Goal: Answer question/provide support: Share knowledge or assist other users

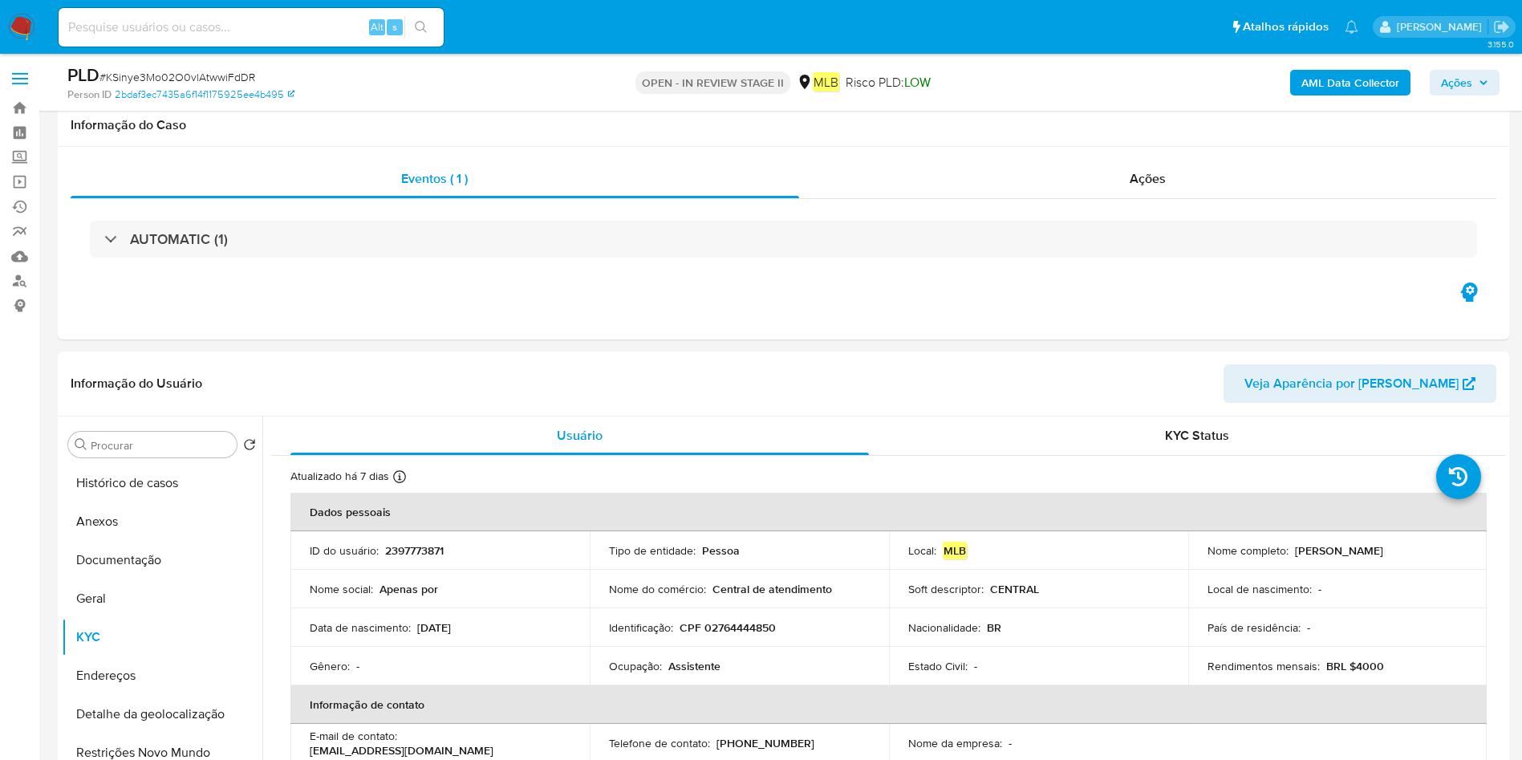
select select "10"
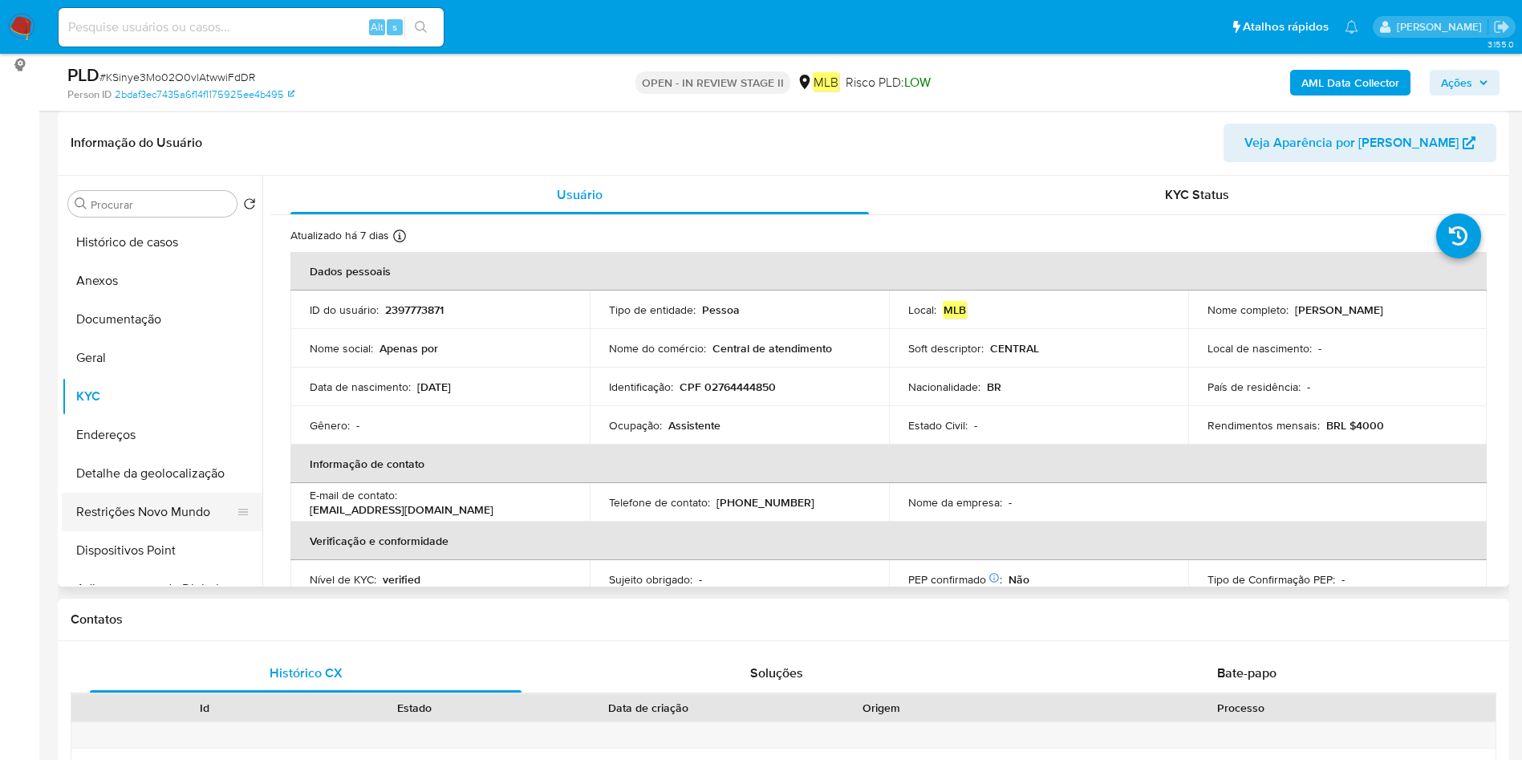
click at [134, 509] on button "Restrições Novo Mundo" at bounding box center [156, 512] width 188 height 39
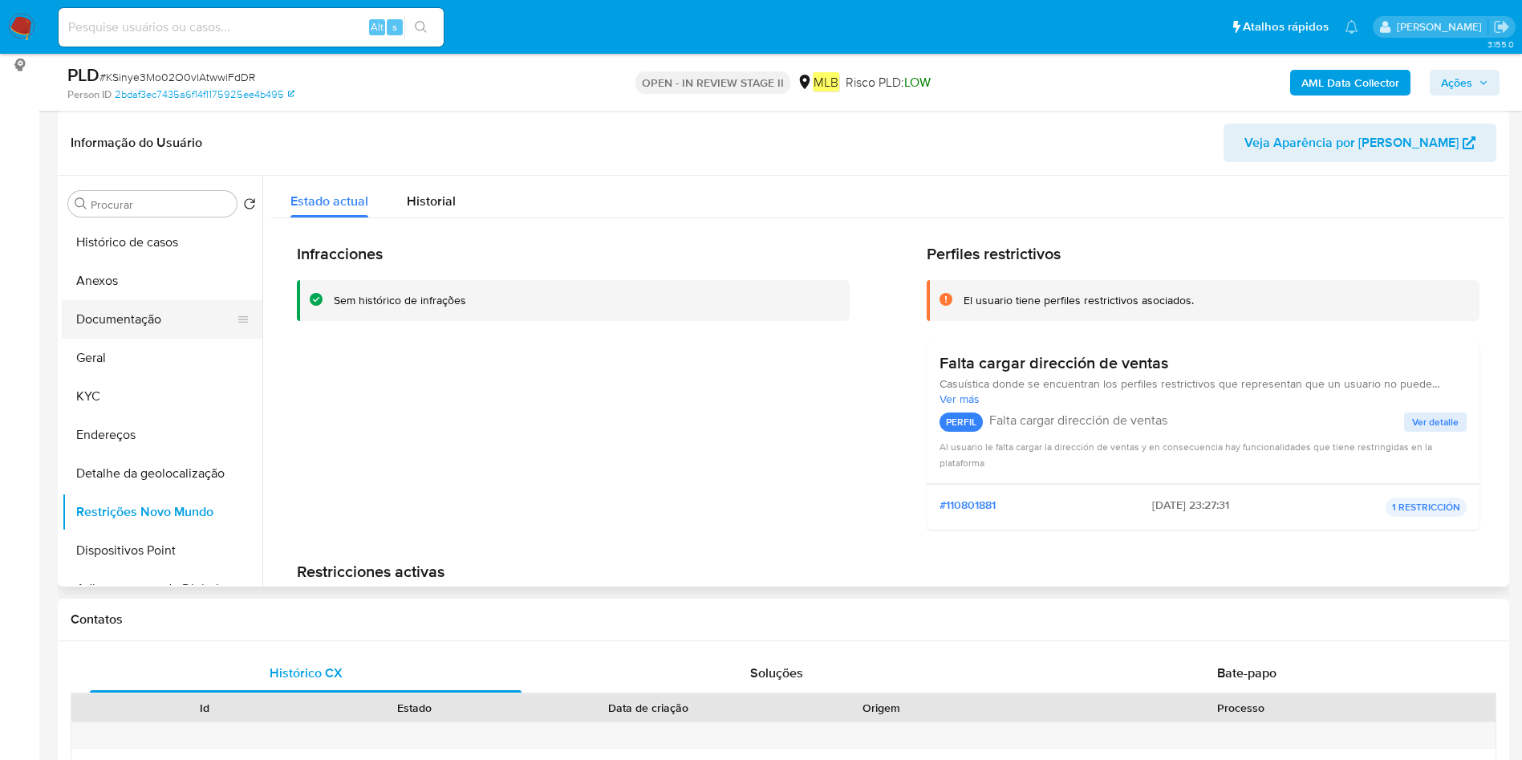
click at [112, 321] on button "Documentação" at bounding box center [156, 319] width 188 height 39
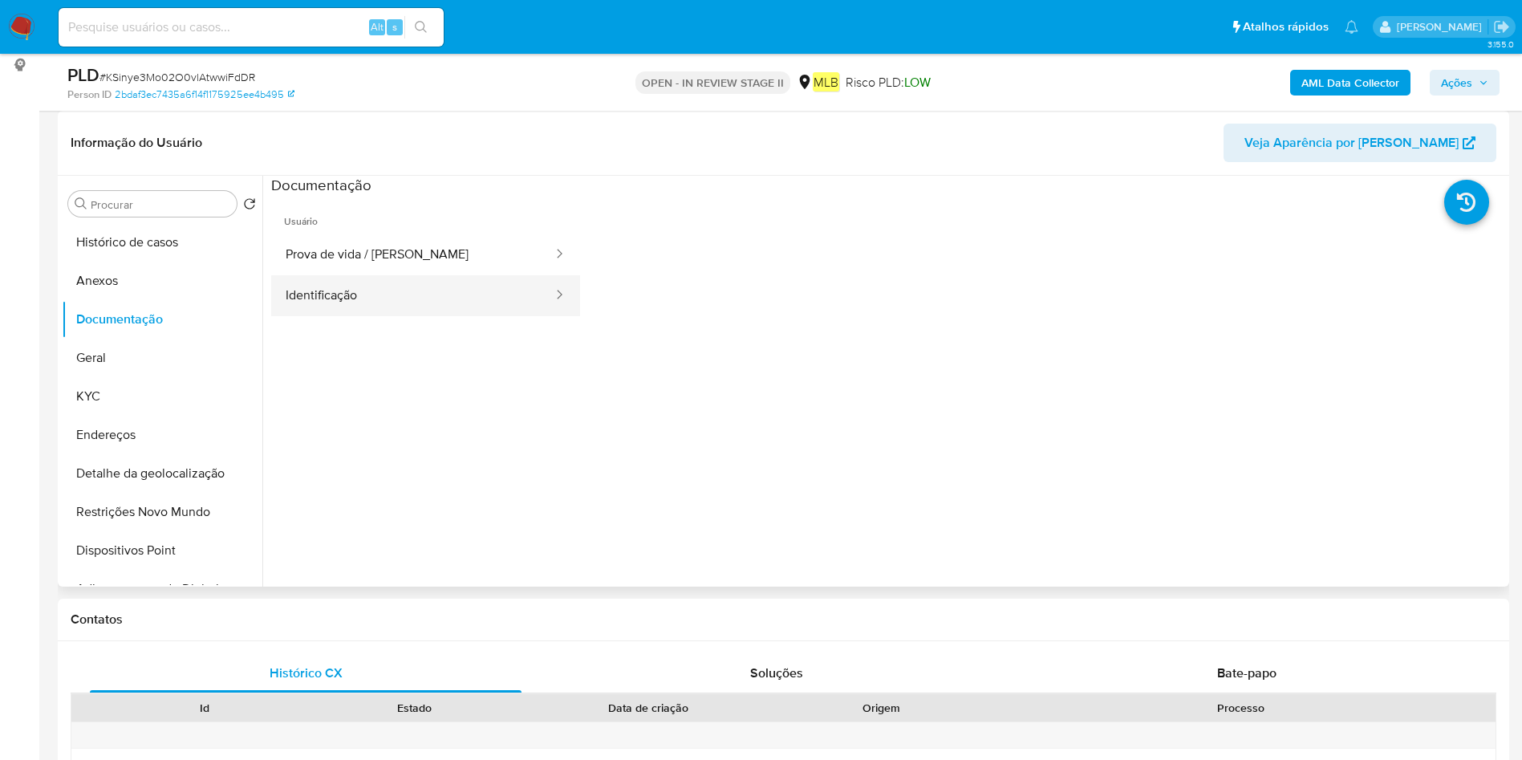
click at [448, 280] on button "Identificação" at bounding box center [412, 295] width 283 height 41
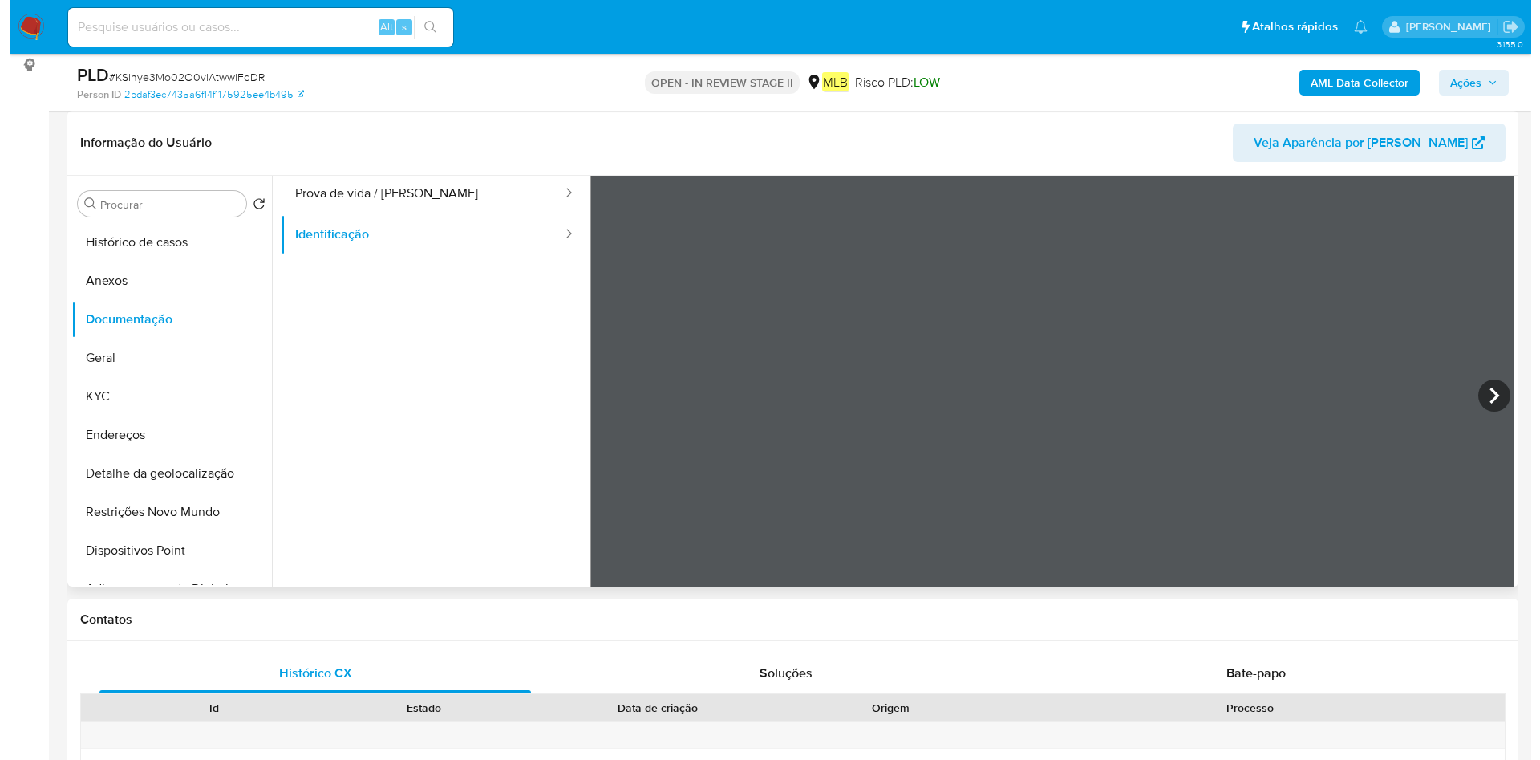
scroll to position [0, 0]
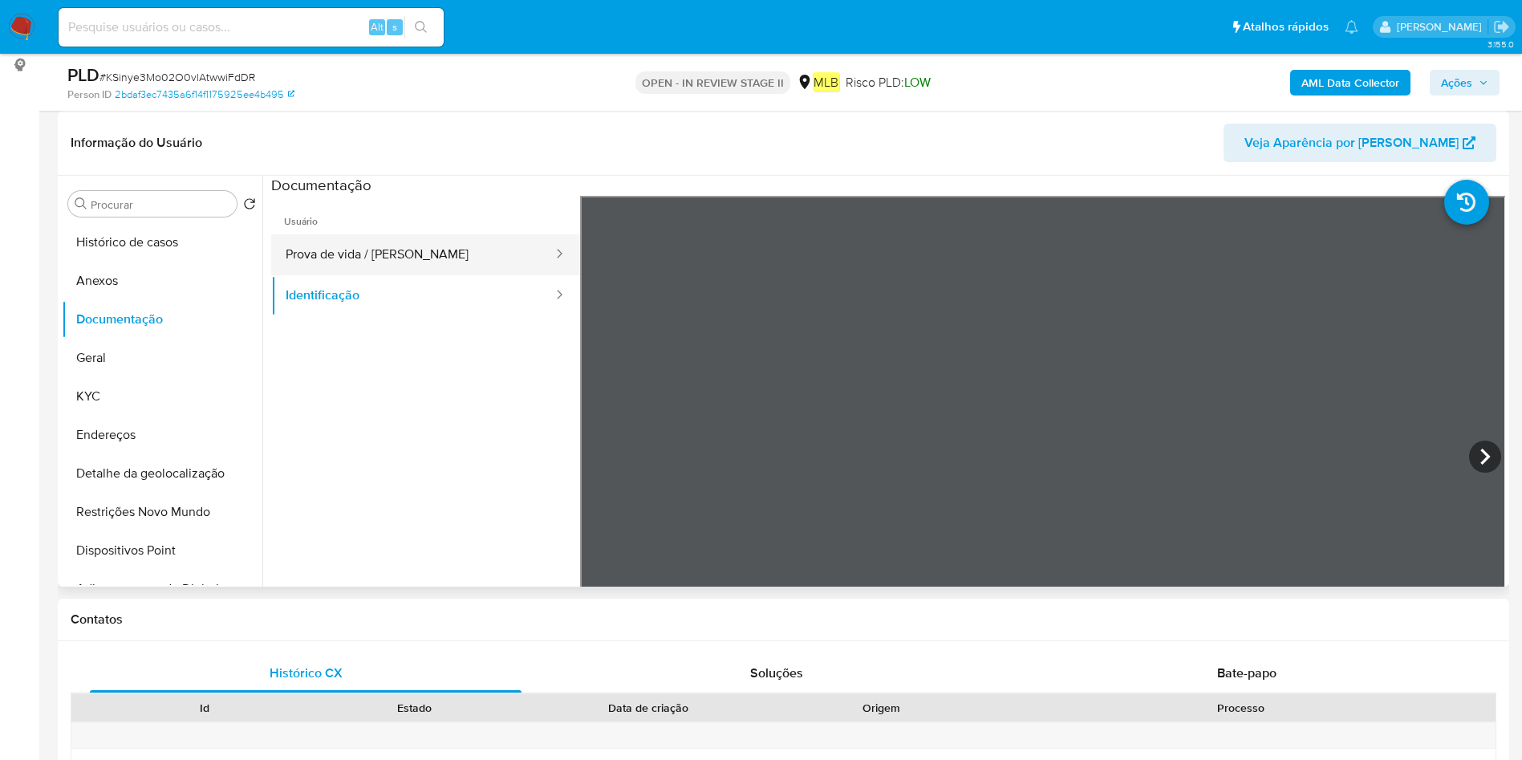
click at [381, 265] on button "Prova de vida / [PERSON_NAME]" at bounding box center [412, 254] width 283 height 41
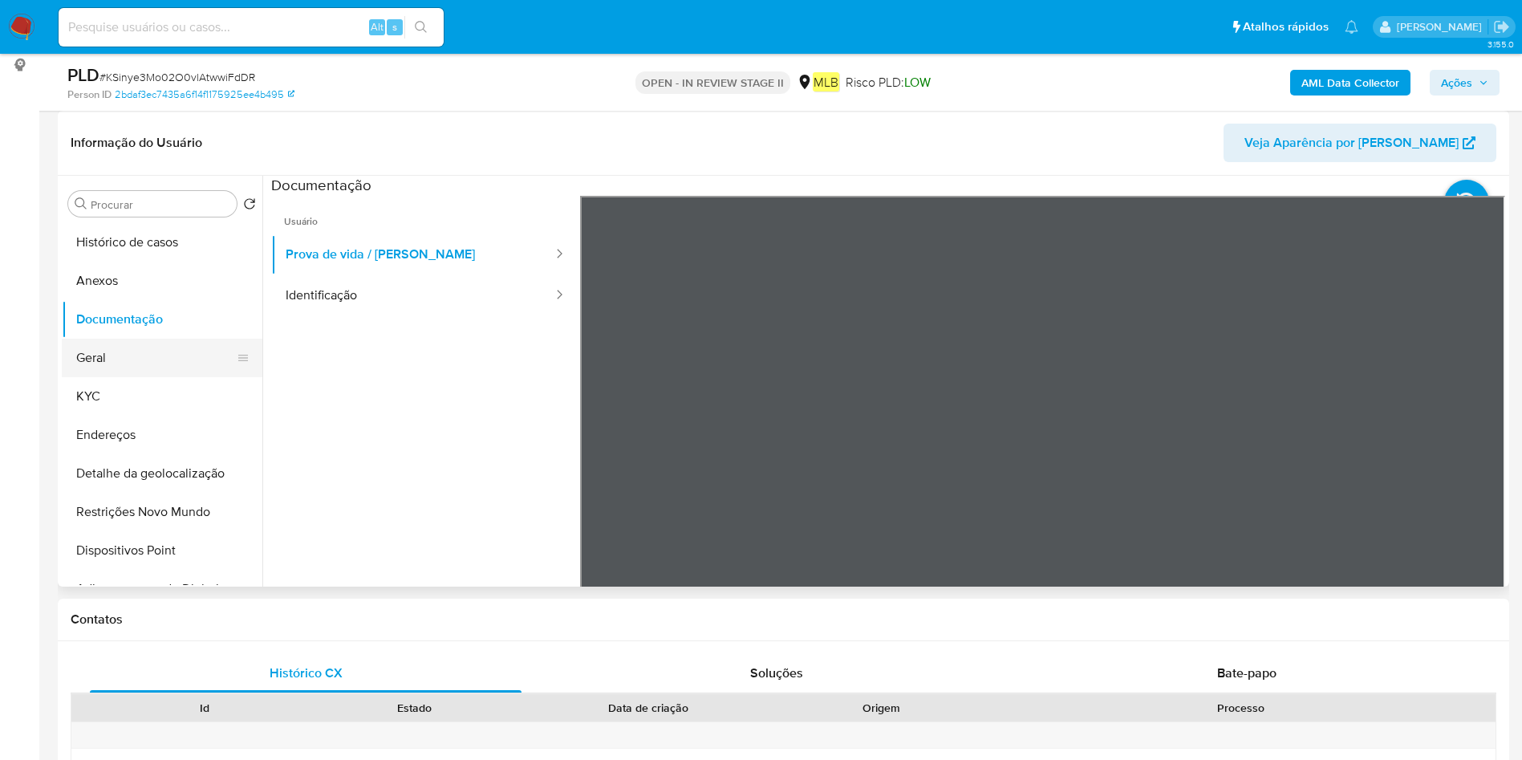
click at [147, 363] on button "Geral" at bounding box center [156, 358] width 188 height 39
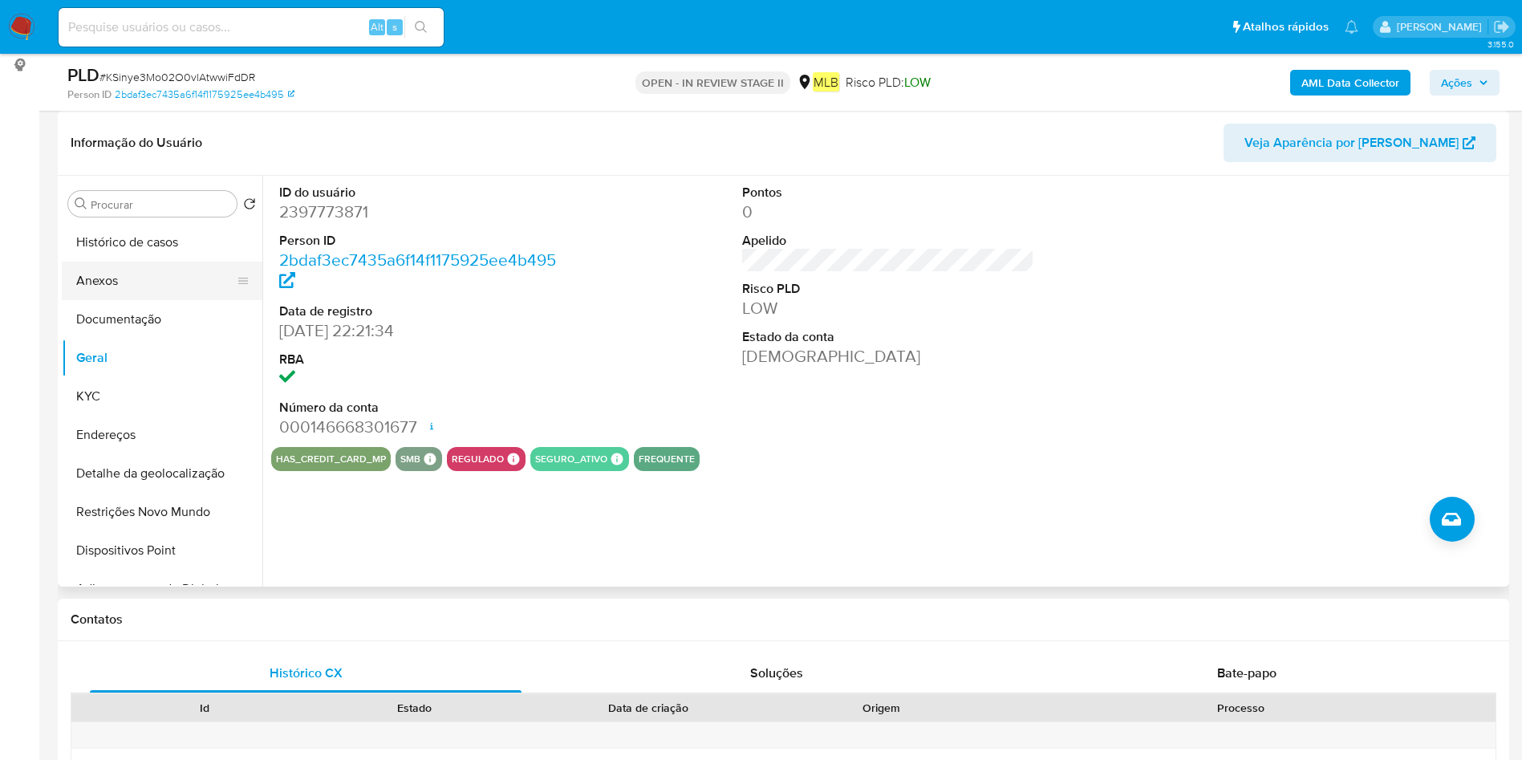
click at [159, 291] on button "Anexos" at bounding box center [156, 280] width 188 height 39
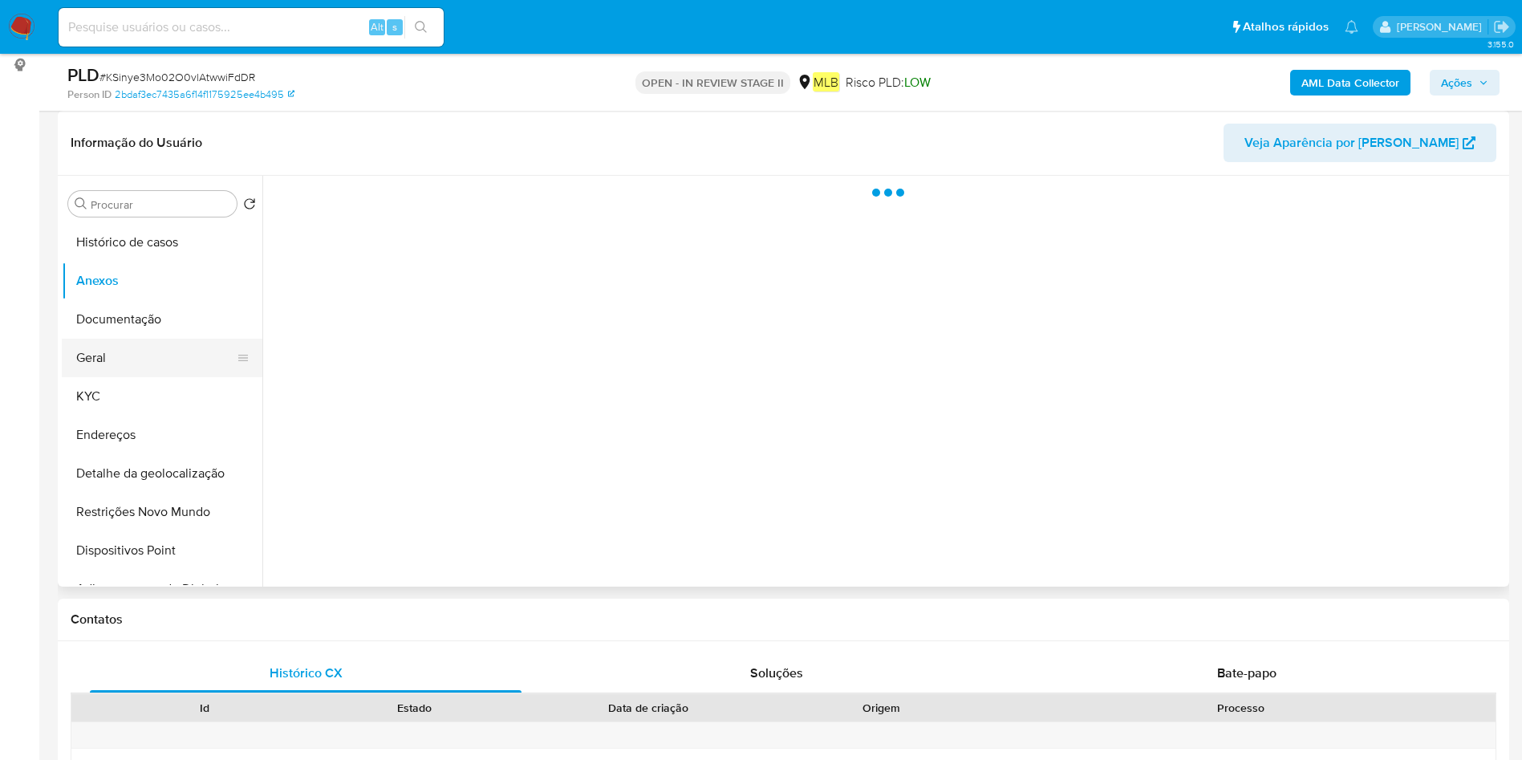
click at [128, 353] on button "Geral" at bounding box center [156, 358] width 188 height 39
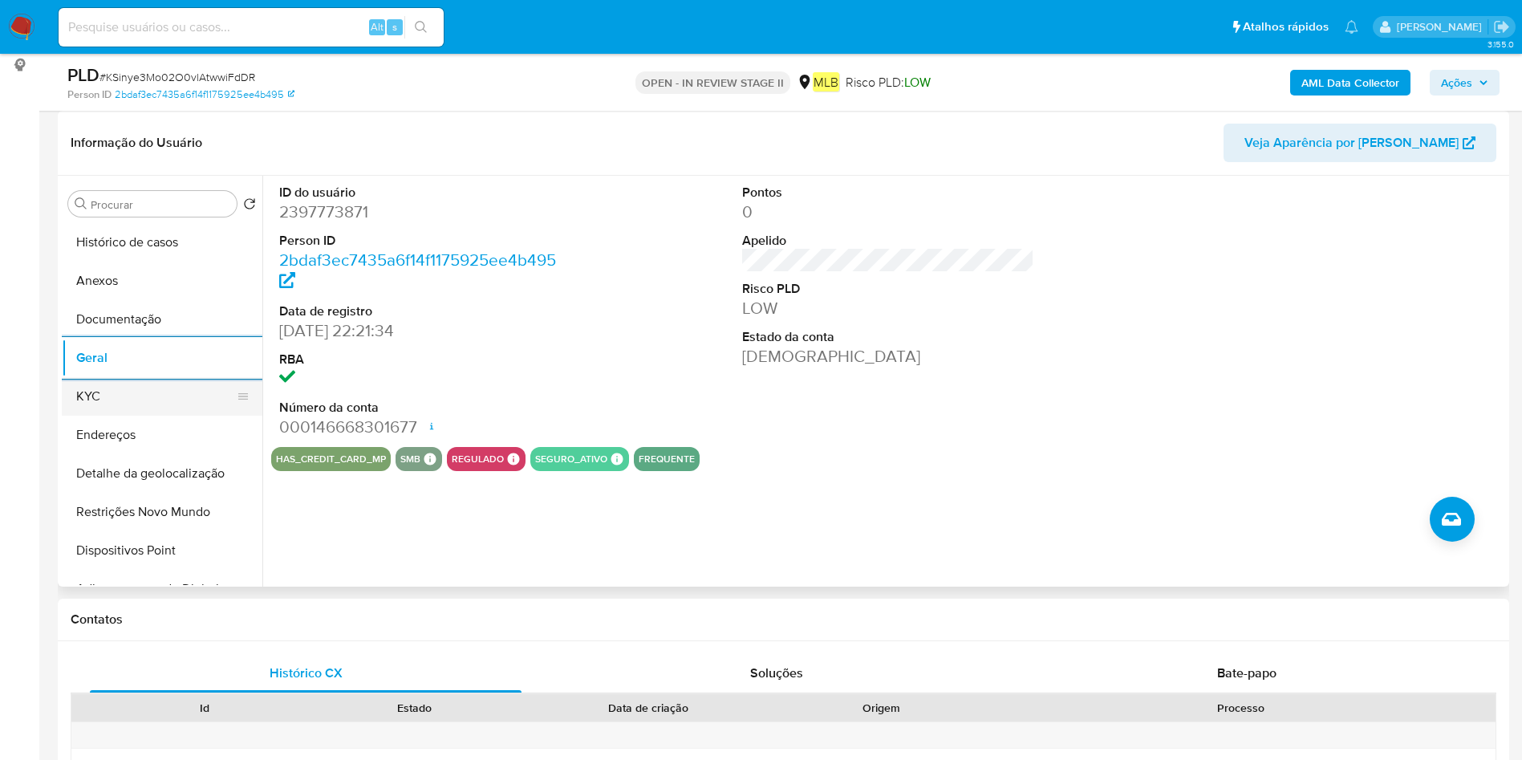
drag, startPoint x: 107, startPoint y: 393, endPoint x: 142, endPoint y: 394, distance: 34.5
click at [107, 393] on button "KYC" at bounding box center [156, 396] width 188 height 39
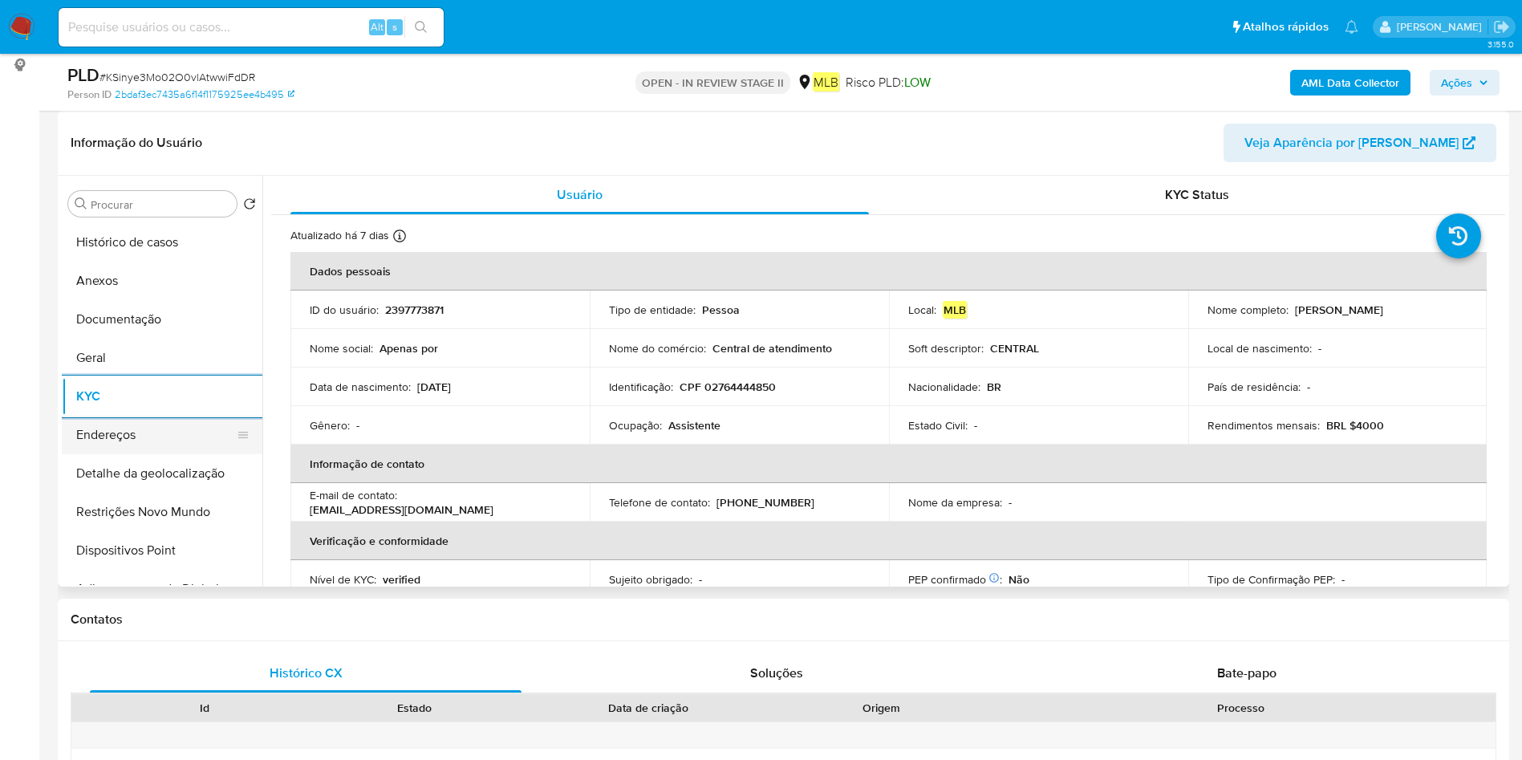
click at [183, 425] on button "Endereços" at bounding box center [156, 435] width 188 height 39
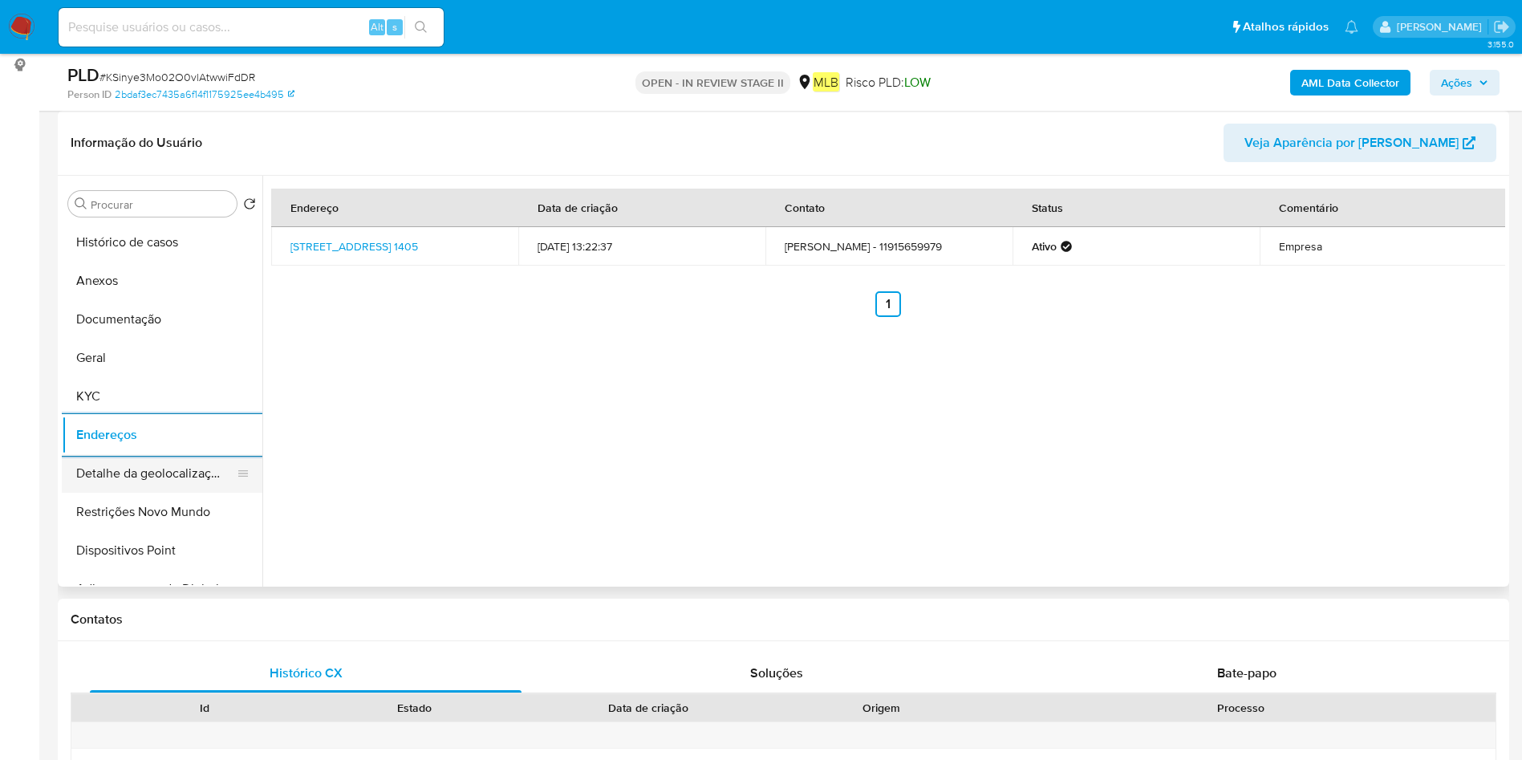
click at [160, 480] on button "Detalhe da geolocalização" at bounding box center [156, 473] width 188 height 39
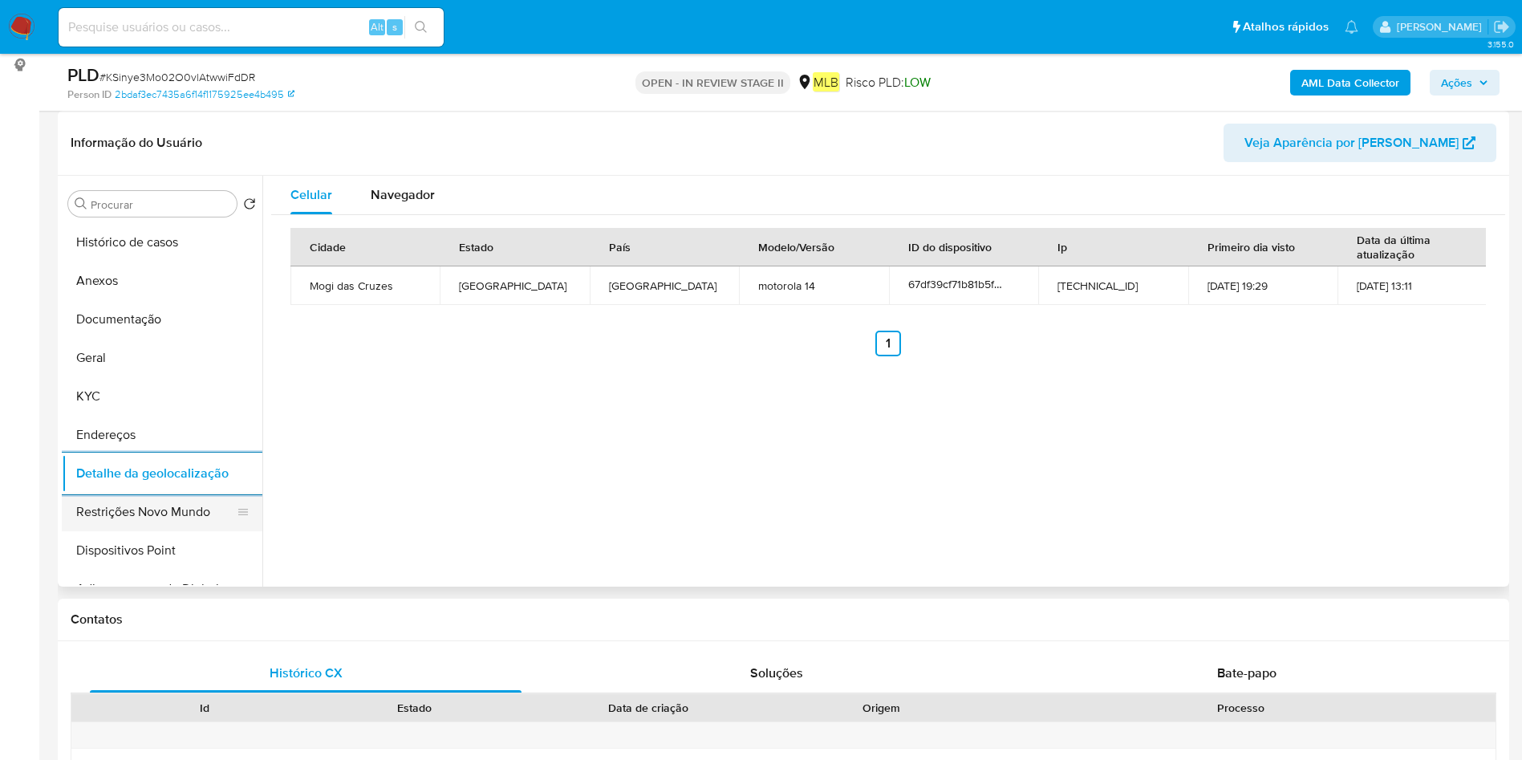
click at [104, 521] on button "Restrições Novo Mundo" at bounding box center [156, 512] width 188 height 39
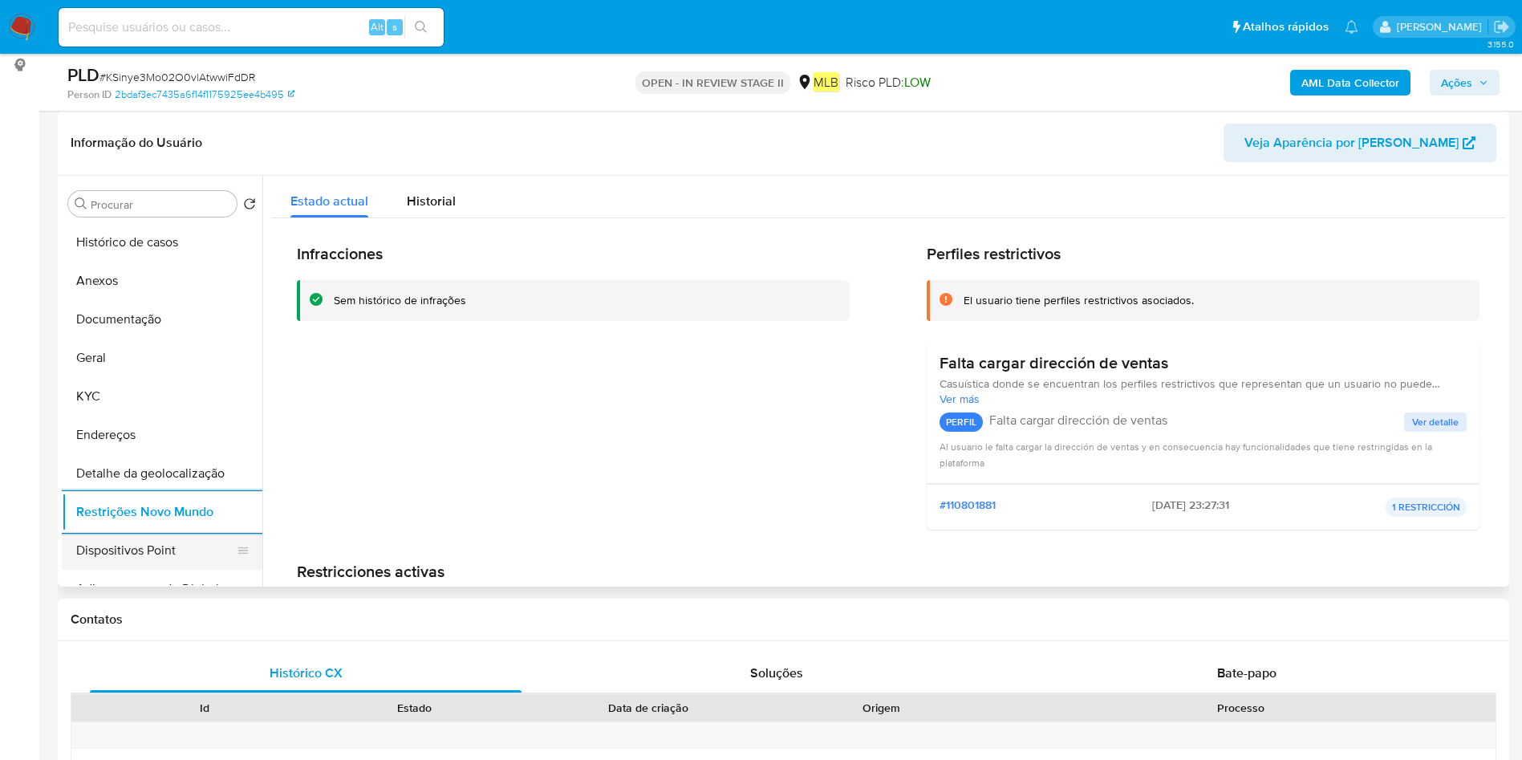
click at [148, 562] on button "Dispositivos Point" at bounding box center [156, 550] width 188 height 39
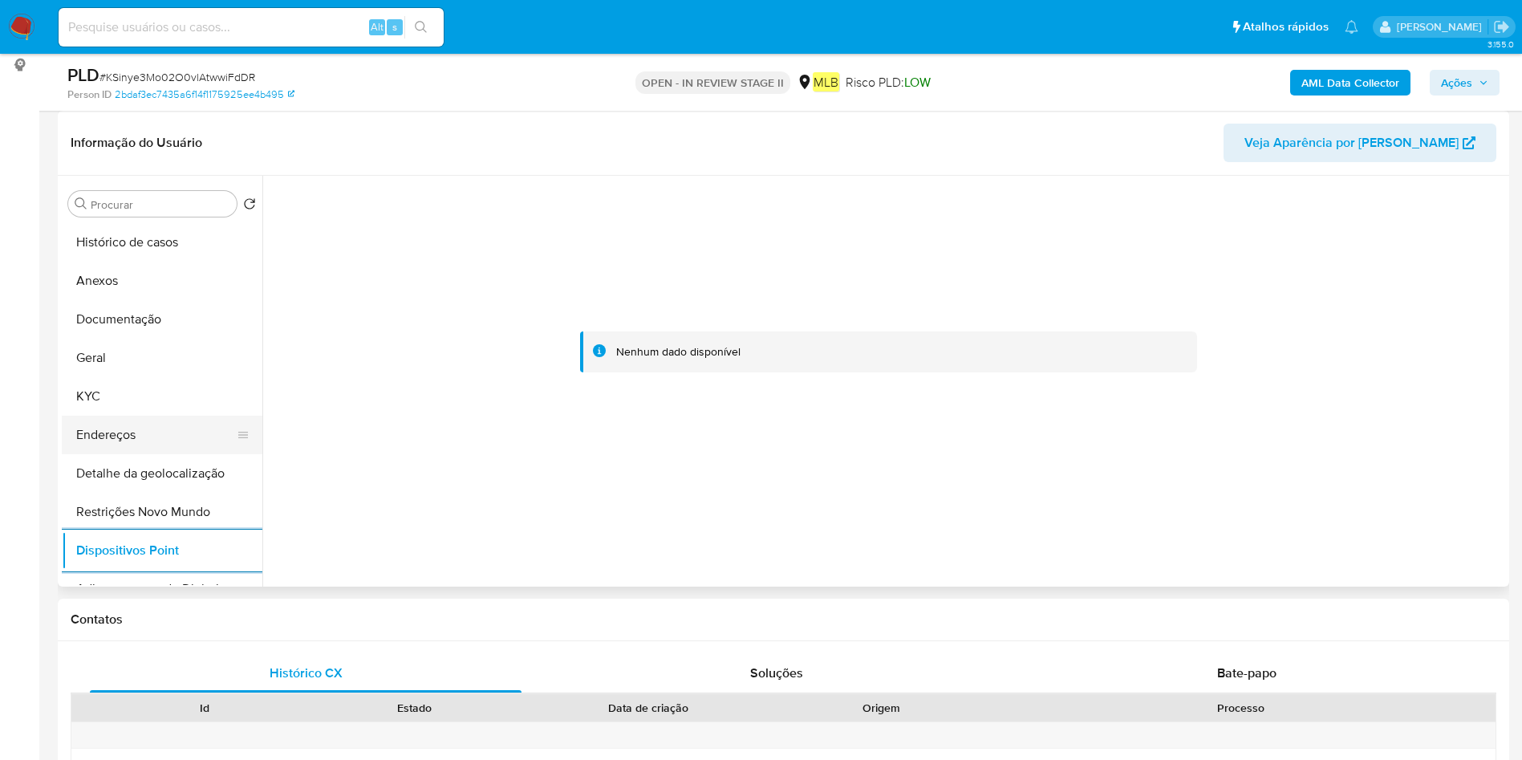
click at [135, 439] on button "Endereços" at bounding box center [156, 435] width 188 height 39
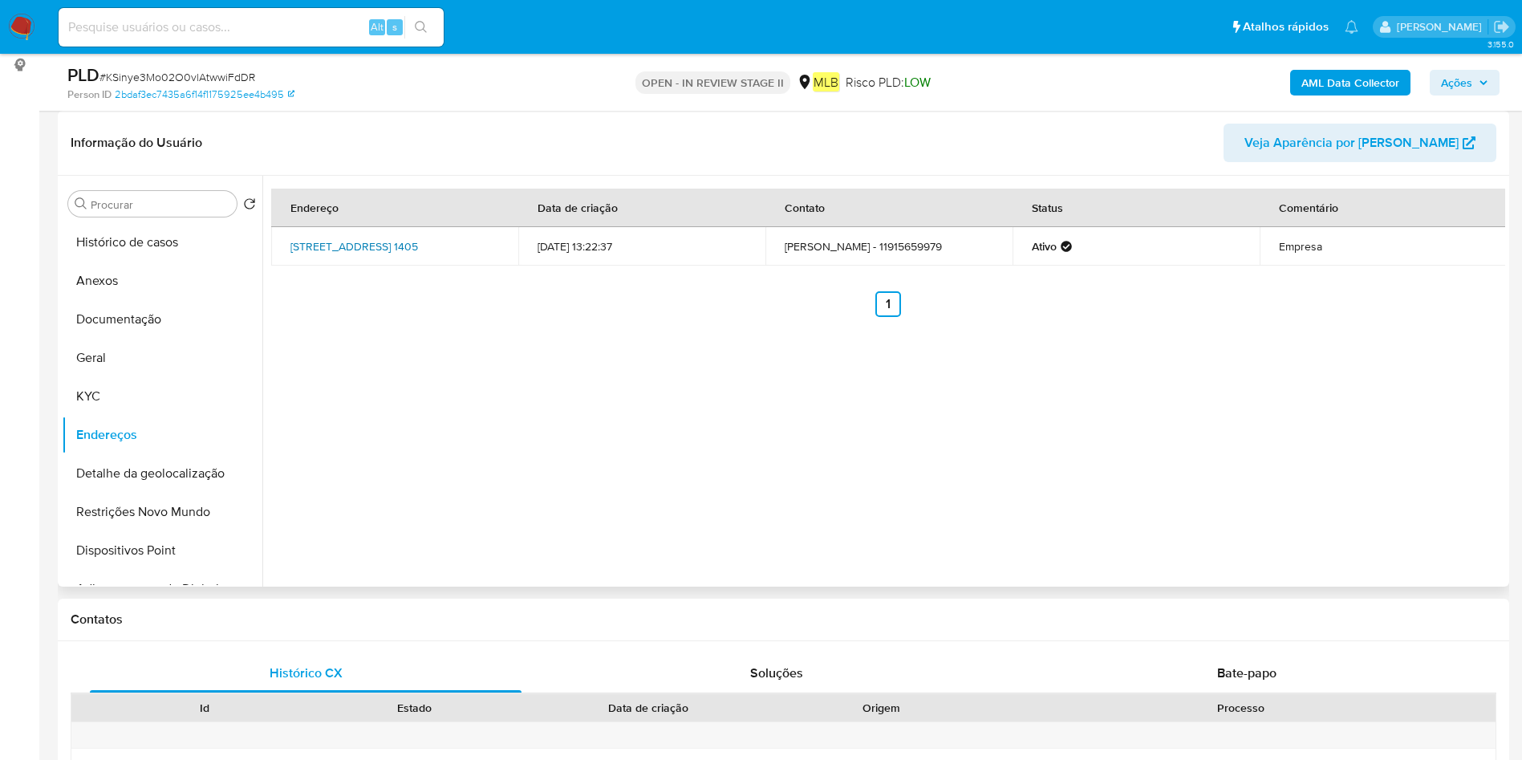
drag, startPoint x: 286, startPoint y: 233, endPoint x: 456, endPoint y: 240, distance: 169.4
click at [456, 240] on td "Avenida Paulista 1405, São Paulo, São Paulo, 01311200, Brasil 1405" at bounding box center [394, 246] width 247 height 39
drag, startPoint x: 117, startPoint y: 334, endPoint x: 119, endPoint y: 325, distance: 9.8
click at [117, 334] on button "Documentação" at bounding box center [156, 319] width 188 height 39
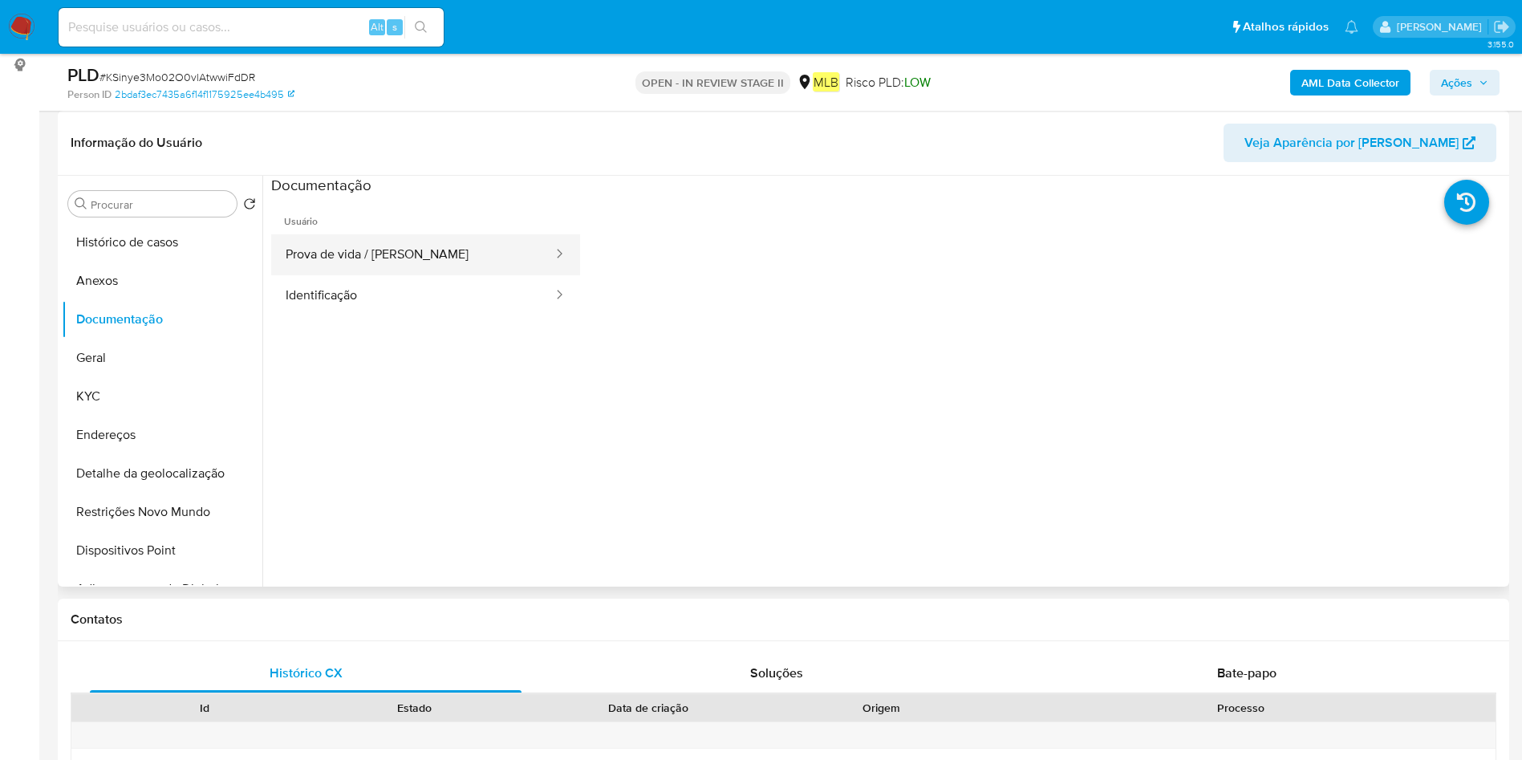
drag, startPoint x: 357, startPoint y: 254, endPoint x: 360, endPoint y: 242, distance: 12.5
click at [358, 249] on button "Prova de vida / Selfie" at bounding box center [412, 254] width 283 height 41
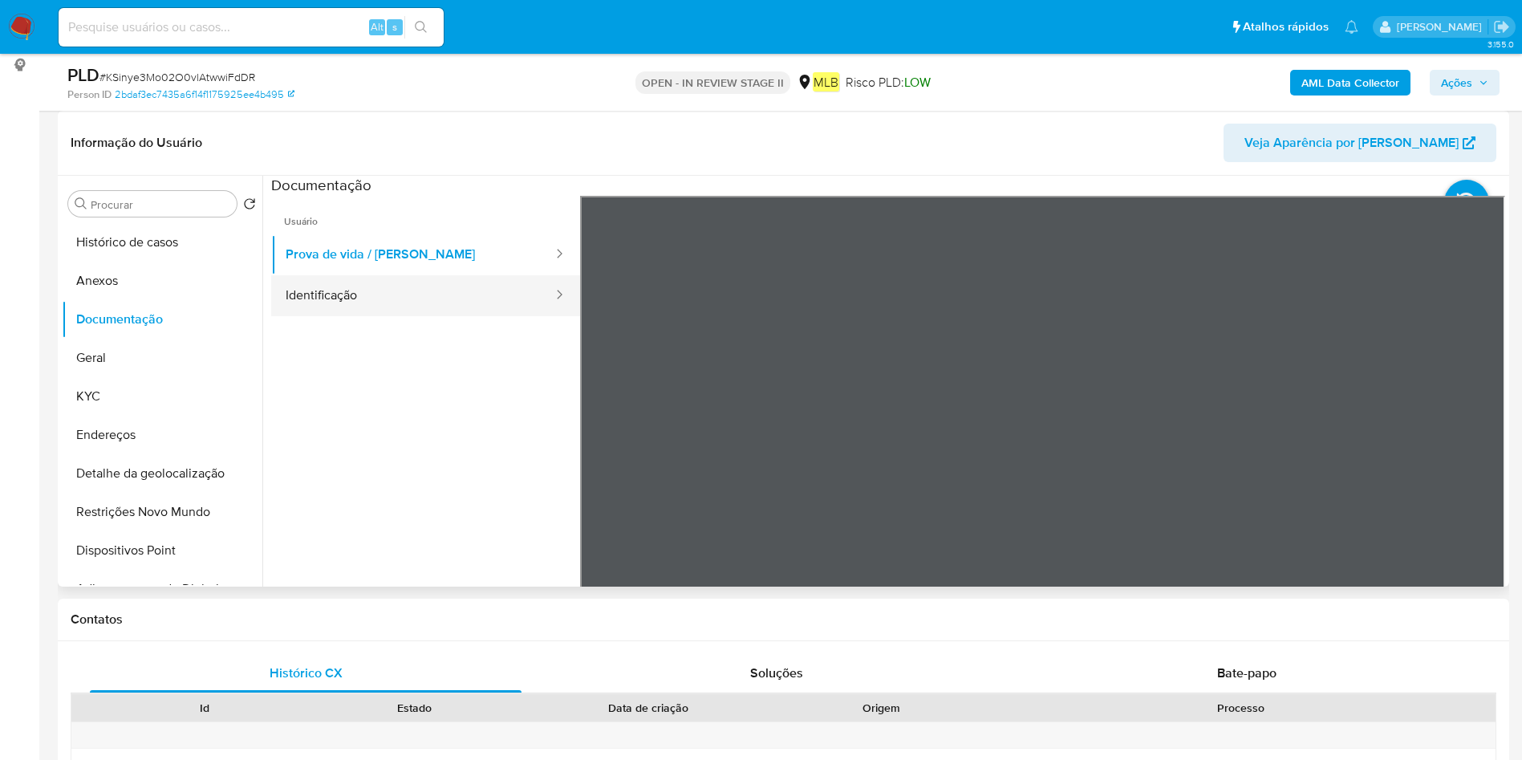
click at [313, 284] on button "Identificação" at bounding box center [412, 295] width 283 height 41
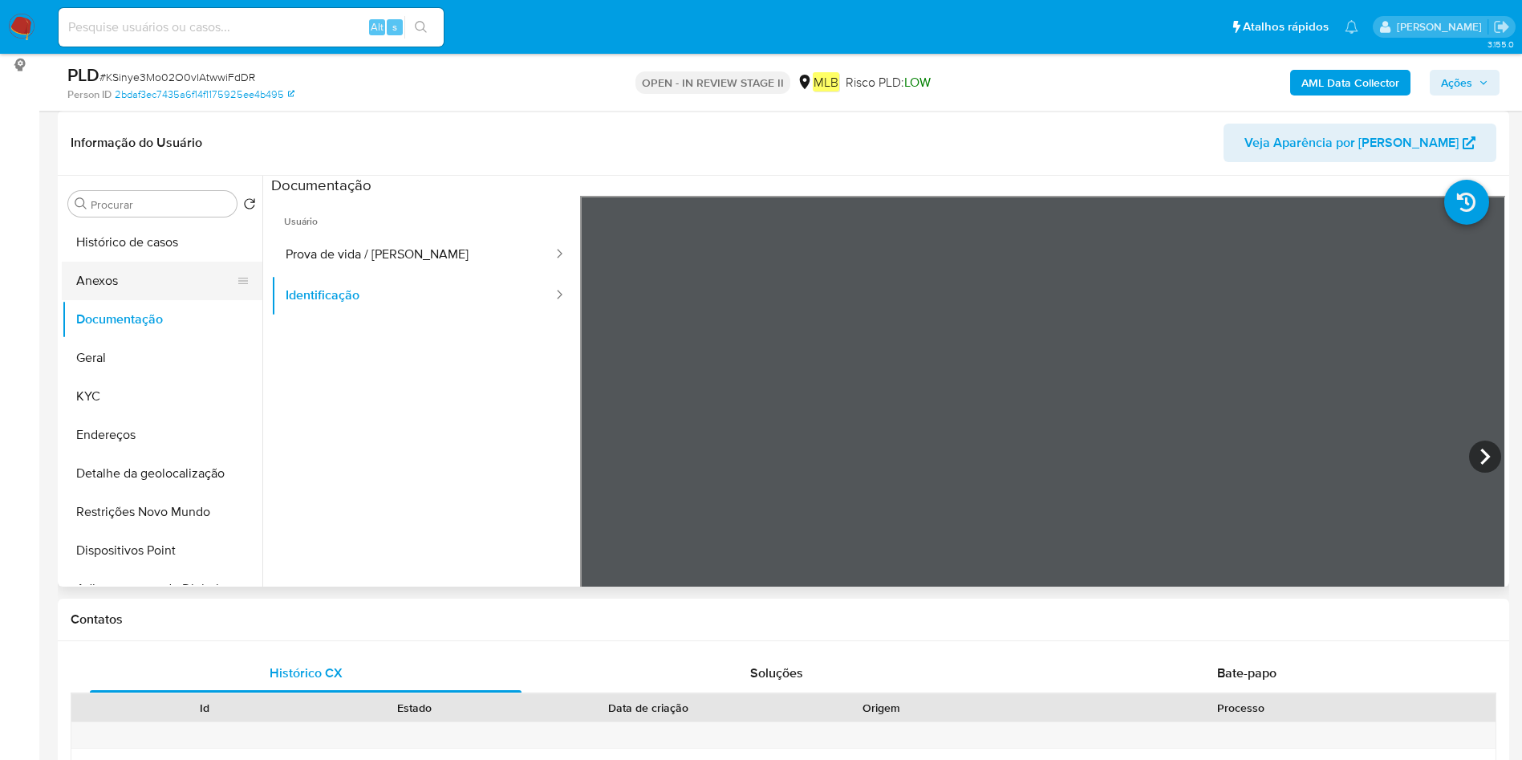
click at [165, 278] on button "Anexos" at bounding box center [156, 280] width 188 height 39
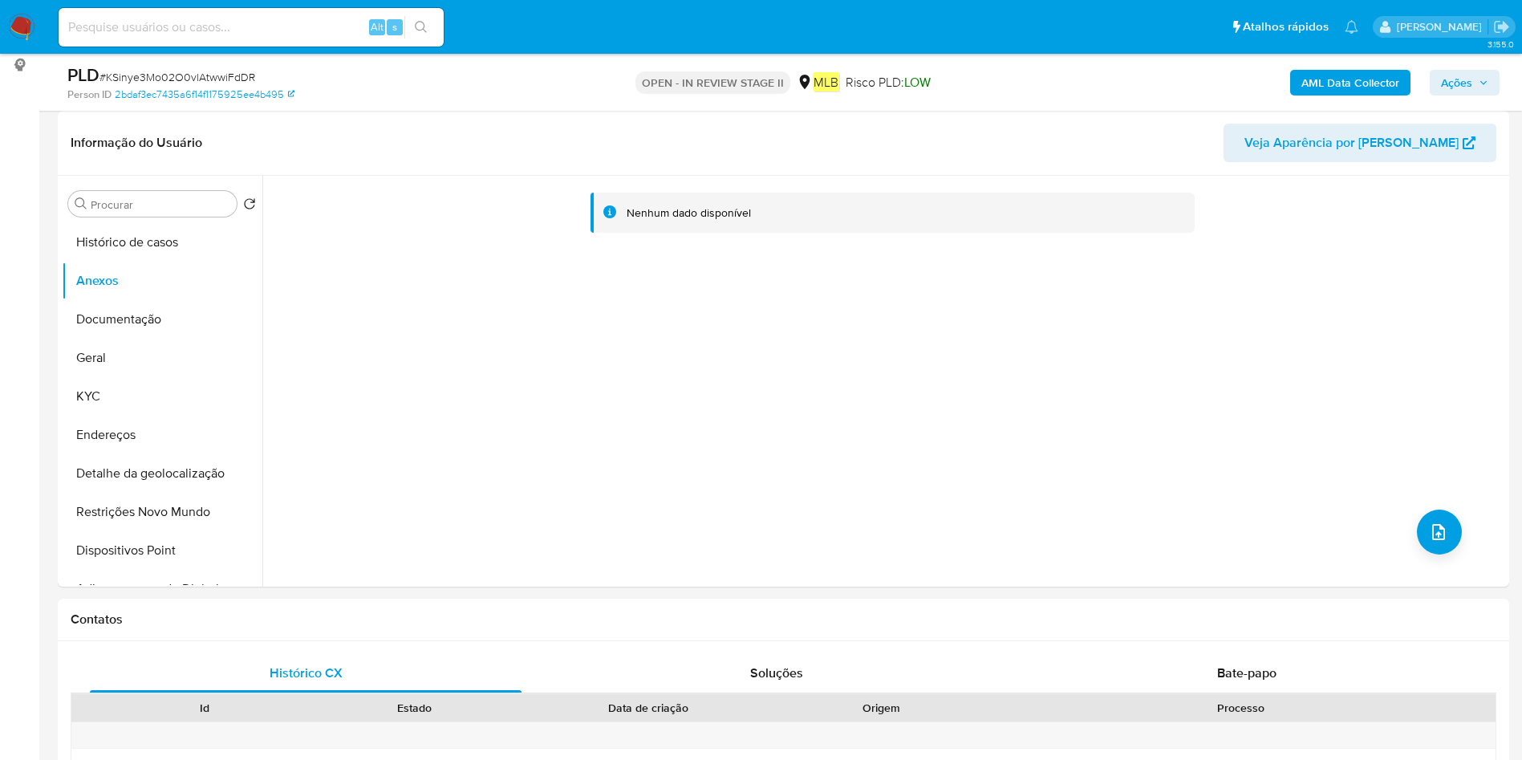
click at [1333, 84] on b "AML Data Collector" at bounding box center [1350, 83] width 98 height 26
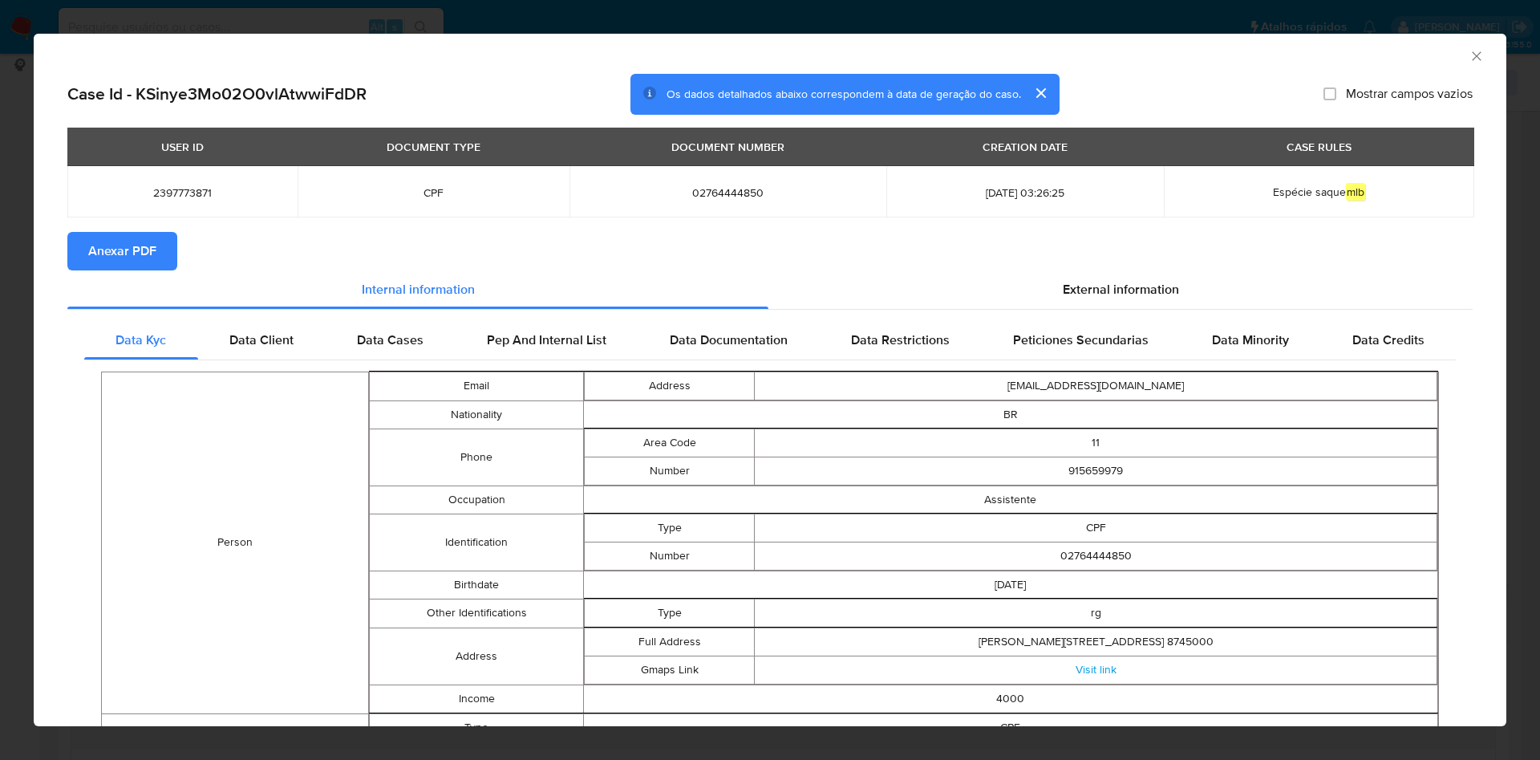
click at [124, 233] on span "Anexar PDF" at bounding box center [122, 250] width 68 height 35
click at [1469, 53] on icon "Fechar a janela" at bounding box center [1477, 56] width 16 height 16
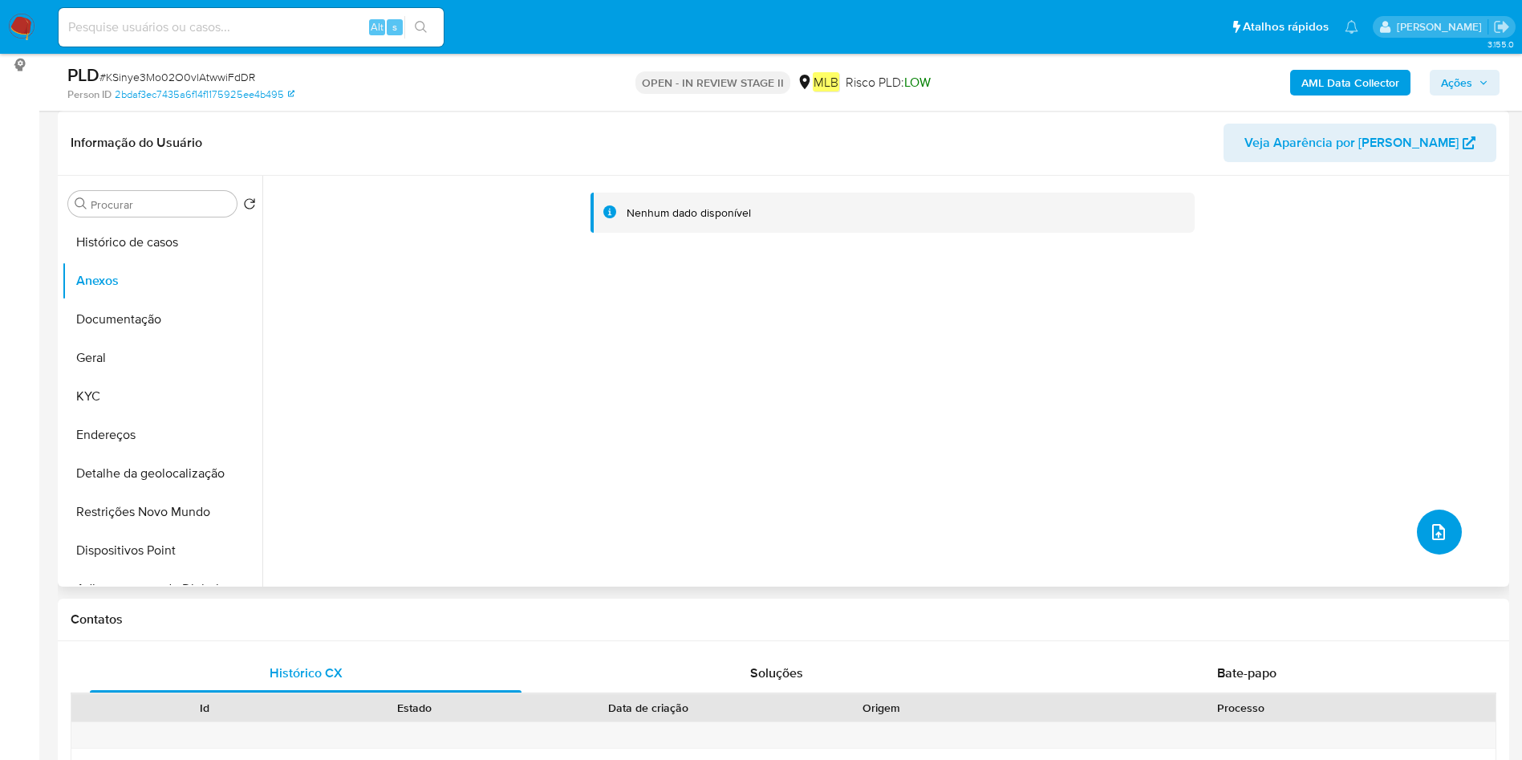
click at [1433, 534] on icon "upload-file" at bounding box center [1438, 532] width 13 height 16
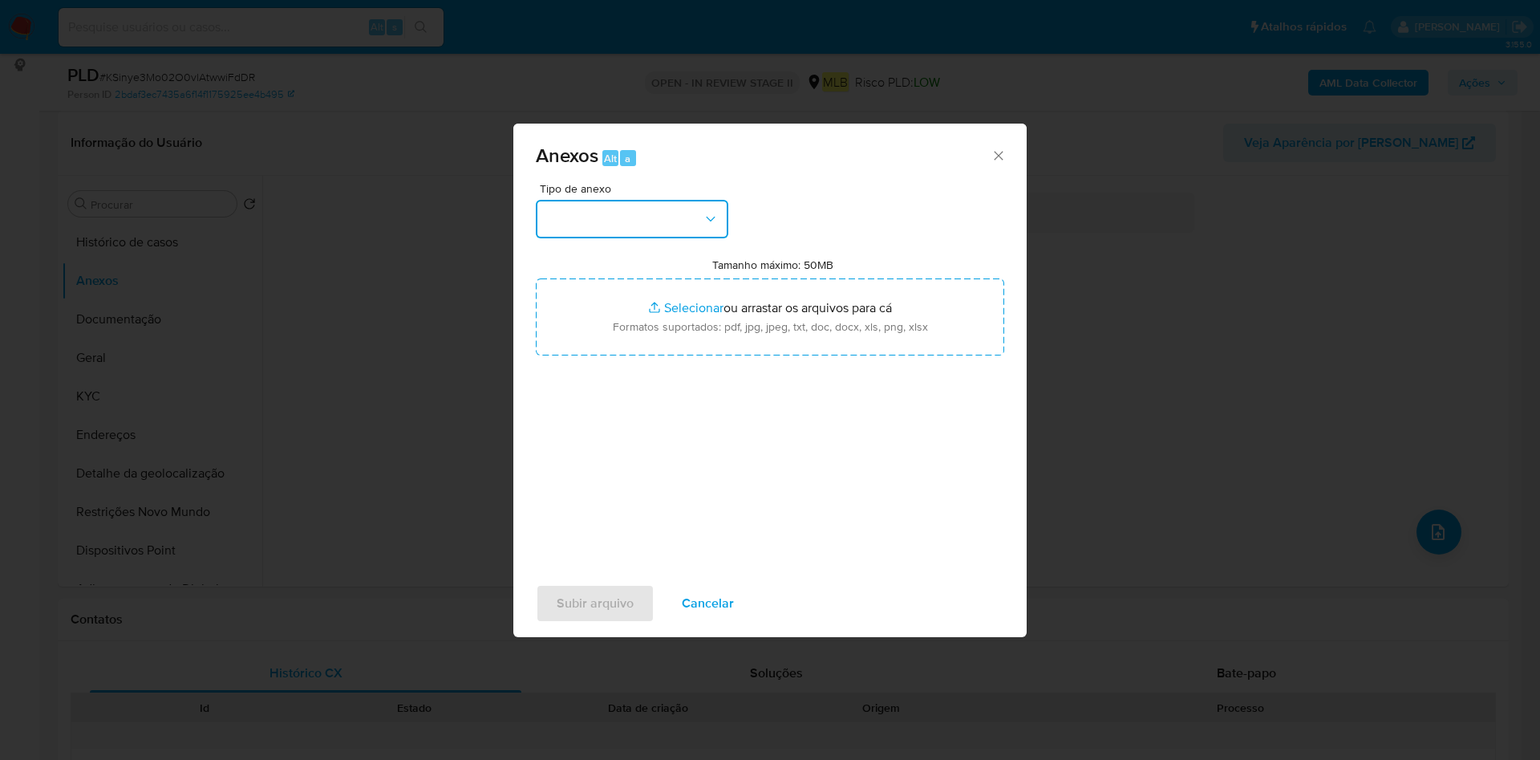
click at [676, 221] on button "button" at bounding box center [632, 219] width 193 height 39
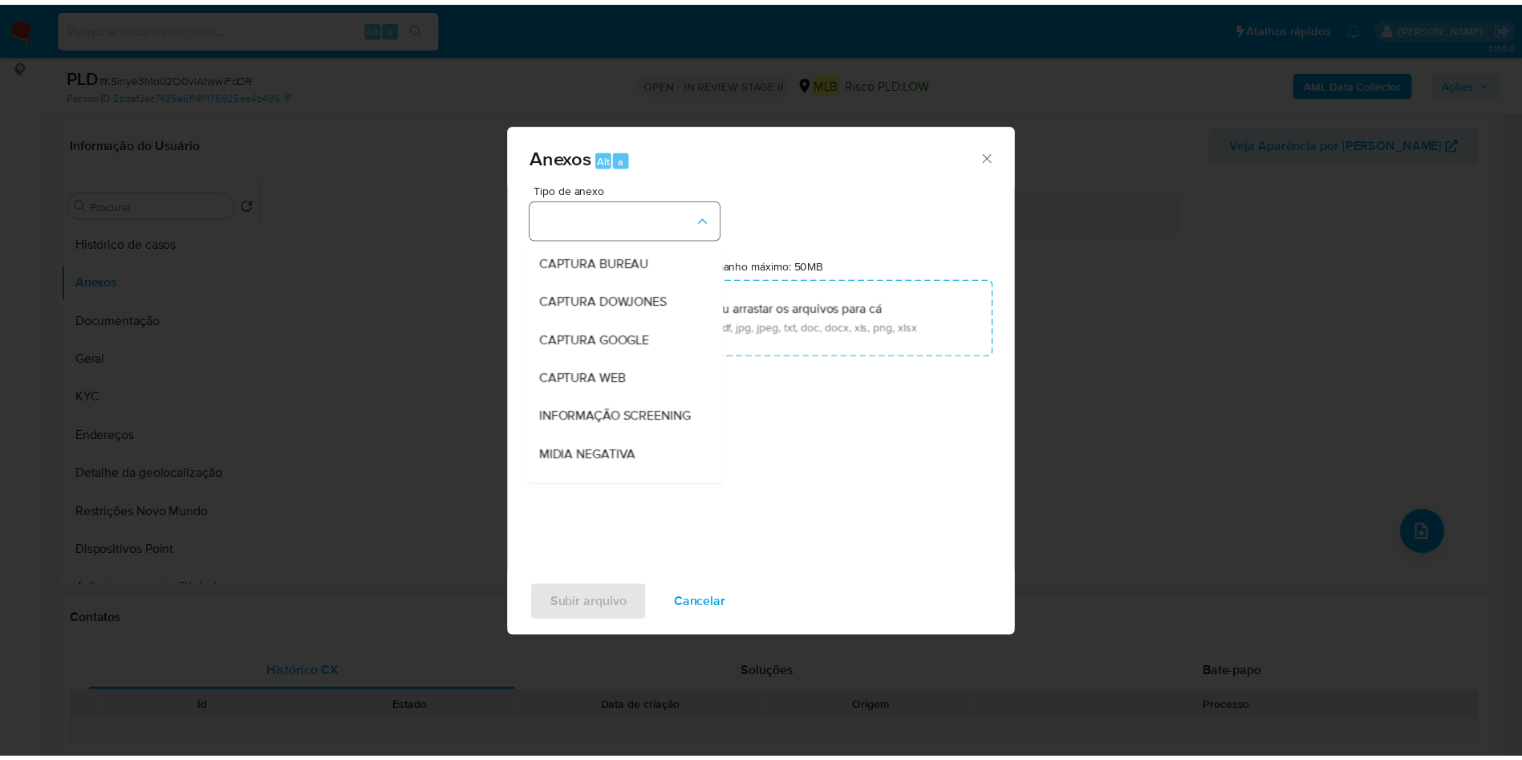
scroll to position [247, 0]
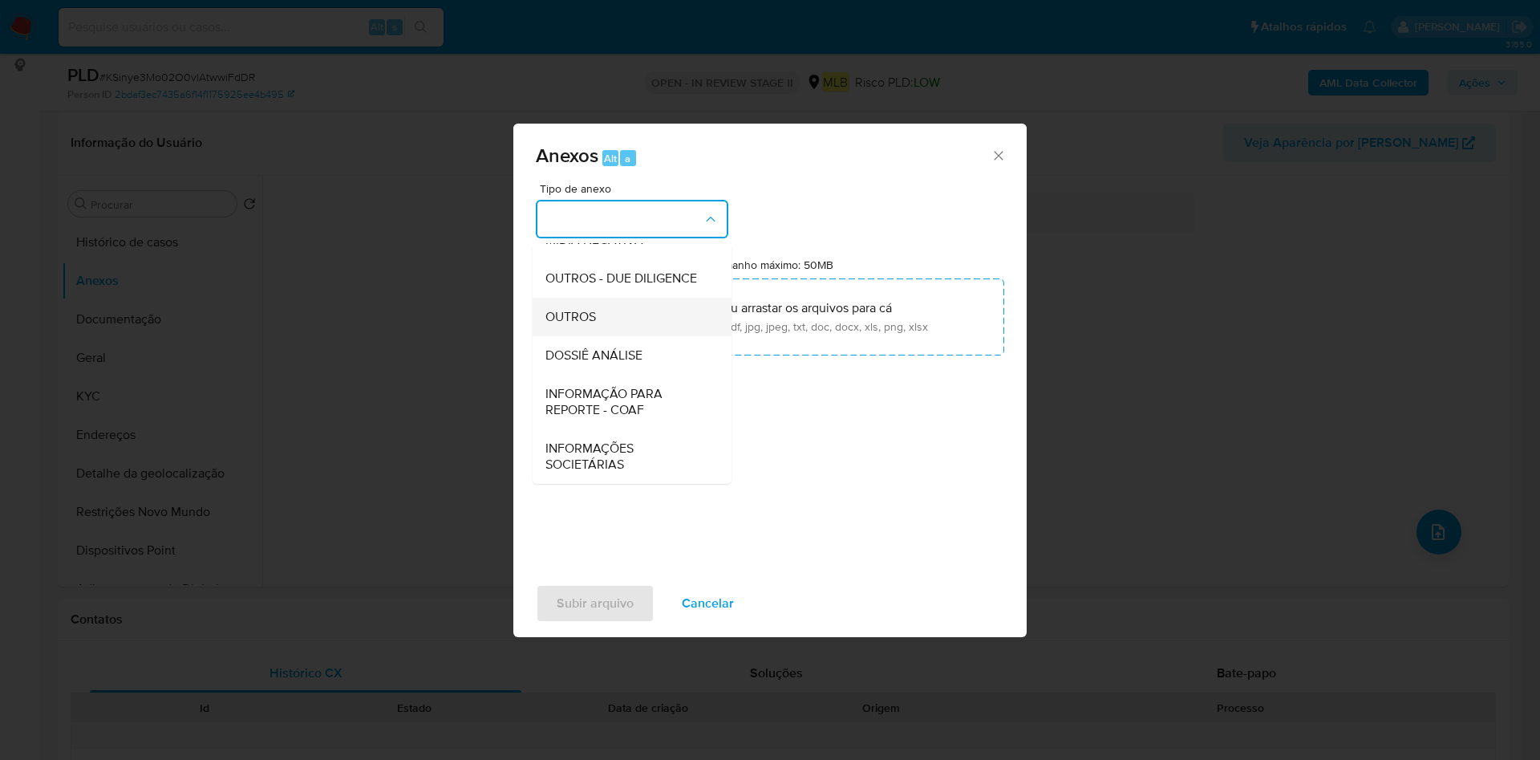
click at [643, 318] on div "OUTROS" at bounding box center [627, 317] width 164 height 39
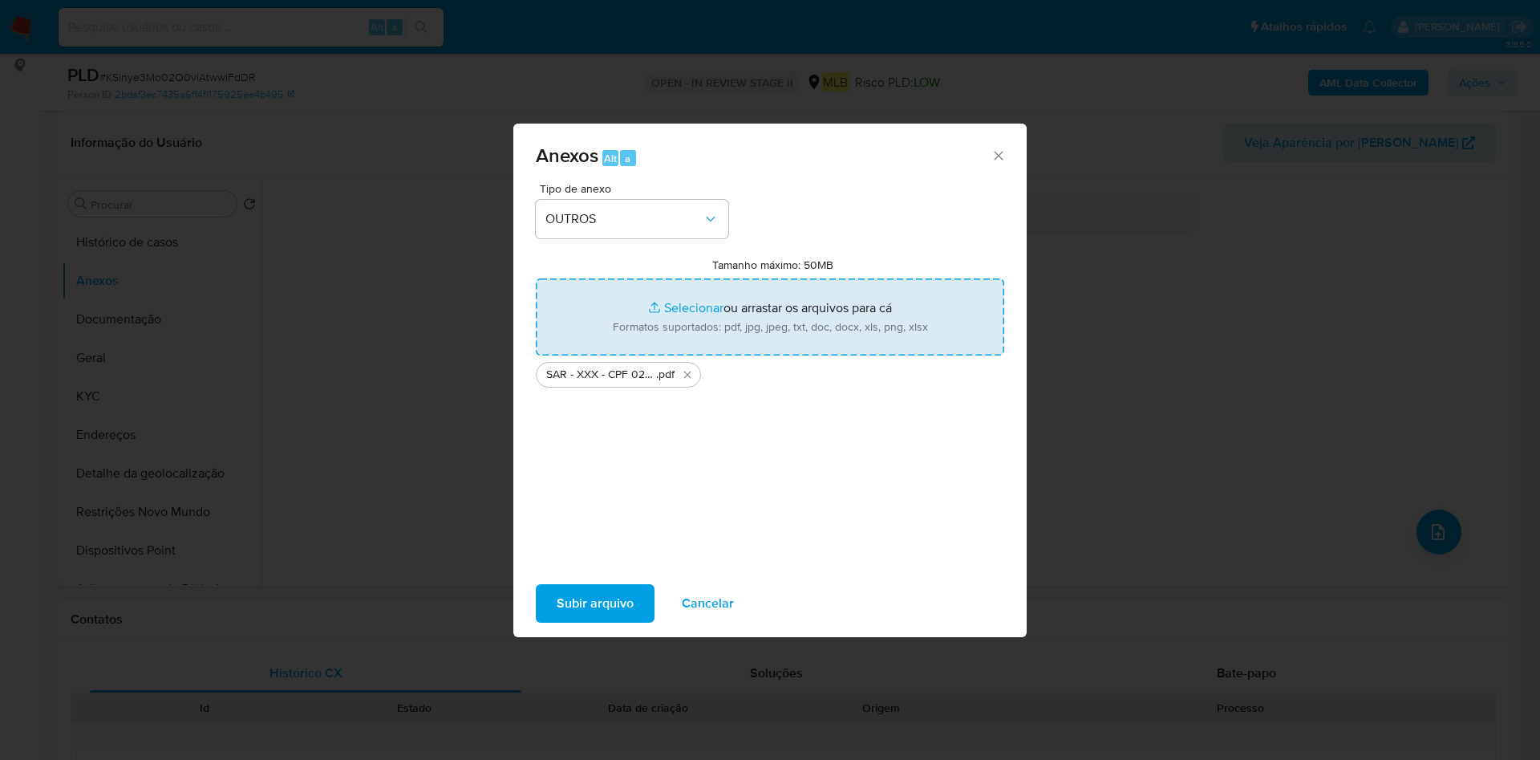
type input "C:\fakepath\Mulan 2397773871_2025_08_25_19_25_32.xlsx"
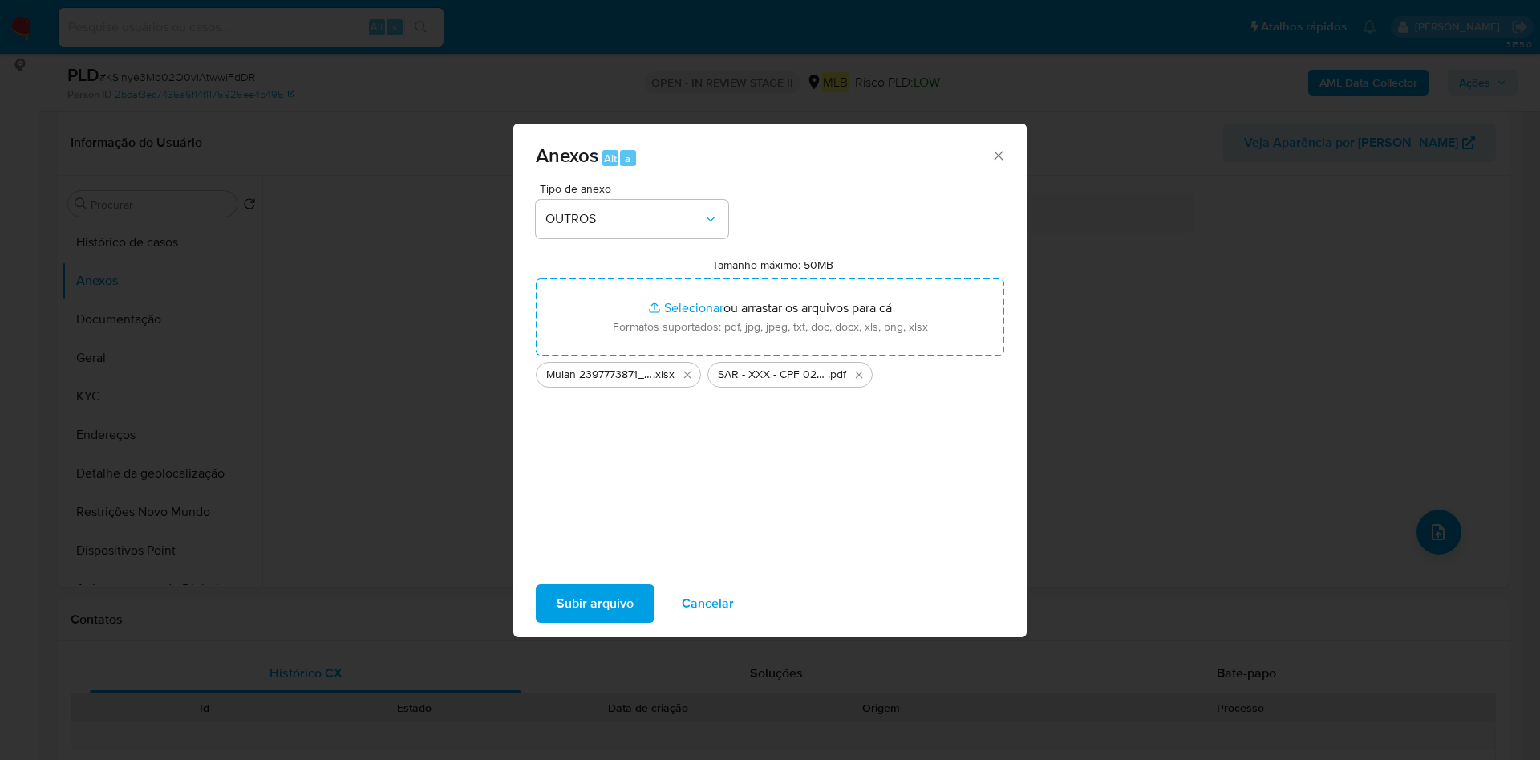
click at [561, 610] on span "Subir arquivo" at bounding box center [595, 603] width 77 height 35
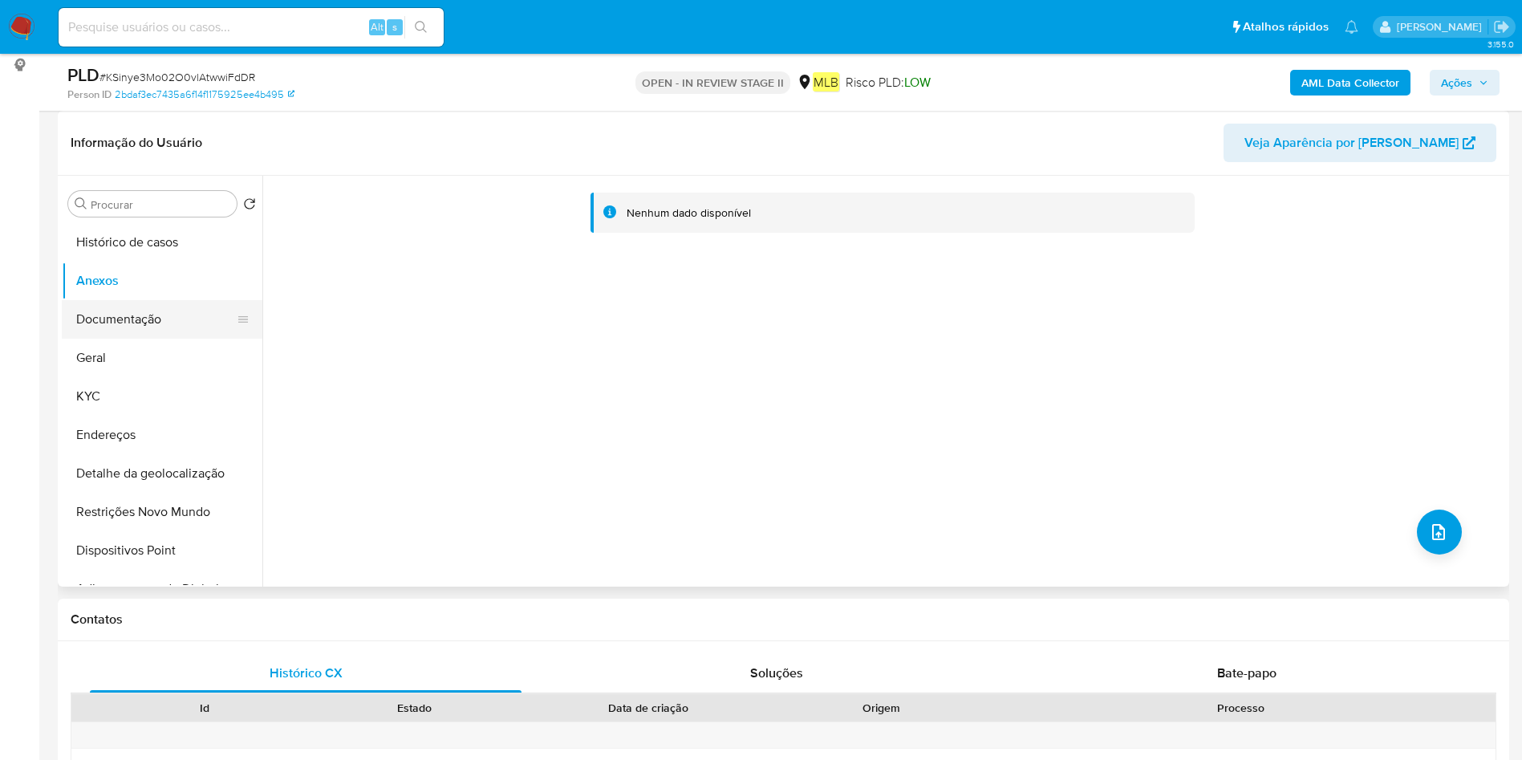
click at [135, 324] on button "Documentação" at bounding box center [156, 319] width 188 height 39
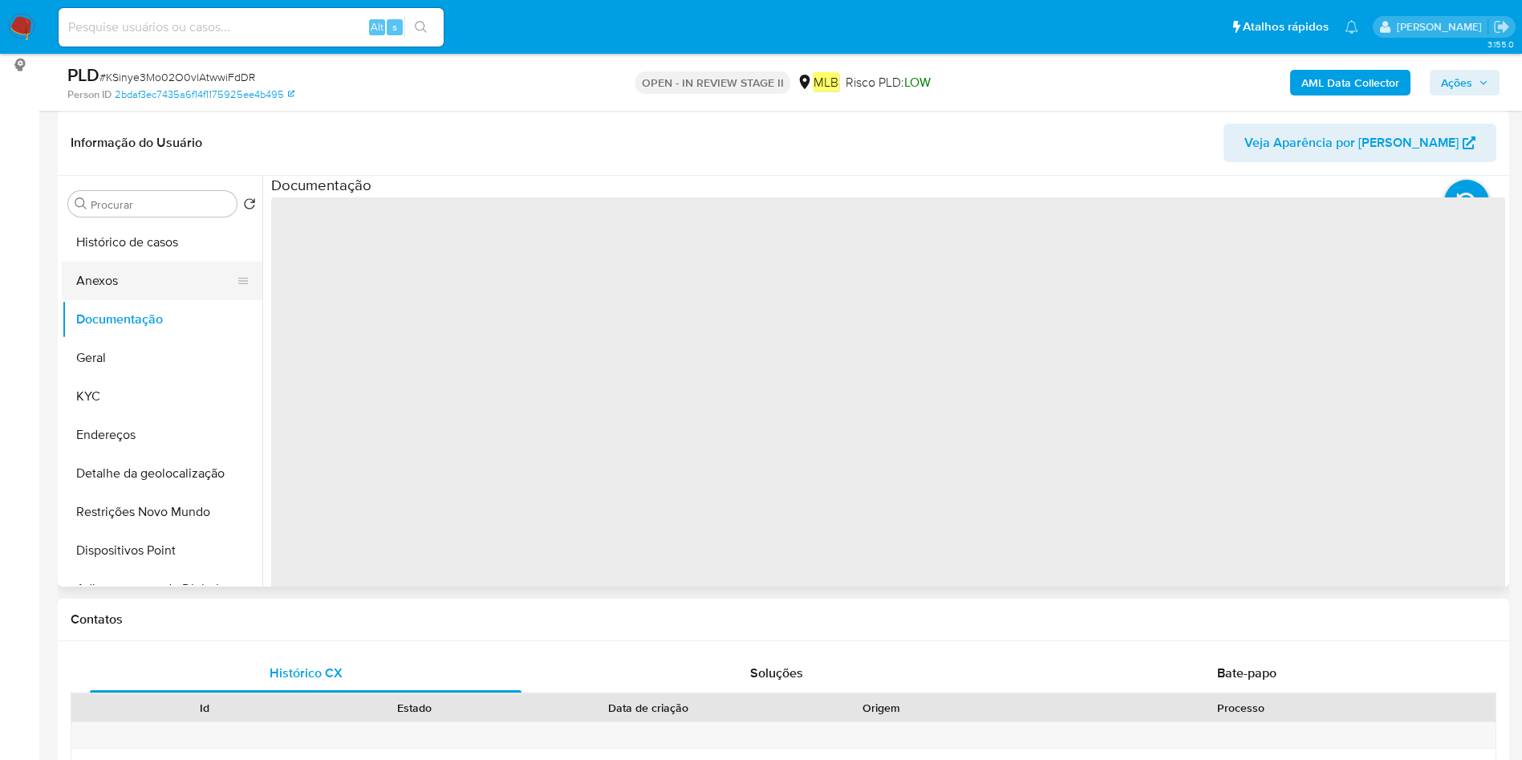
click at [152, 277] on button "Anexos" at bounding box center [156, 280] width 188 height 39
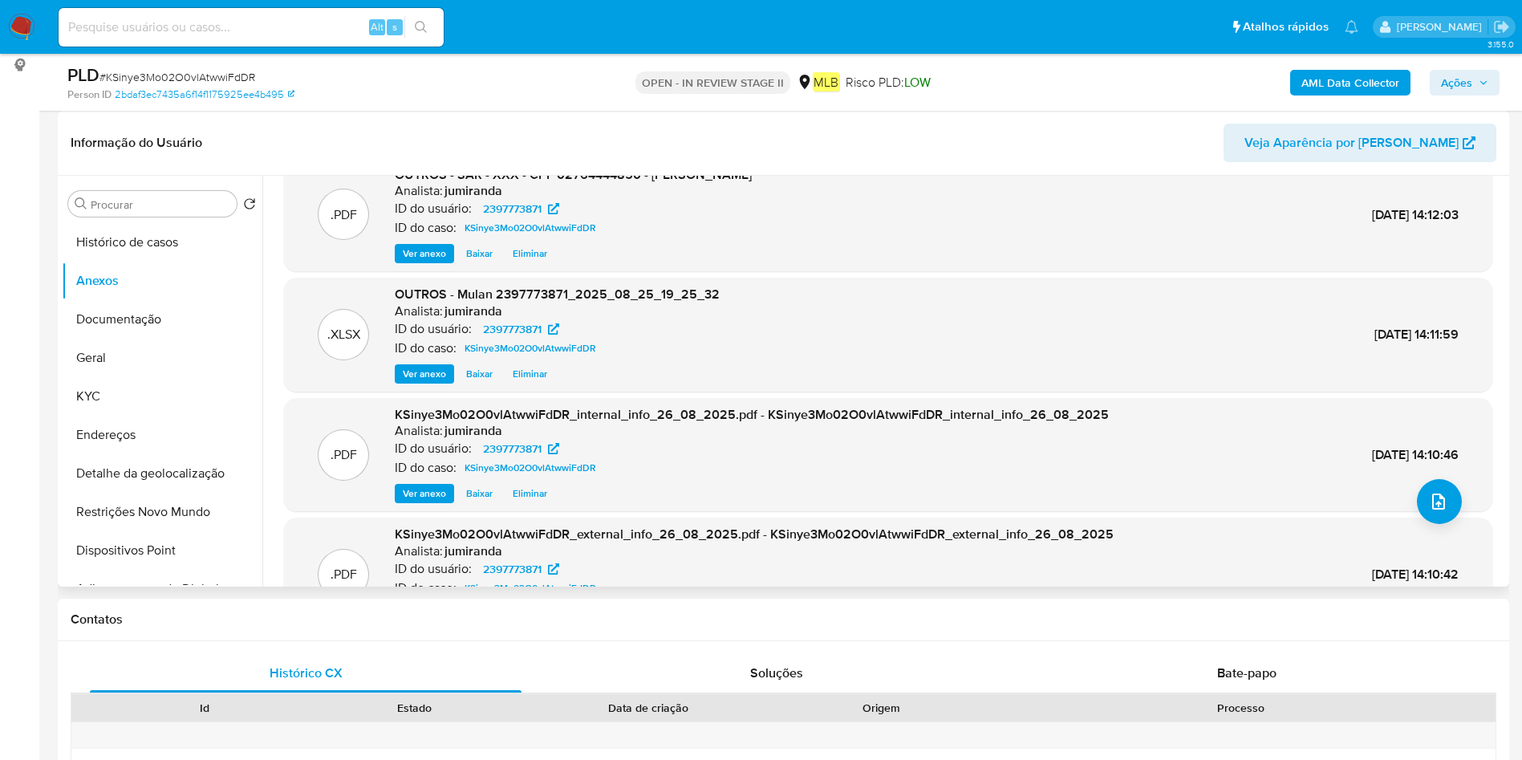
scroll to position [0, 0]
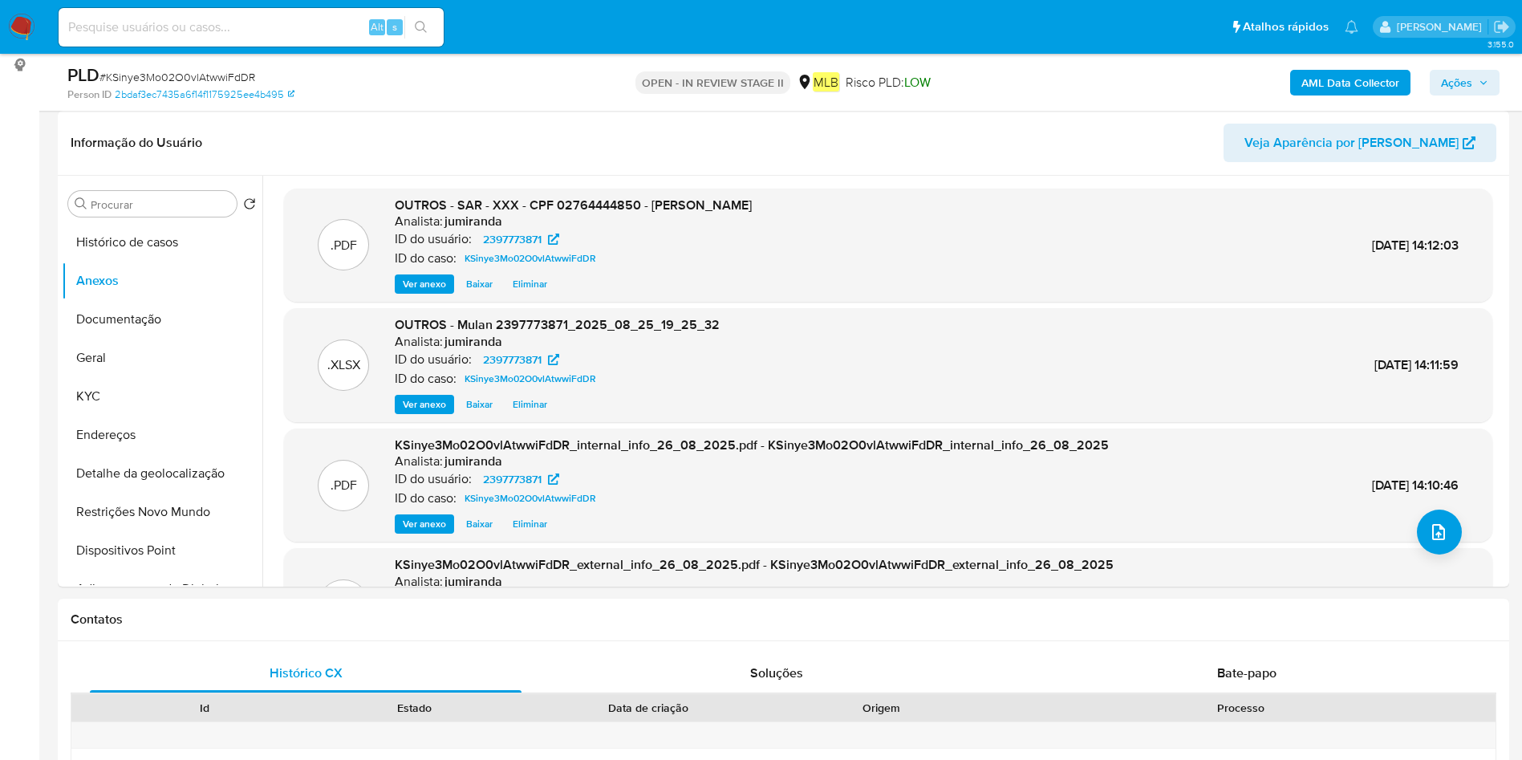
click at [1456, 87] on span "Ações" at bounding box center [1456, 83] width 31 height 26
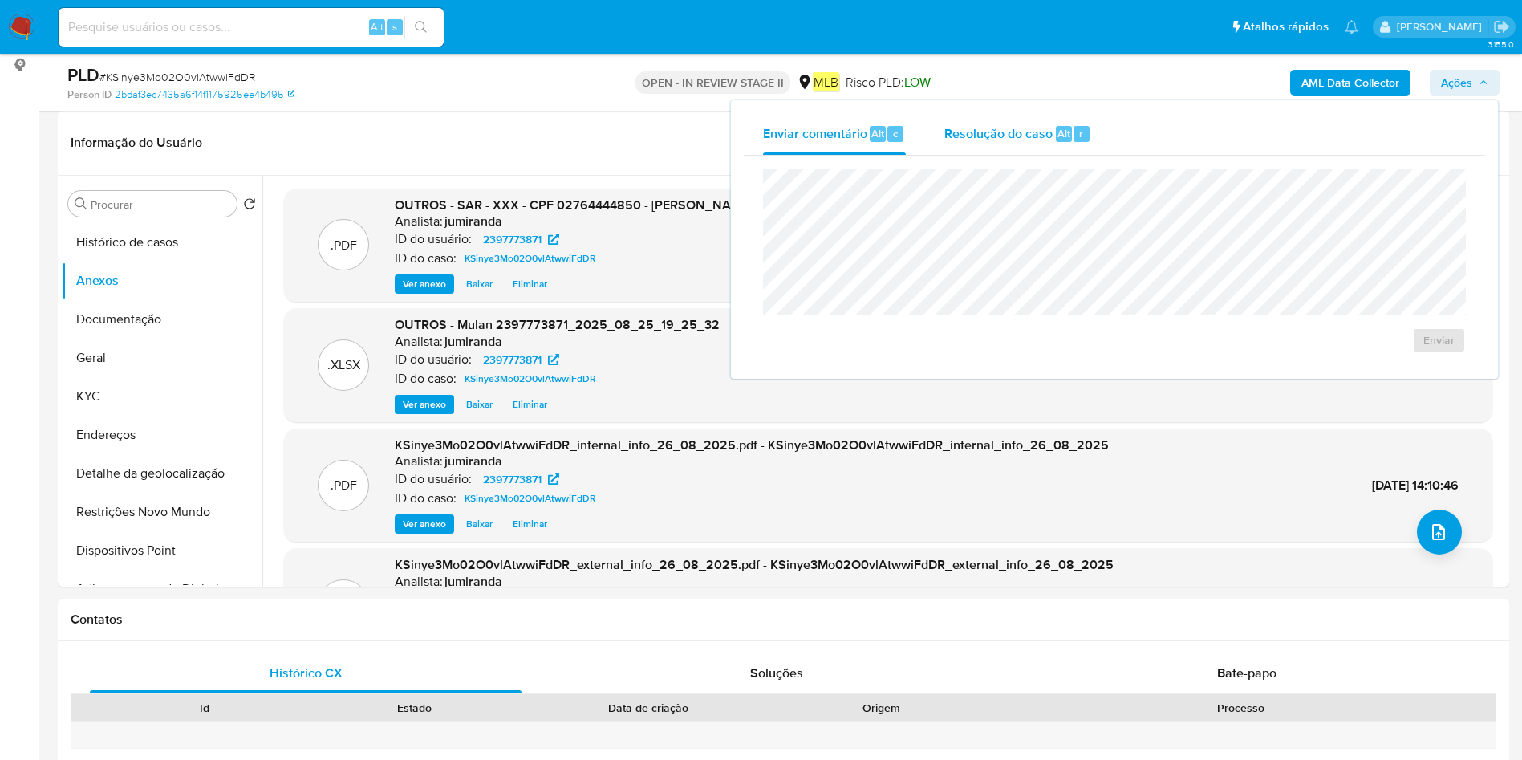
click at [1098, 117] on button "Resolução do caso Alt r" at bounding box center [1017, 134] width 185 height 42
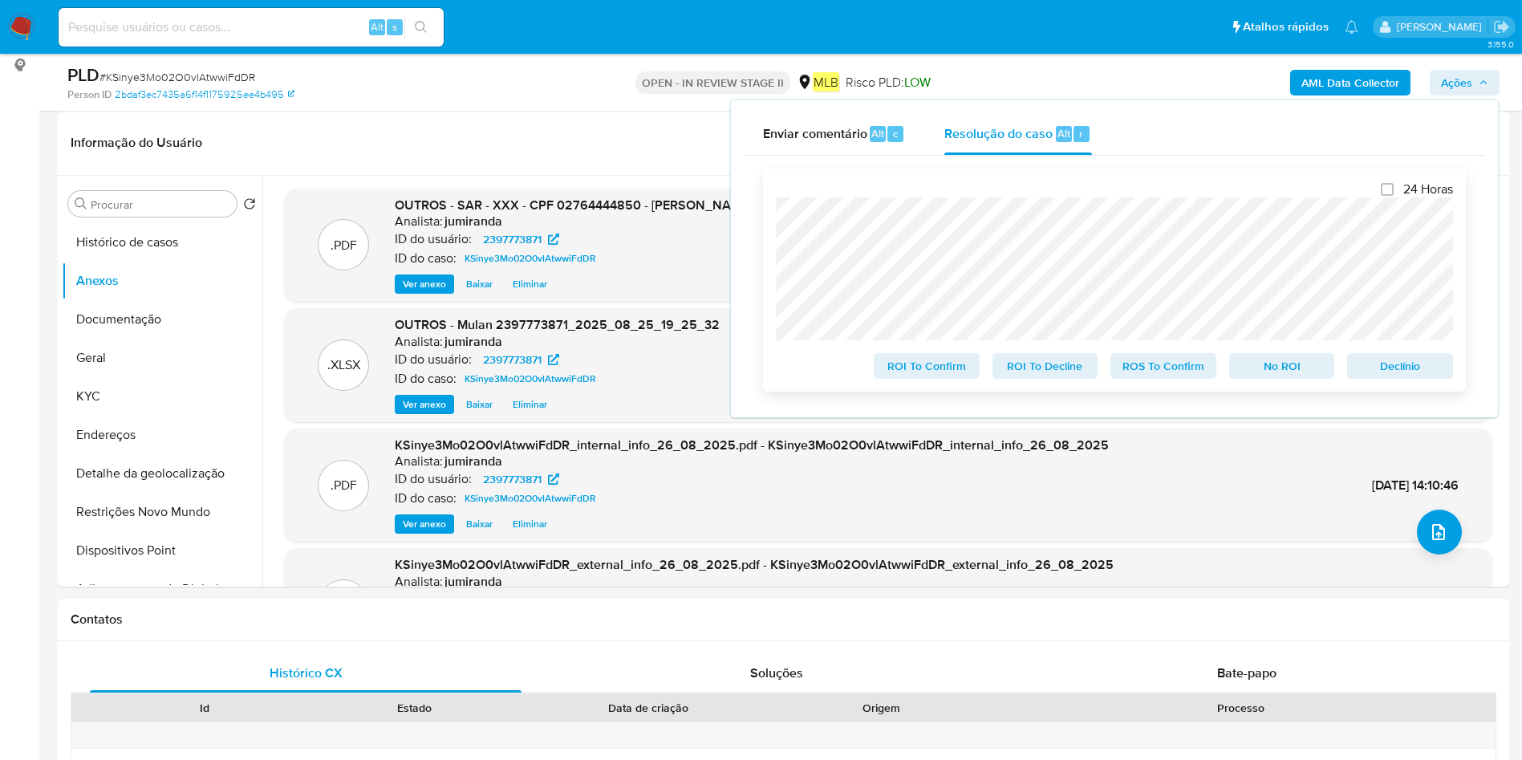
click at [1168, 368] on span "ROS To Confirm" at bounding box center [1162, 366] width 83 height 22
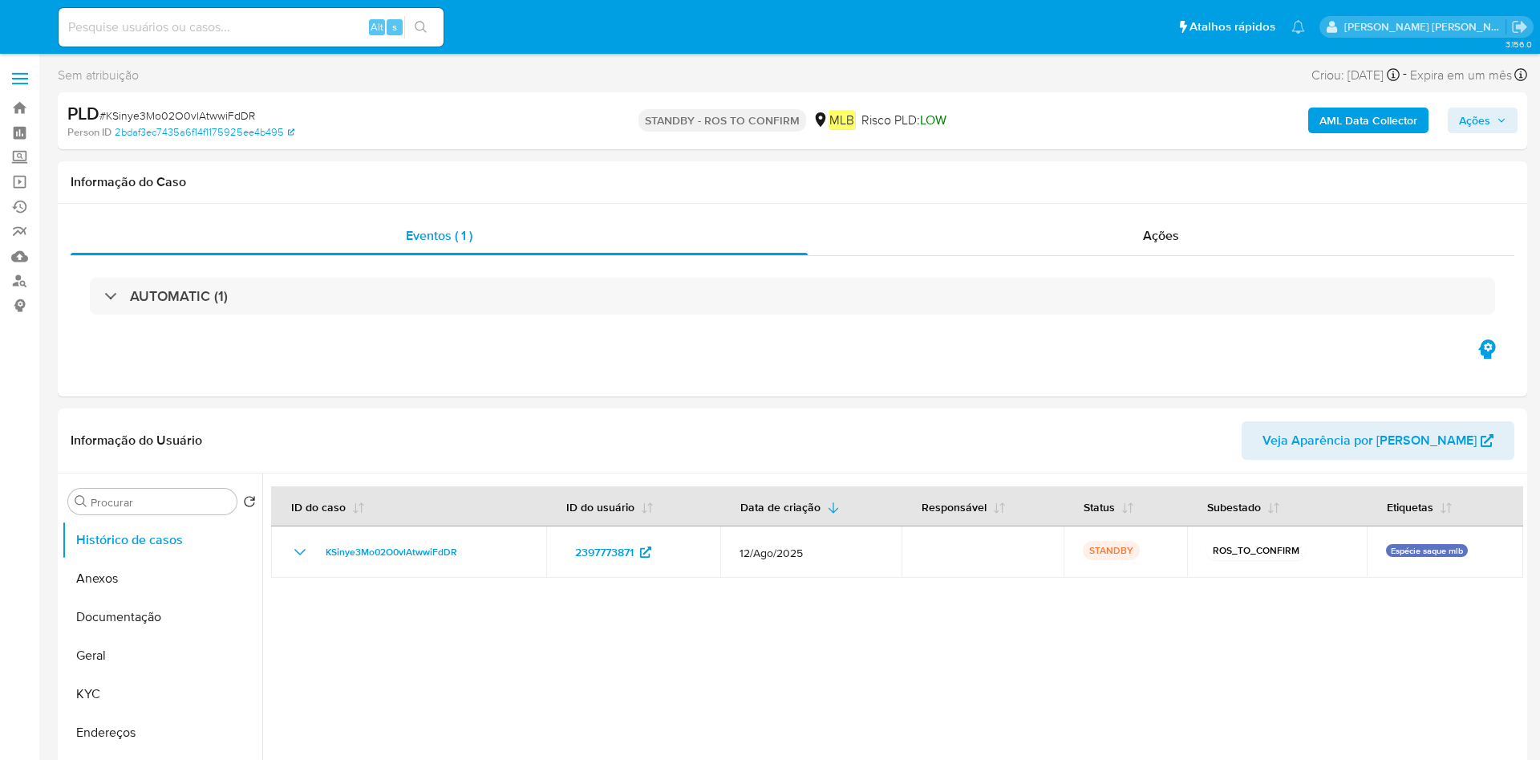
select select "10"
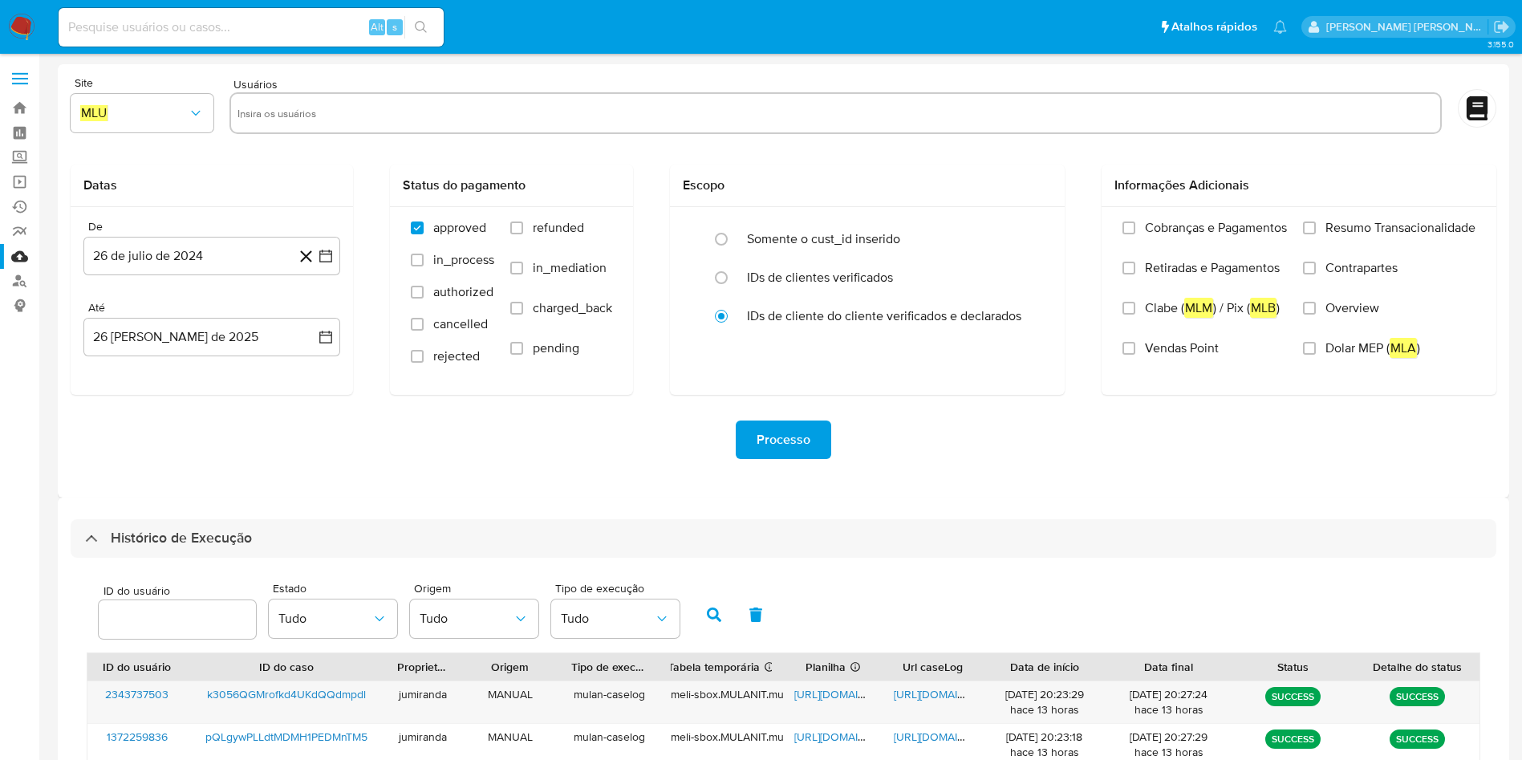
select select "10"
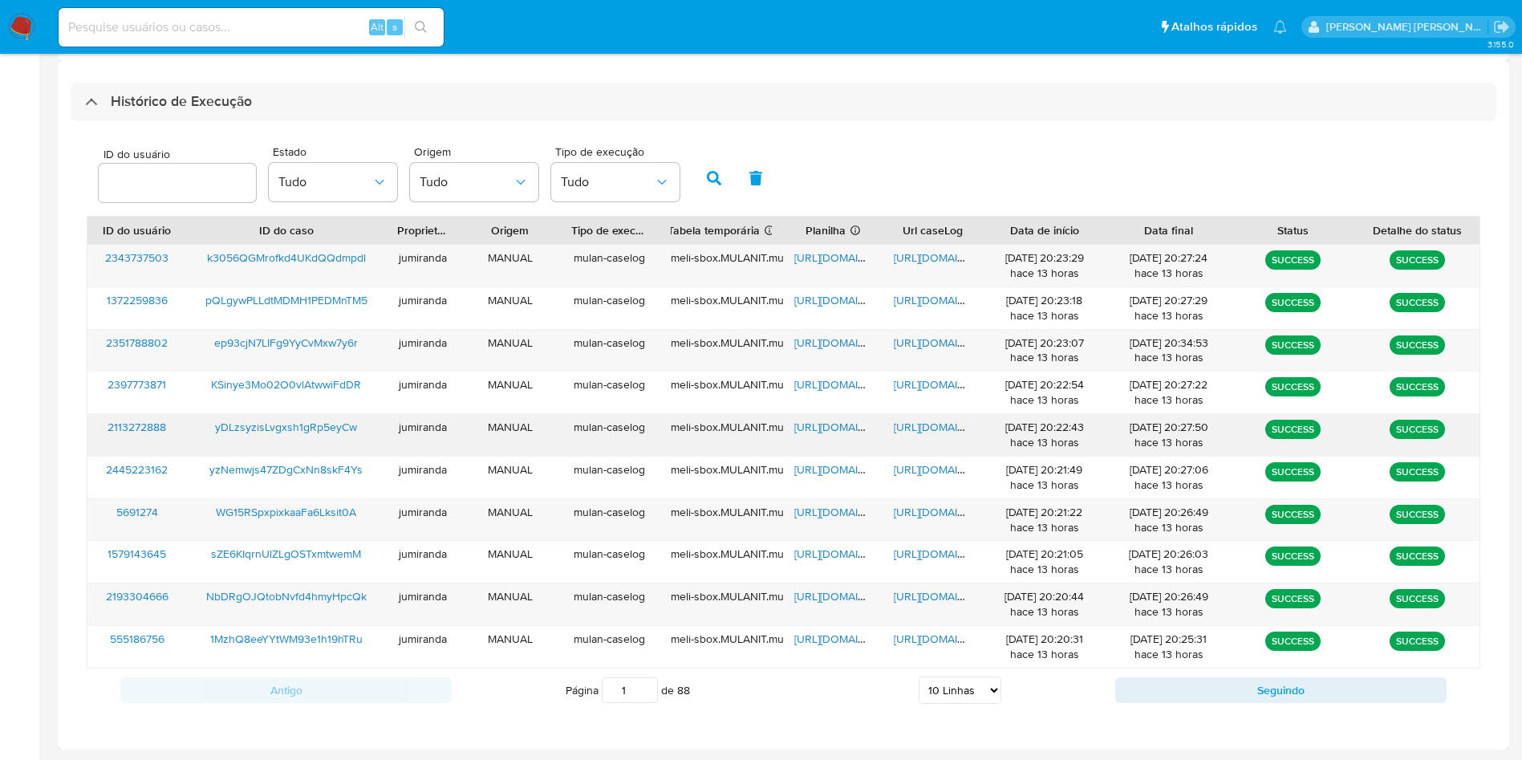
drag, startPoint x: 829, startPoint y: 430, endPoint x: 860, endPoint y: 422, distance: 31.5
click at [830, 430] on span "https://docs.google.com/spreadsheets/d/1GBcFRTvsXQ7fkeqszw7e6uRUXDDocCOCdqfpEn7…" at bounding box center [849, 427] width 111 height 16
click at [920, 425] on span "[URL][DOMAIN_NAME]" at bounding box center [949, 427] width 111 height 16
click at [284, 422] on span "yDLzsyzisLvgxsh1gRp5eyCw" at bounding box center [286, 427] width 142 height 16
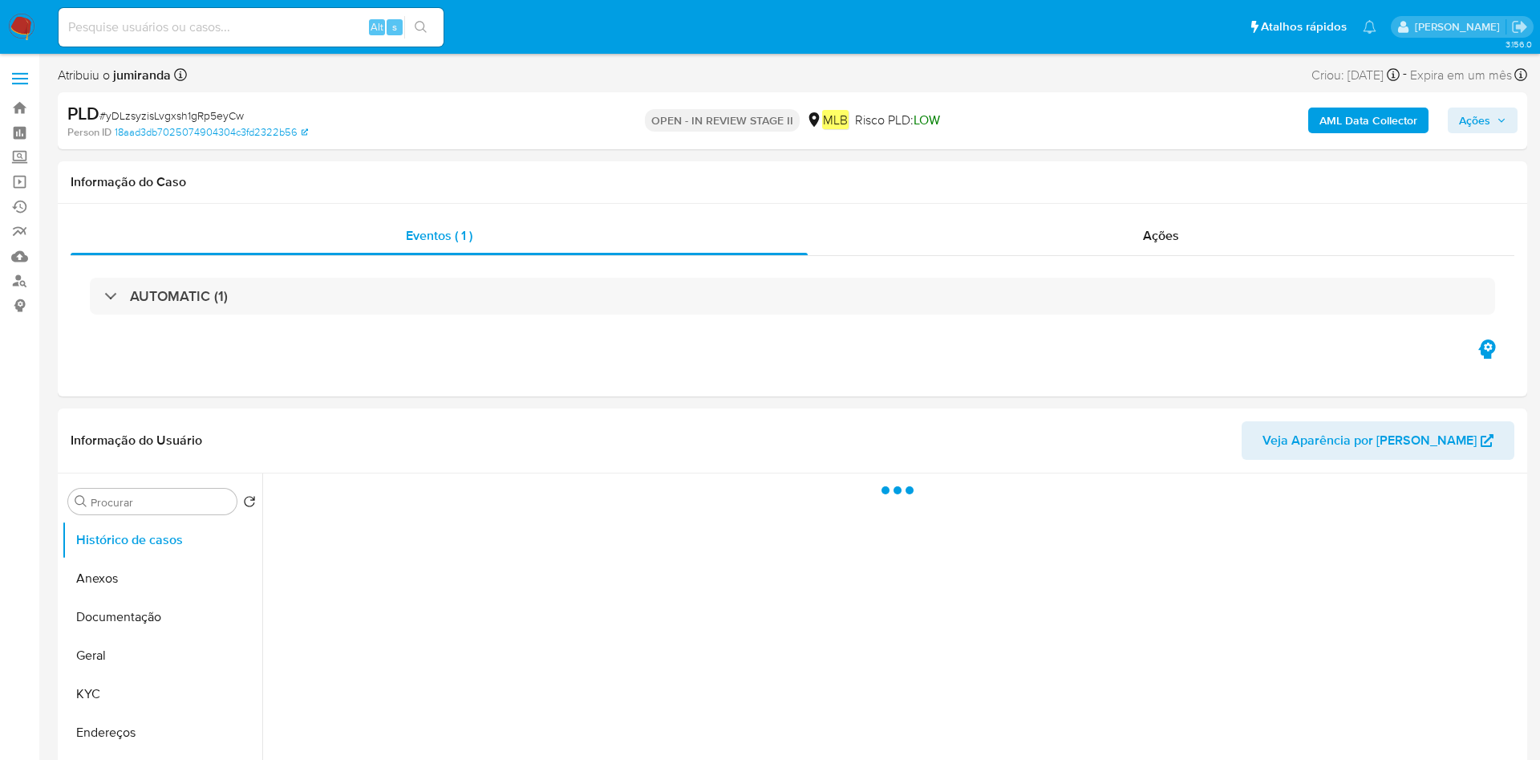
select select "10"
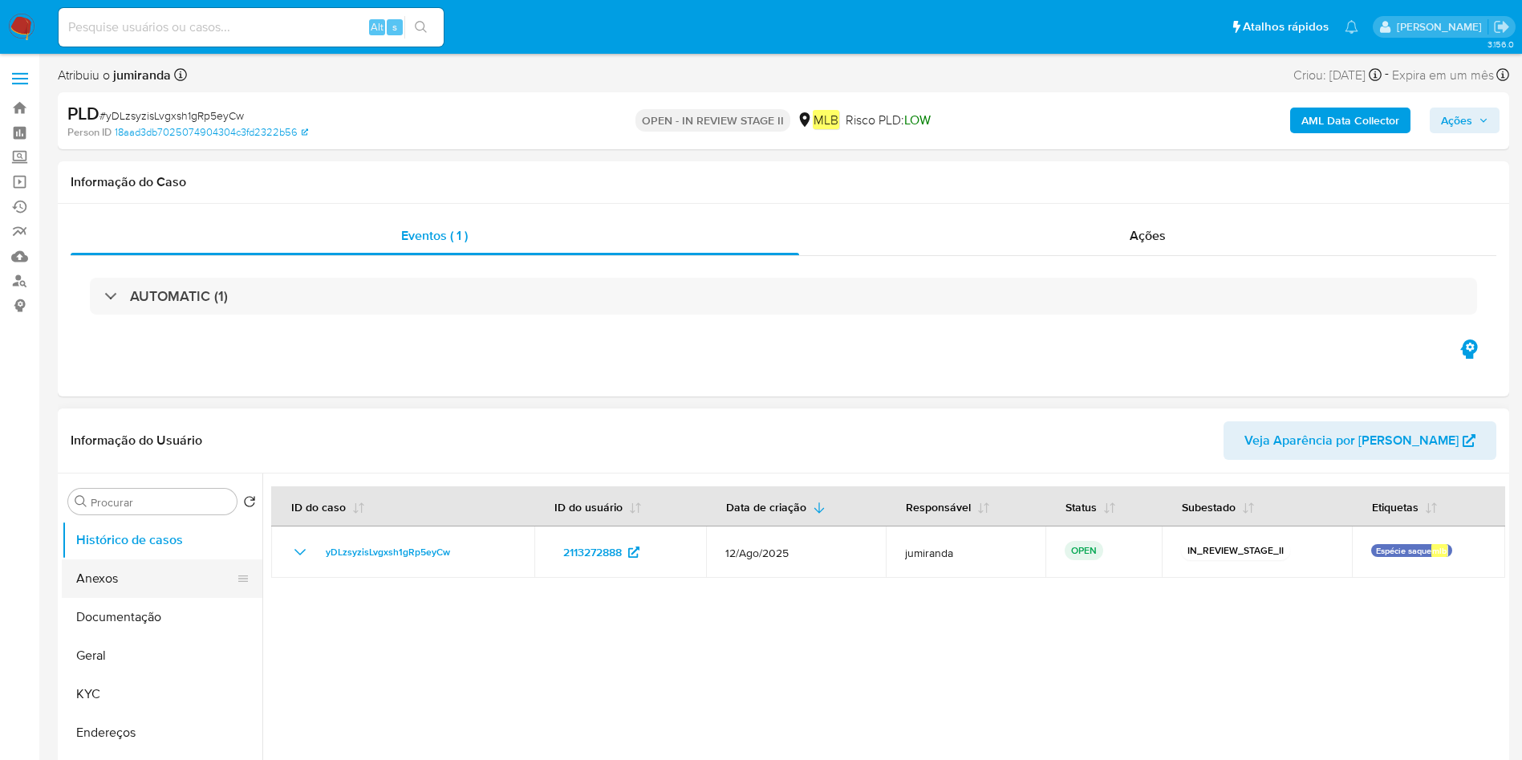
click at [90, 563] on button "Anexos" at bounding box center [156, 578] width 188 height 39
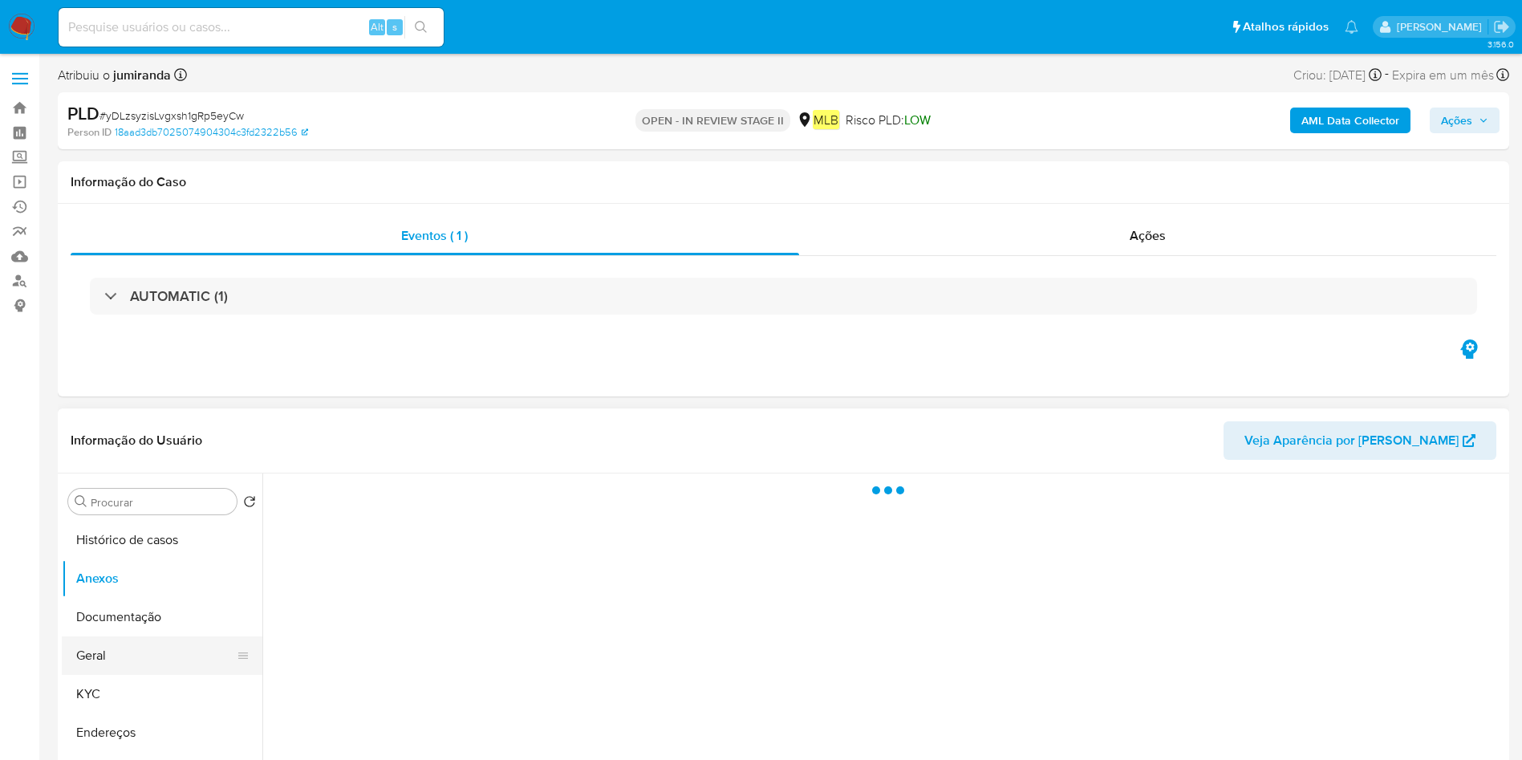
click at [110, 663] on button "Geral" at bounding box center [156, 655] width 188 height 39
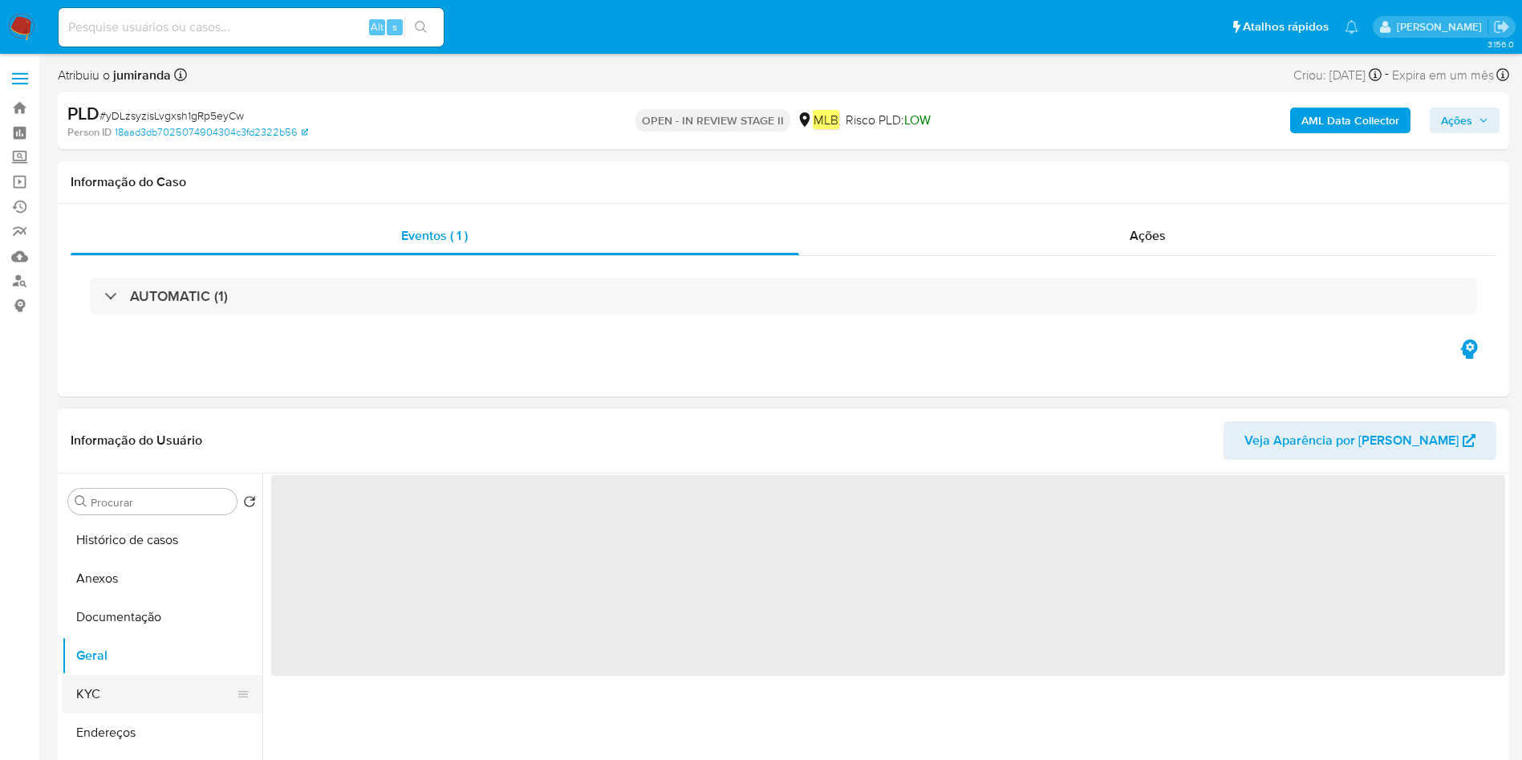
click at [117, 683] on button "KYC" at bounding box center [156, 694] width 188 height 39
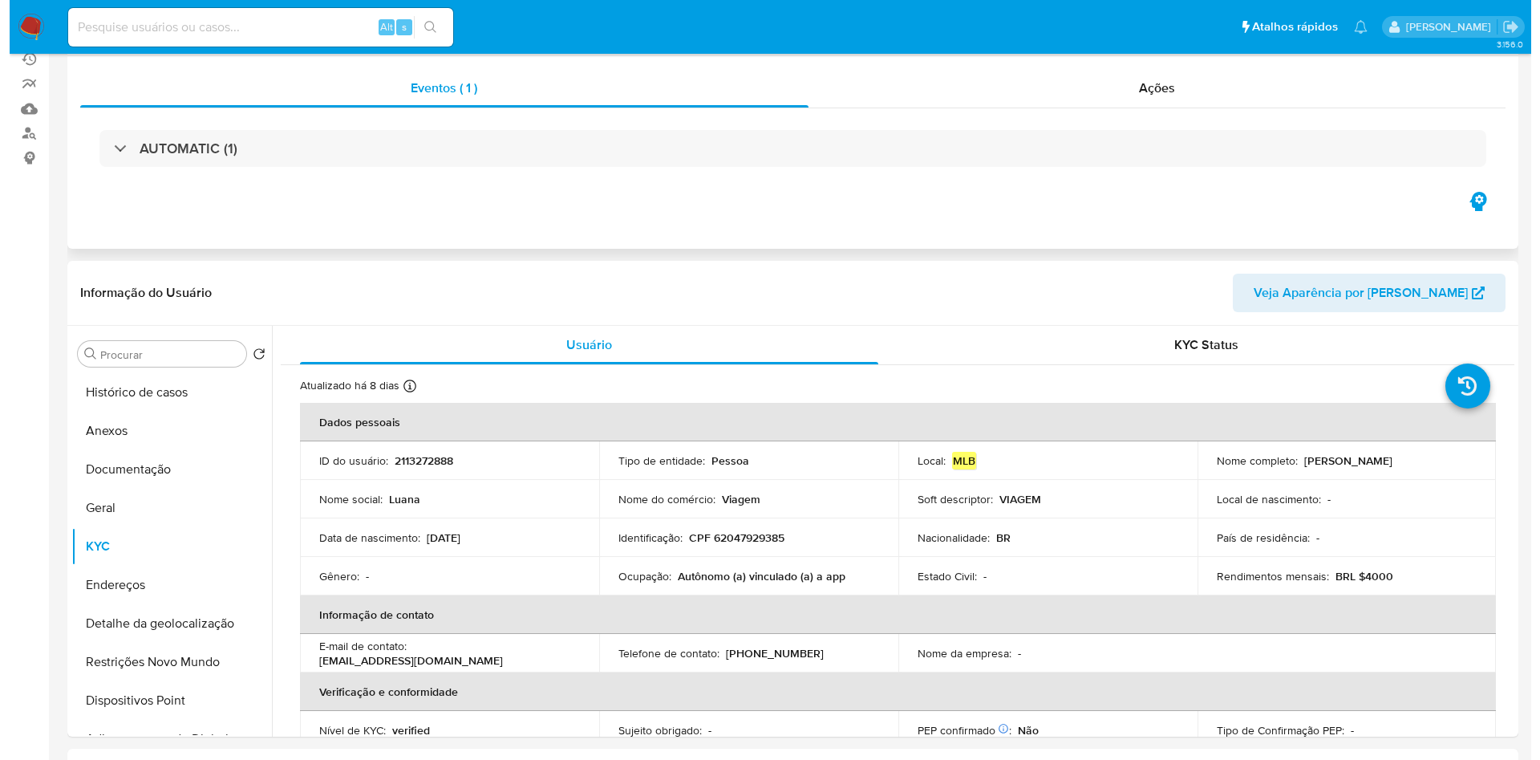
scroll to position [241, 0]
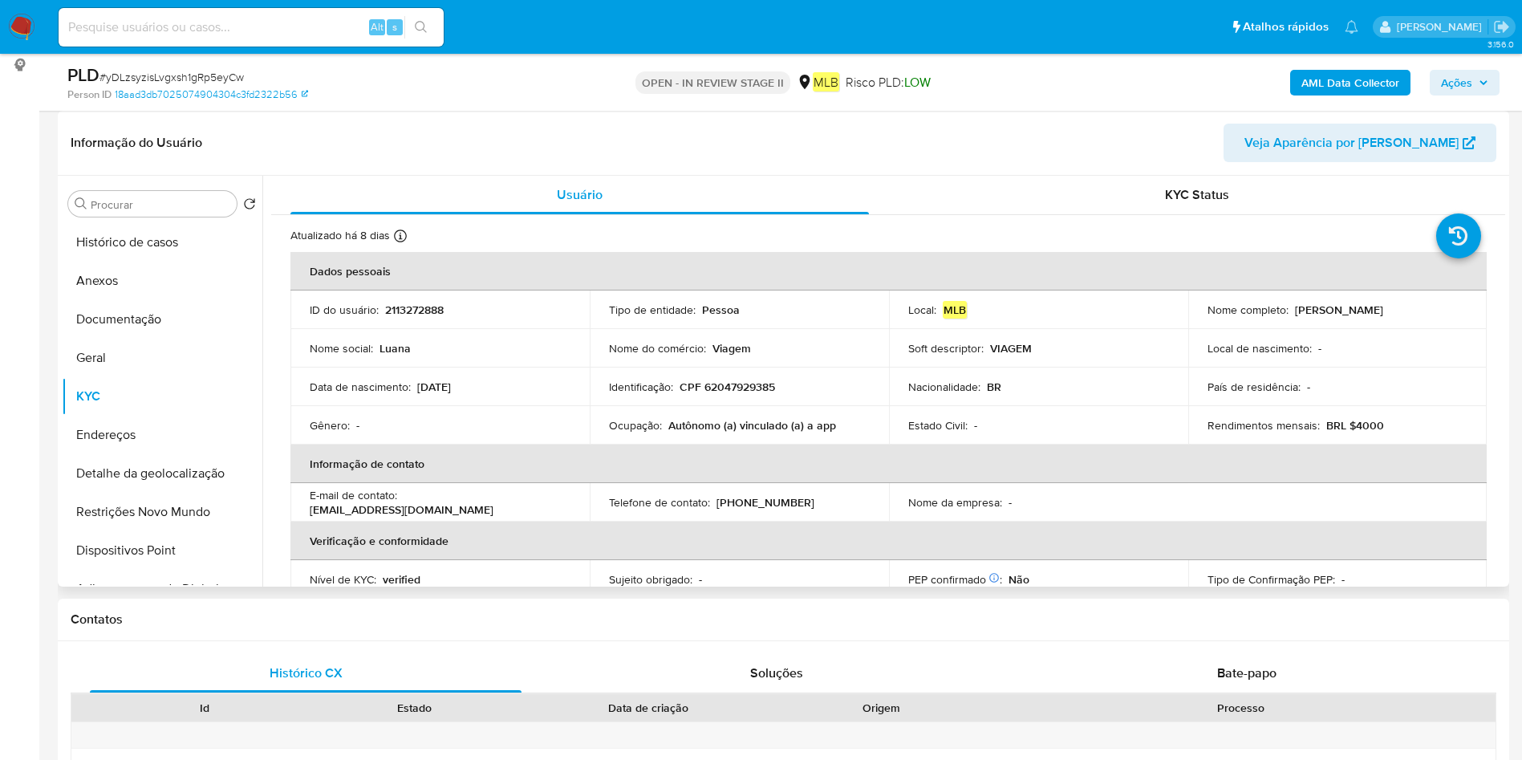
click at [784, 419] on p "Autônomo (a) vinculado (a) a app" at bounding box center [752, 425] width 168 height 14
copy div "Ocupação : Autônomo (a) vinculado (a) a app"
click at [172, 367] on button "Geral" at bounding box center [156, 358] width 188 height 39
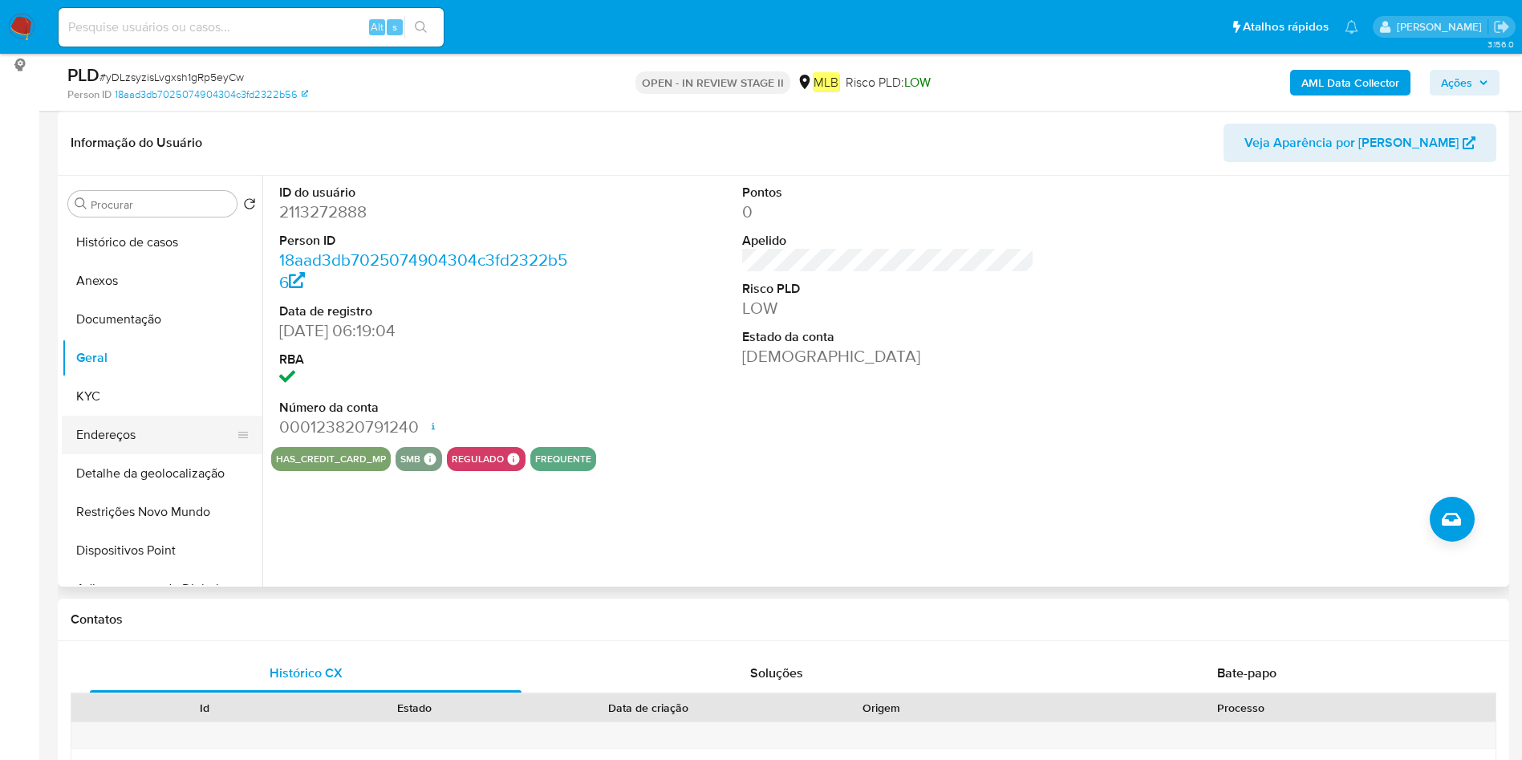
click at [82, 434] on button "Endereços" at bounding box center [156, 435] width 188 height 39
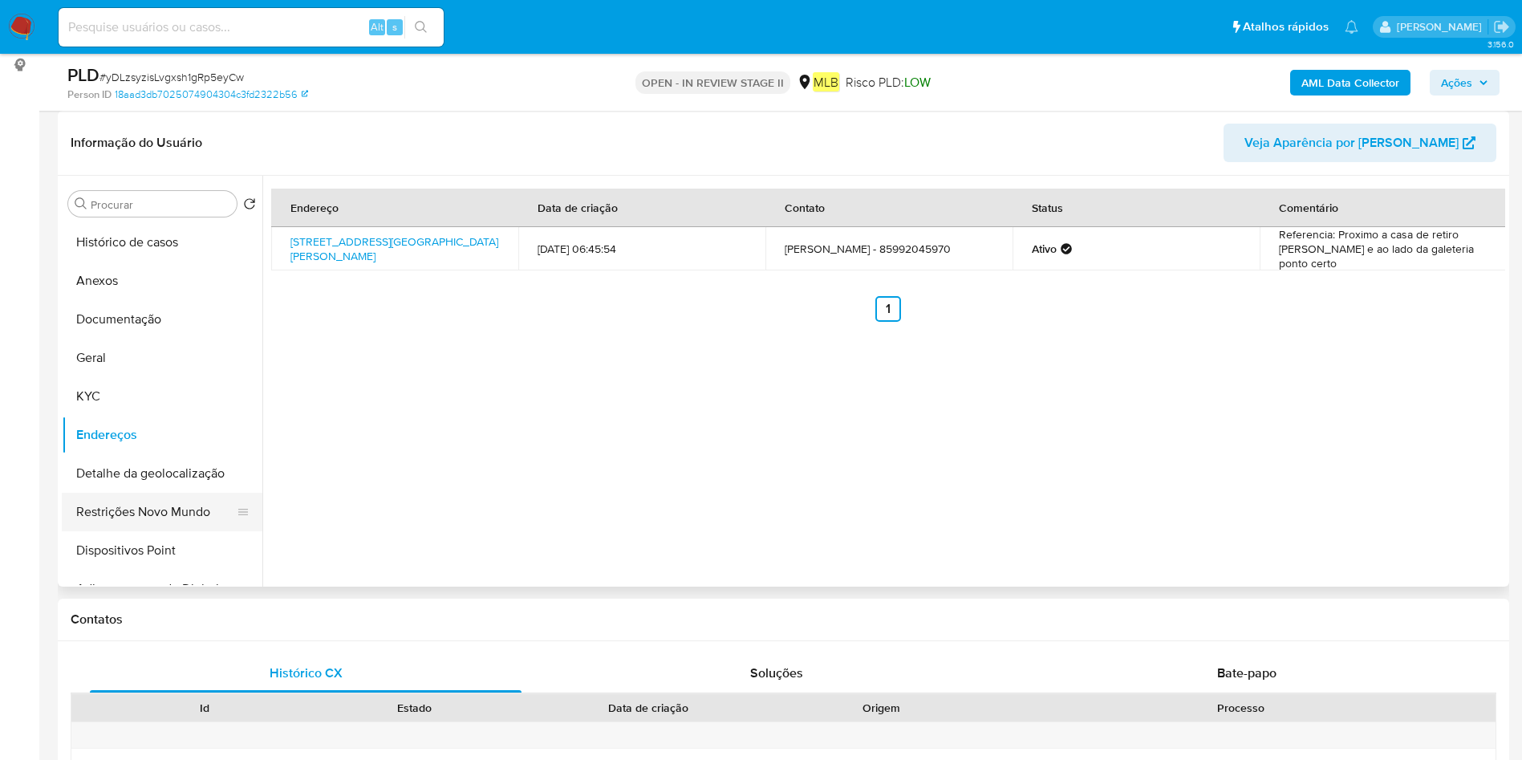
click at [115, 498] on button "Restrições Novo Mundo" at bounding box center [156, 512] width 188 height 39
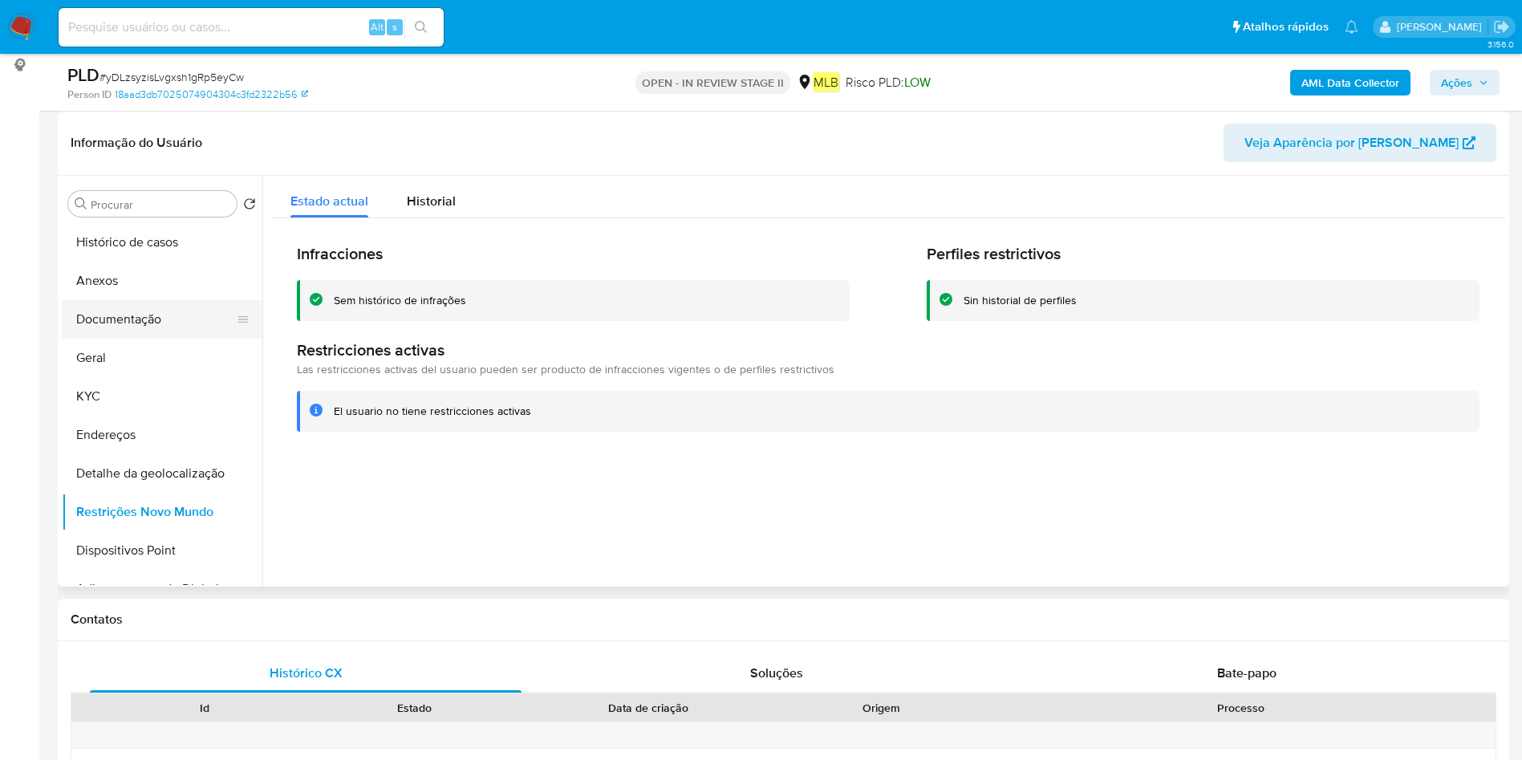
click at [172, 309] on button "Documentação" at bounding box center [156, 319] width 188 height 39
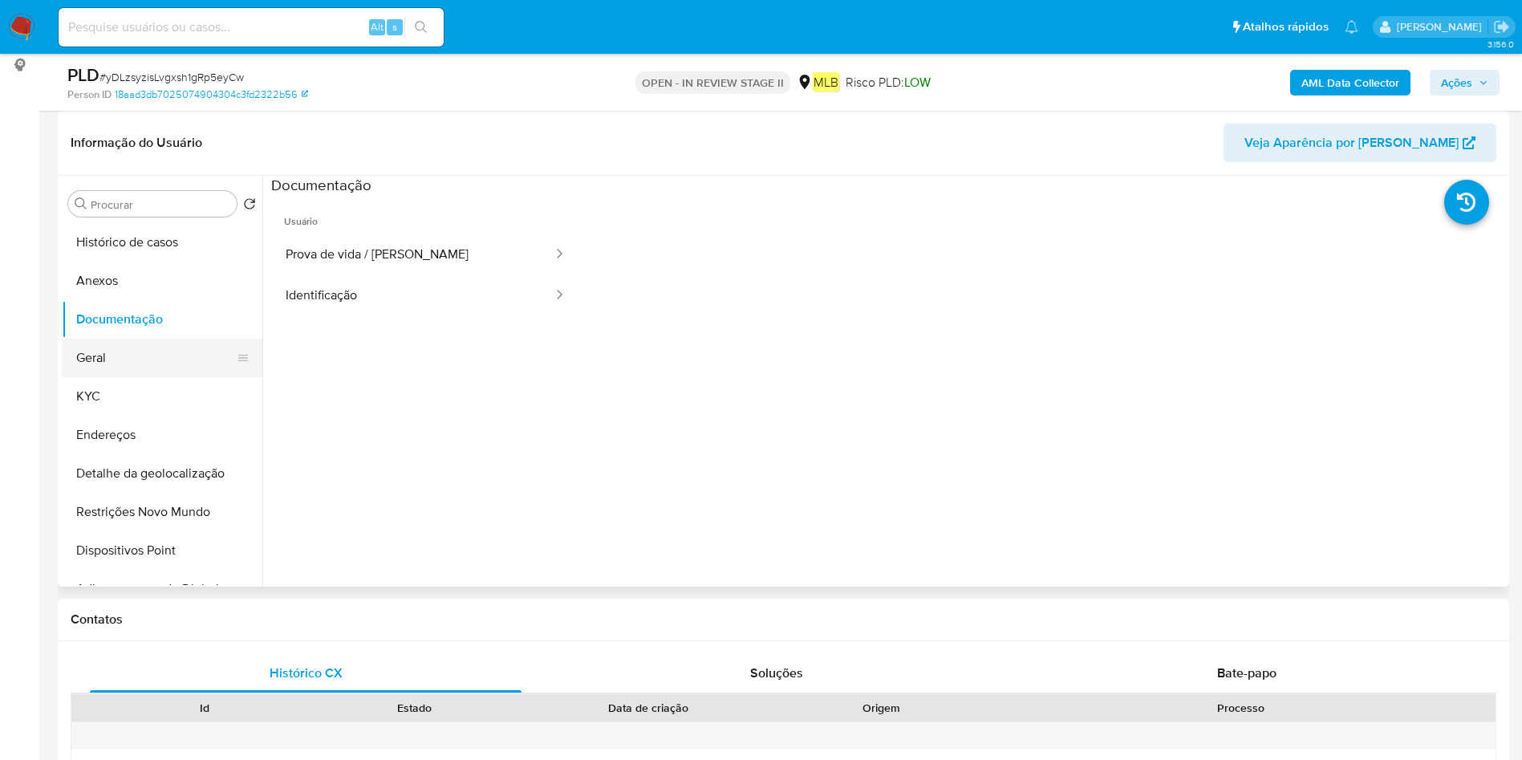
click at [163, 346] on button "Geral" at bounding box center [156, 358] width 188 height 39
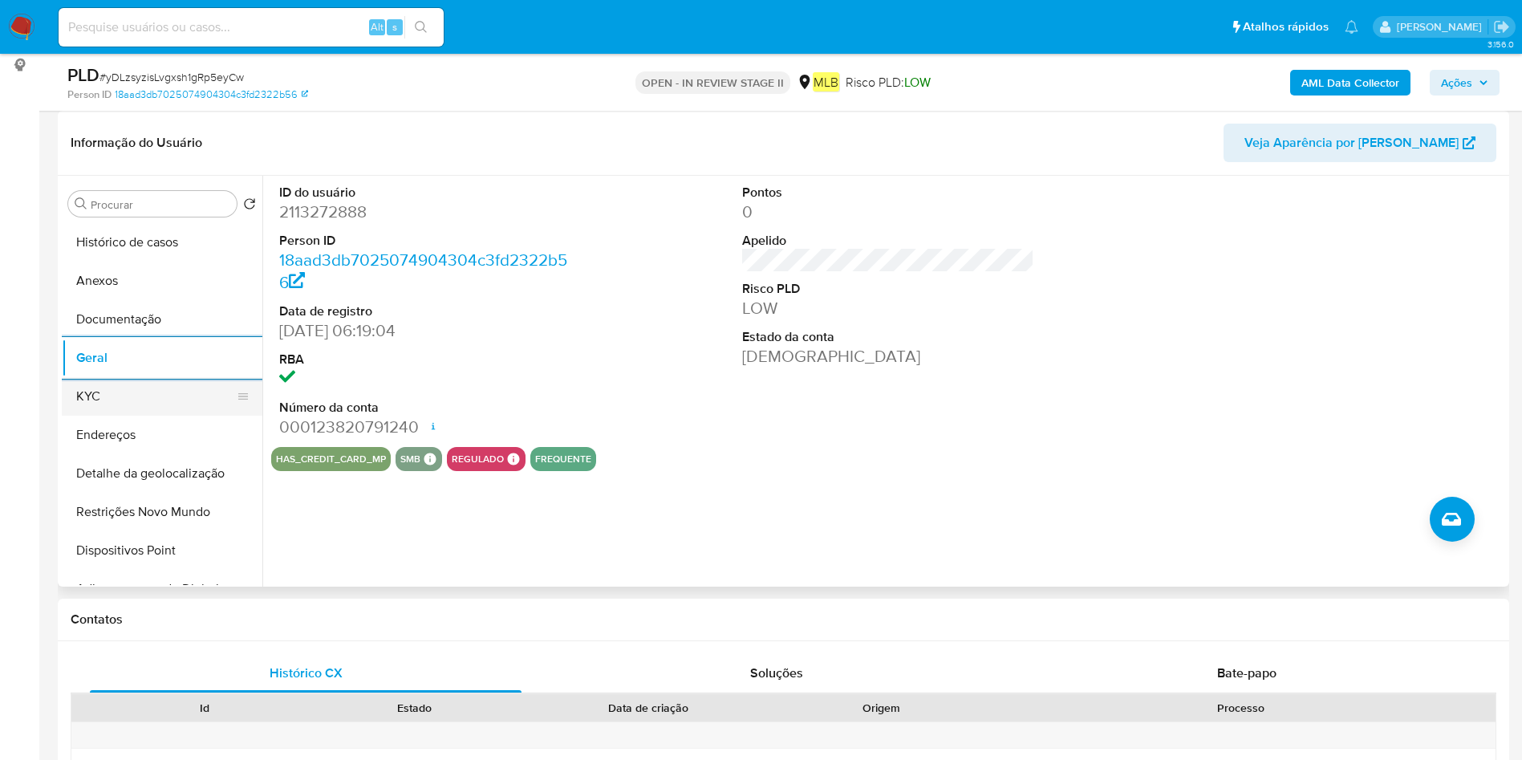
click at [176, 408] on button "KYC" at bounding box center [156, 396] width 188 height 39
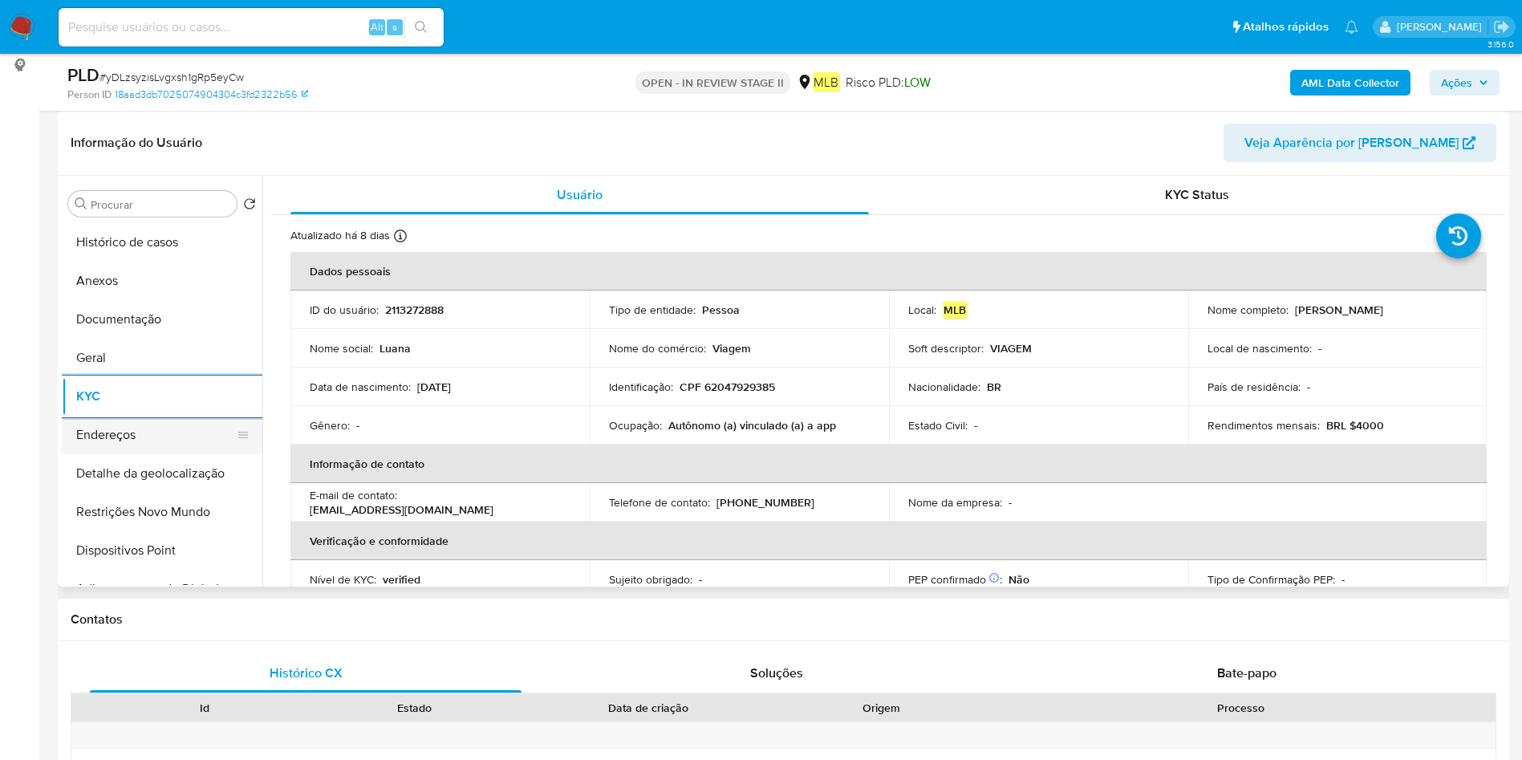
click at [152, 421] on button "Endereços" at bounding box center [156, 435] width 188 height 39
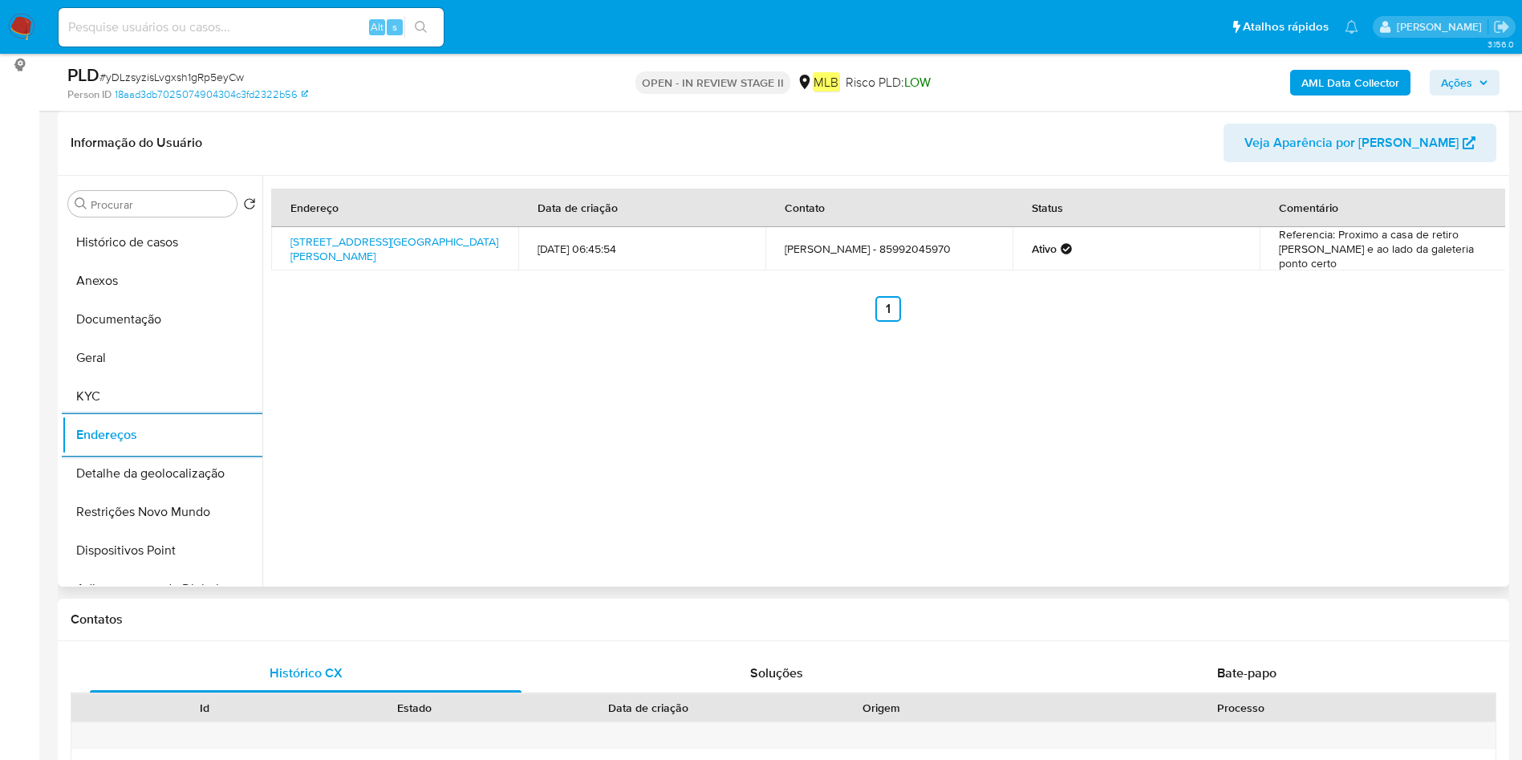
click at [152, 466] on button "Detalhe da geolocalização" at bounding box center [162, 473] width 201 height 39
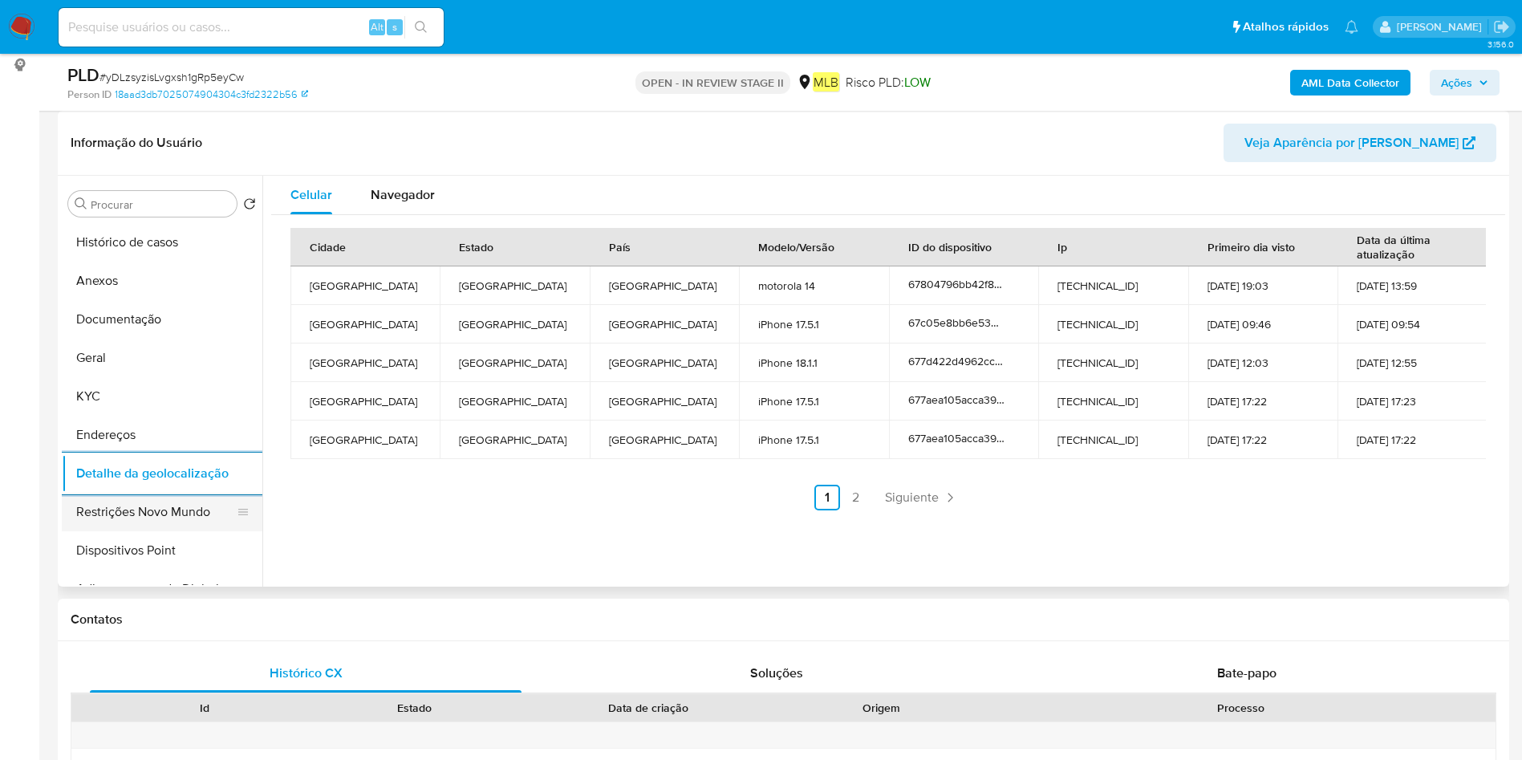
click at [170, 501] on button "Restrições Novo Mundo" at bounding box center [156, 512] width 188 height 39
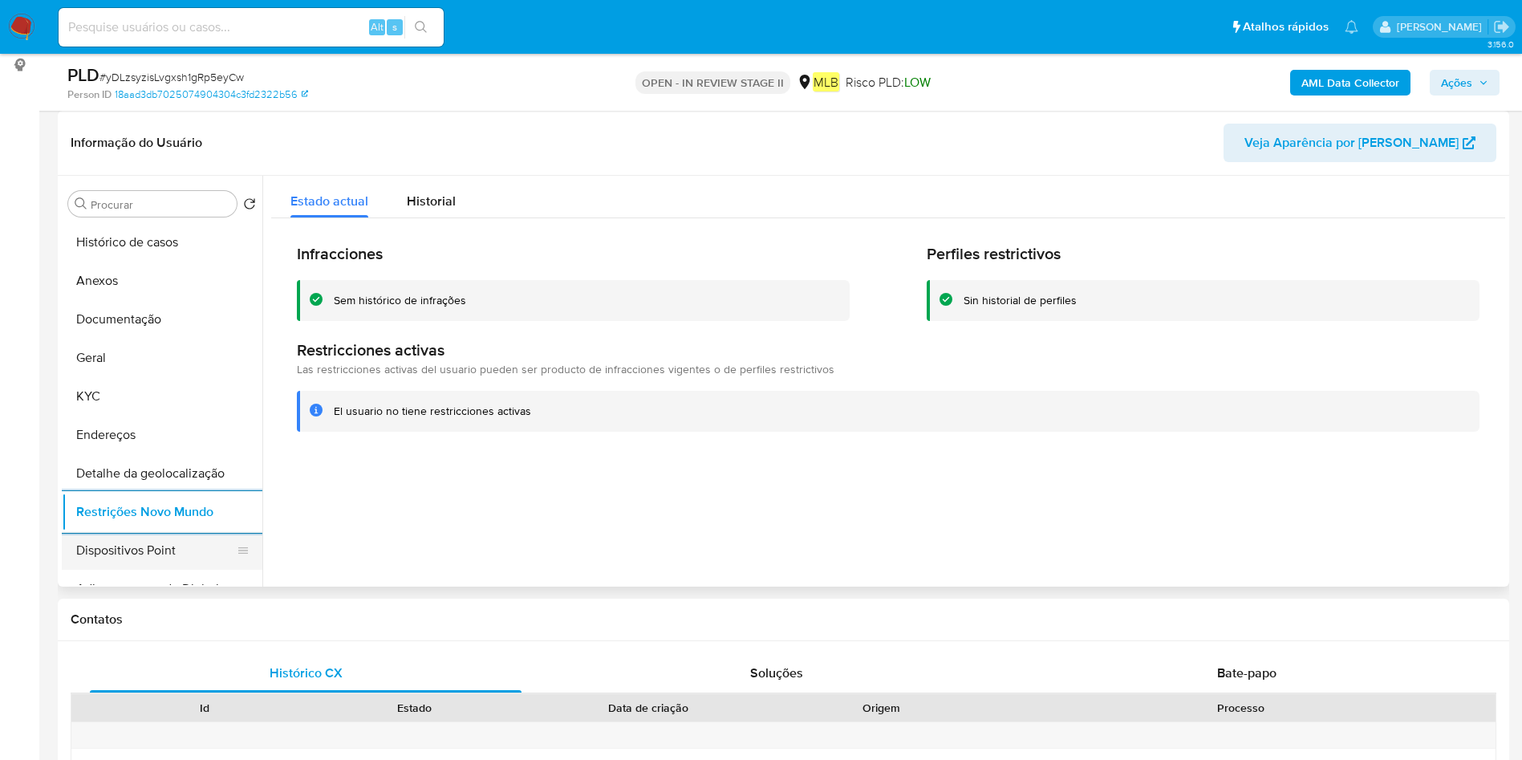
click at [97, 548] on button "Dispositivos Point" at bounding box center [156, 550] width 188 height 39
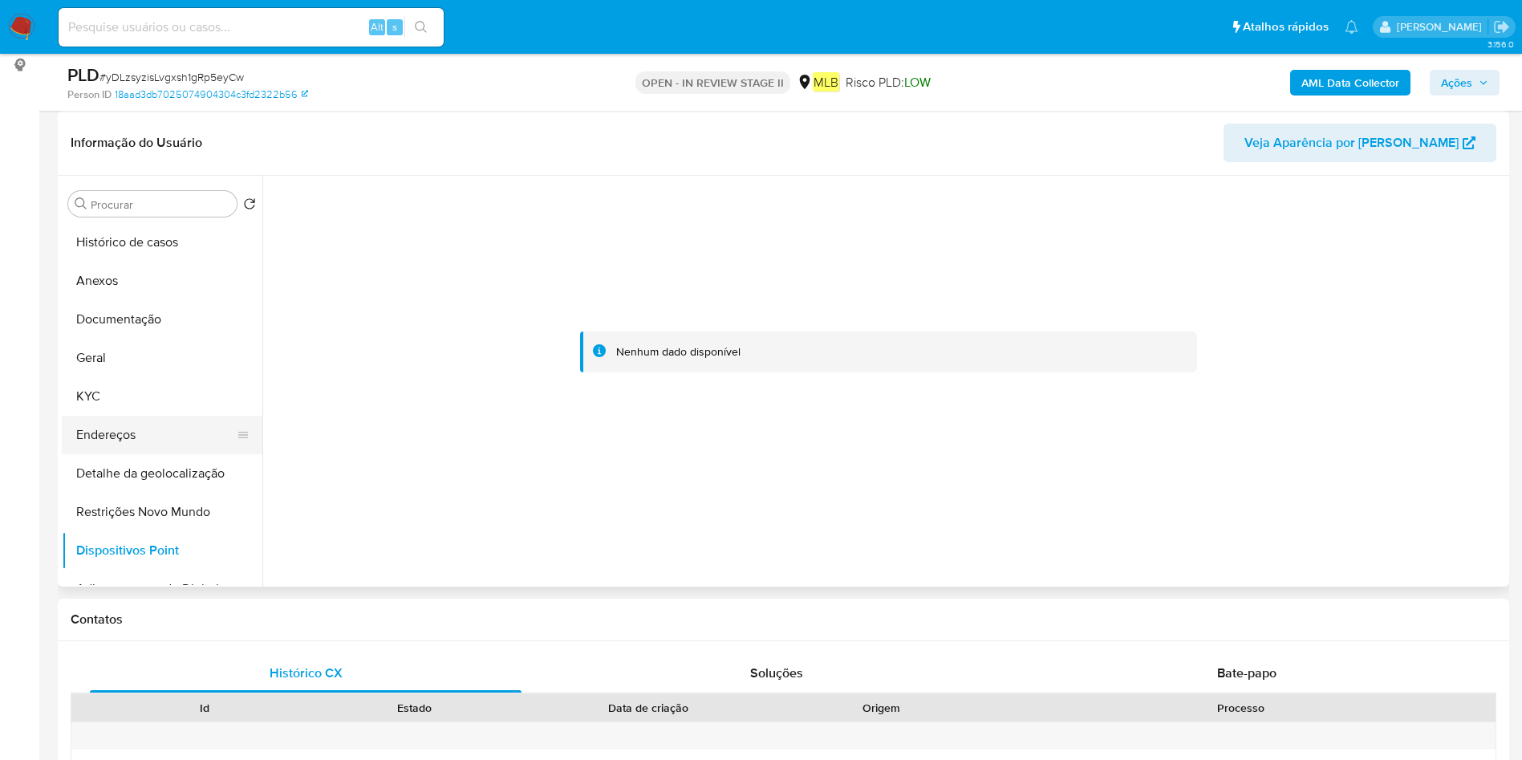
click at [141, 416] on button "Endereços" at bounding box center [156, 435] width 188 height 39
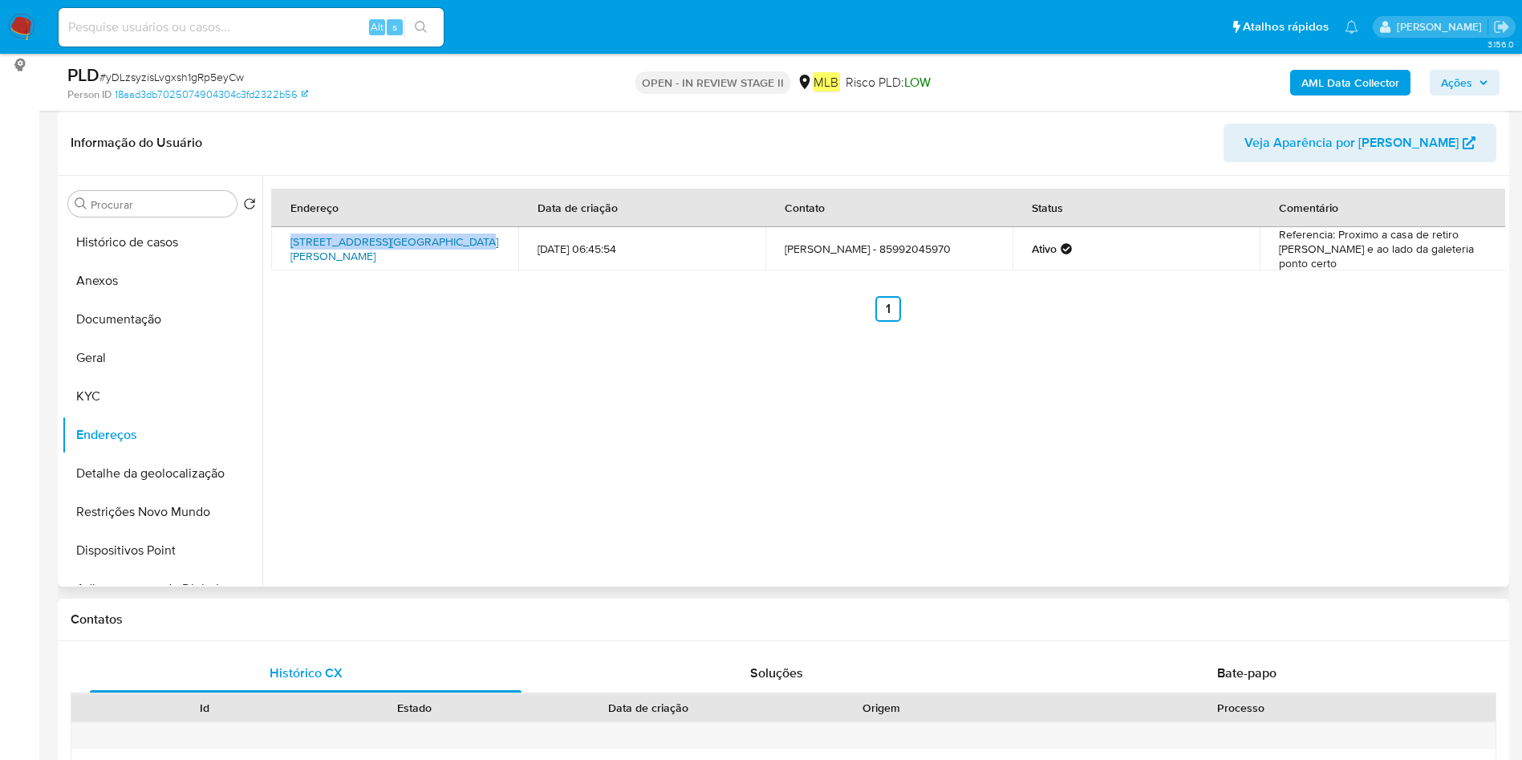
drag, startPoint x: 385, startPoint y: 236, endPoint x: 451, endPoint y: 233, distance: 65.8
click at [451, 233] on td "Rua Nair Azevedo 1441, Fortaleza, Ceará, 60765370, Brasil 1441" at bounding box center [394, 248] width 247 height 43
drag, startPoint x: 173, startPoint y: 233, endPoint x: 229, endPoint y: 272, distance: 67.4
click at [173, 233] on button "Histórico de casos" at bounding box center [162, 242] width 201 height 39
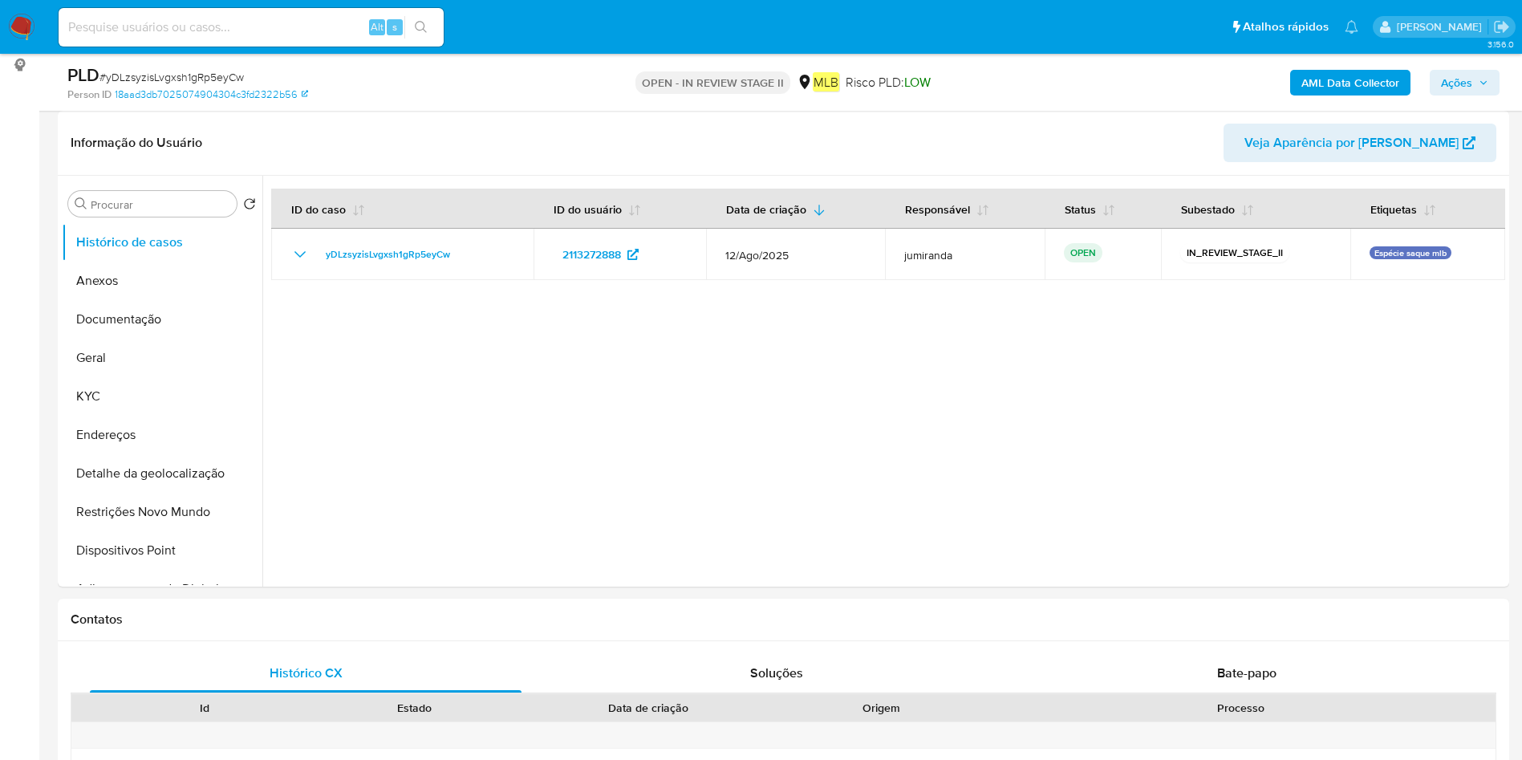
click at [1364, 87] on b "AML Data Collector" at bounding box center [1350, 83] width 98 height 26
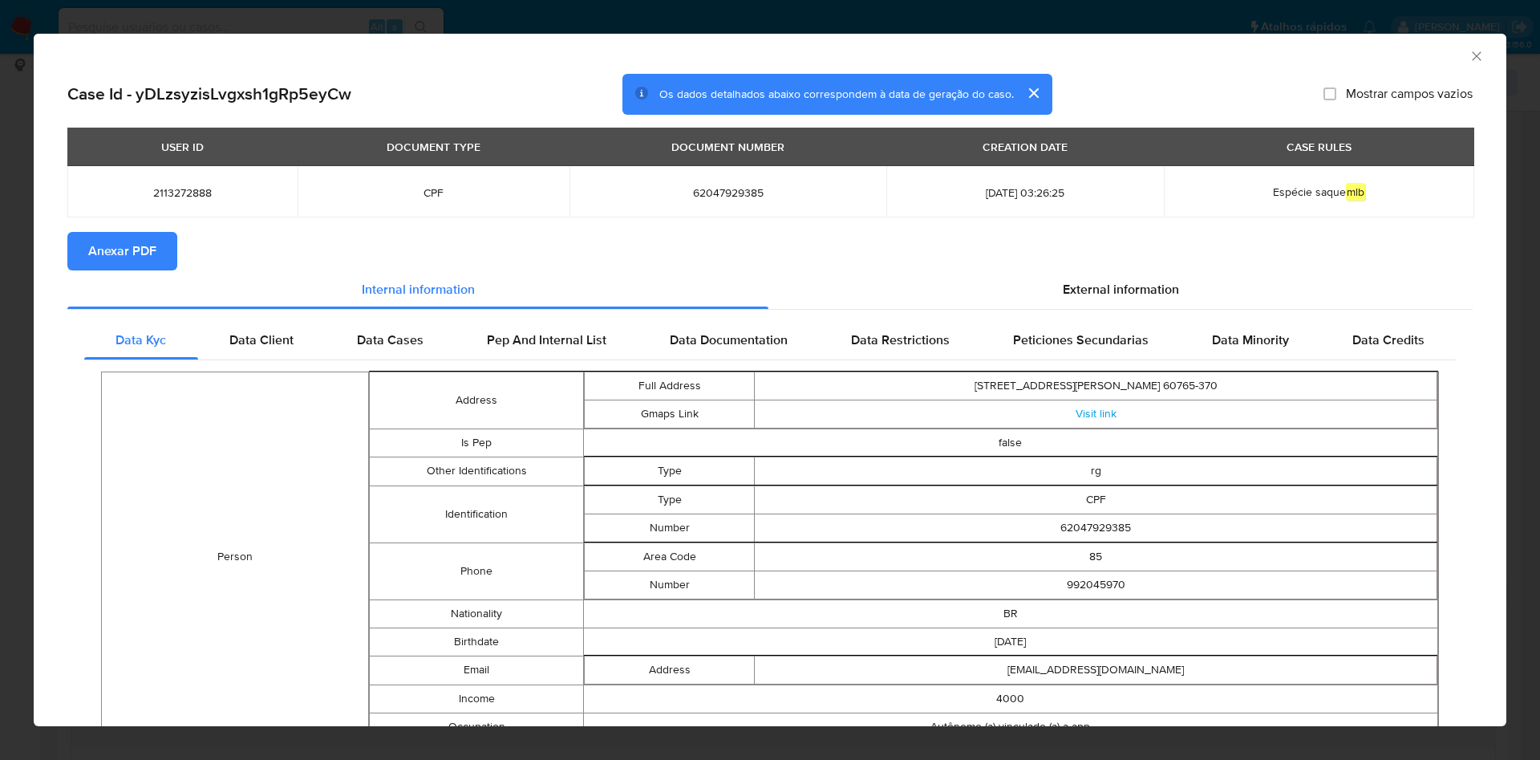
click at [125, 245] on span "Anexar PDF" at bounding box center [122, 250] width 68 height 35
click at [1469, 52] on icon "Fechar a janela" at bounding box center [1477, 56] width 16 height 16
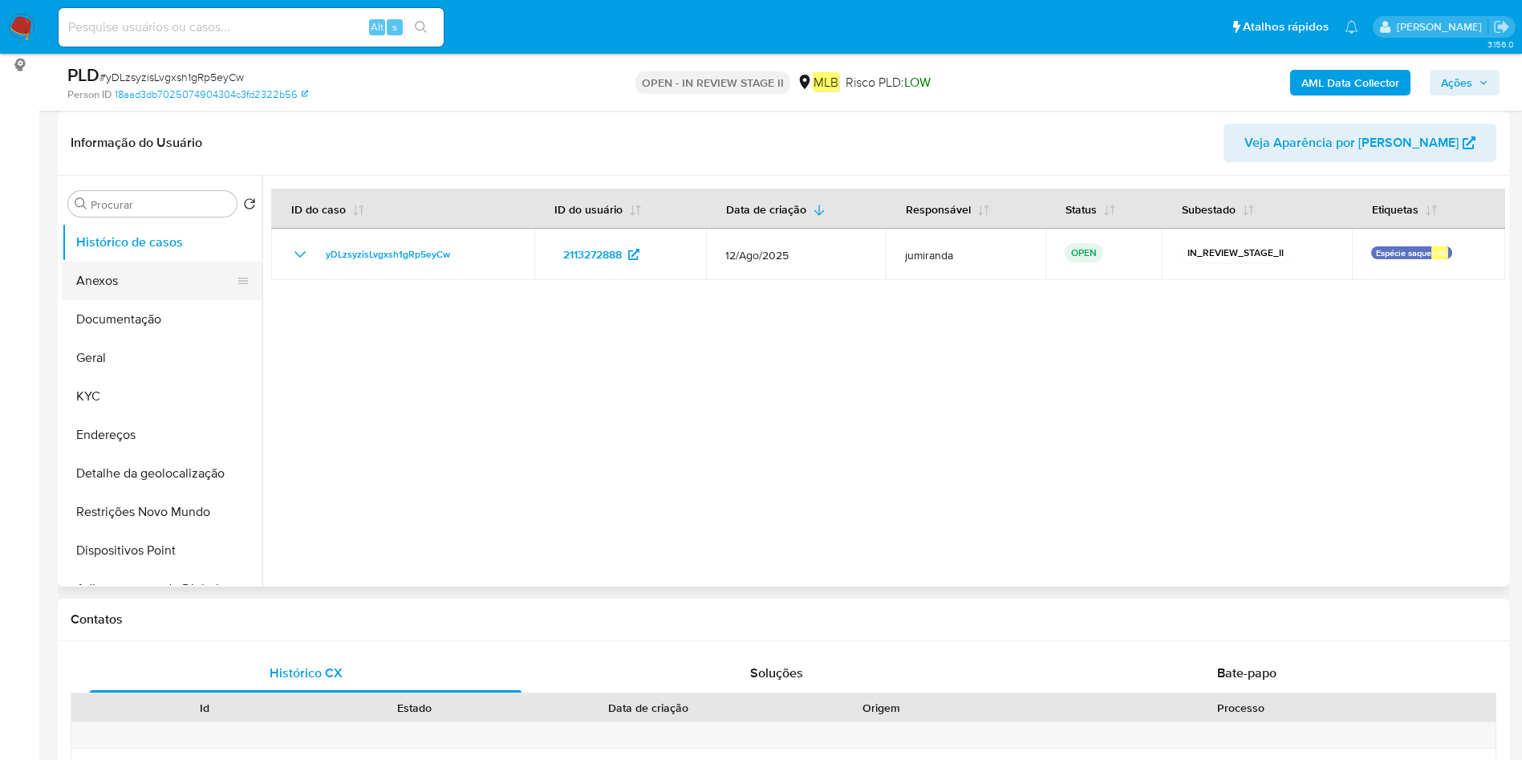
click at [140, 286] on button "Anexos" at bounding box center [156, 280] width 188 height 39
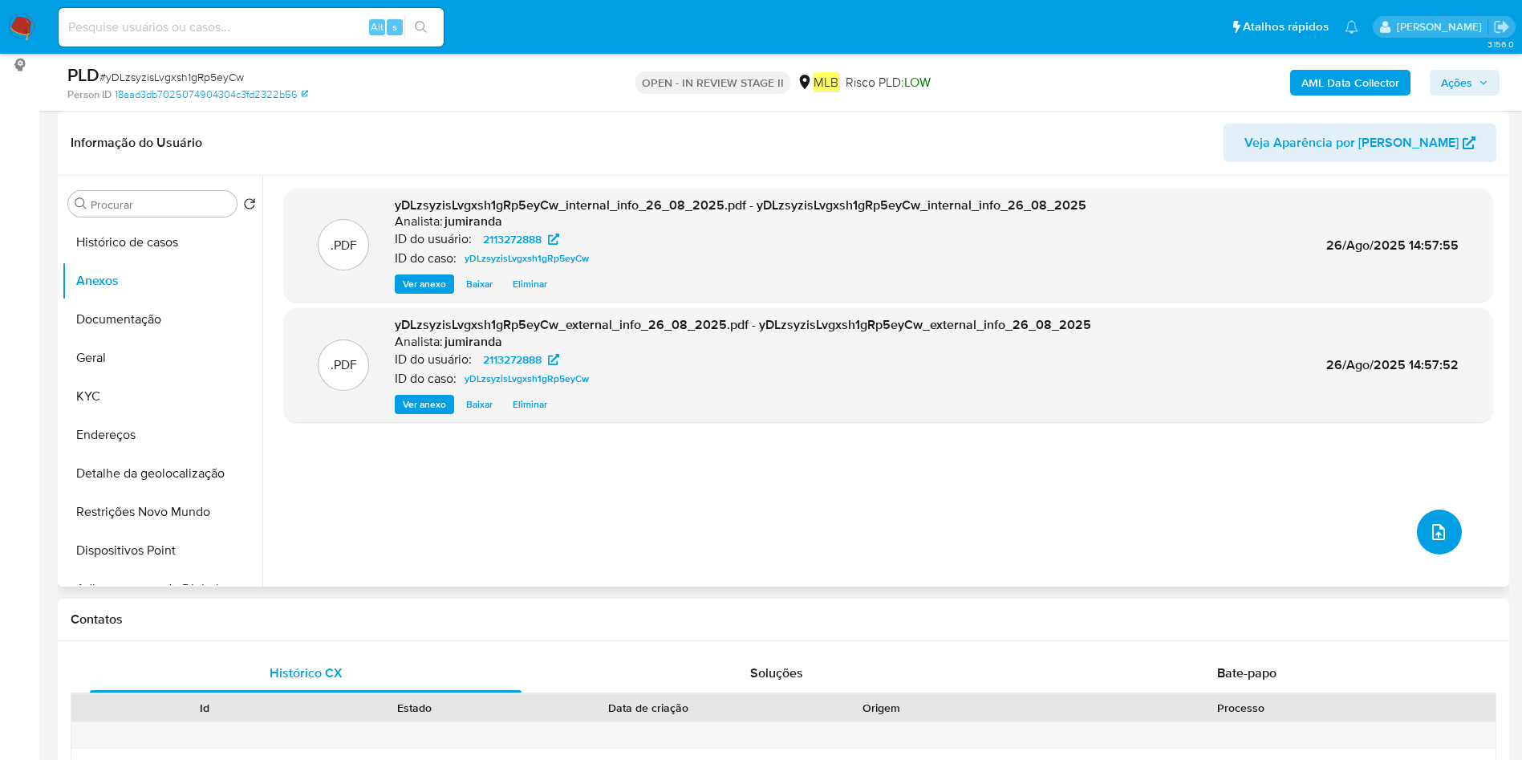
click at [1448, 524] on button "upload-file" at bounding box center [1439, 531] width 45 height 45
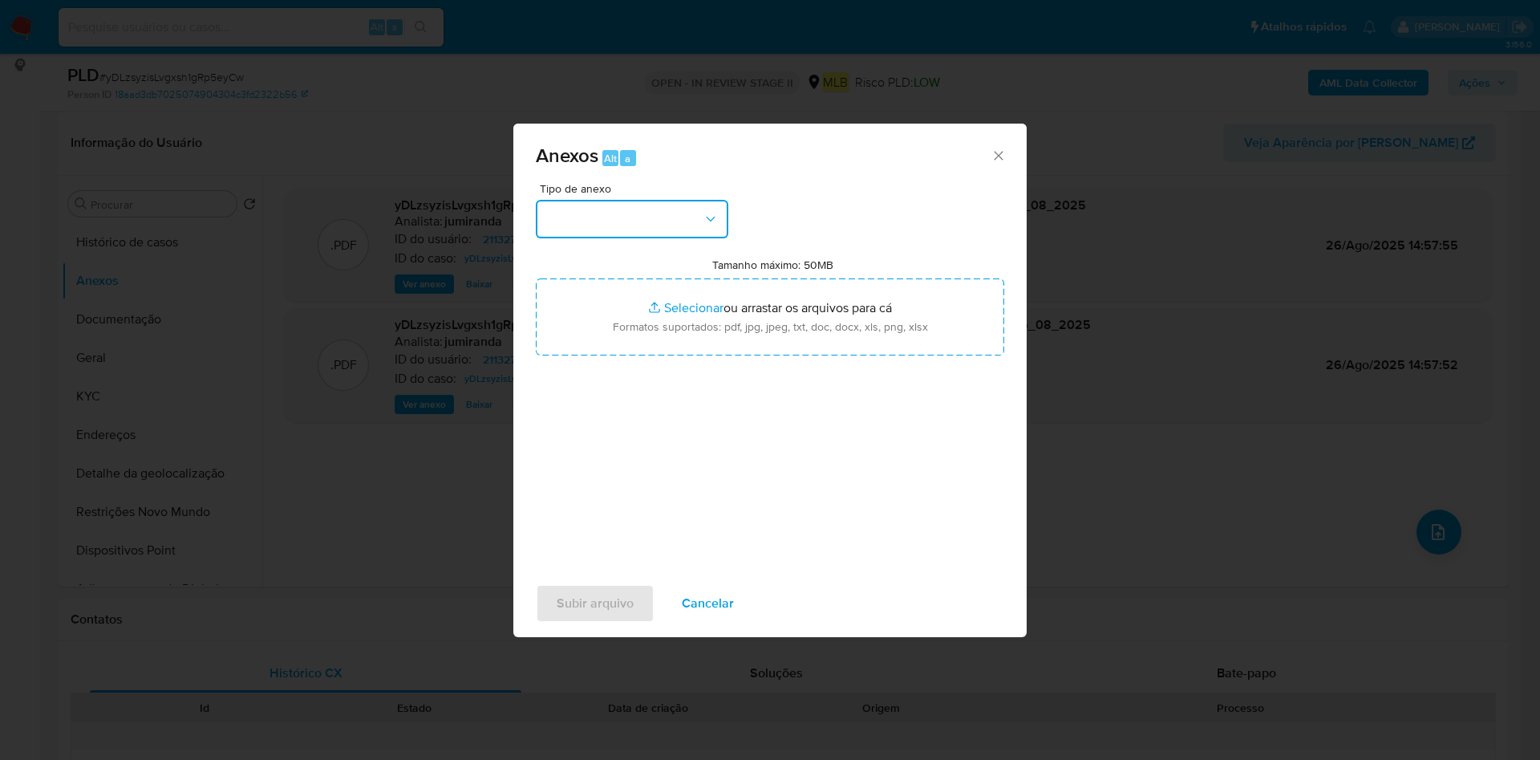
click at [661, 202] on button "button" at bounding box center [632, 219] width 193 height 39
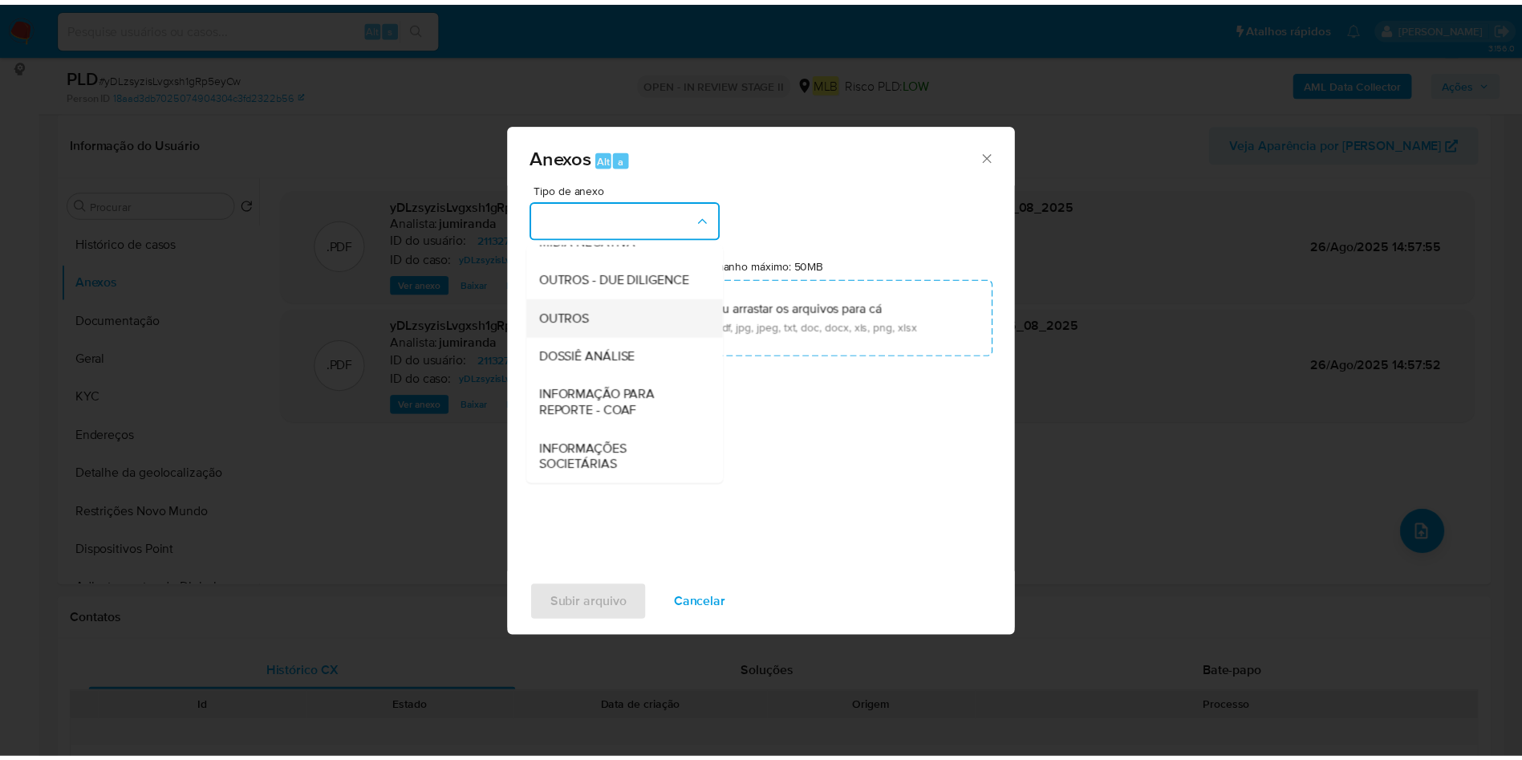
scroll to position [247, 0]
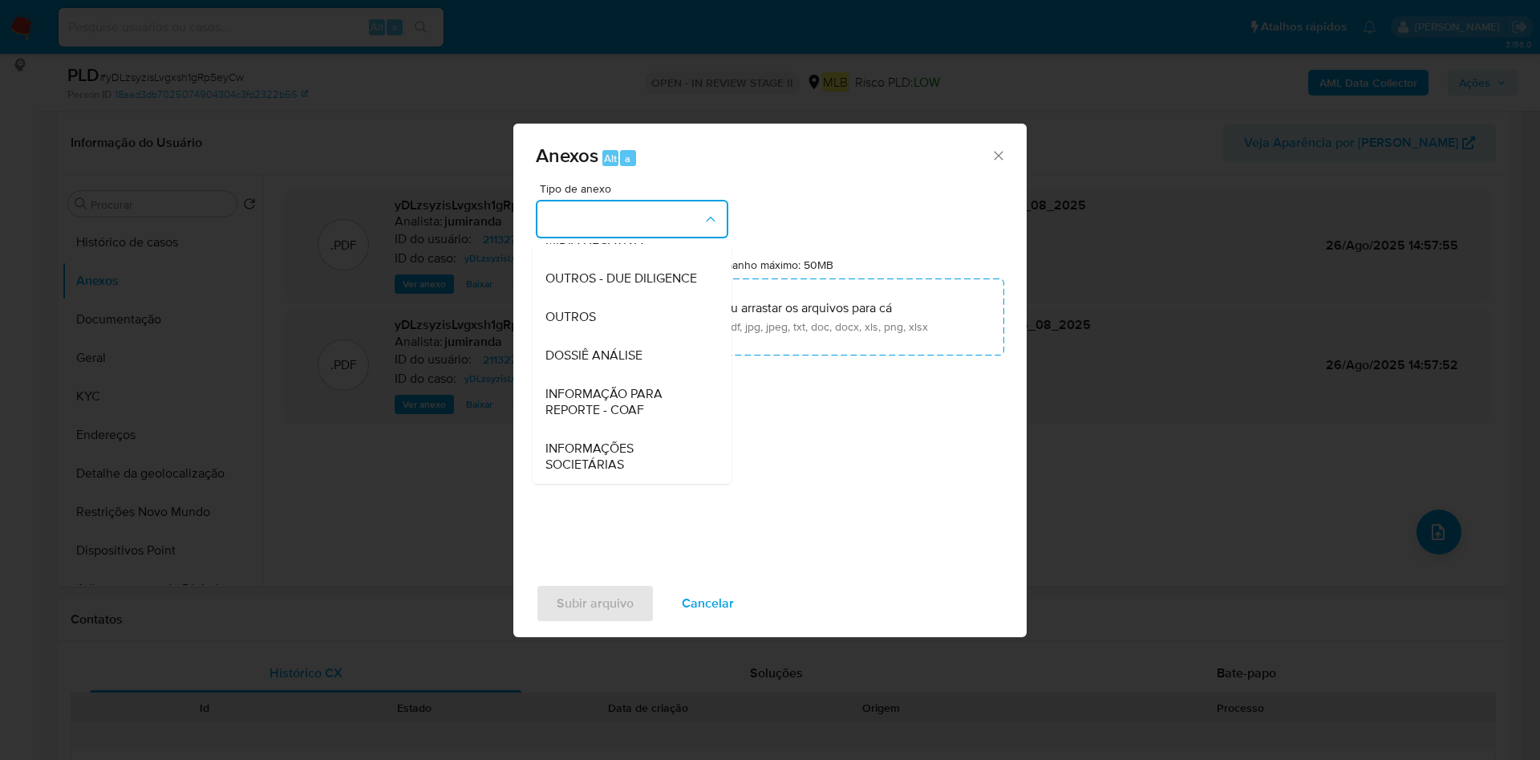
drag, startPoint x: 574, startPoint y: 317, endPoint x: 1180, endPoint y: 148, distance: 629.4
click at [573, 318] on span "OUTROS" at bounding box center [570, 317] width 51 height 16
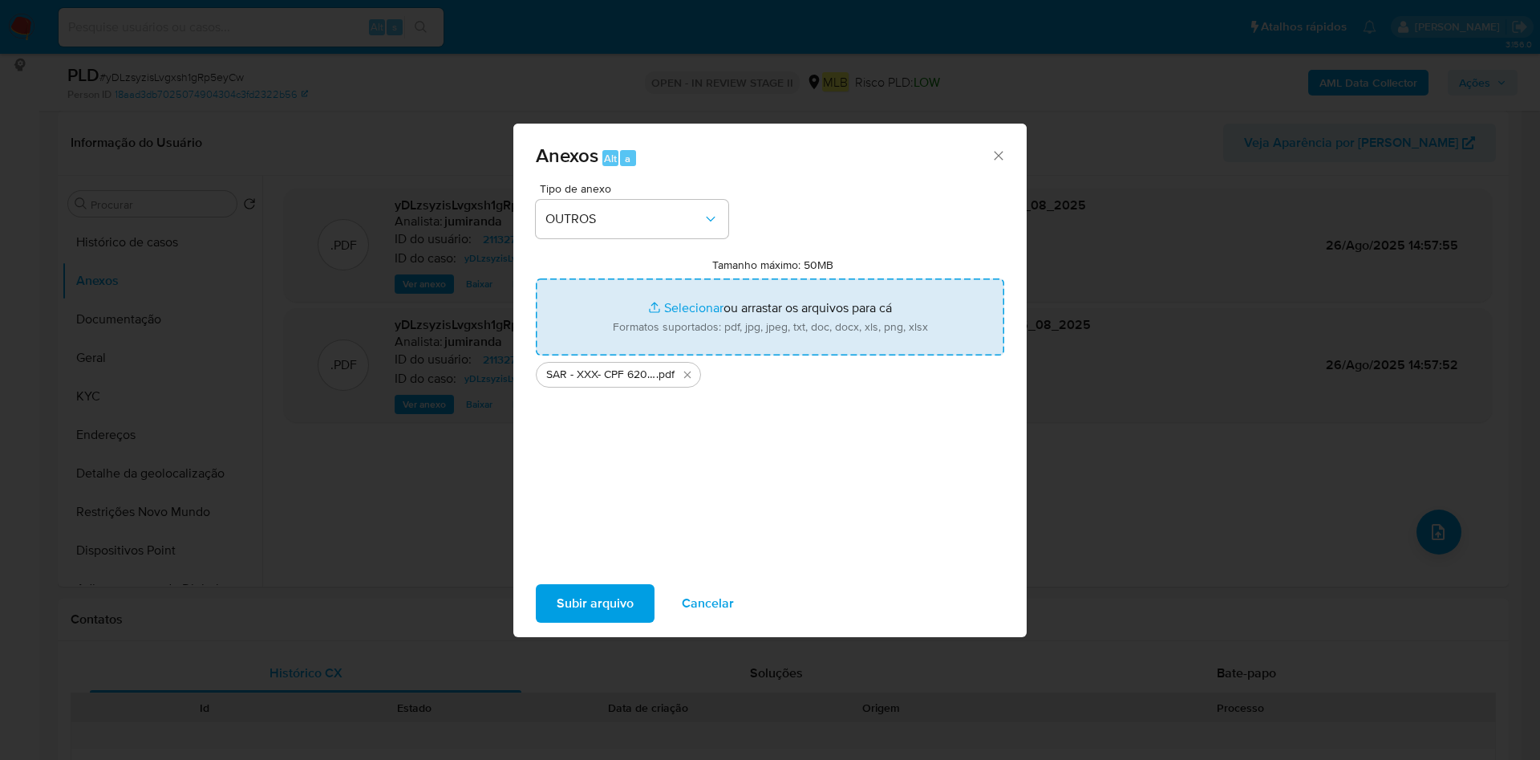
type input "C:\fakepath\Mulan 2113272888_2025_08_25_19_25_44.xlsx"
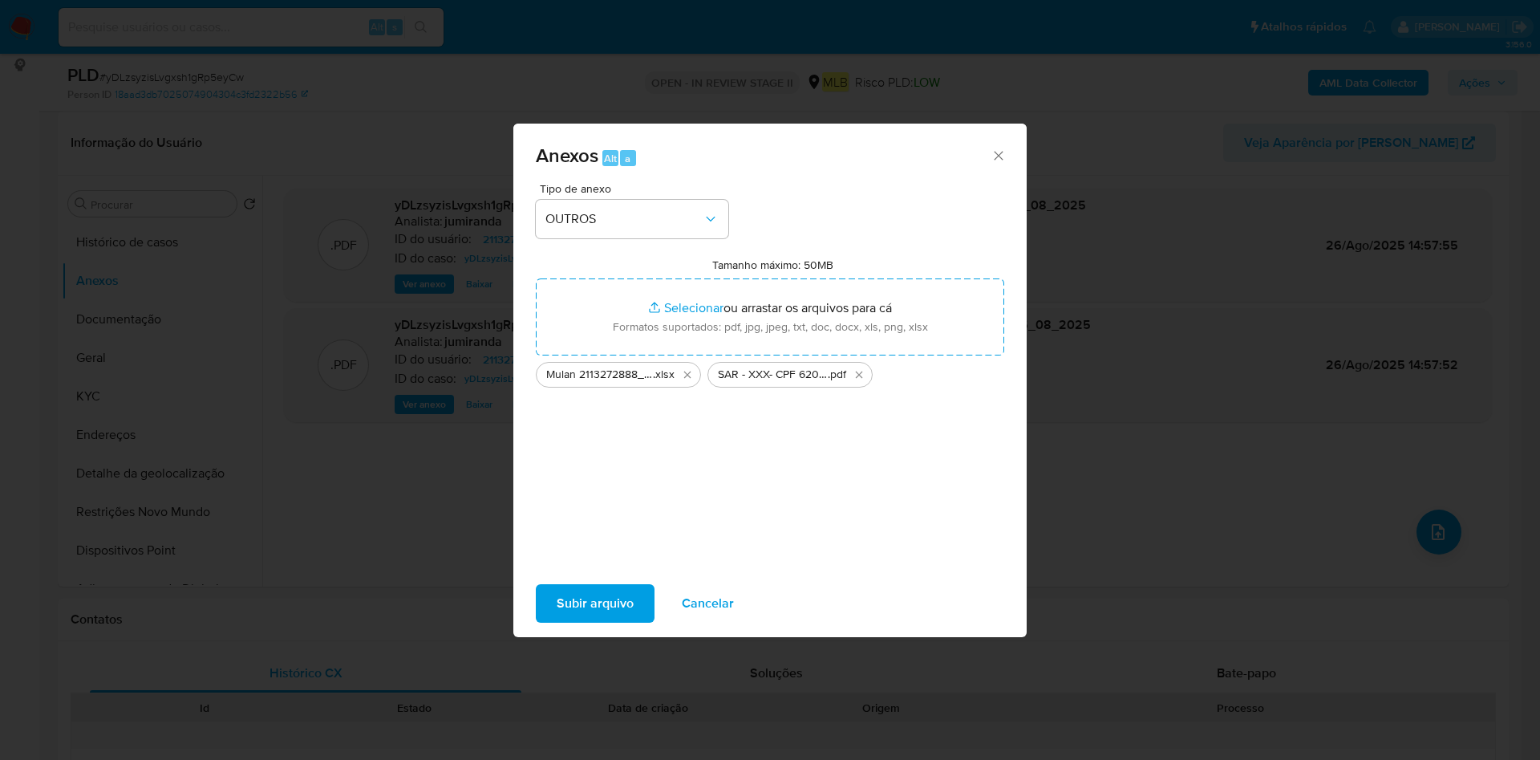
click at [578, 593] on span "Subir arquivo" at bounding box center [595, 603] width 77 height 35
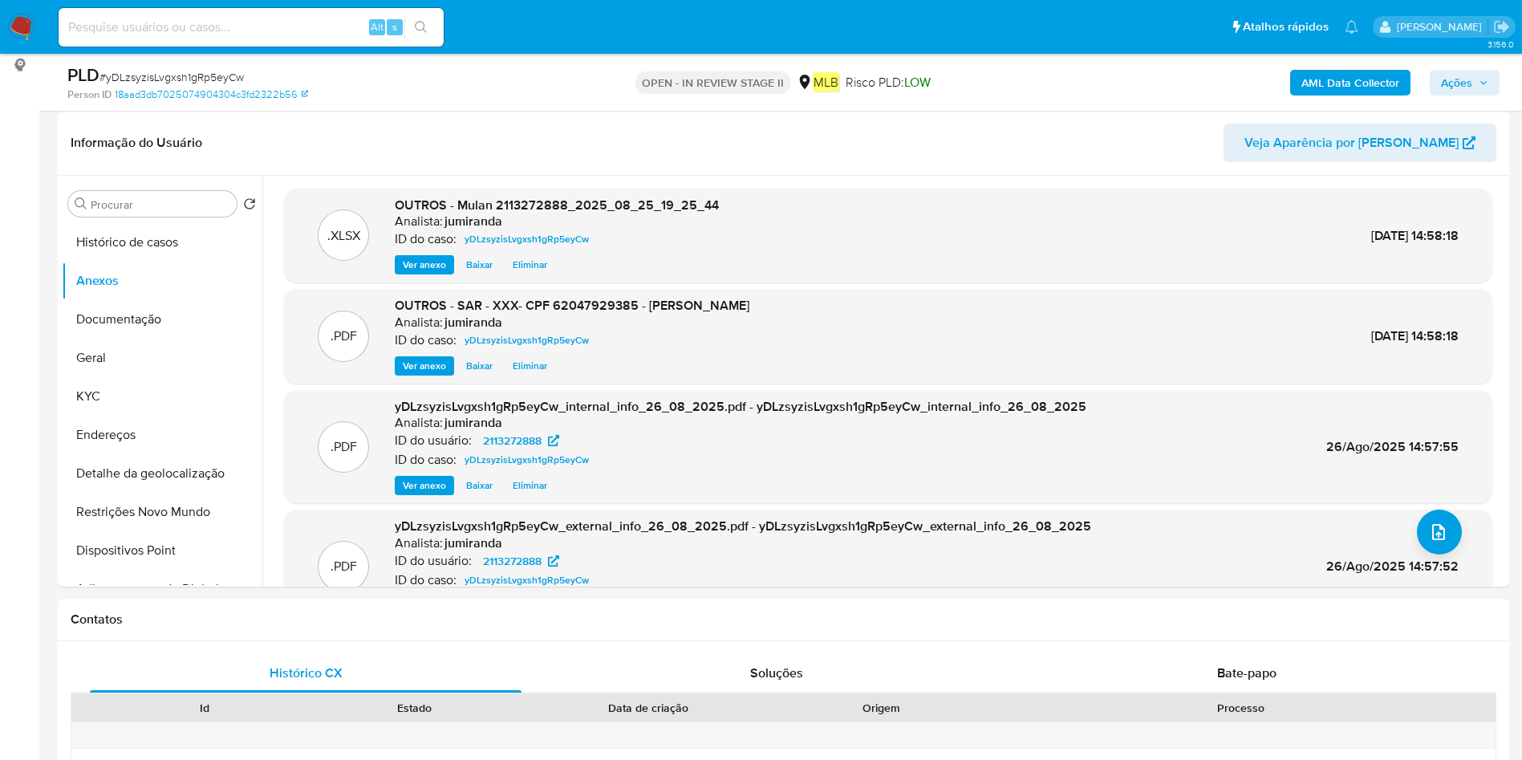
click at [1482, 71] on span "Ações" at bounding box center [1464, 82] width 47 height 22
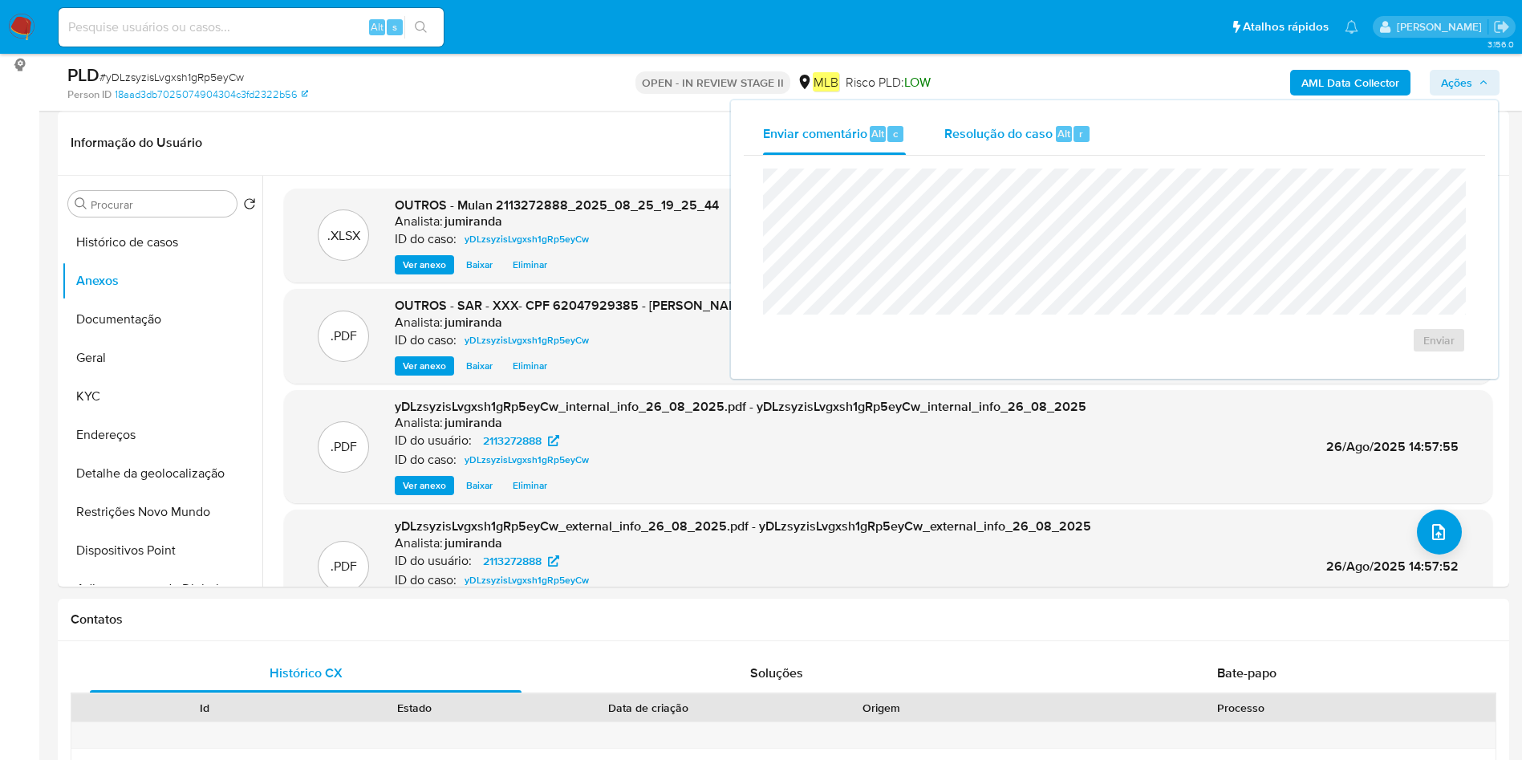
click at [1032, 122] on div "Resolução do caso Alt r" at bounding box center [1017, 134] width 147 height 42
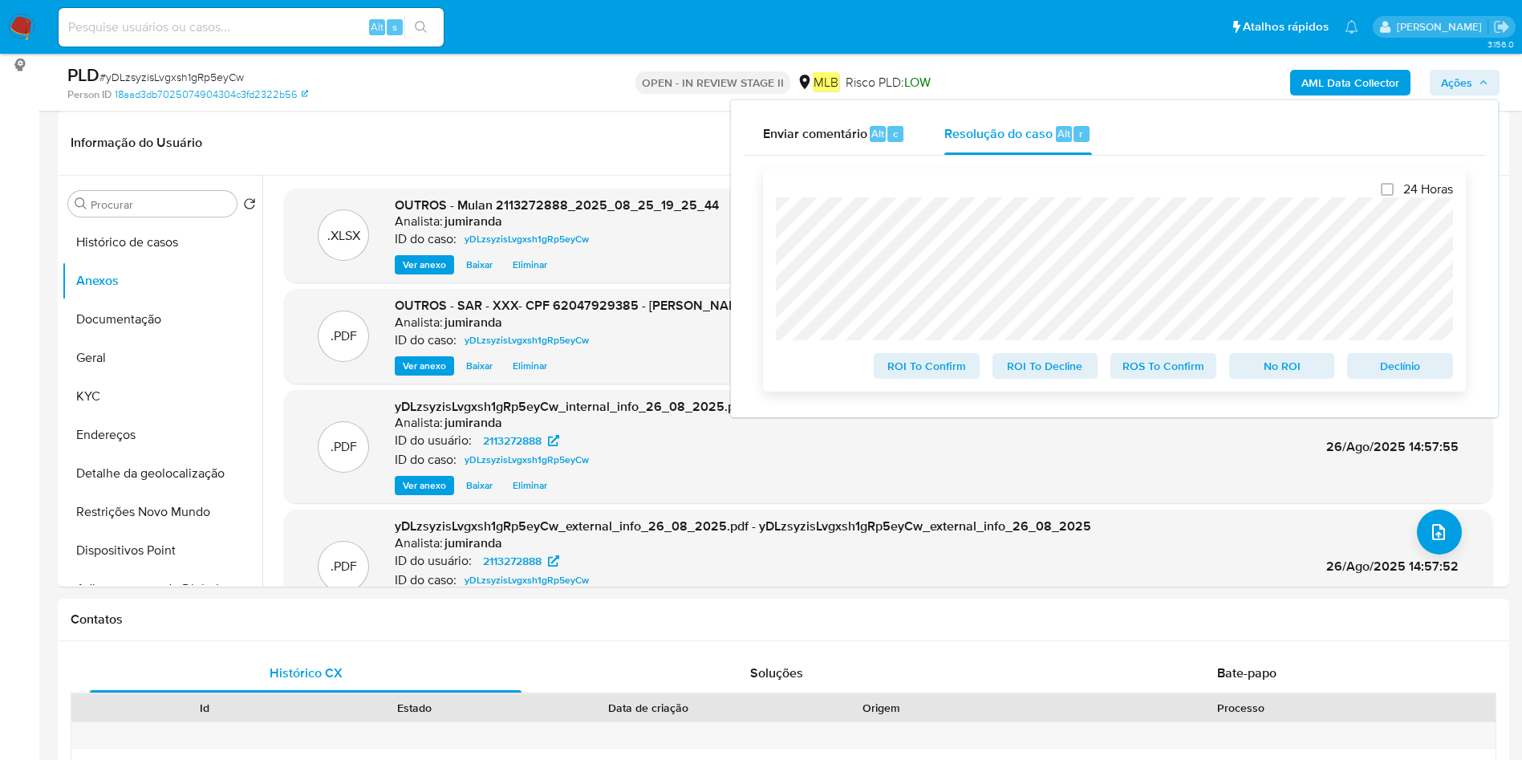
click at [1173, 375] on span "ROS To Confirm" at bounding box center [1162, 366] width 83 height 22
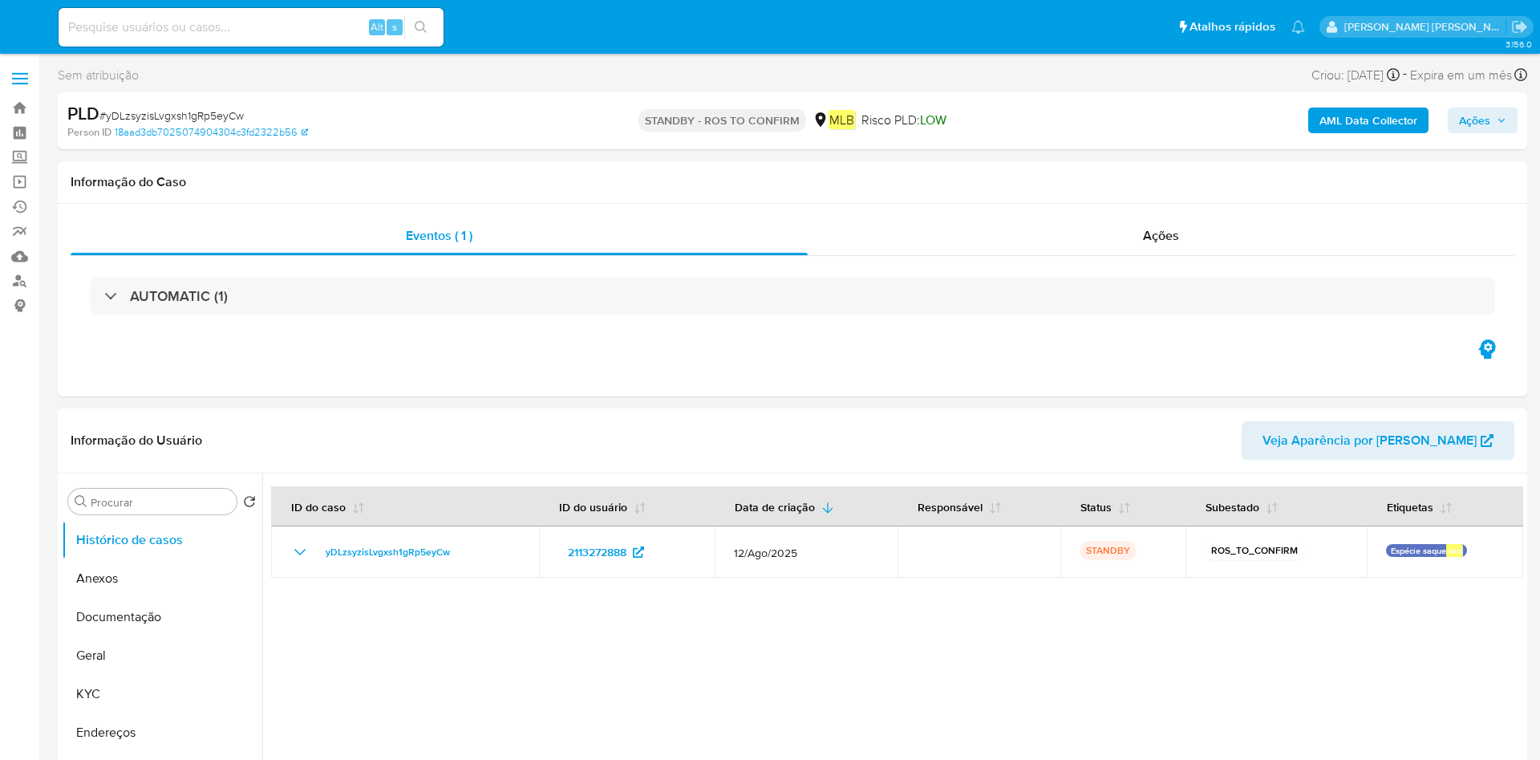
select select "10"
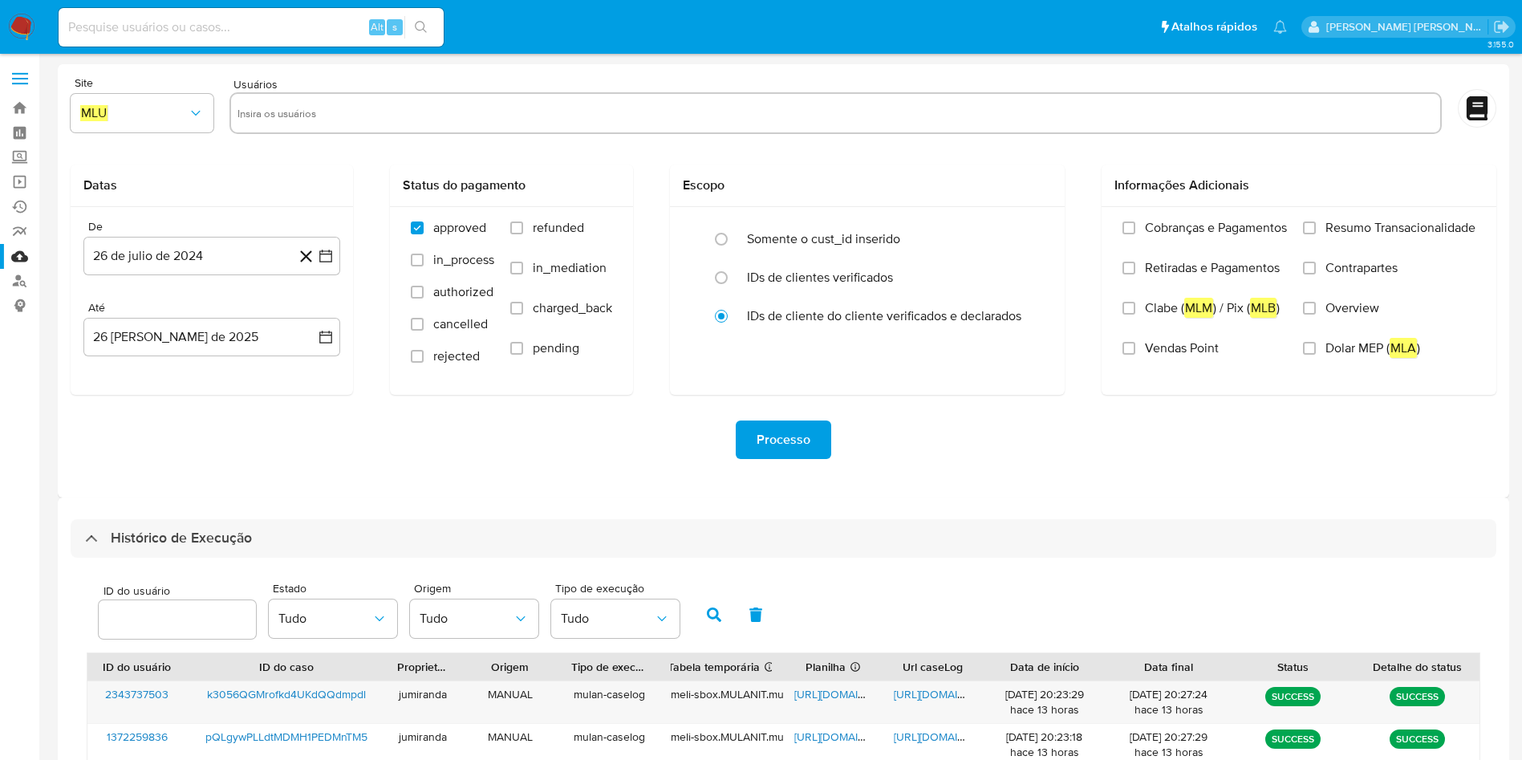
select select "10"
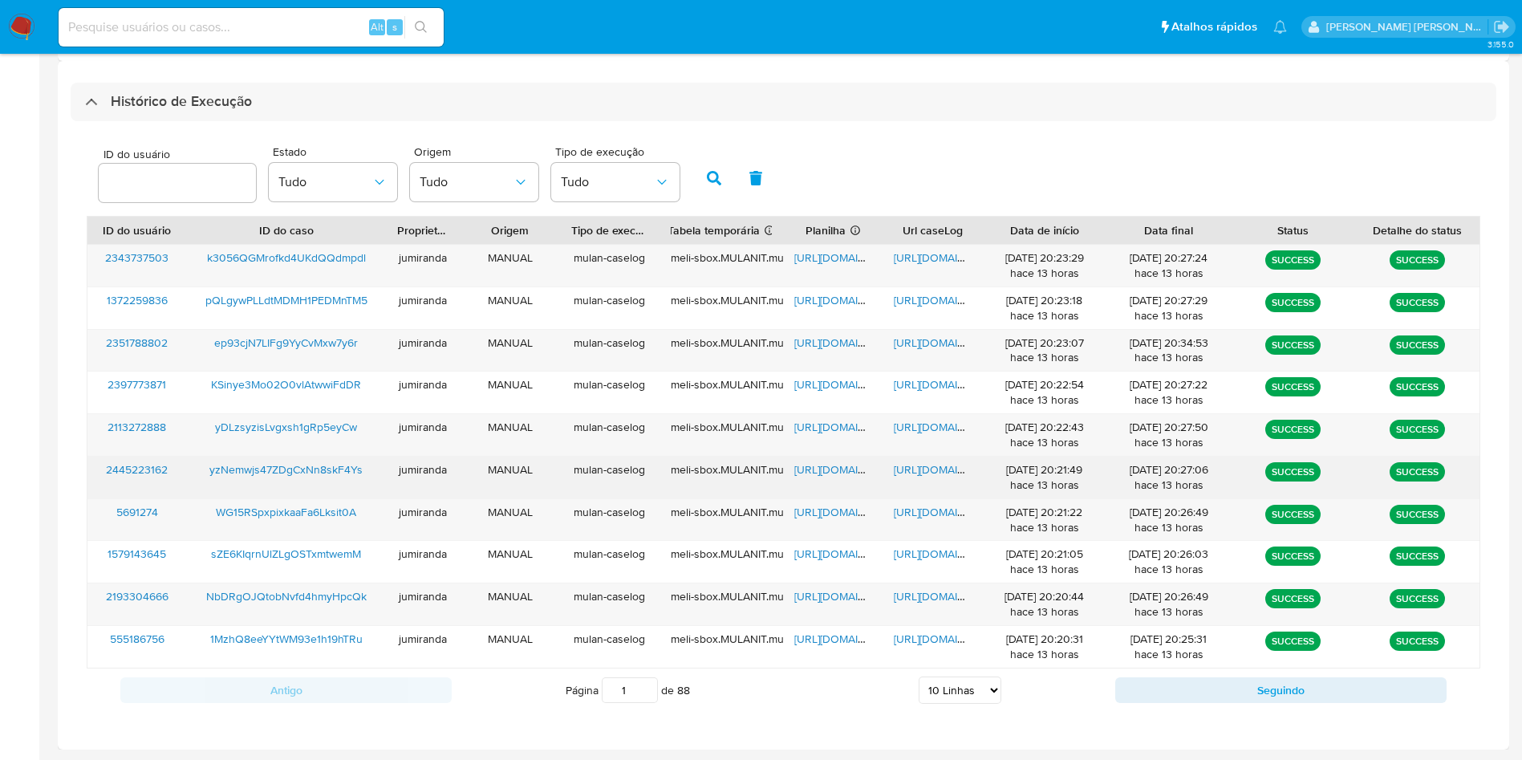
click at [826, 476] on span "[URL][DOMAIN_NAME]" at bounding box center [849, 469] width 111 height 16
click at [911, 469] on span "https://docs.google.com/document/d/1jnqmMvzlQUE3RaAhqNhW46nQYH4rbh-Nfs8xOD_K7zo…" at bounding box center [949, 469] width 111 height 16
click at [268, 464] on span "yzNemwjs47ZDgCxNn8skF4Ys" at bounding box center [285, 469] width 153 height 16
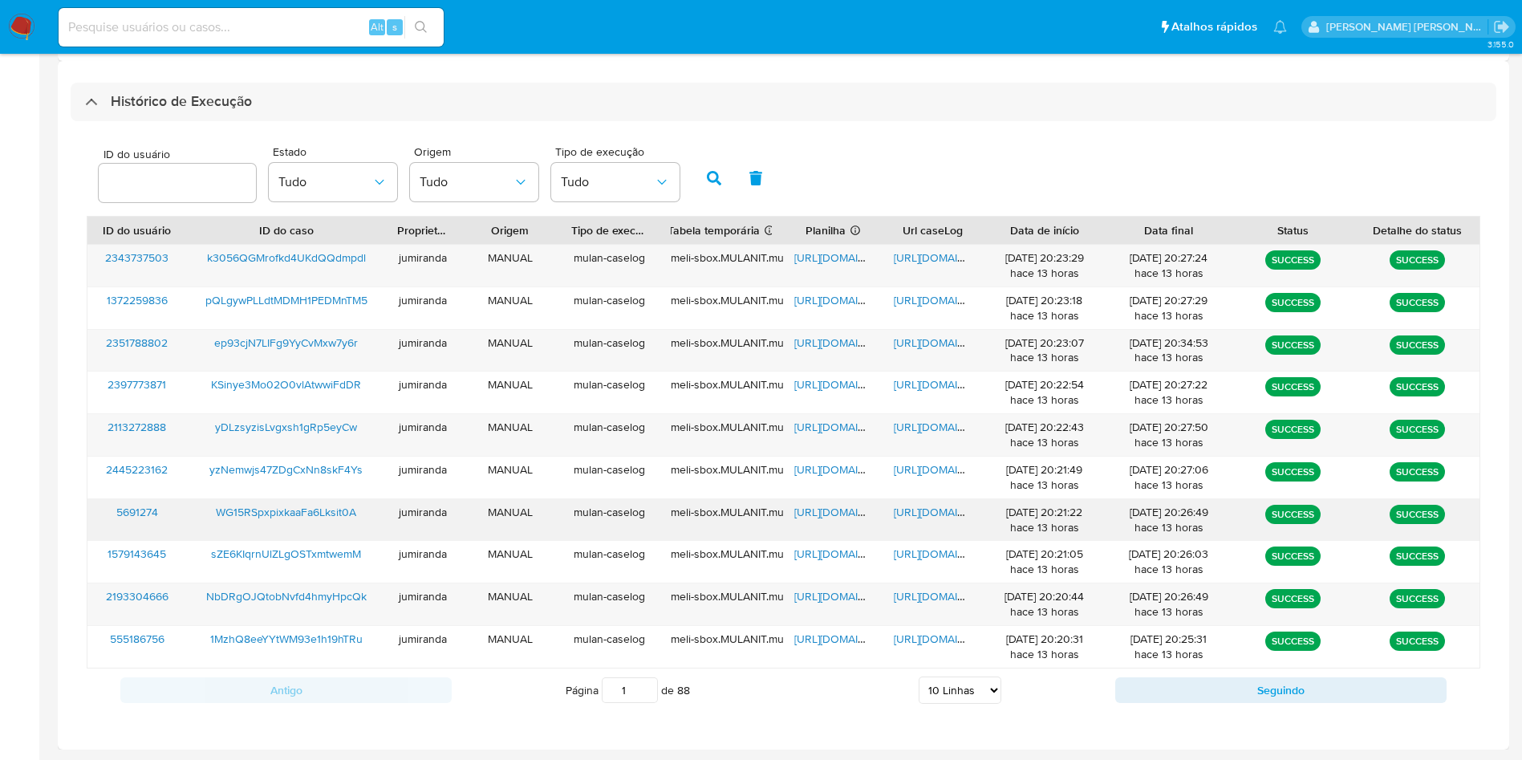
click at [833, 505] on span "https://docs.google.com/spreadsheets/d/1eEQ6BIAja2BXOjUwLNYH64UqraRFF2aiDtRAsBz…" at bounding box center [849, 512] width 111 height 16
click at [948, 508] on span "https://docs.google.com/document/d/1jkSULoZaIAOc5043dw1dVRGSHeqPpR2VporFrA0lVcs…" at bounding box center [949, 512] width 111 height 16
click at [287, 513] on span "WG15RSpxpixkaaFa6Lksit0A" at bounding box center [286, 512] width 140 height 16
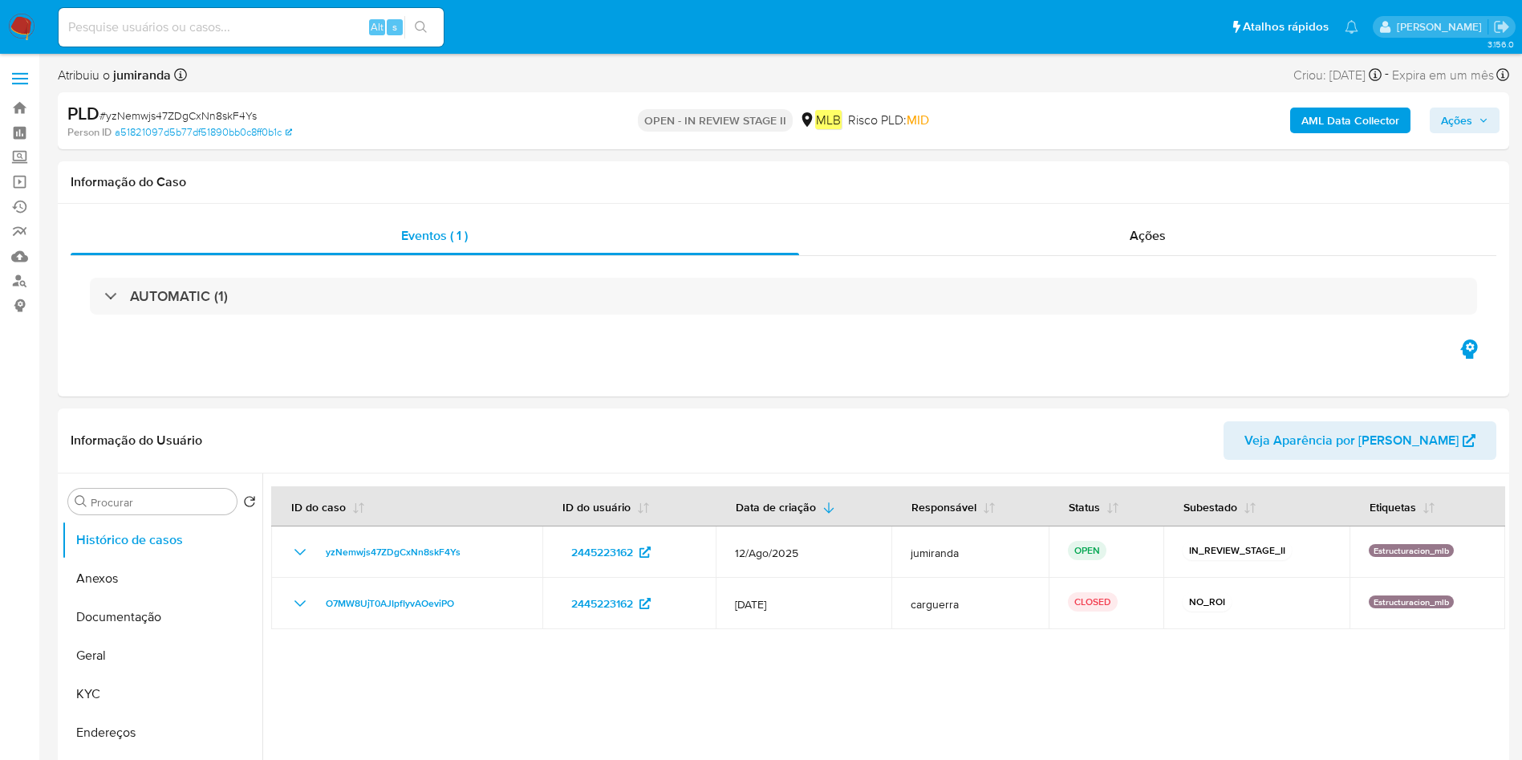
select select "10"
click at [117, 683] on button "KYC" at bounding box center [156, 694] width 188 height 39
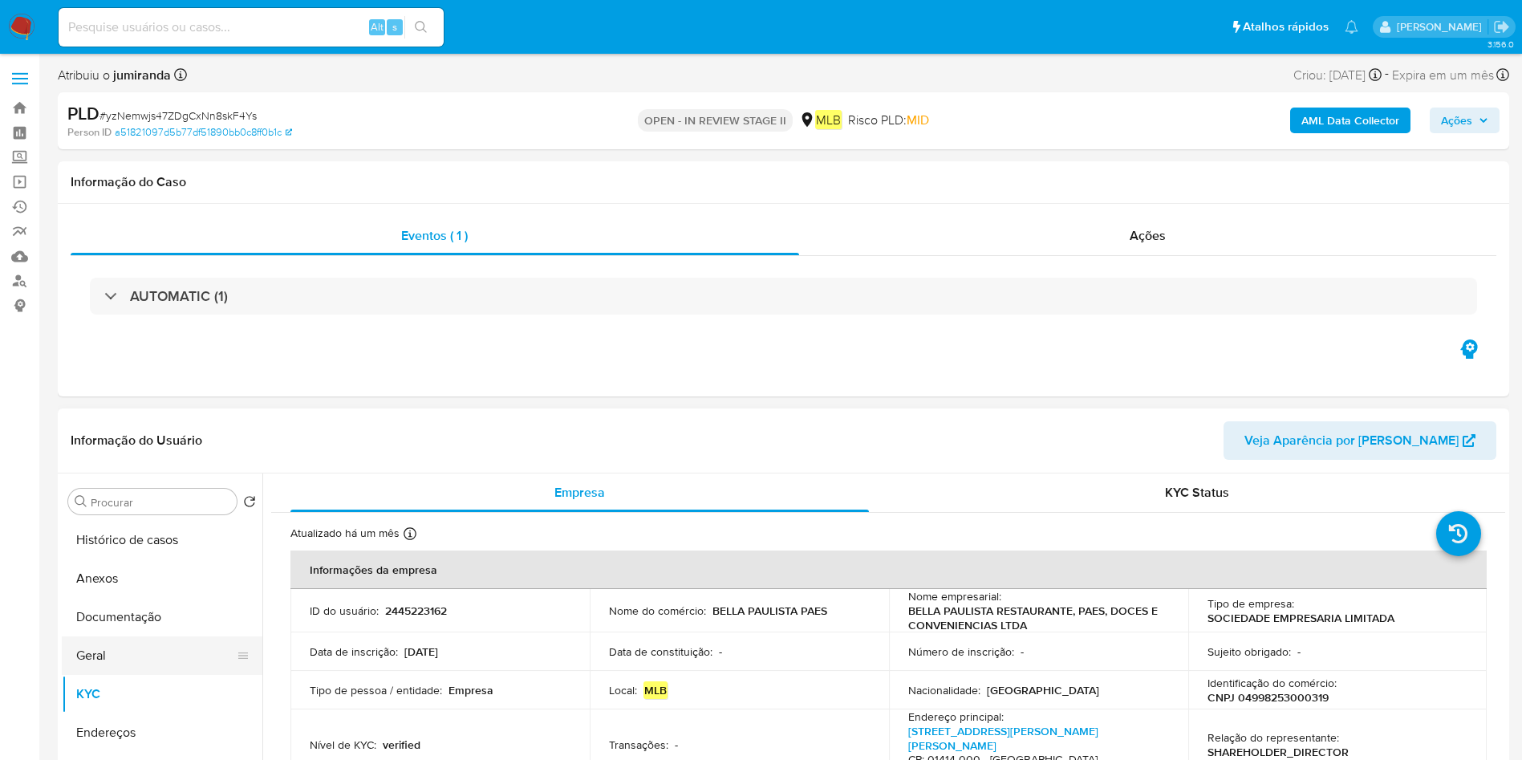
click at [156, 663] on button "Geral" at bounding box center [156, 655] width 188 height 39
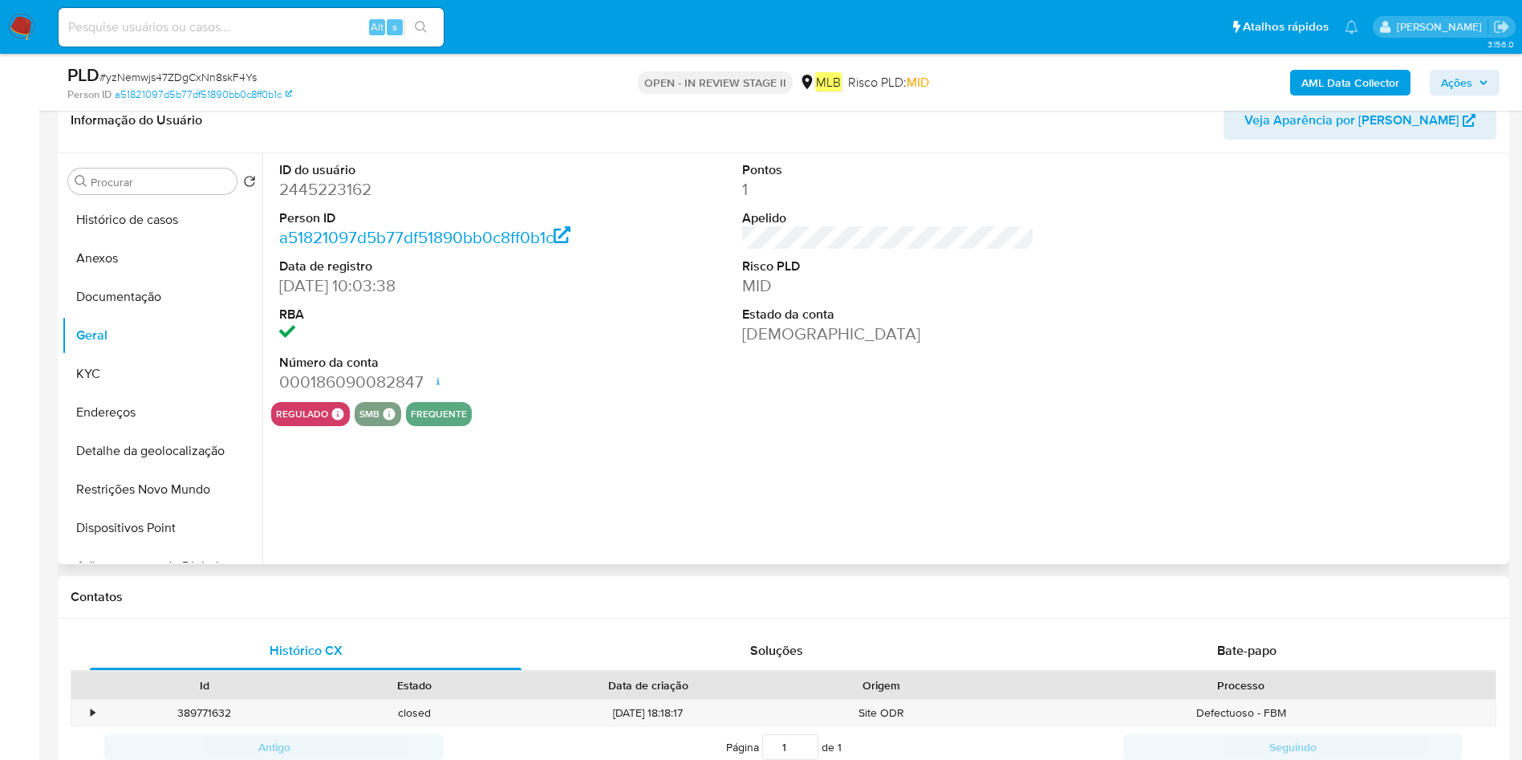
scroll to position [241, 0]
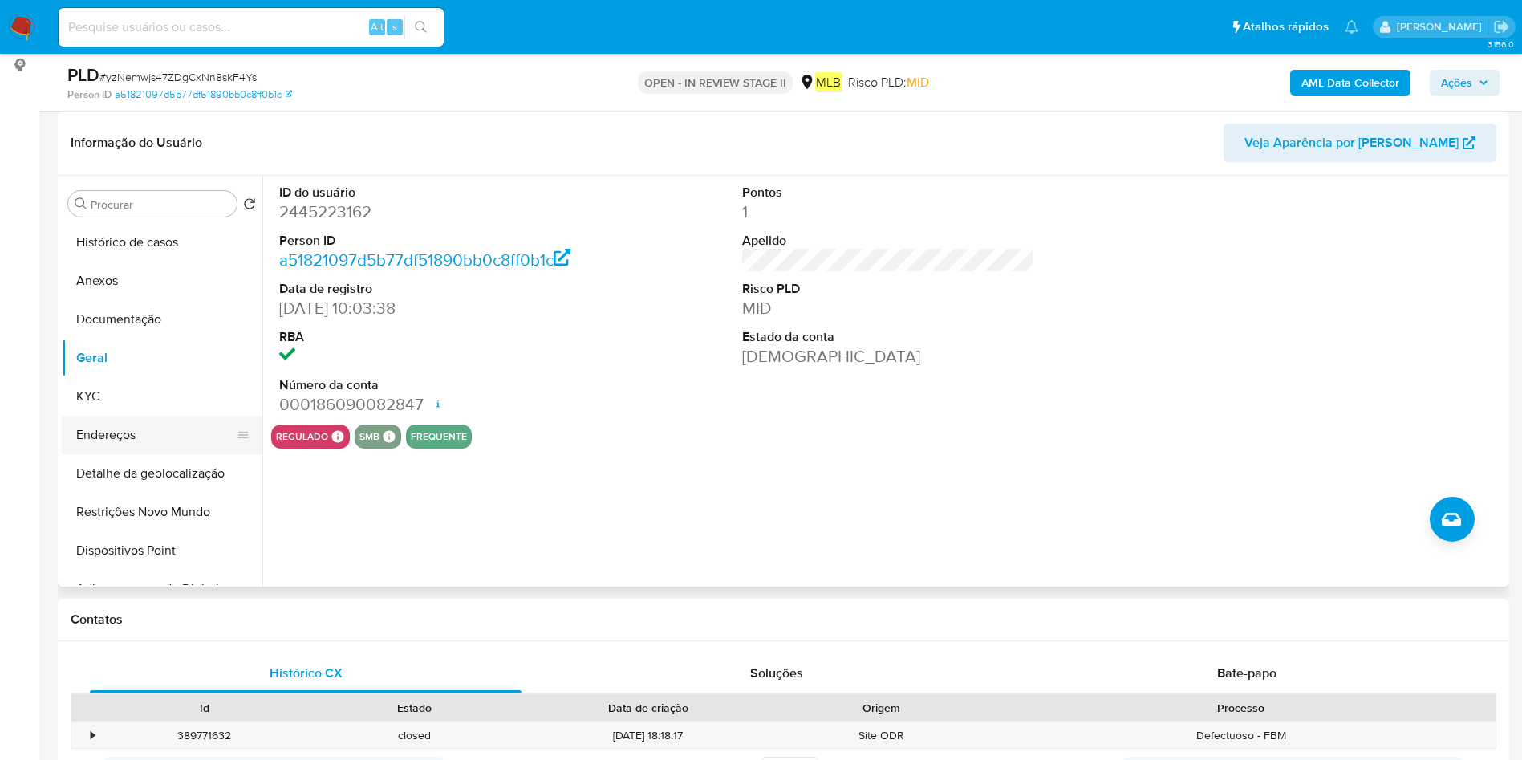
click at [148, 441] on button "Endereços" at bounding box center [156, 435] width 188 height 39
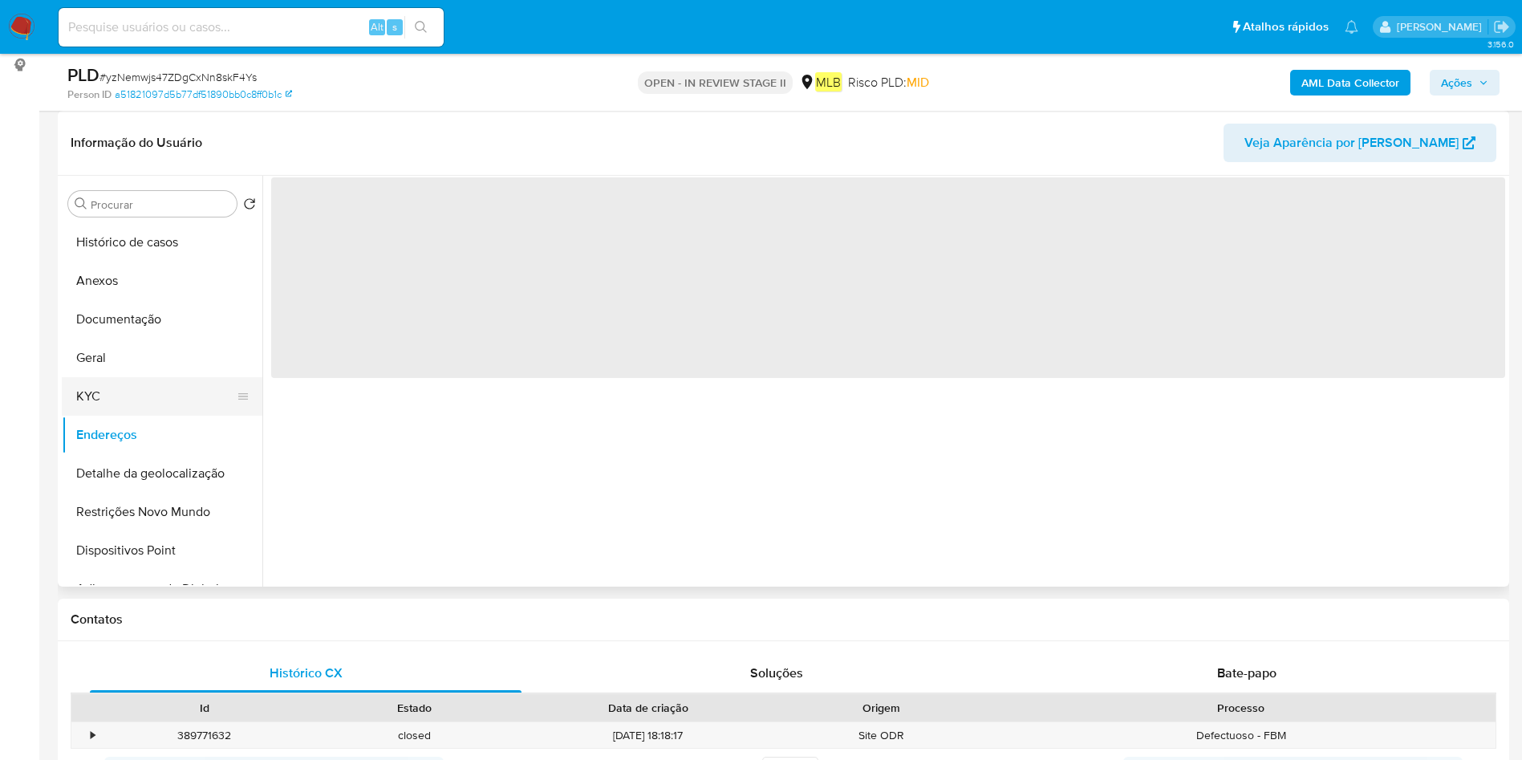
click at [142, 400] on button "KYC" at bounding box center [156, 396] width 188 height 39
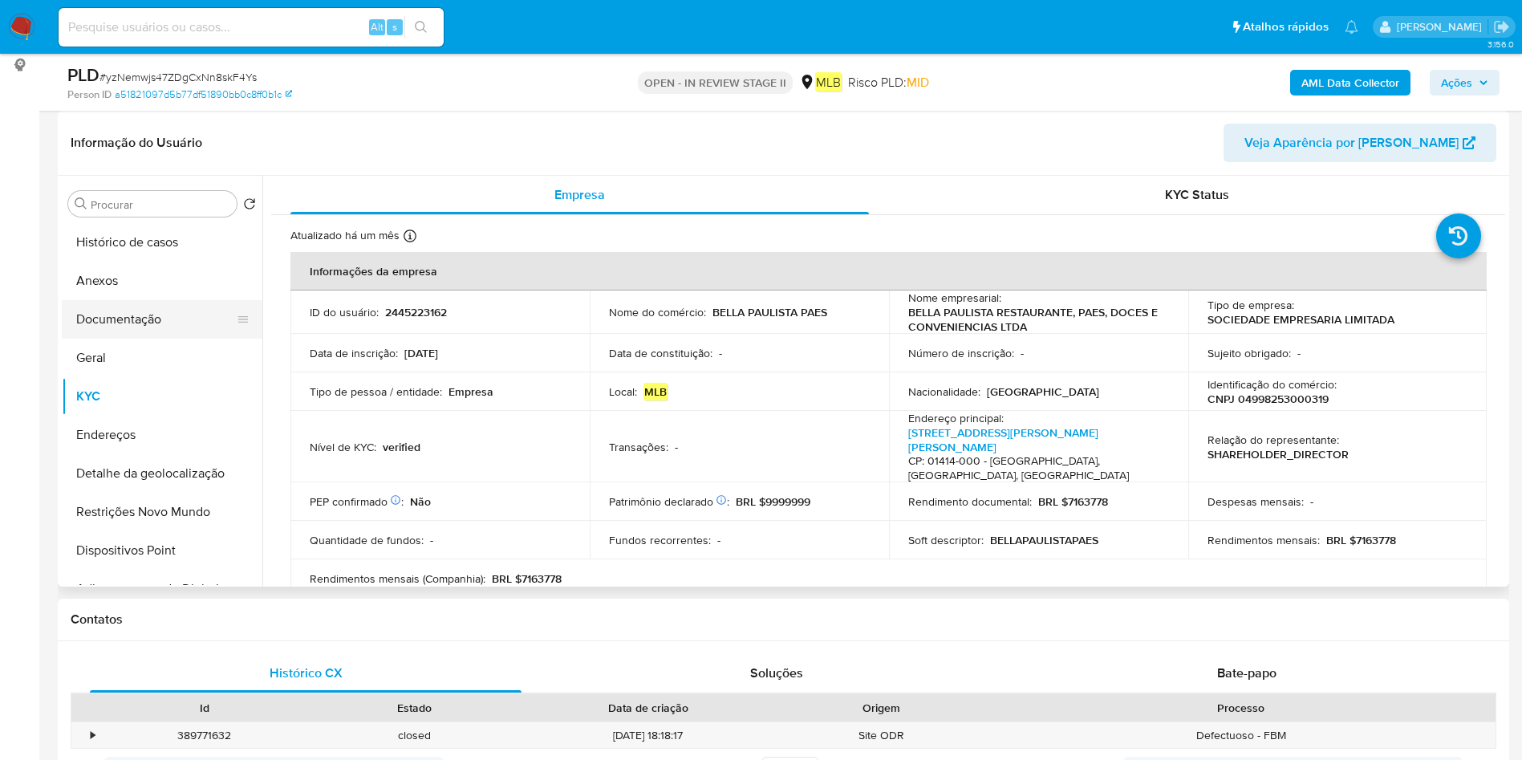
click at [154, 318] on button "Documentação" at bounding box center [156, 319] width 188 height 39
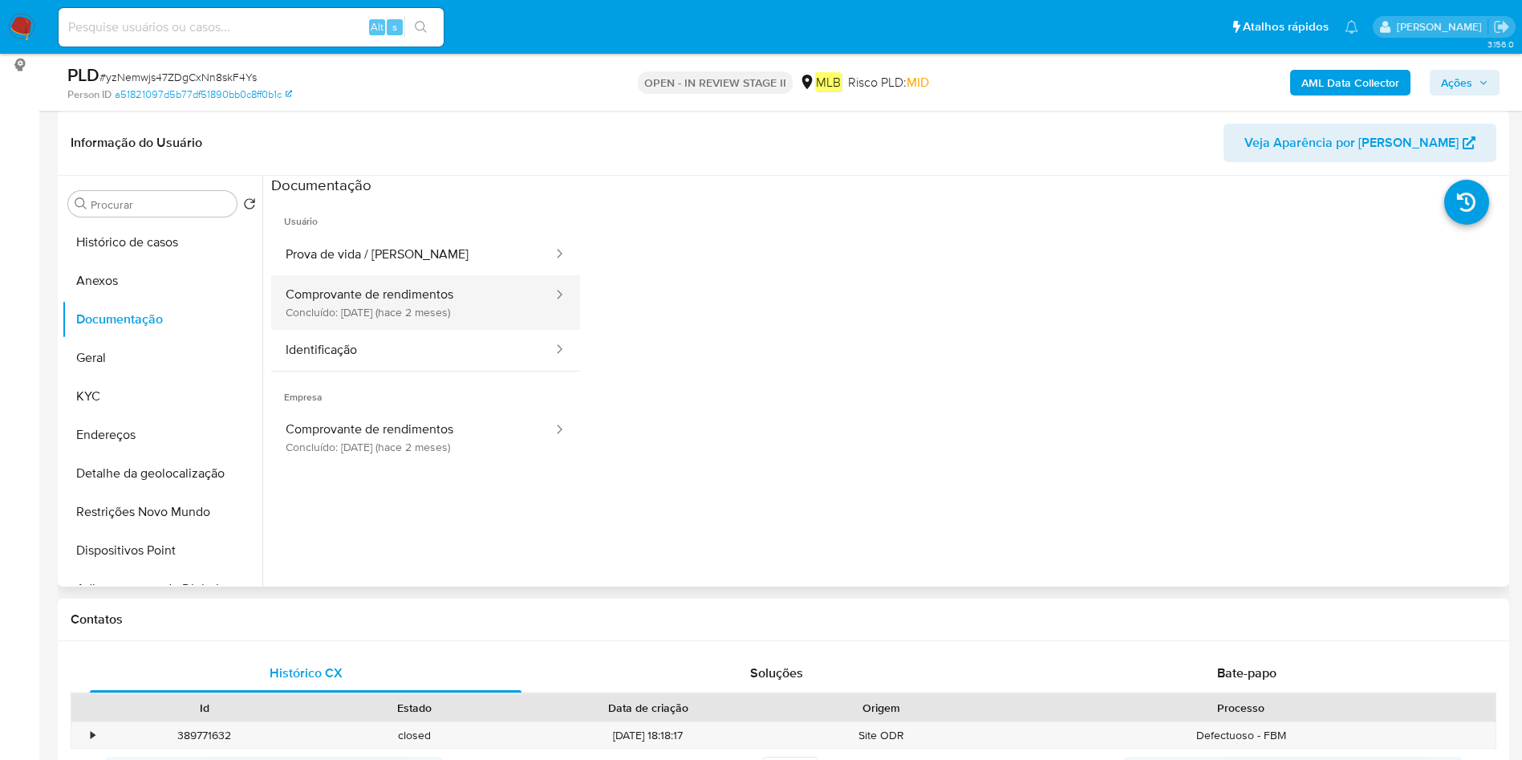
click at [384, 311] on button "Comprovante de rendimentos Concluído: 23/06/2025 (hace 2 meses)" at bounding box center [412, 302] width 283 height 55
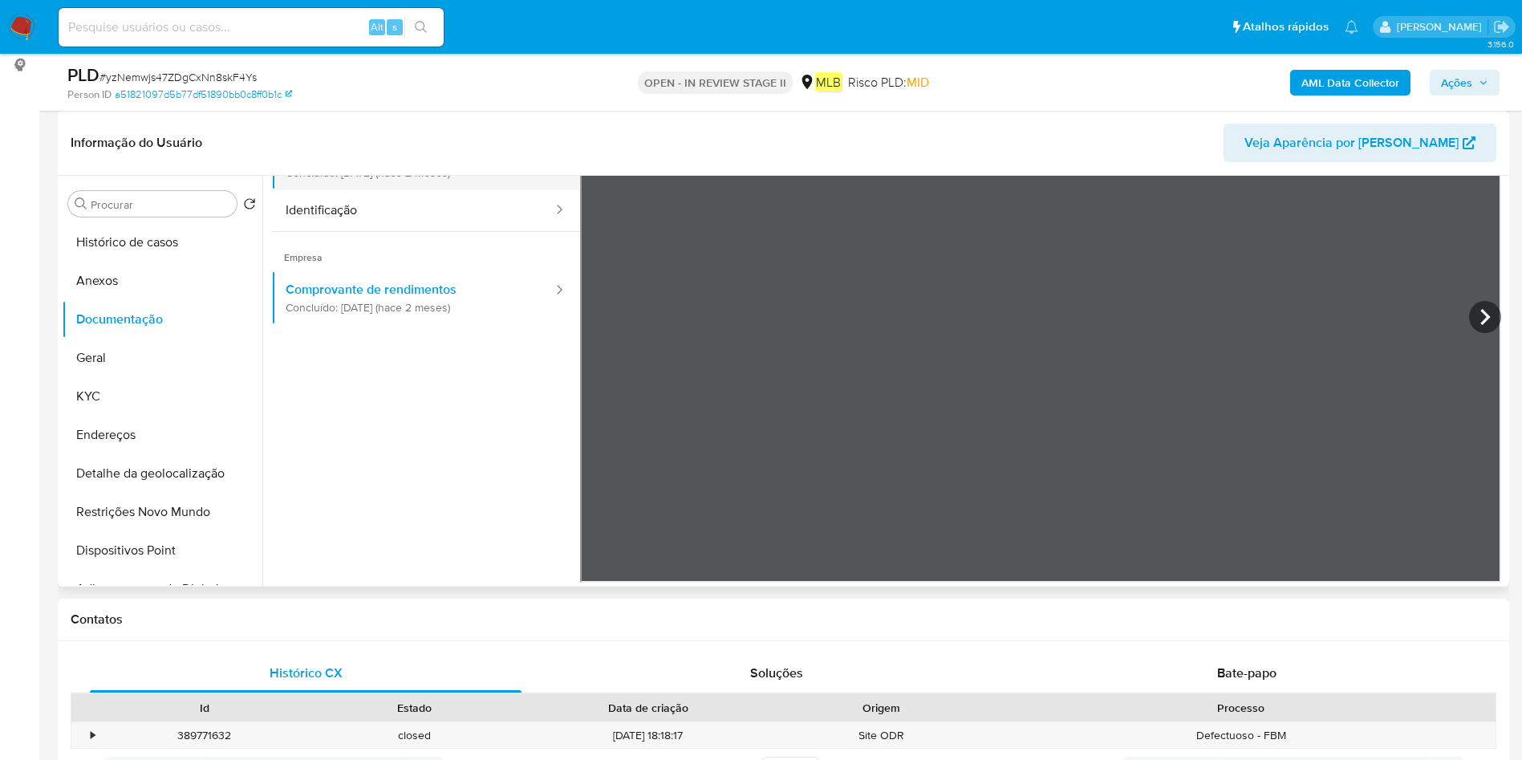
scroll to position [0, 0]
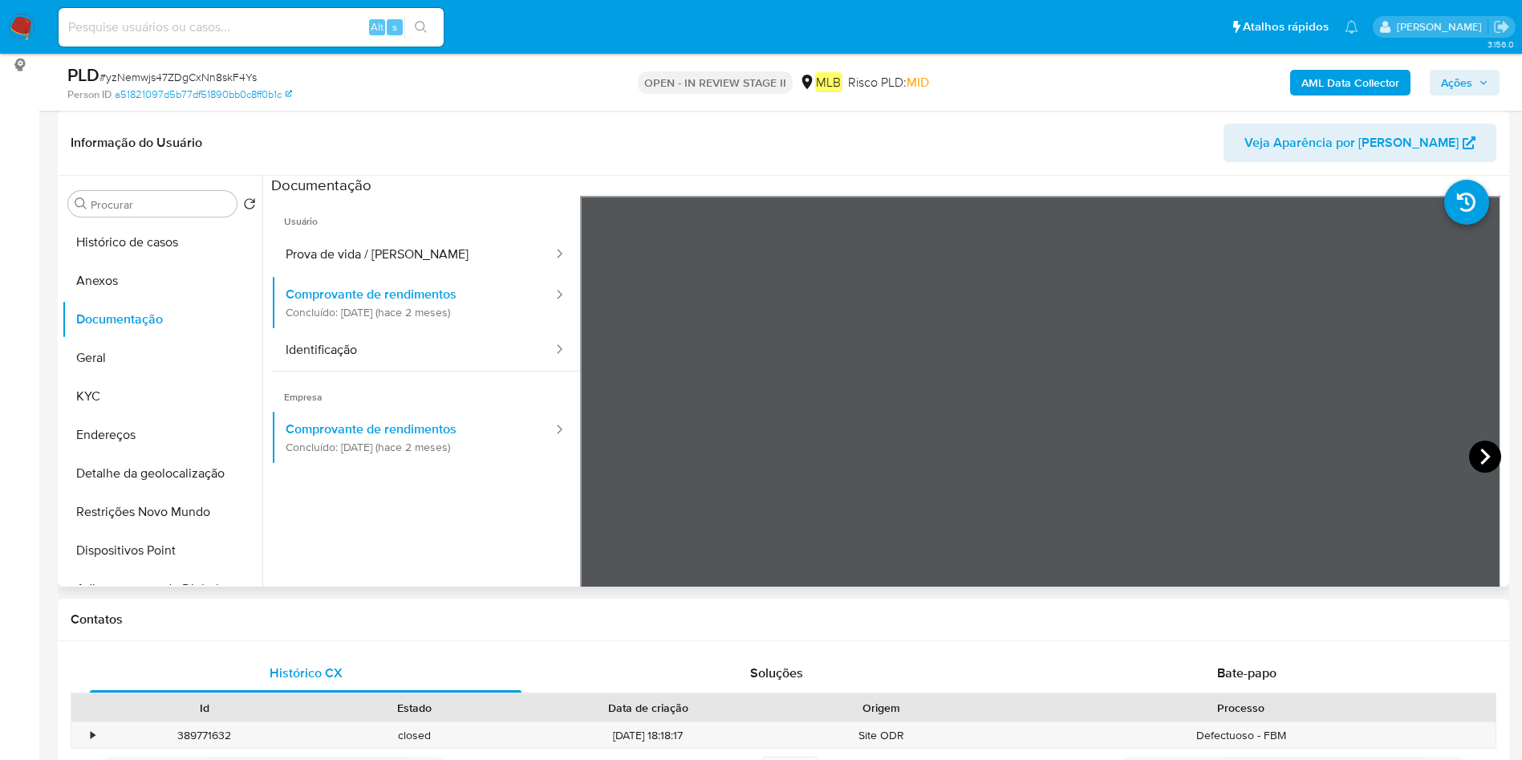
click at [1472, 459] on icon at bounding box center [1485, 456] width 32 height 32
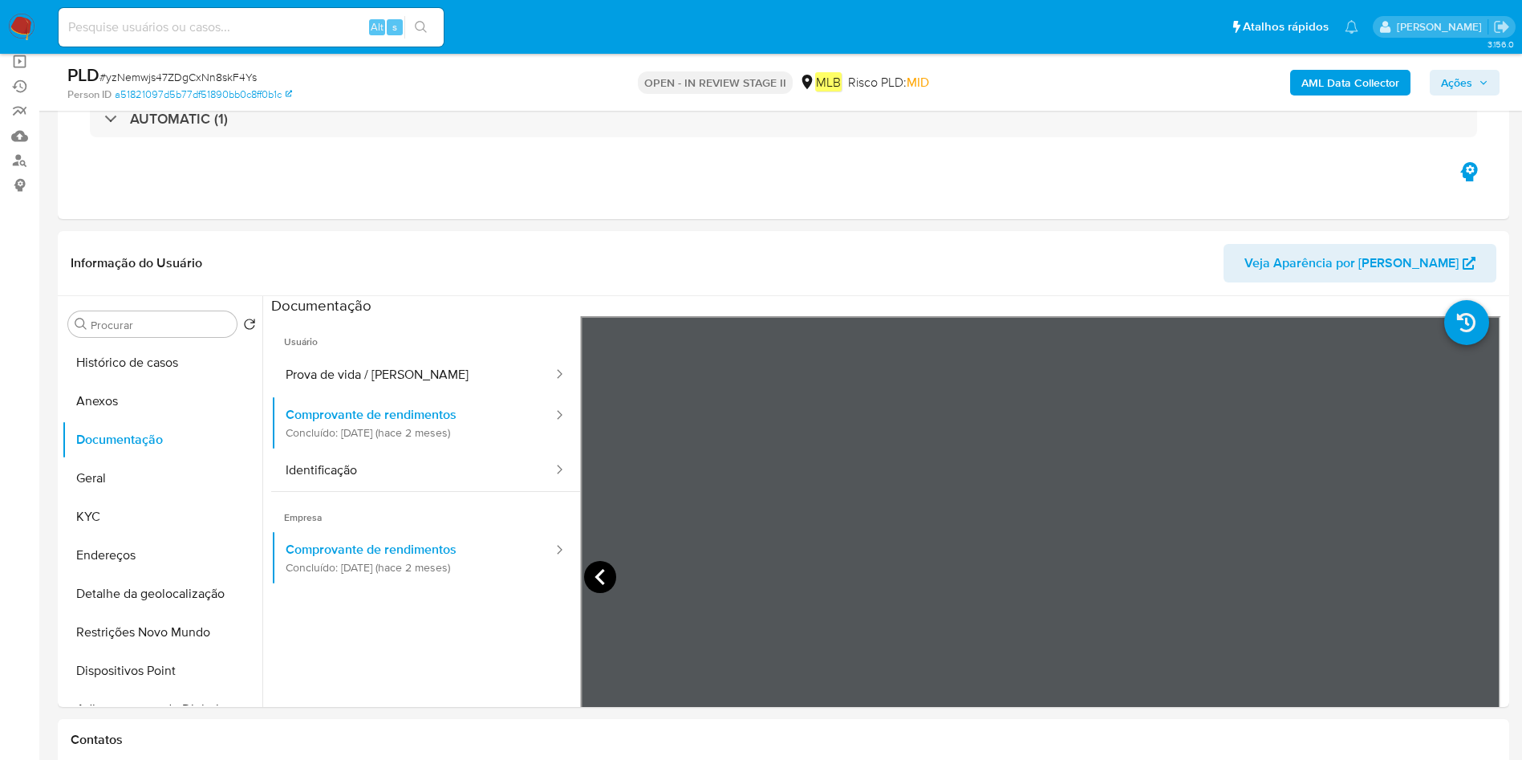
click at [593, 585] on icon at bounding box center [600, 577] width 32 height 32
click at [1478, 582] on icon at bounding box center [1485, 577] width 32 height 32
click at [606, 576] on icon at bounding box center [600, 577] width 32 height 32
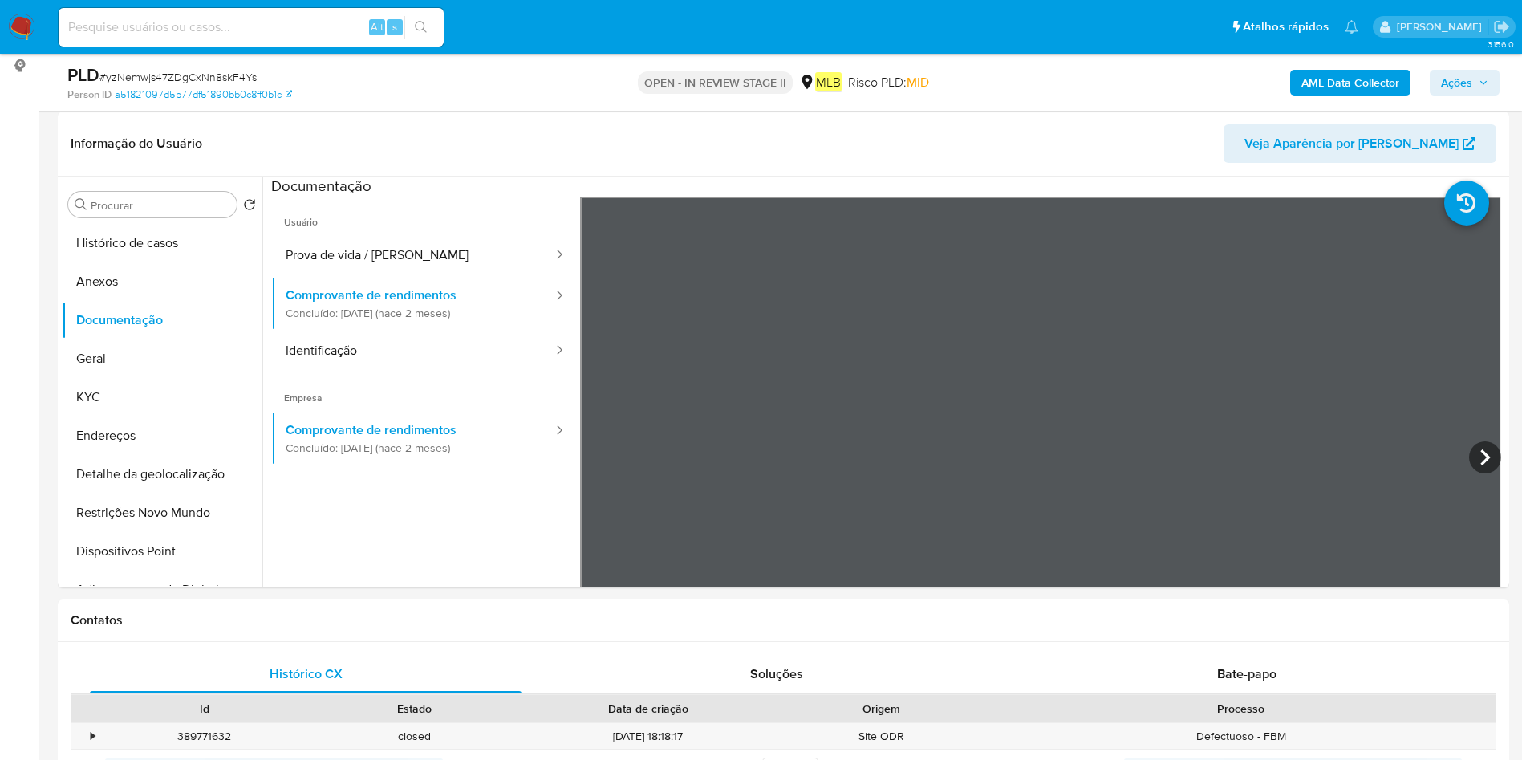
scroll to position [241, 0]
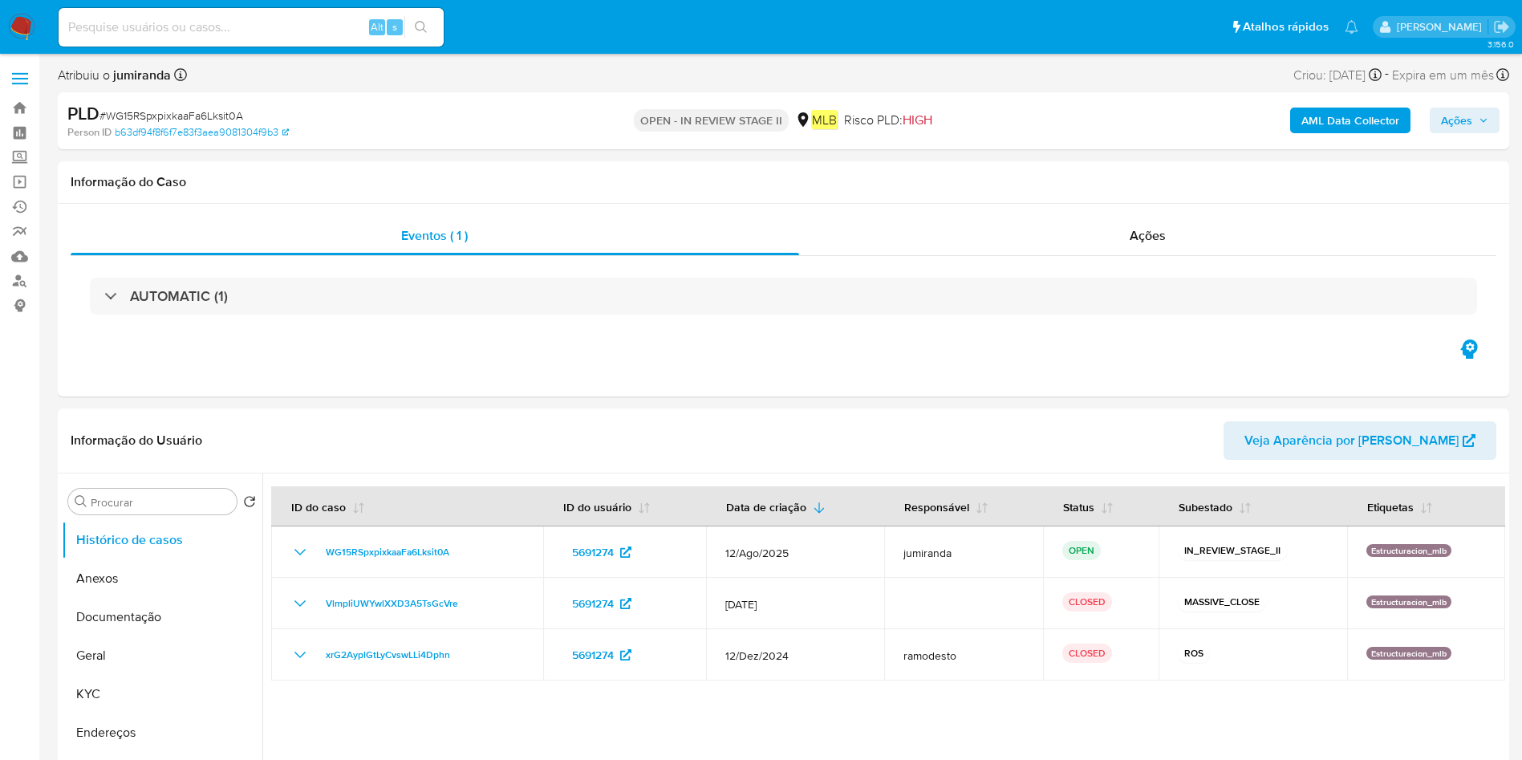
select select "10"
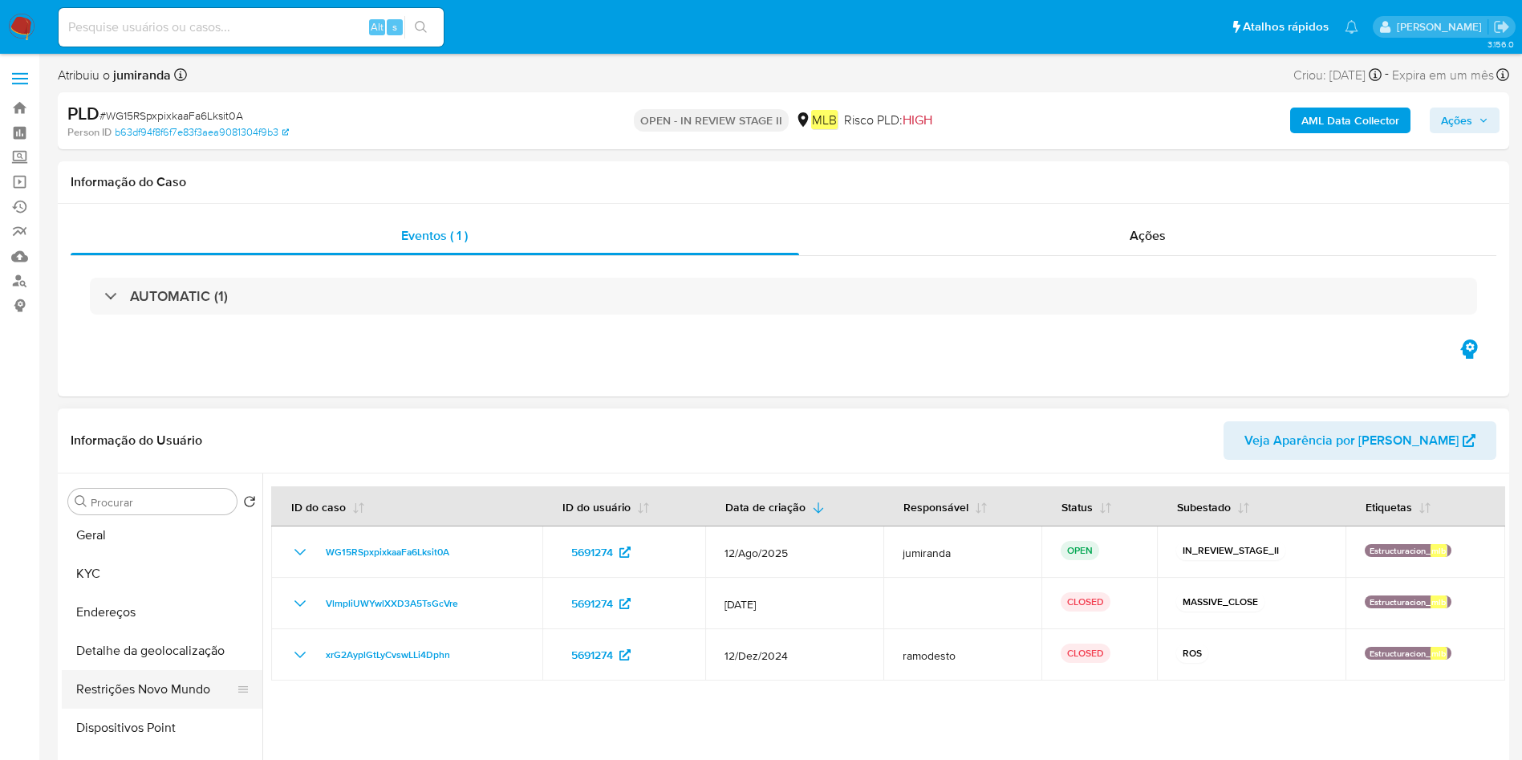
click at [157, 683] on button "Restrições Novo Mundo" at bounding box center [156, 689] width 188 height 39
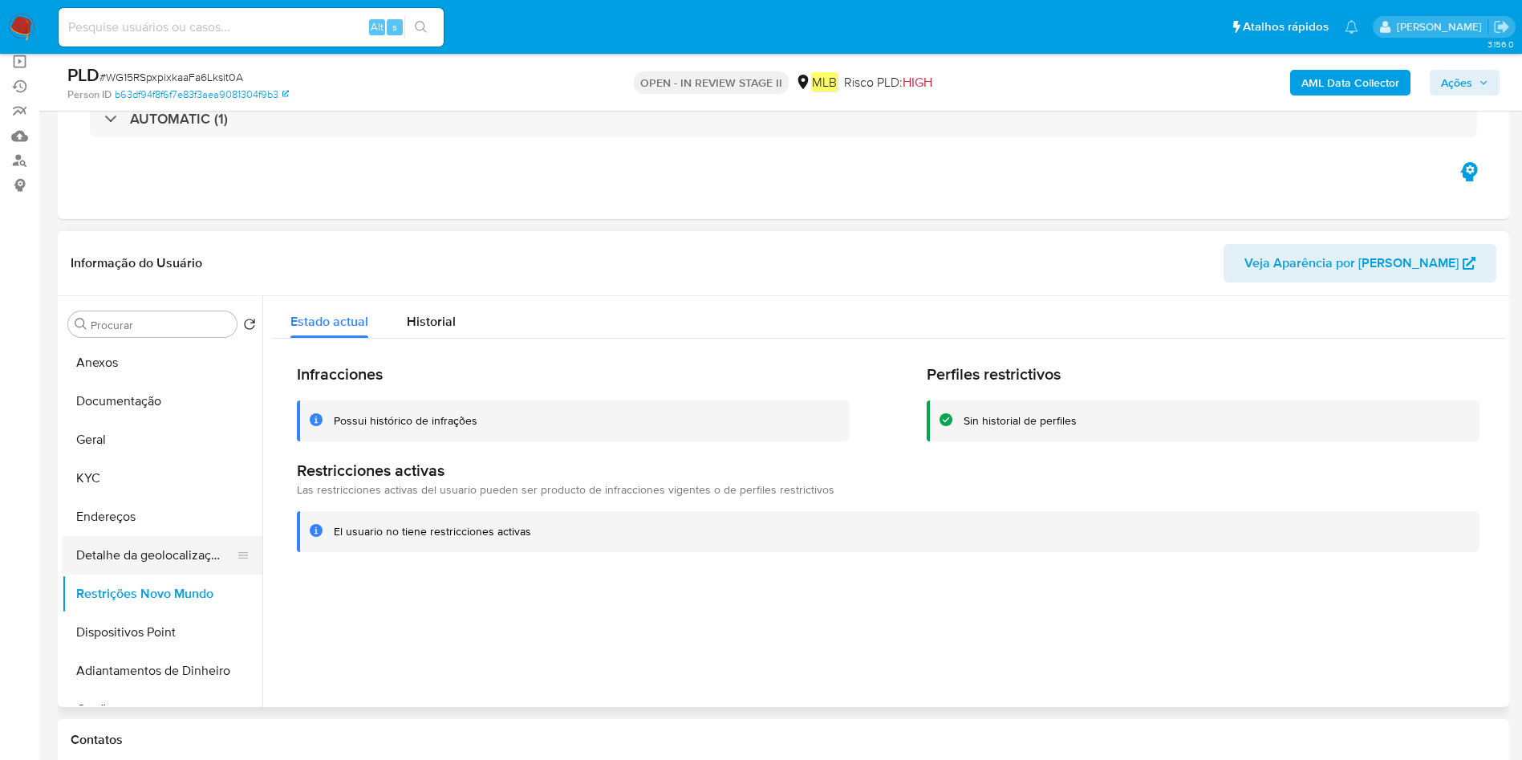
scroll to position [0, 0]
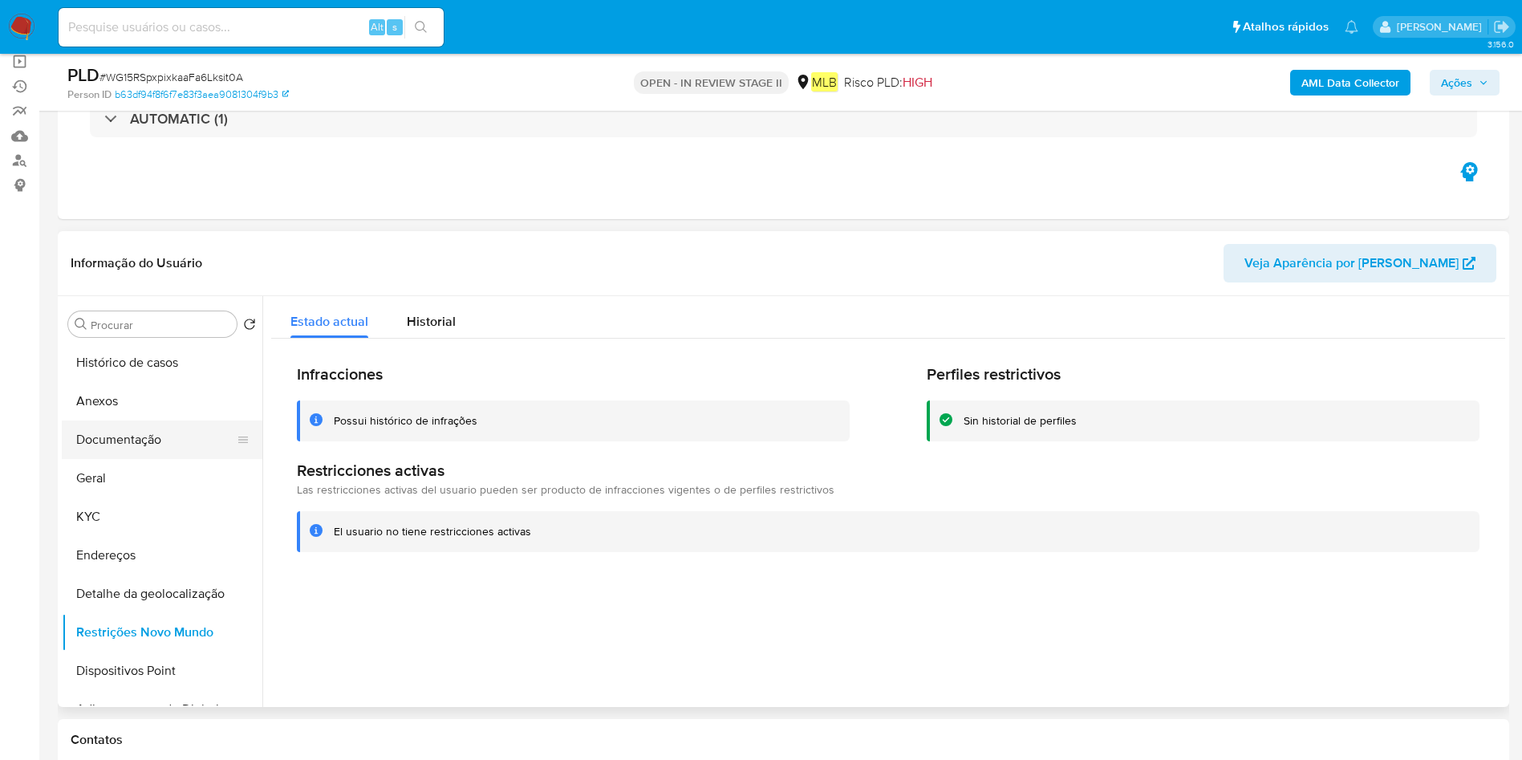
click at [152, 439] on button "Documentação" at bounding box center [156, 439] width 188 height 39
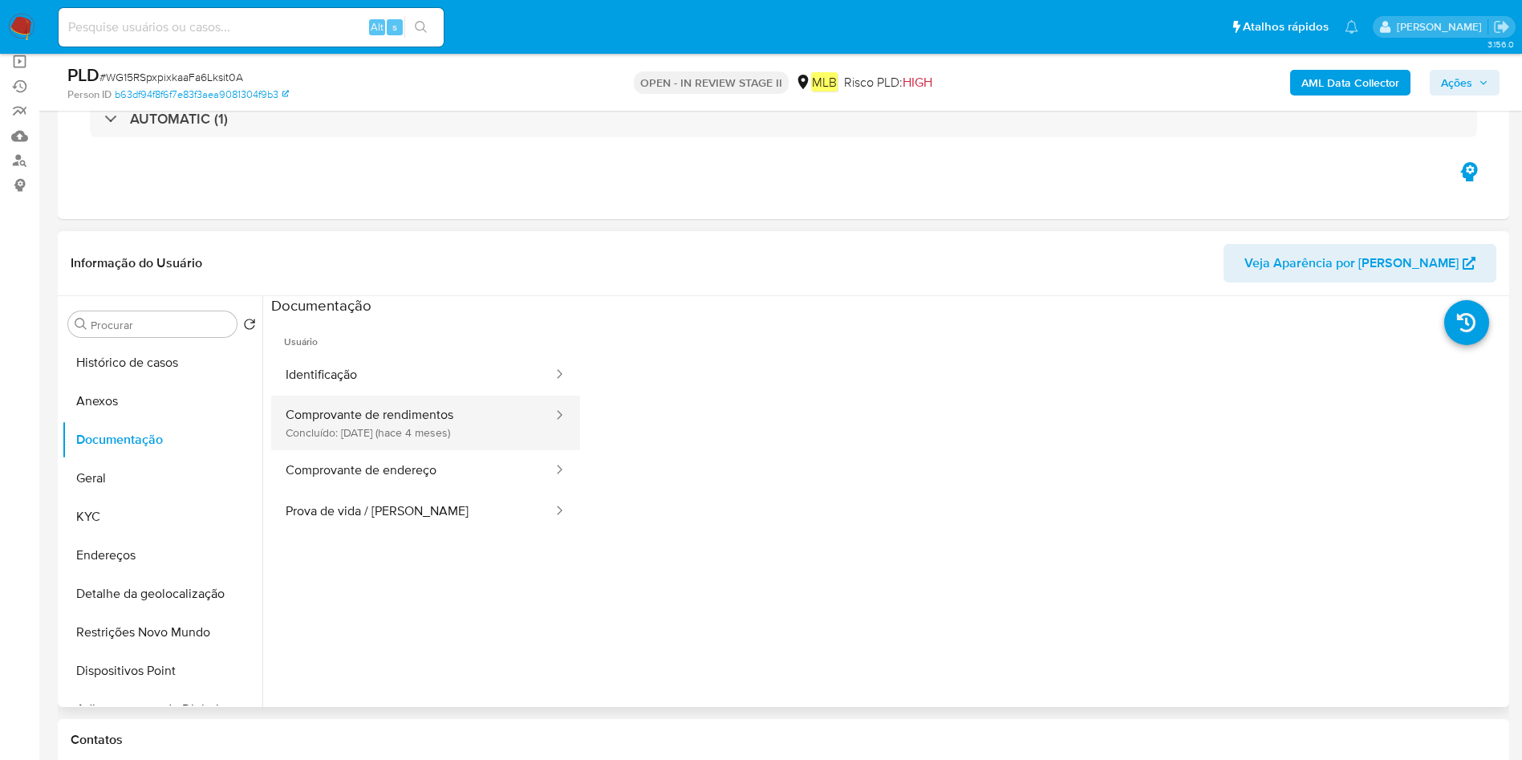
click at [403, 421] on button "Comprovante de rendimentos Concluído: 17/04/2025 (hace 4 meses)" at bounding box center [412, 422] width 283 height 55
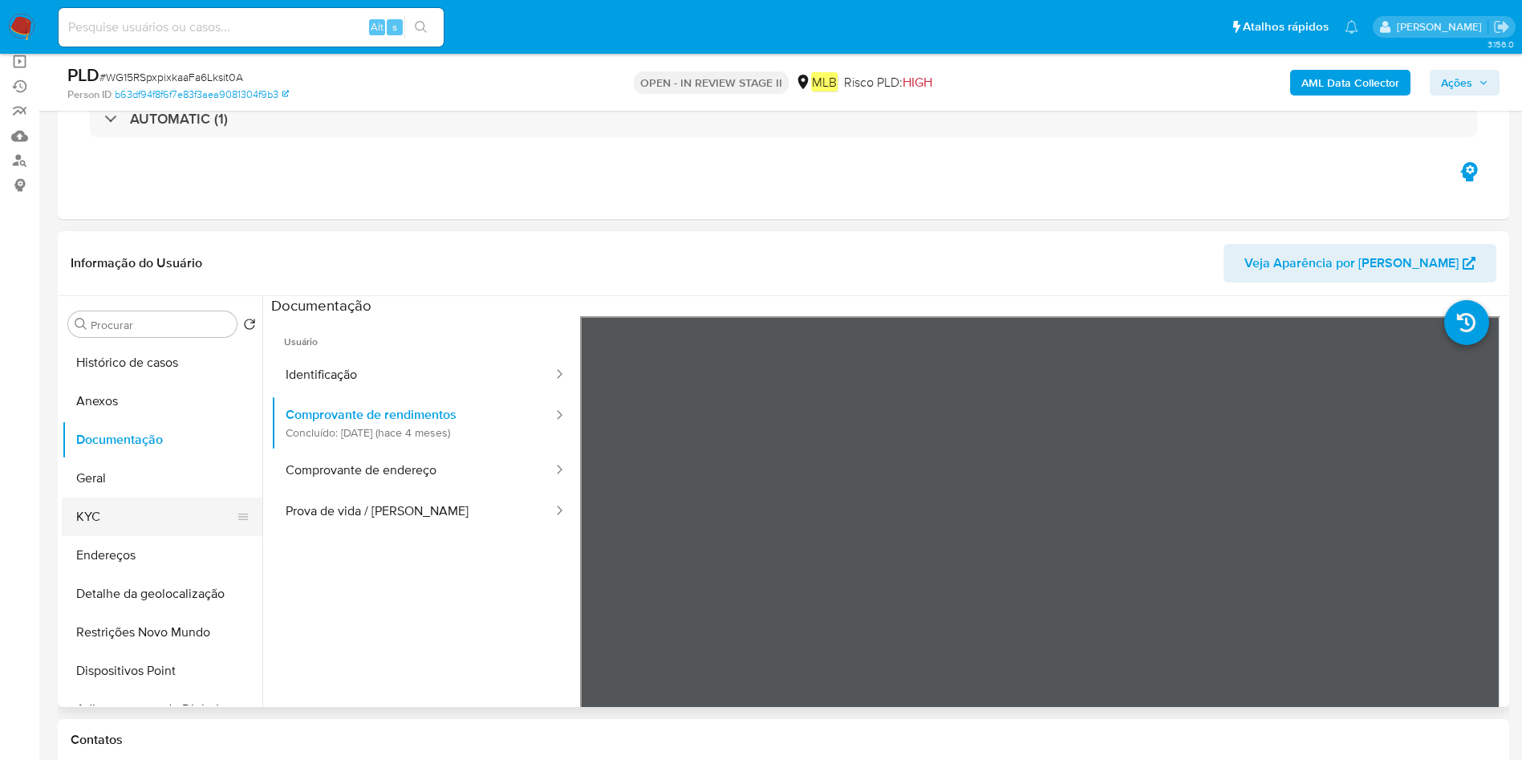
click at [116, 507] on button "KYC" at bounding box center [156, 516] width 188 height 39
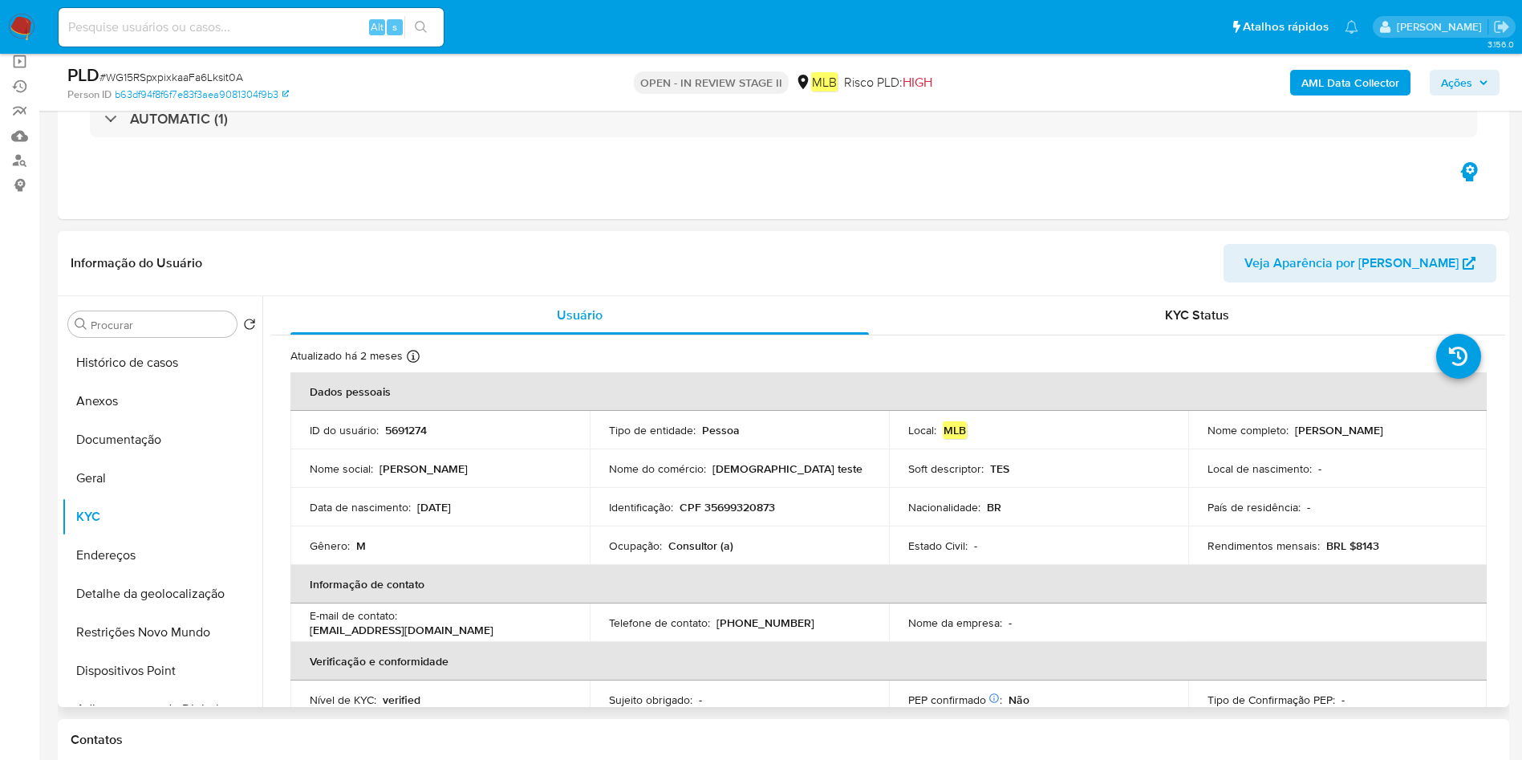
click at [698, 545] on p "Consultor (a)" at bounding box center [700, 545] width 65 height 14
copy div "Ocupação : Consultor (a)"
click at [170, 464] on button "Geral" at bounding box center [156, 478] width 188 height 39
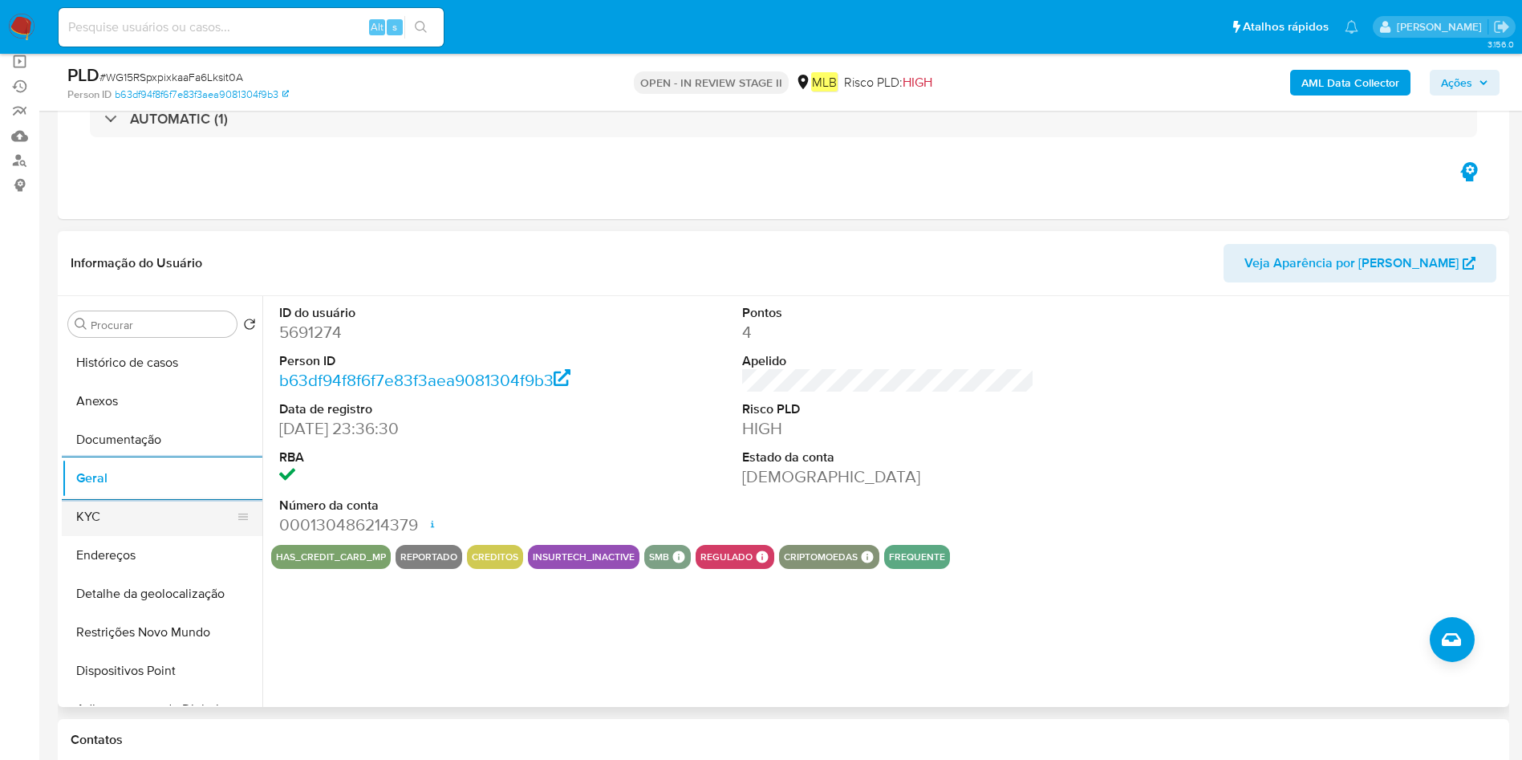
drag, startPoint x: 169, startPoint y: 526, endPoint x: 241, endPoint y: 528, distance: 71.4
click at [168, 526] on button "KYC" at bounding box center [156, 516] width 188 height 39
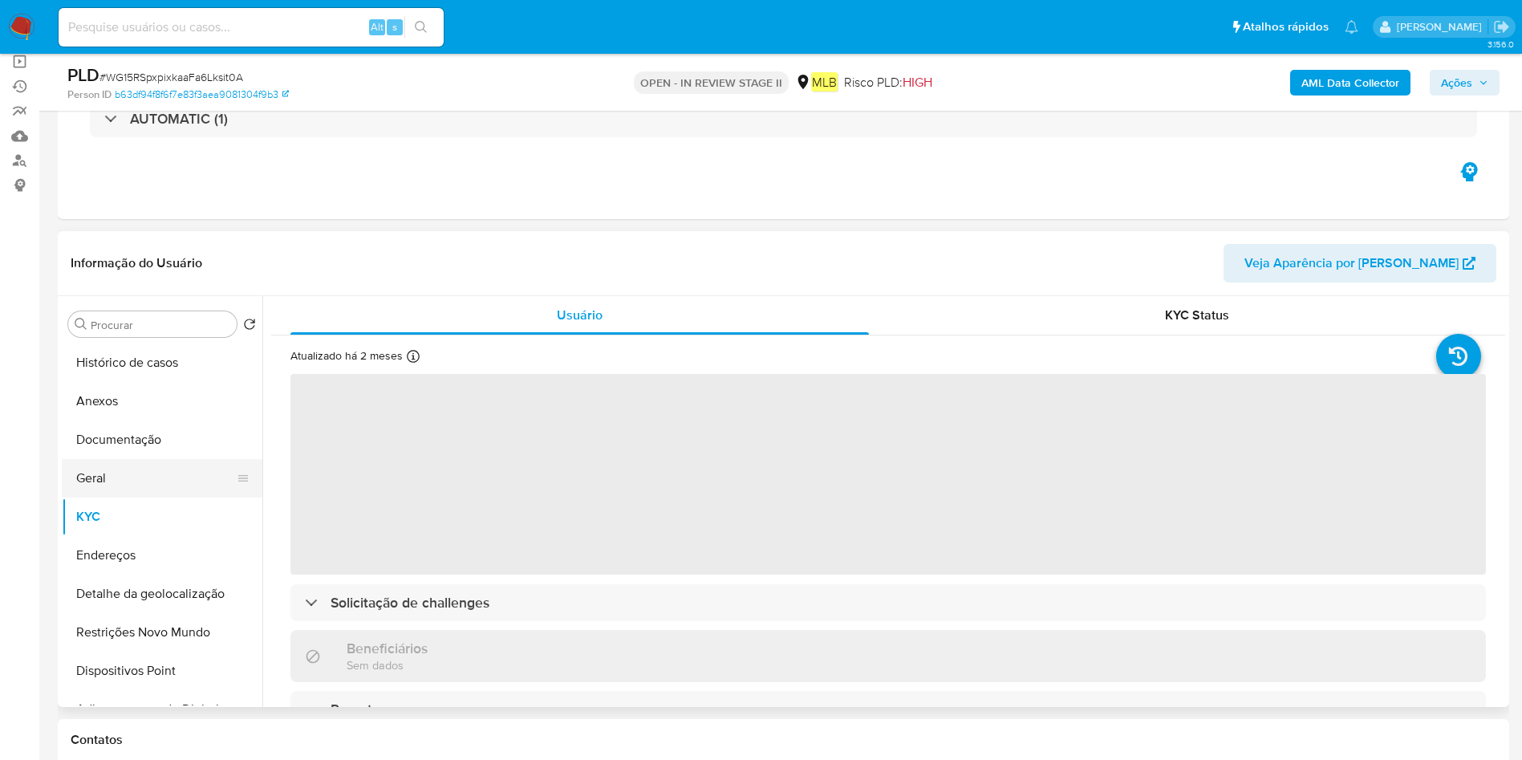
click at [107, 480] on button "Geral" at bounding box center [156, 478] width 188 height 39
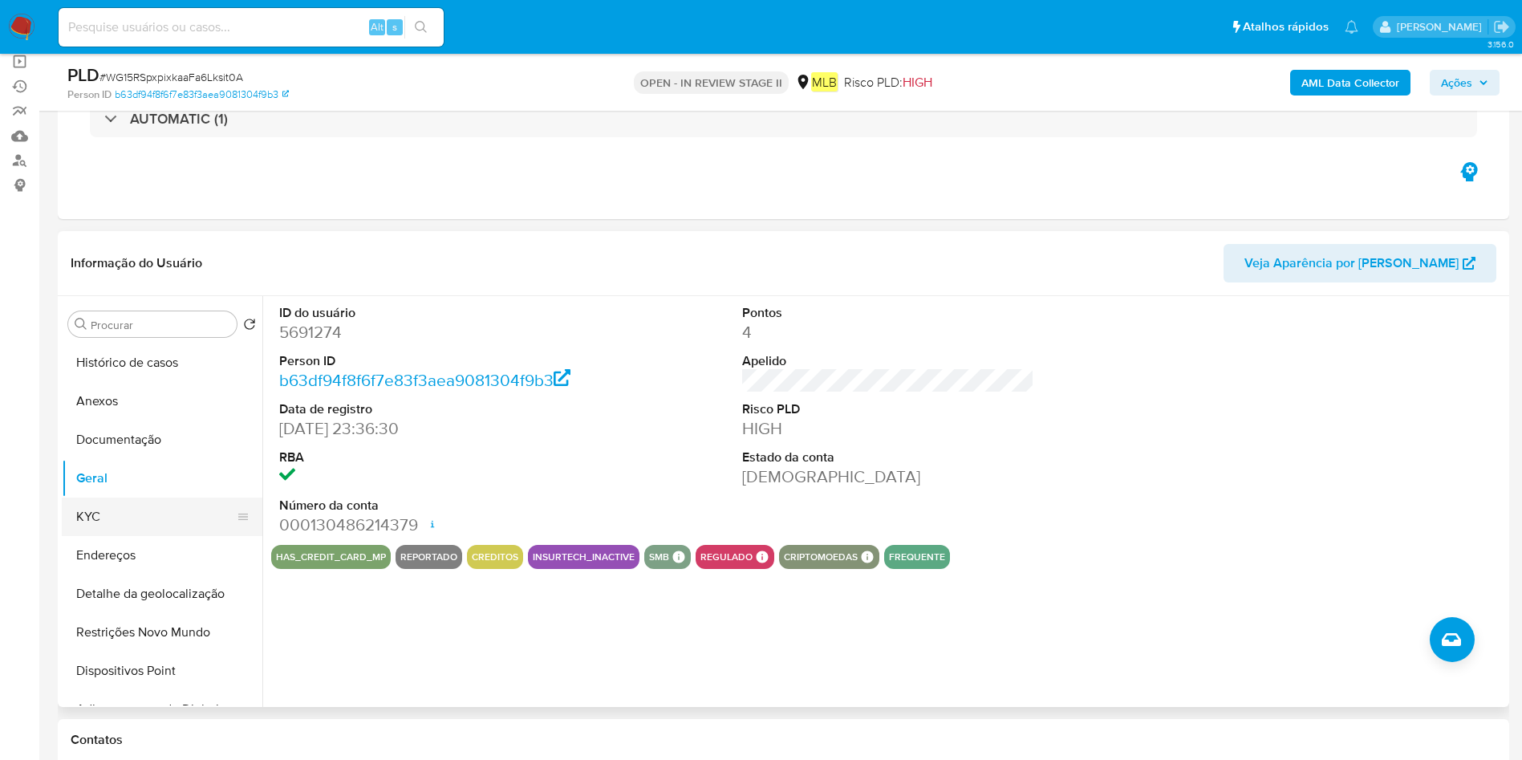
click at [143, 507] on button "KYC" at bounding box center [156, 516] width 188 height 39
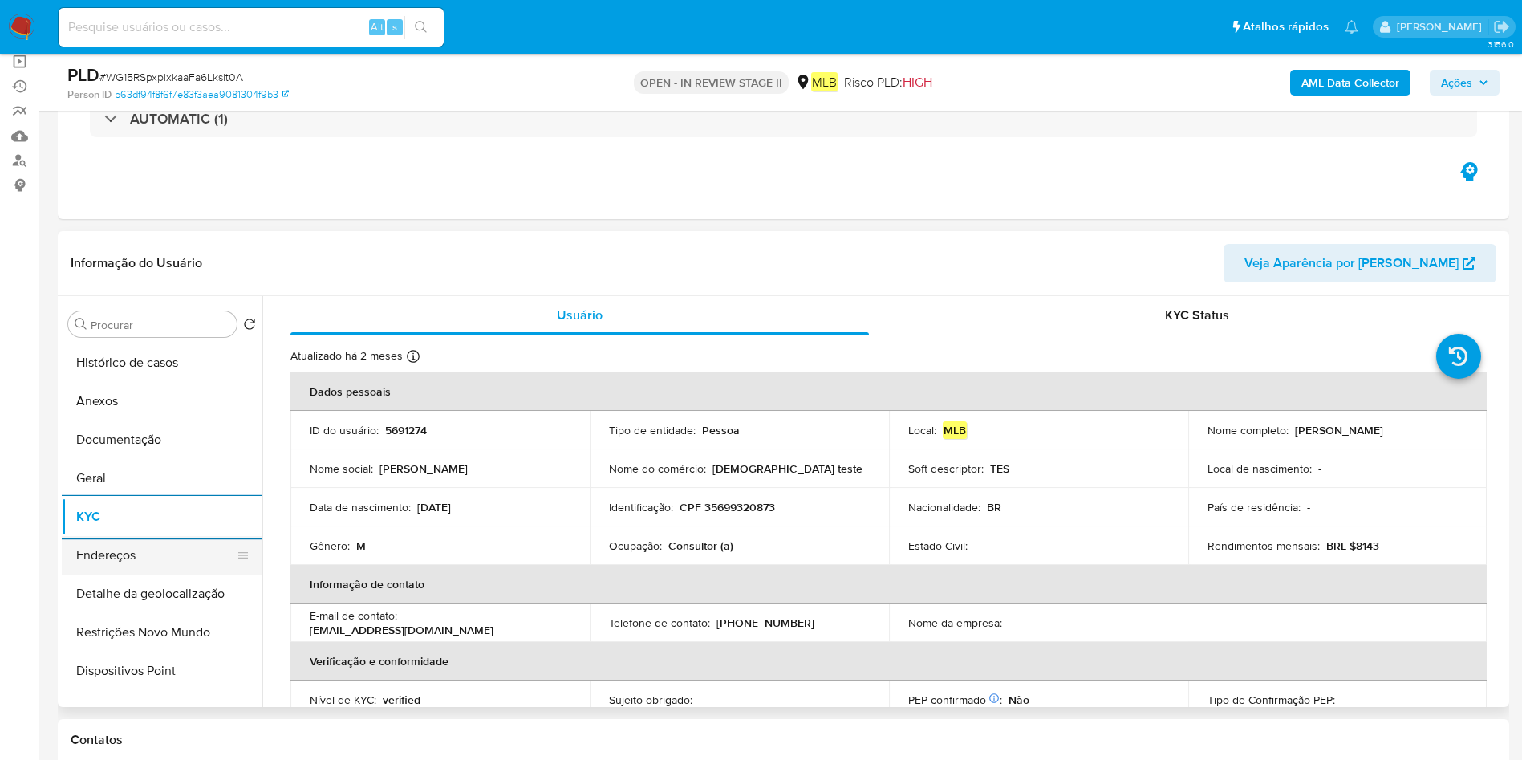
click at [107, 545] on button "Endereços" at bounding box center [156, 555] width 188 height 39
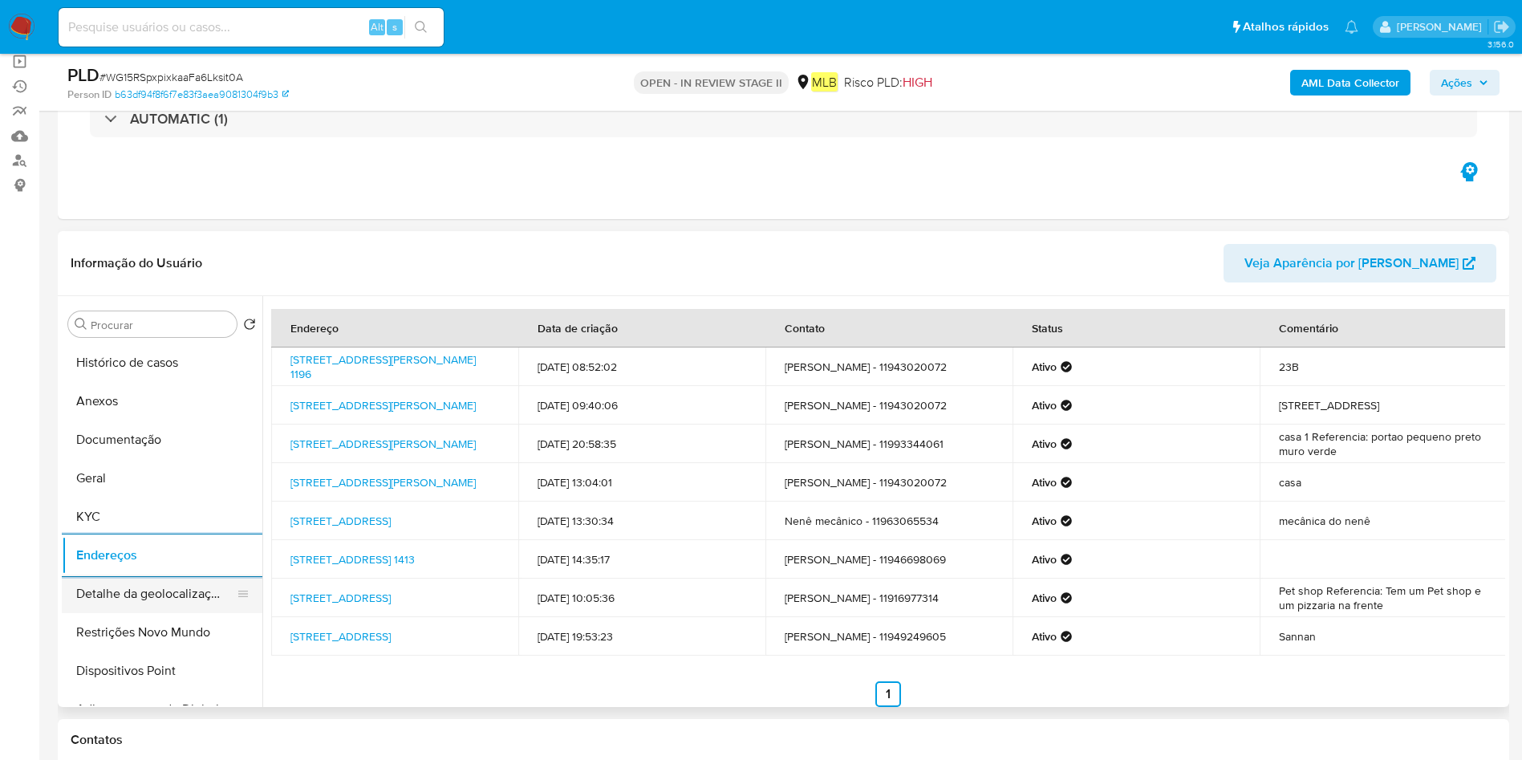
click at [109, 588] on button "Detalhe da geolocalização" at bounding box center [156, 593] width 188 height 39
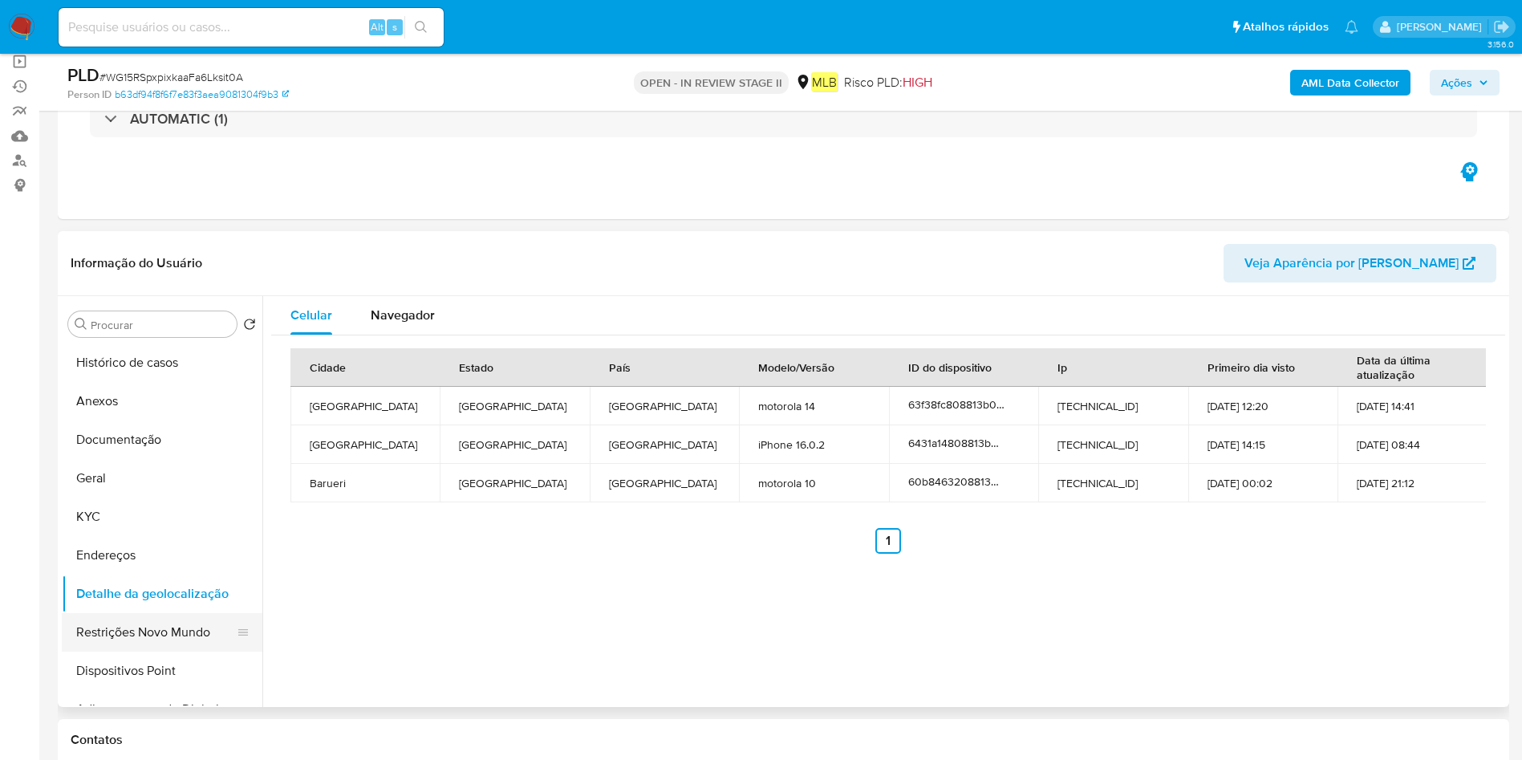
click at [151, 624] on button "Restrições Novo Mundo" at bounding box center [156, 632] width 188 height 39
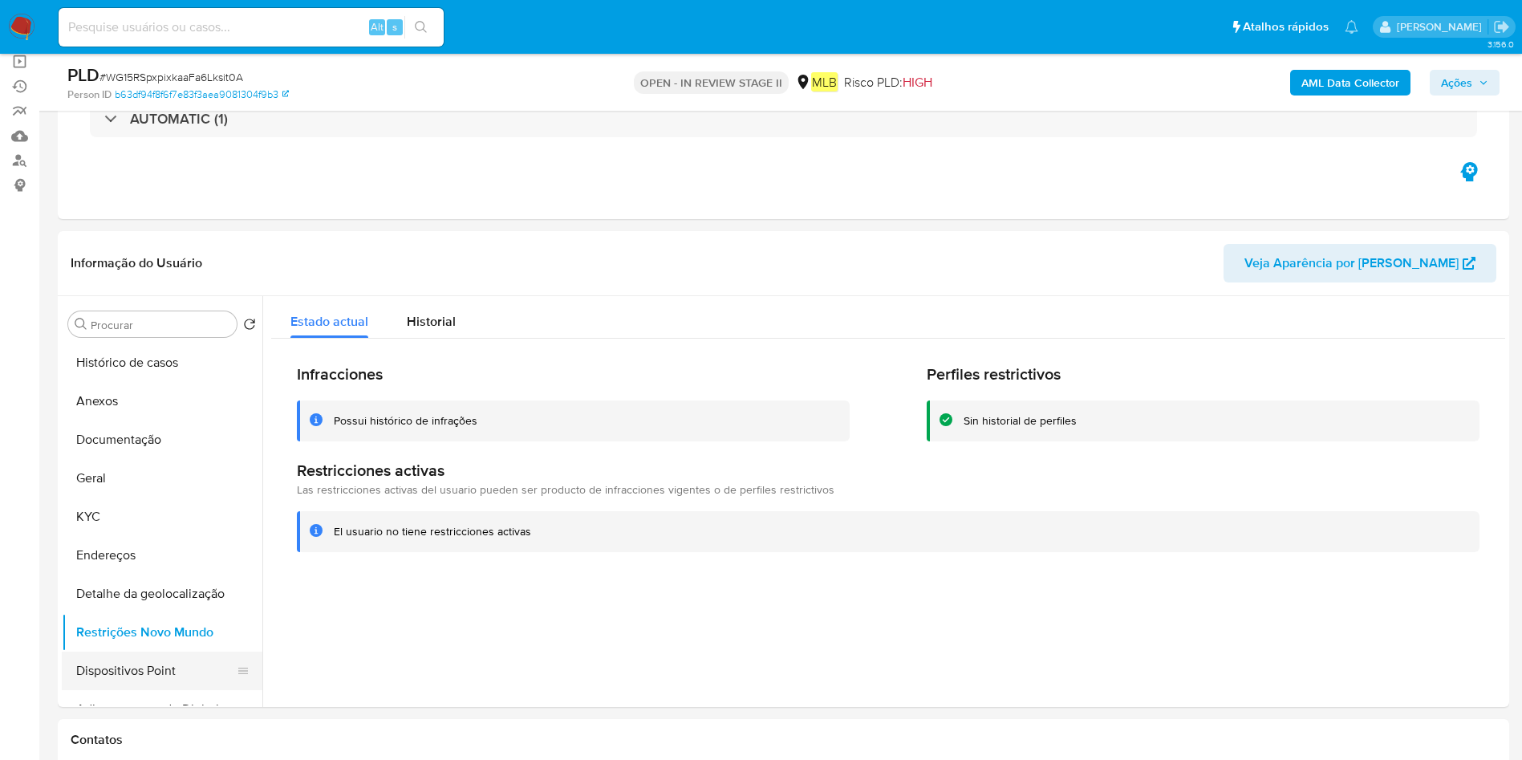
click at [122, 661] on button "Dispositivos Point" at bounding box center [156, 670] width 188 height 39
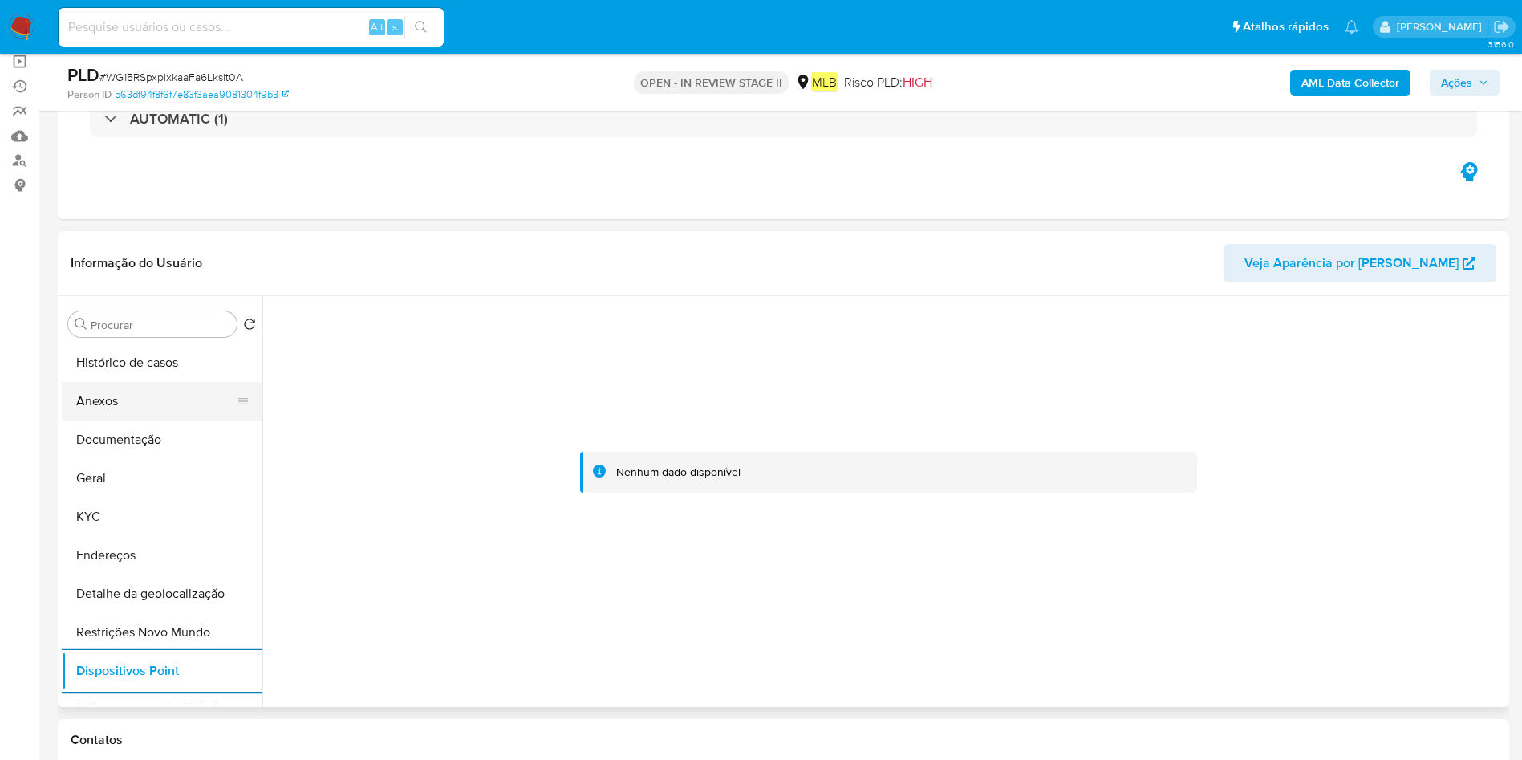
click at [153, 418] on button "Anexos" at bounding box center [156, 401] width 188 height 39
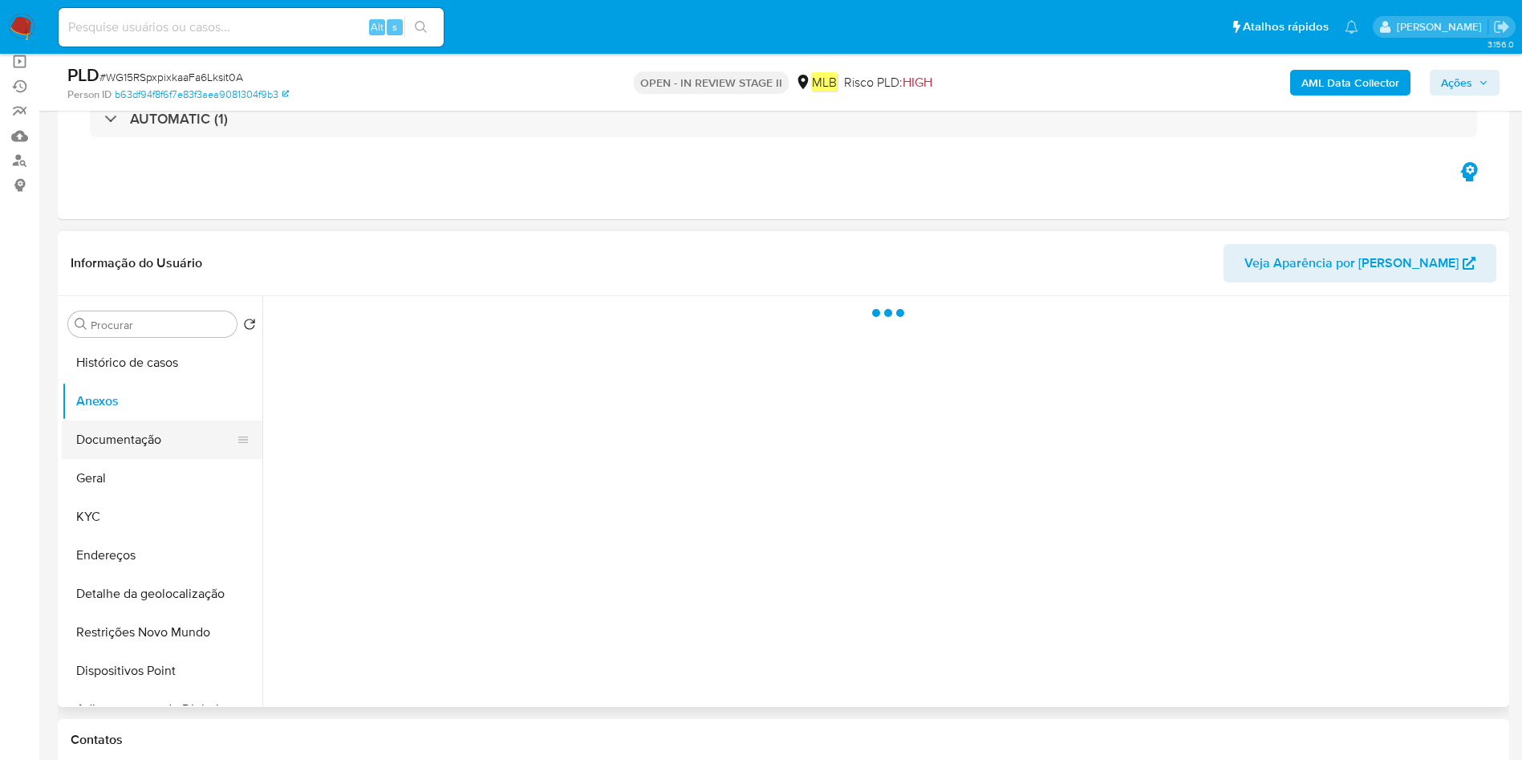
click at [147, 440] on button "Documentação" at bounding box center [156, 439] width 188 height 39
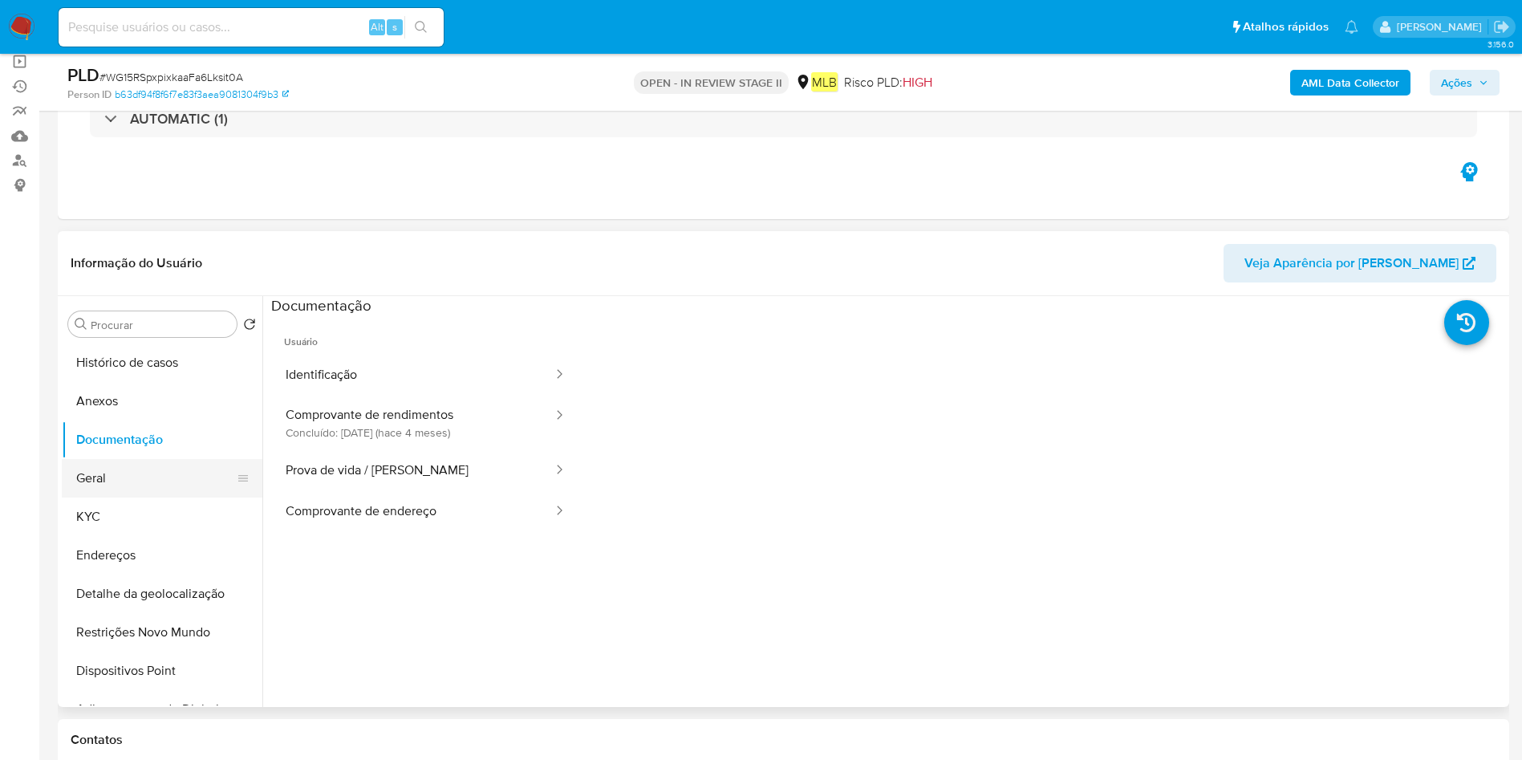
click at [119, 484] on button "Geral" at bounding box center [156, 478] width 188 height 39
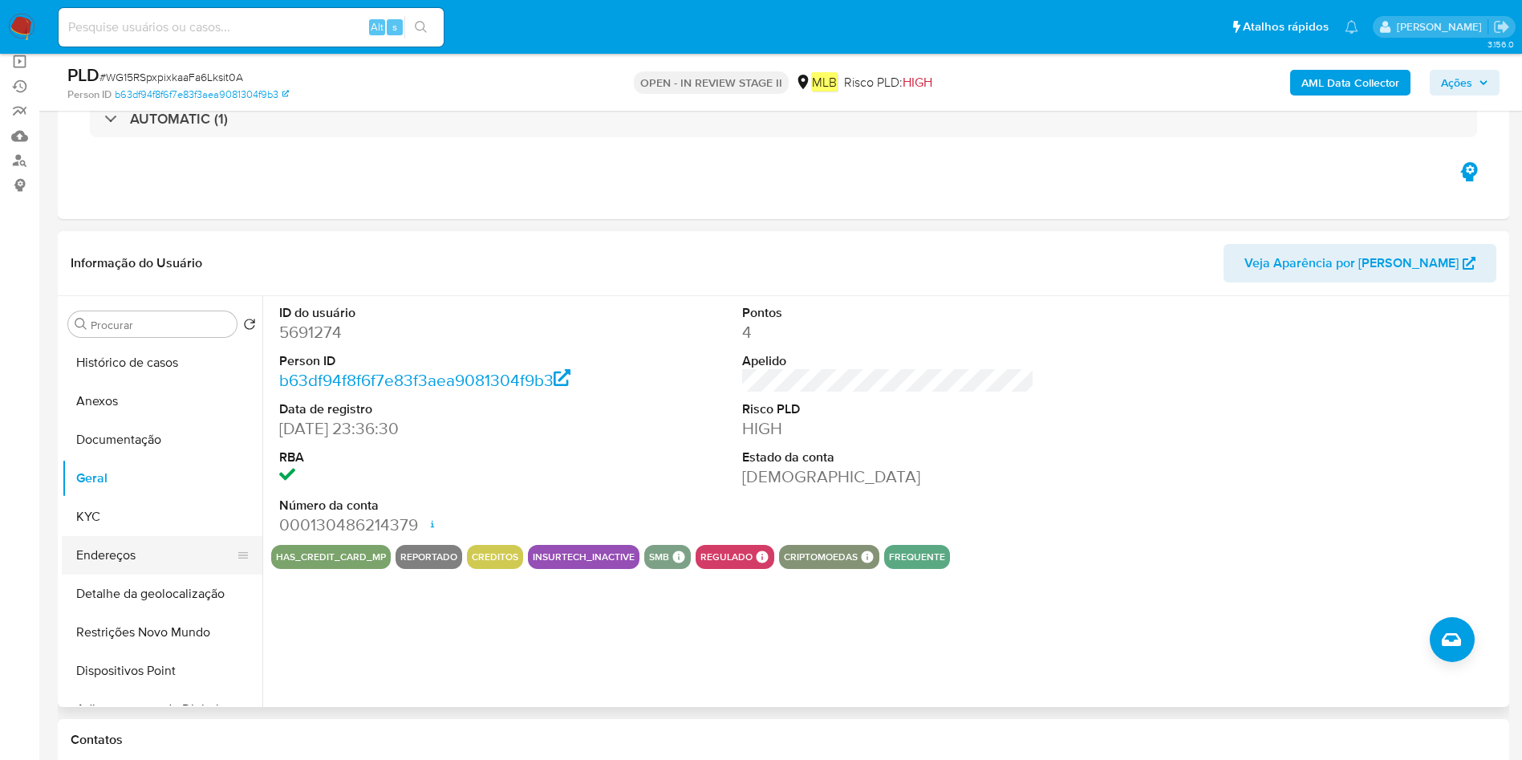
drag, startPoint x: 110, startPoint y: 542, endPoint x: 221, endPoint y: 541, distance: 111.5
click at [110, 543] on button "Endereços" at bounding box center [156, 555] width 188 height 39
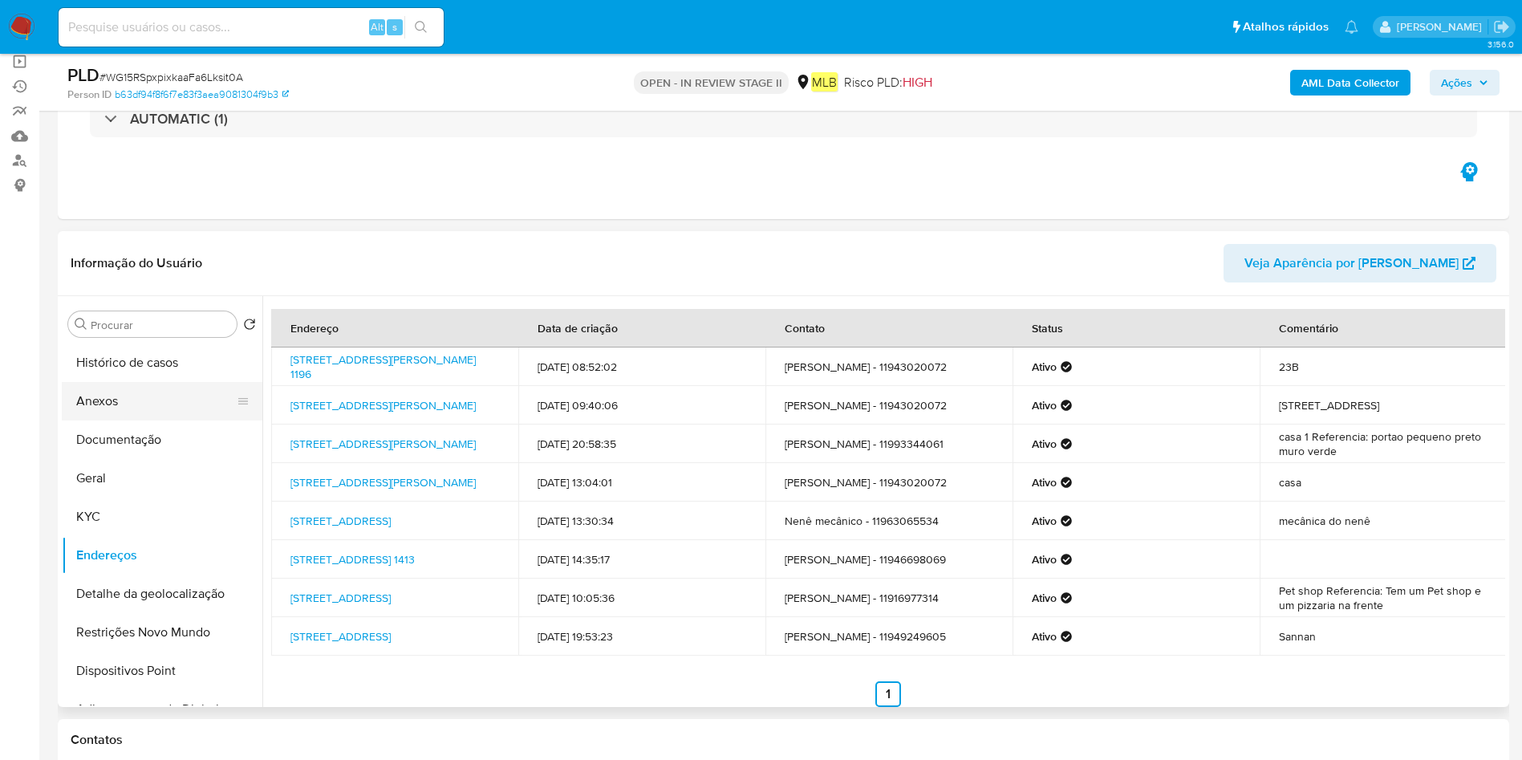
drag, startPoint x: 96, startPoint y: 403, endPoint x: 215, endPoint y: 401, distance: 118.7
click at [96, 403] on button "Anexos" at bounding box center [156, 401] width 188 height 39
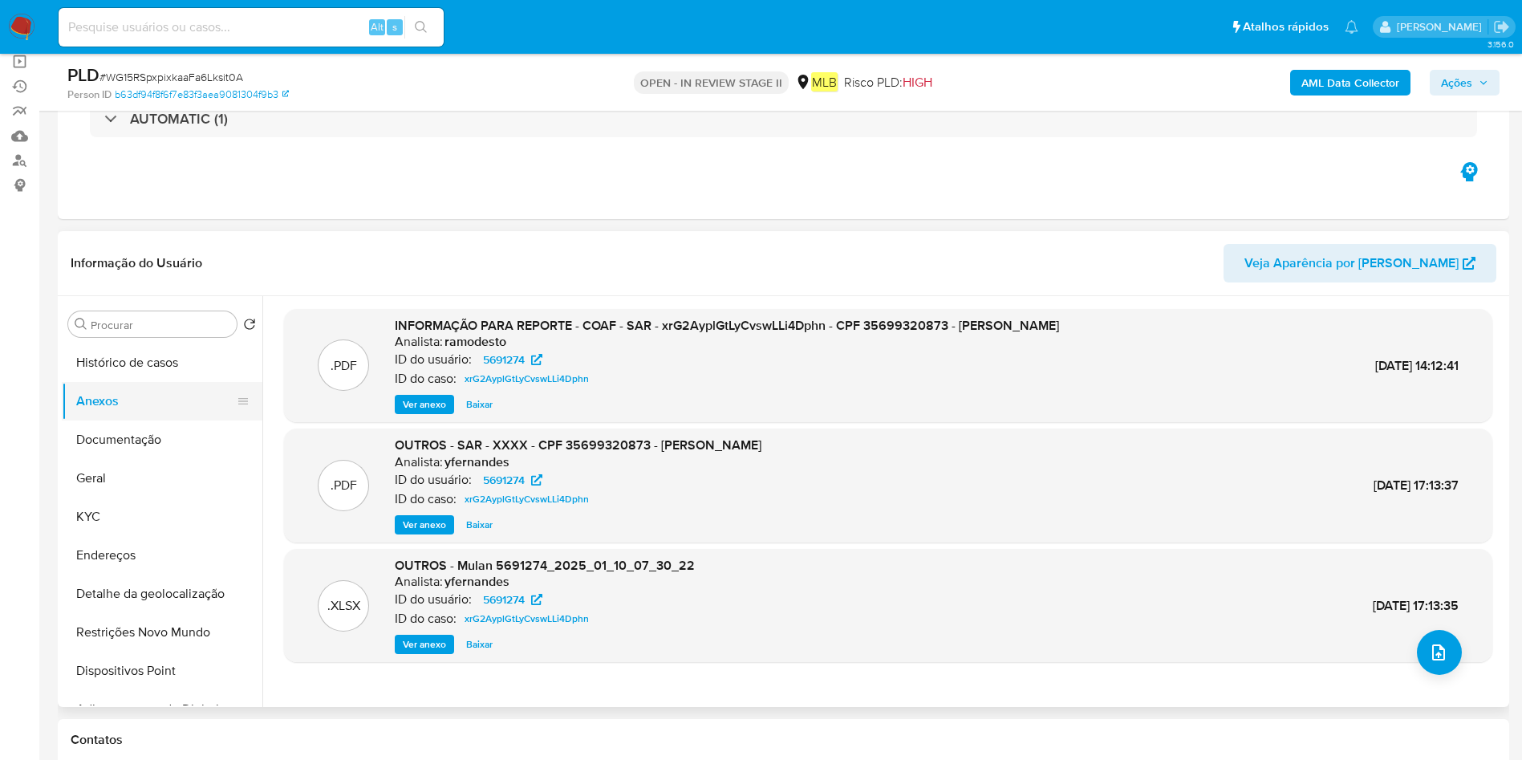
click at [101, 390] on button "Anexos" at bounding box center [156, 401] width 188 height 39
click at [186, 442] on button "Documentação" at bounding box center [156, 439] width 188 height 39
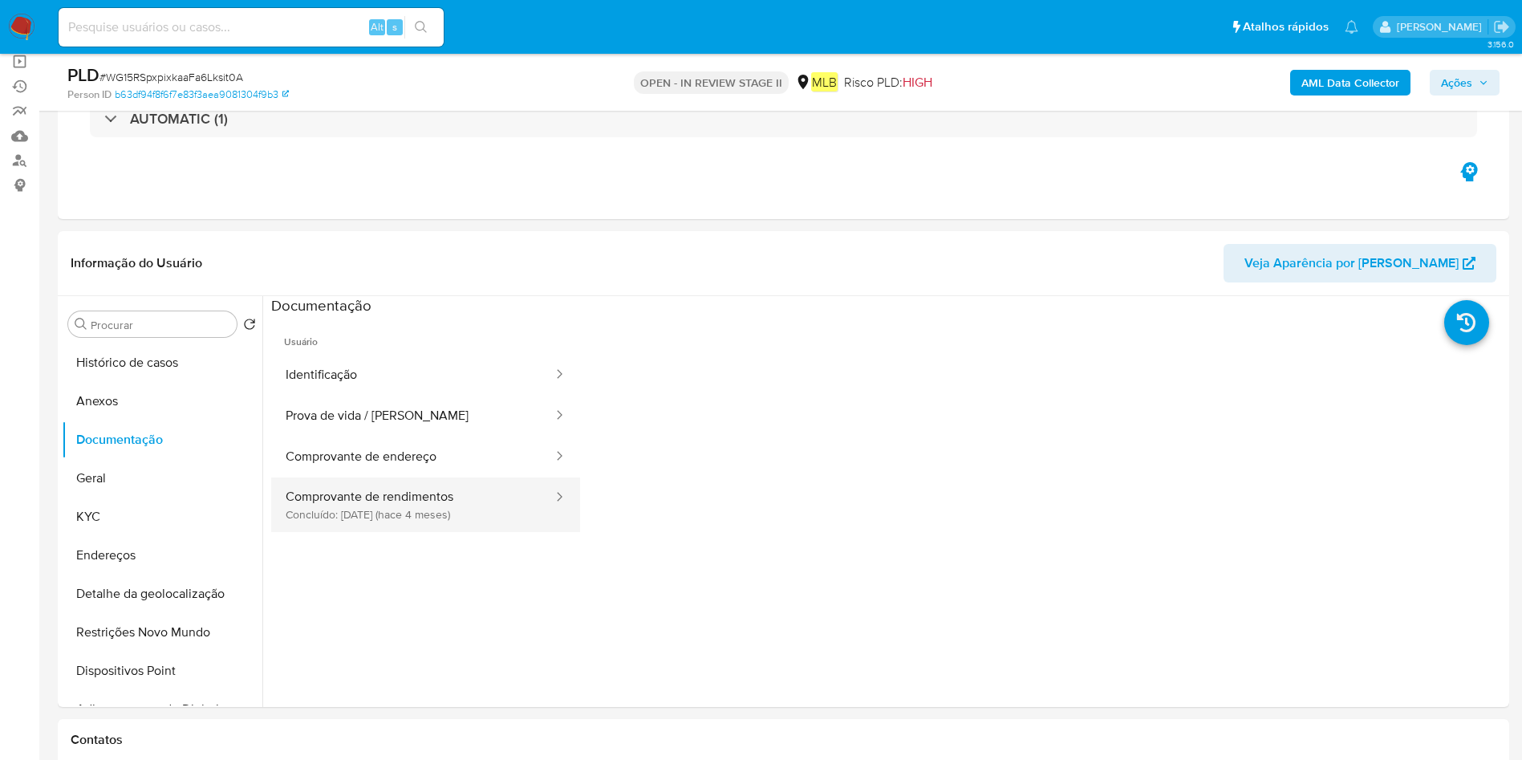
click at [405, 509] on button "Comprovante de rendimentos Concluído: 17/04/2025 (hace 4 meses)" at bounding box center [412, 504] width 283 height 55
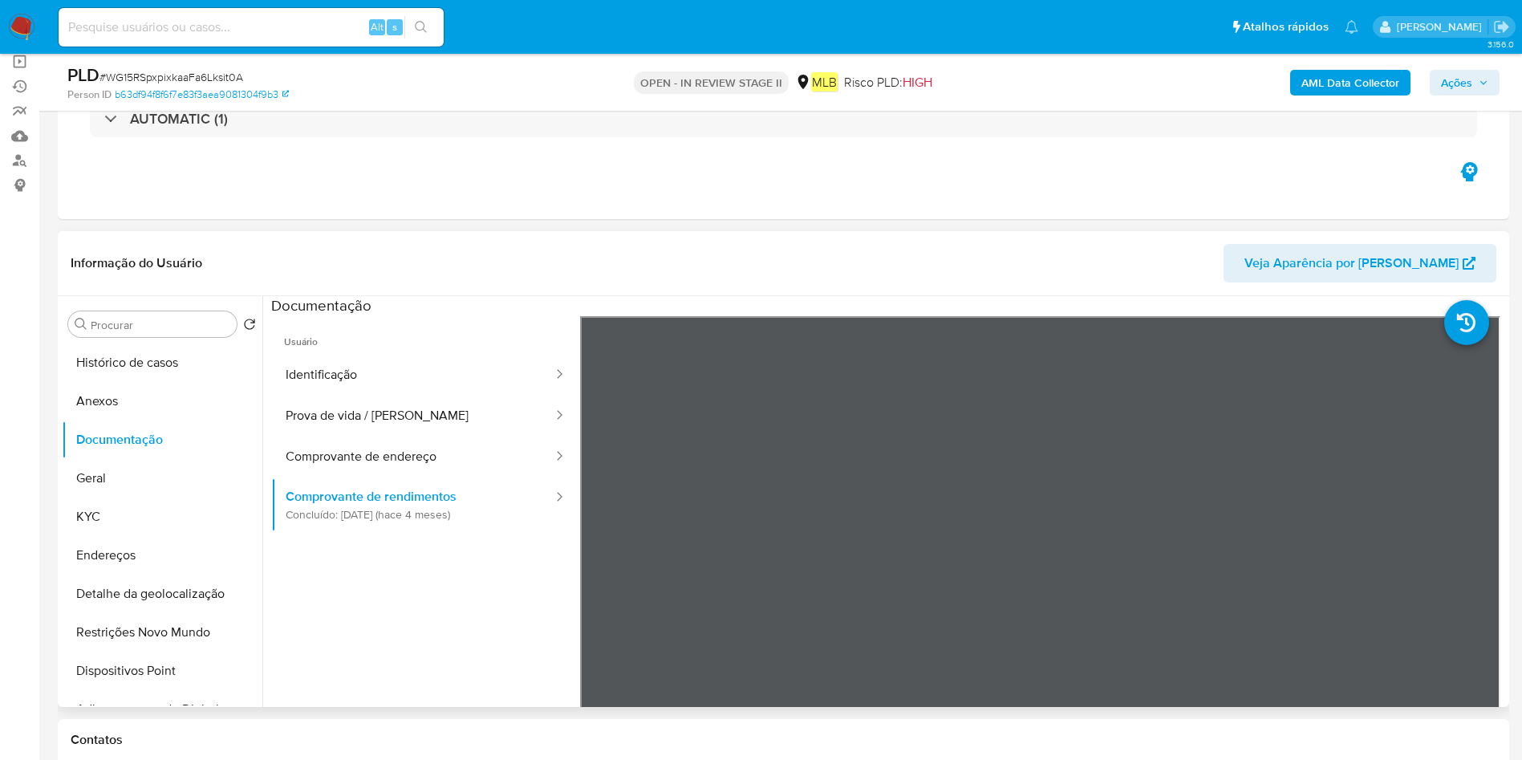
drag, startPoint x: 128, startPoint y: 540, endPoint x: 563, endPoint y: 534, distance: 435.6
click at [128, 542] on button "Endereços" at bounding box center [162, 555] width 201 height 39
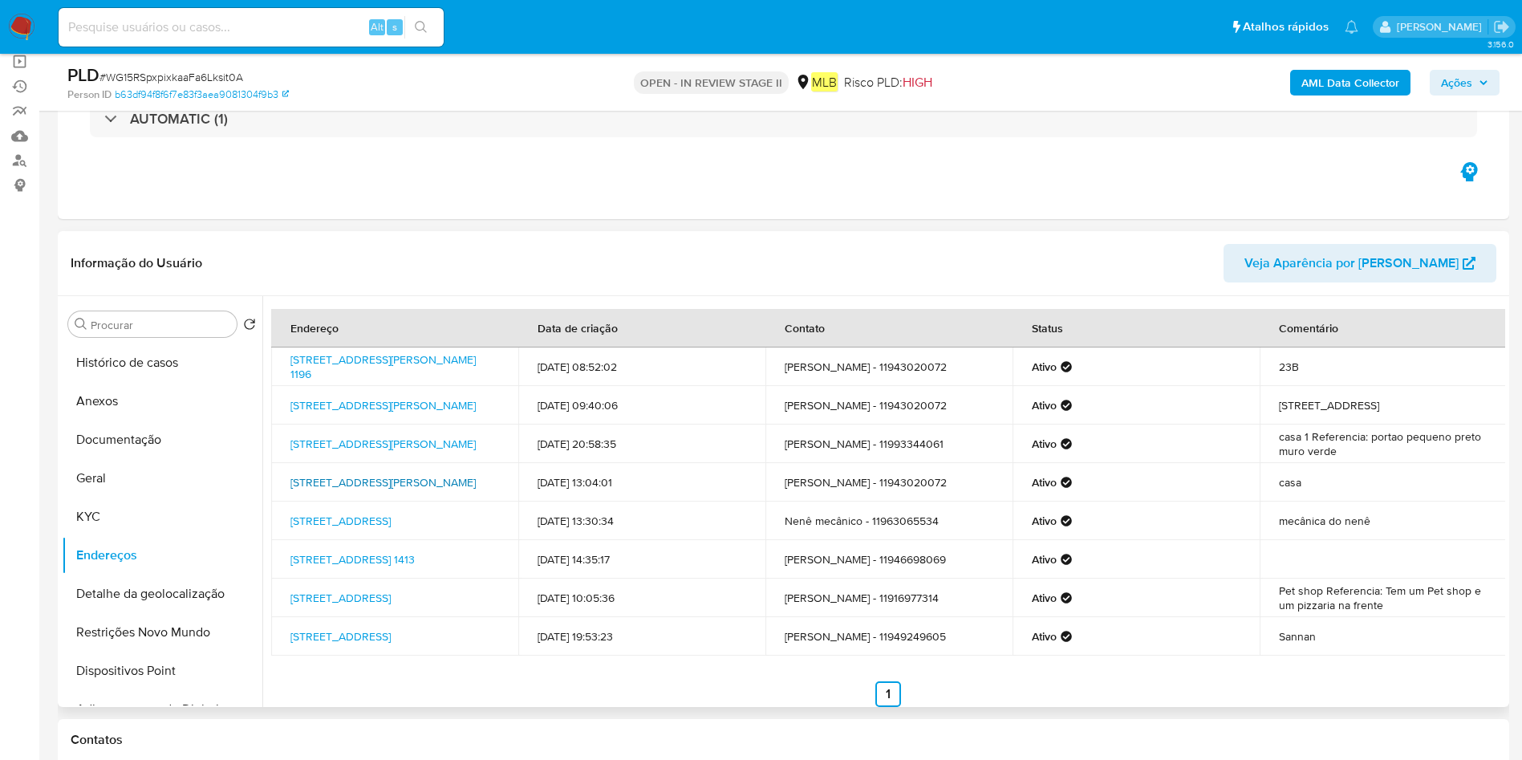
drag, startPoint x: 283, startPoint y: 471, endPoint x: 457, endPoint y: 472, distance: 174.1
click at [457, 472] on td "Rua Doutor Renato De Barros 320, Barueri, São Paulo, 06416000, Brasil 320" at bounding box center [394, 482] width 247 height 39
copy link "Rua Doutor Renato De Barros 320"
click at [1479, 84] on icon "button" at bounding box center [1483, 83] width 10 height 10
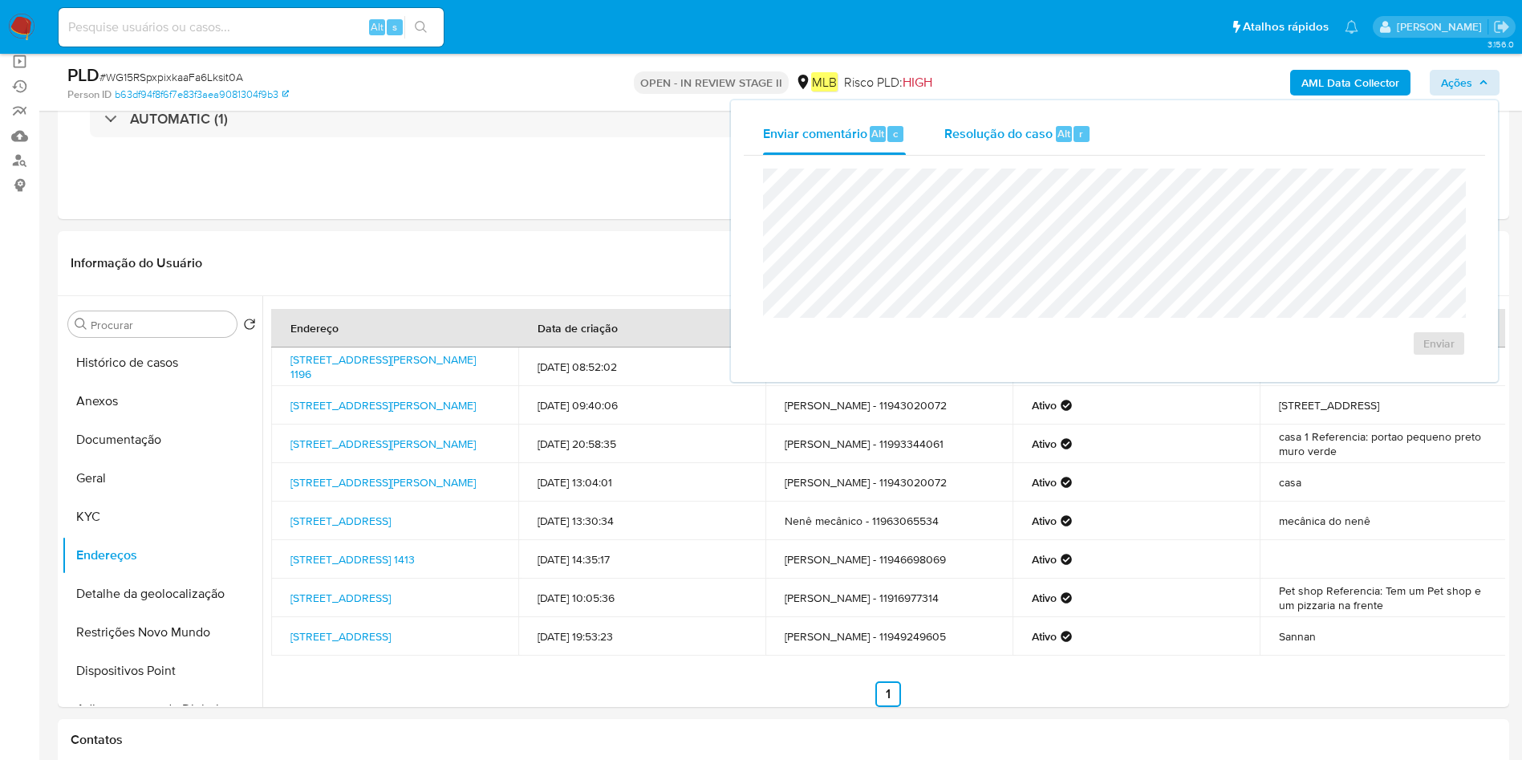
click at [1015, 129] on span "Resolução do caso" at bounding box center [998, 133] width 108 height 18
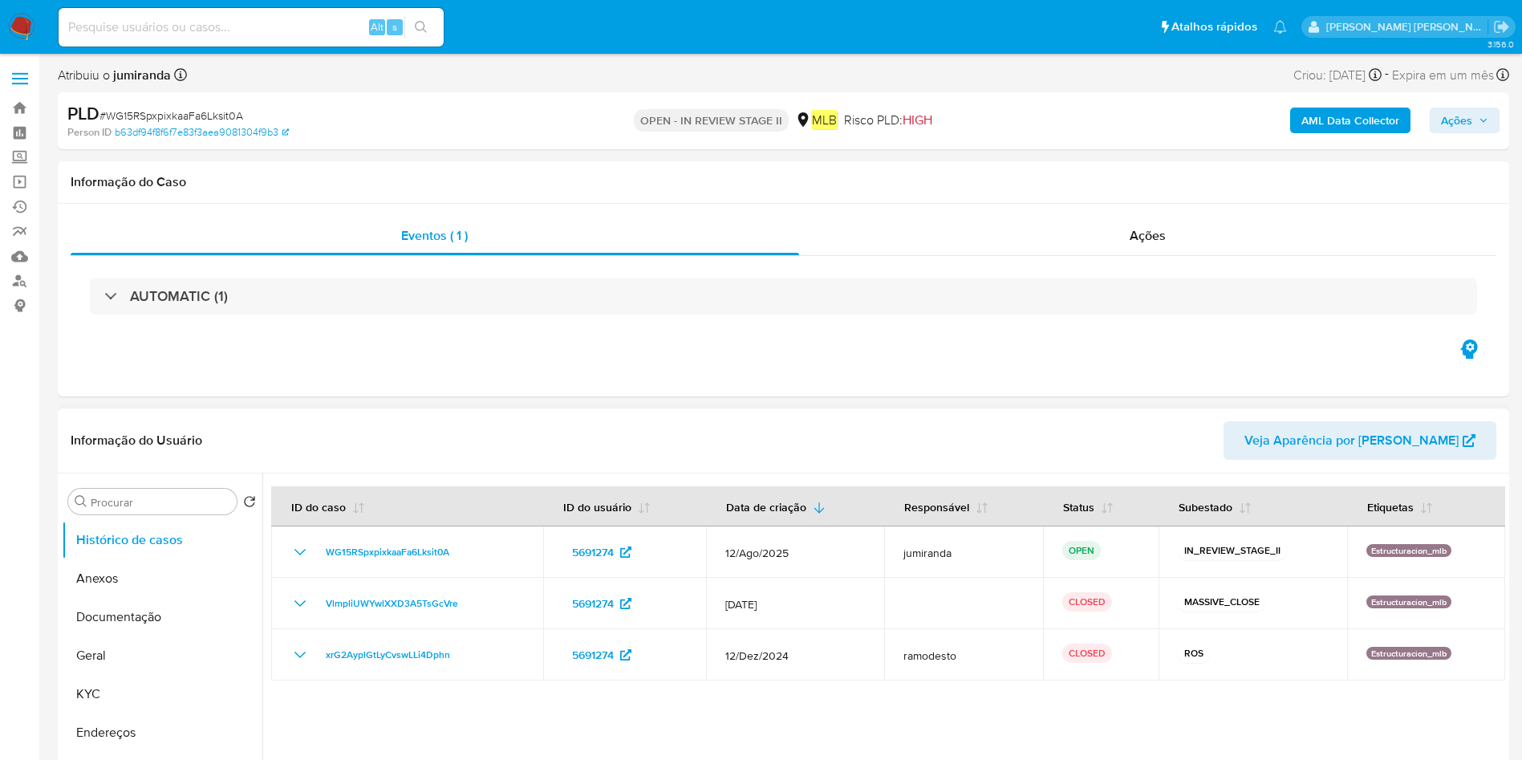
select select "10"
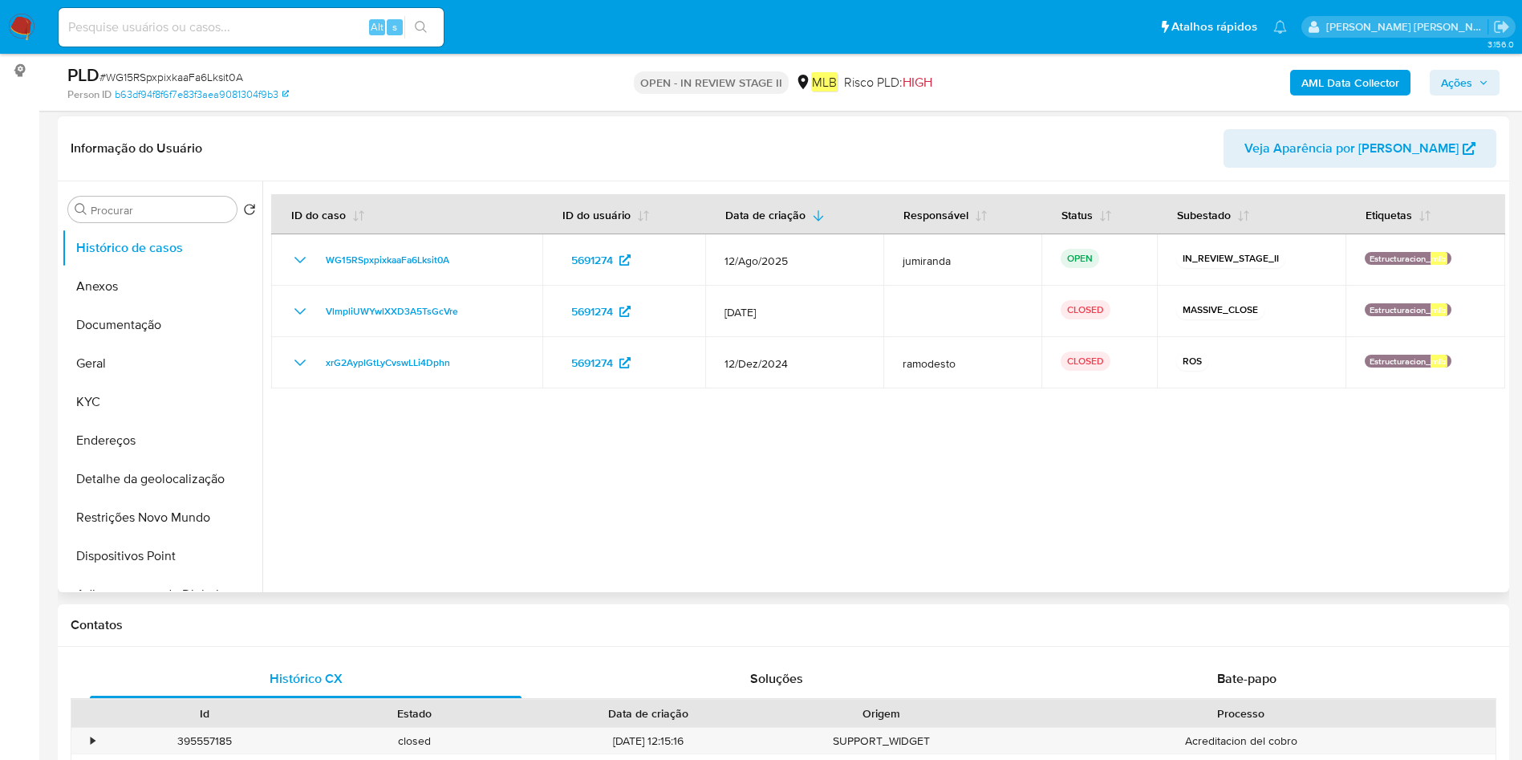
scroll to position [241, 0]
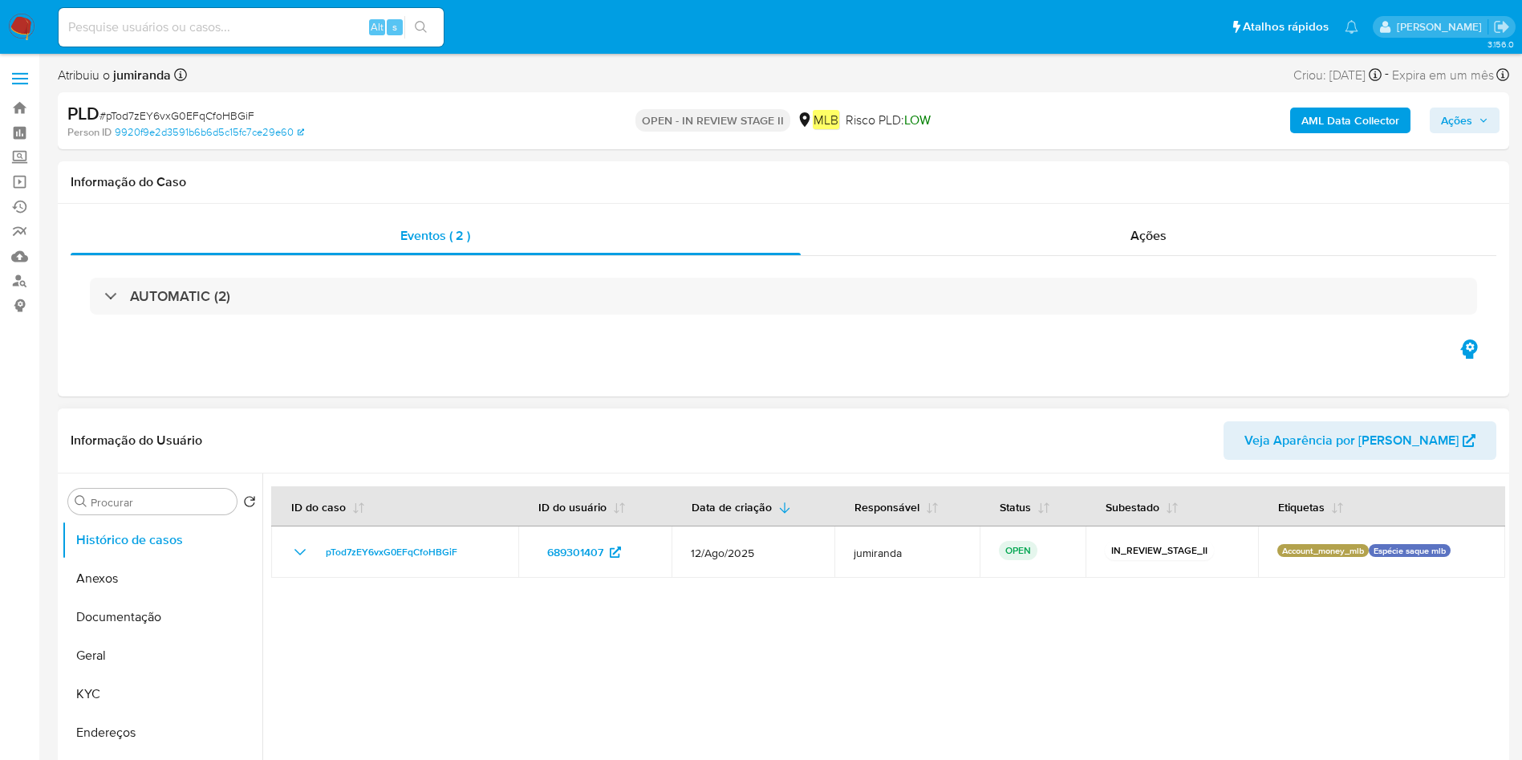
select select "10"
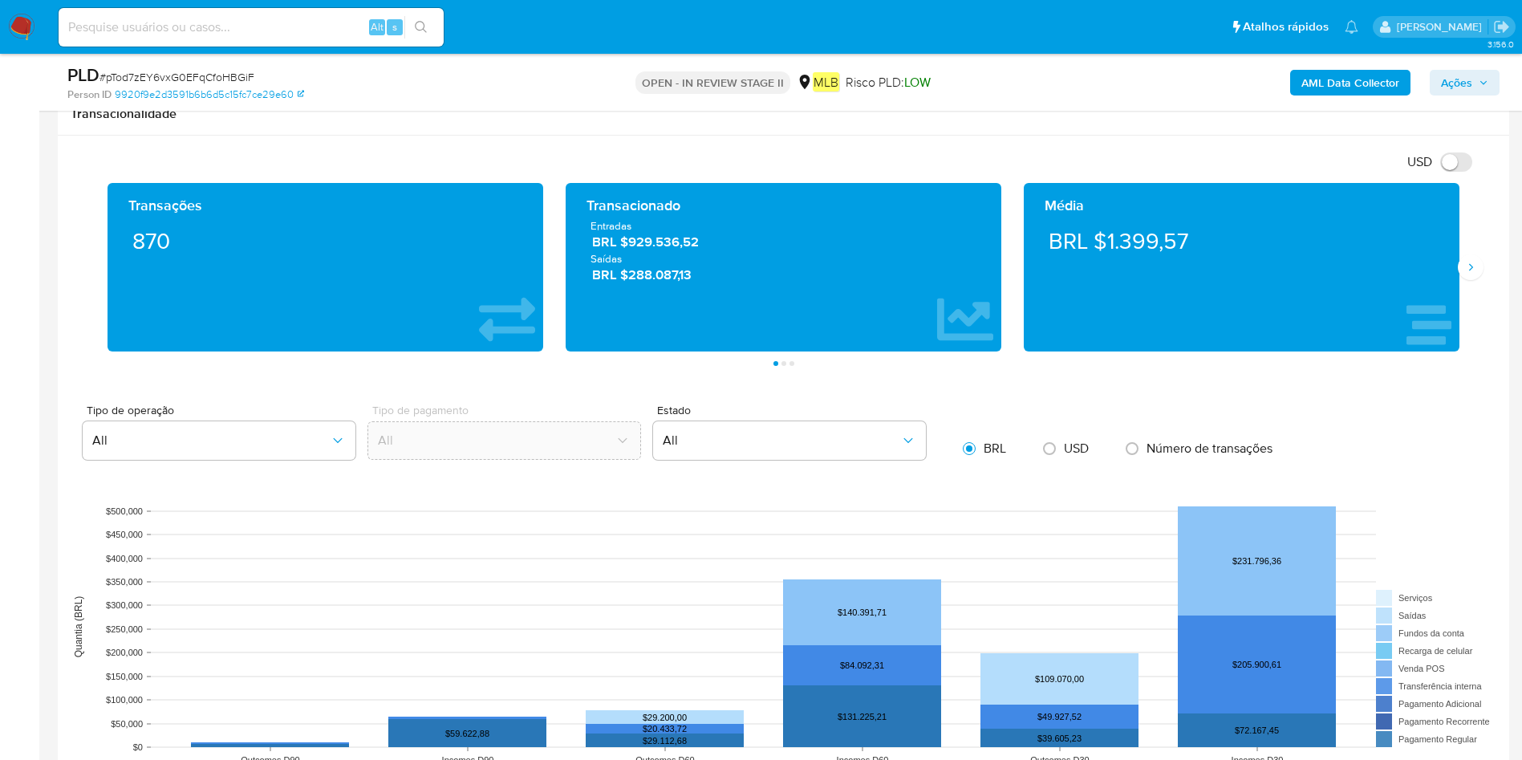
scroll to position [1324, 0]
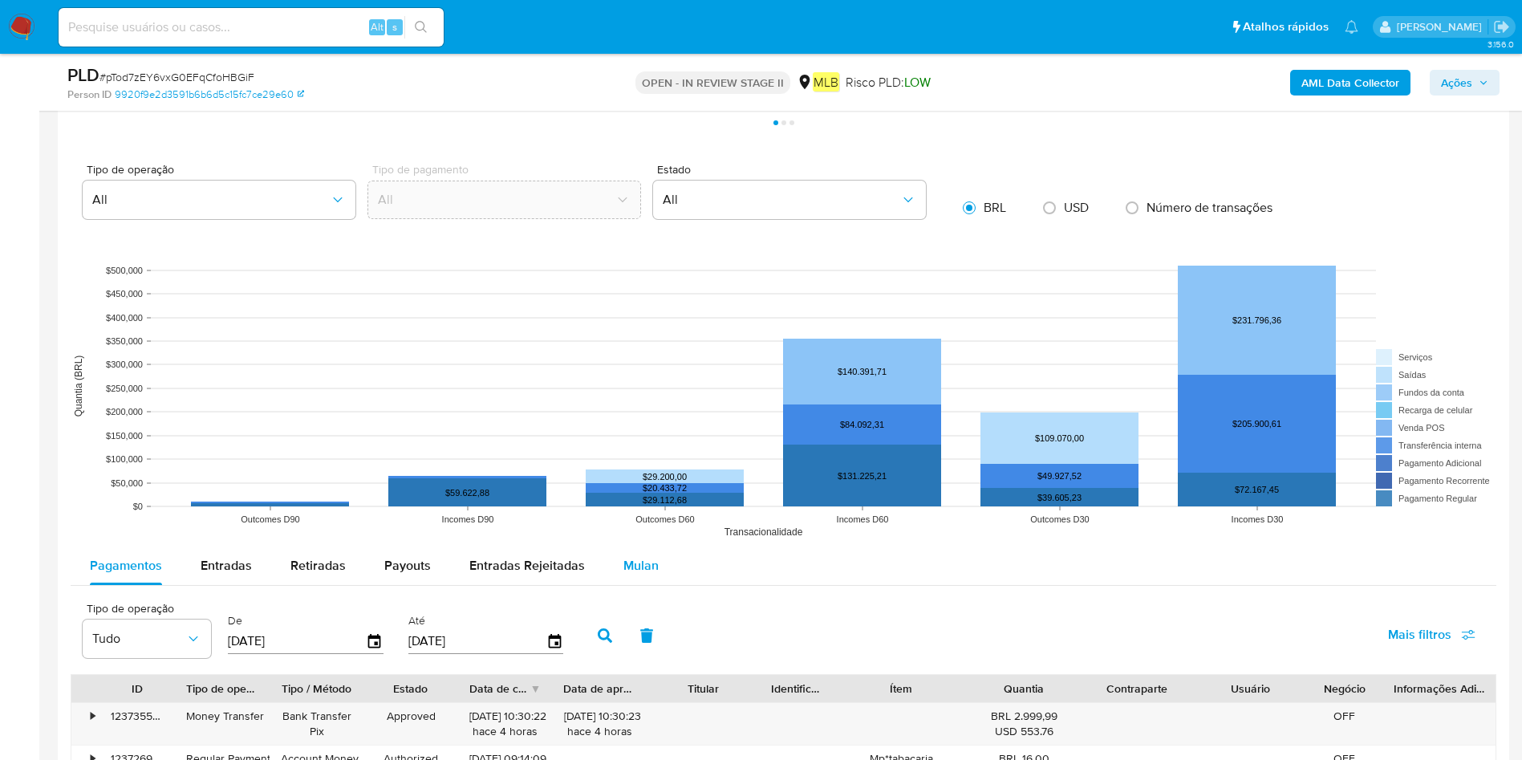
click at [655, 571] on button "Mulan" at bounding box center [641, 565] width 74 height 39
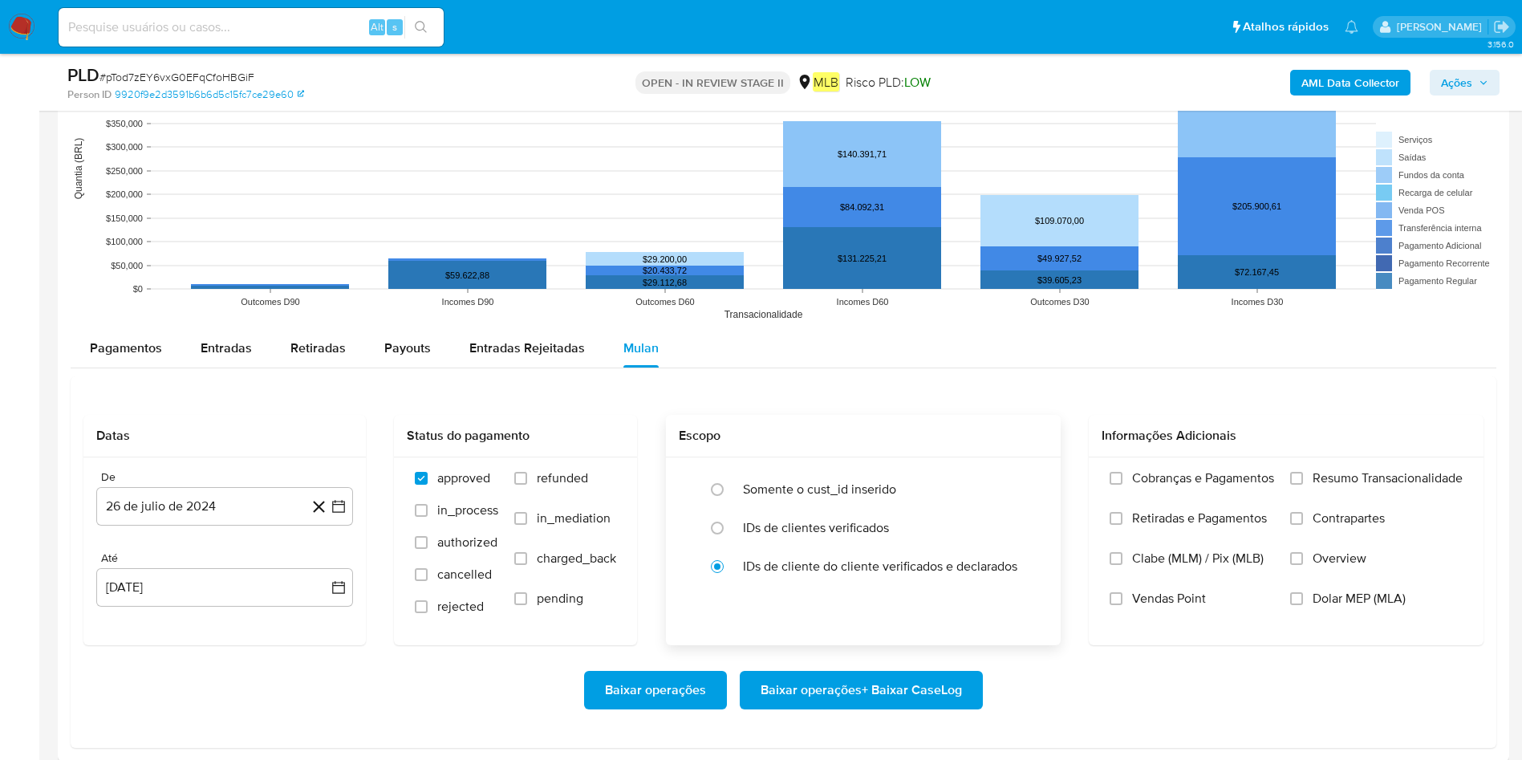
scroll to position [1564, 0]
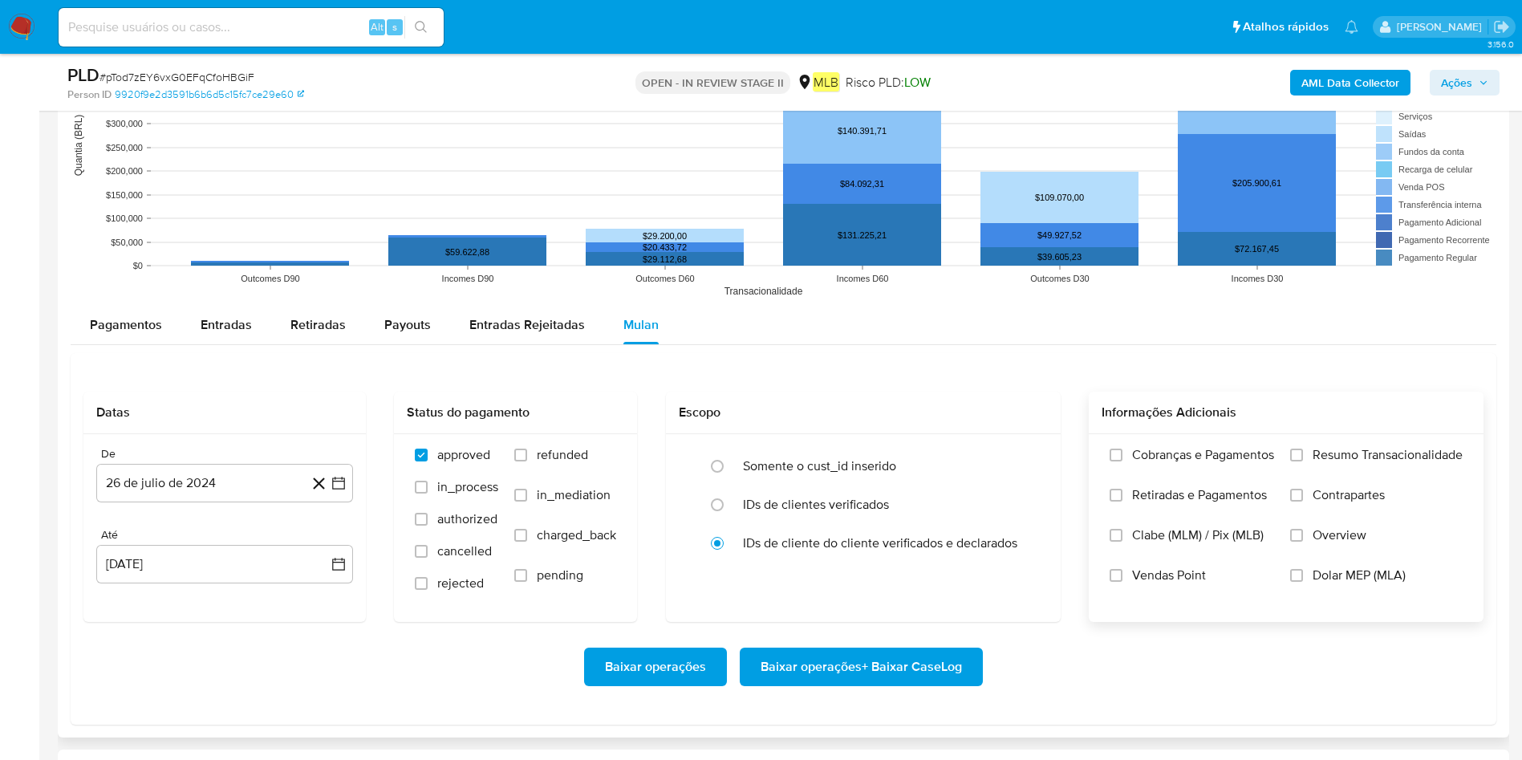
click at [1388, 456] on span "Resumo Transacionalidade" at bounding box center [1387, 455] width 150 height 16
click at [1303, 456] on input "Resumo Transacionalidade" at bounding box center [1296, 454] width 13 height 13
click at [1402, 440] on div "Cobranças e Pagamentos Retiradas e Pagamentos Clabe (MLM) / Pix (MLB) Vendas Po…" at bounding box center [1286, 527] width 395 height 186
click at [1393, 456] on span "Resumo Transacionalidade" at bounding box center [1387, 455] width 150 height 16
click at [1303, 456] on input "Resumo Transacionalidade" at bounding box center [1296, 454] width 13 height 13
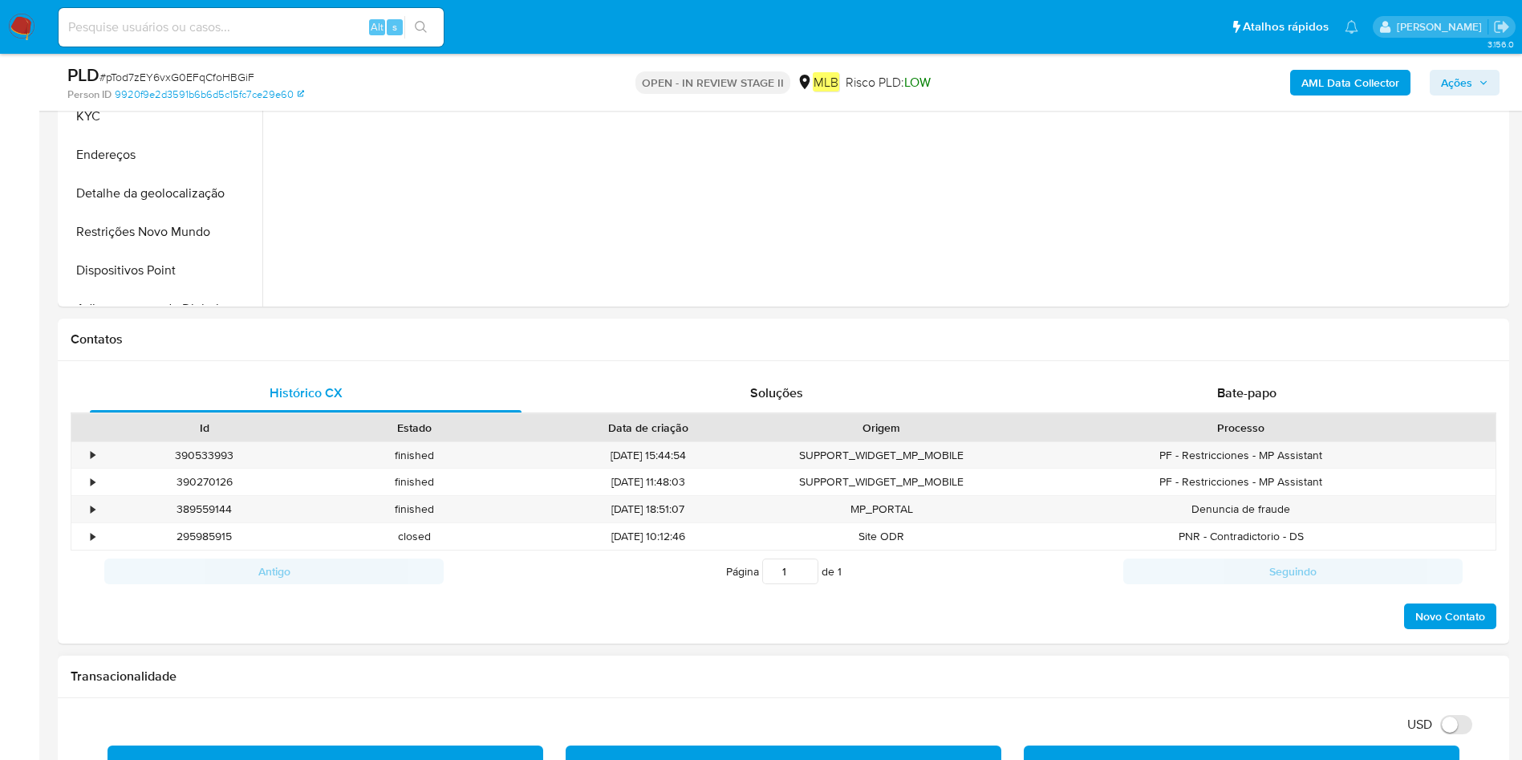
scroll to position [273, 0]
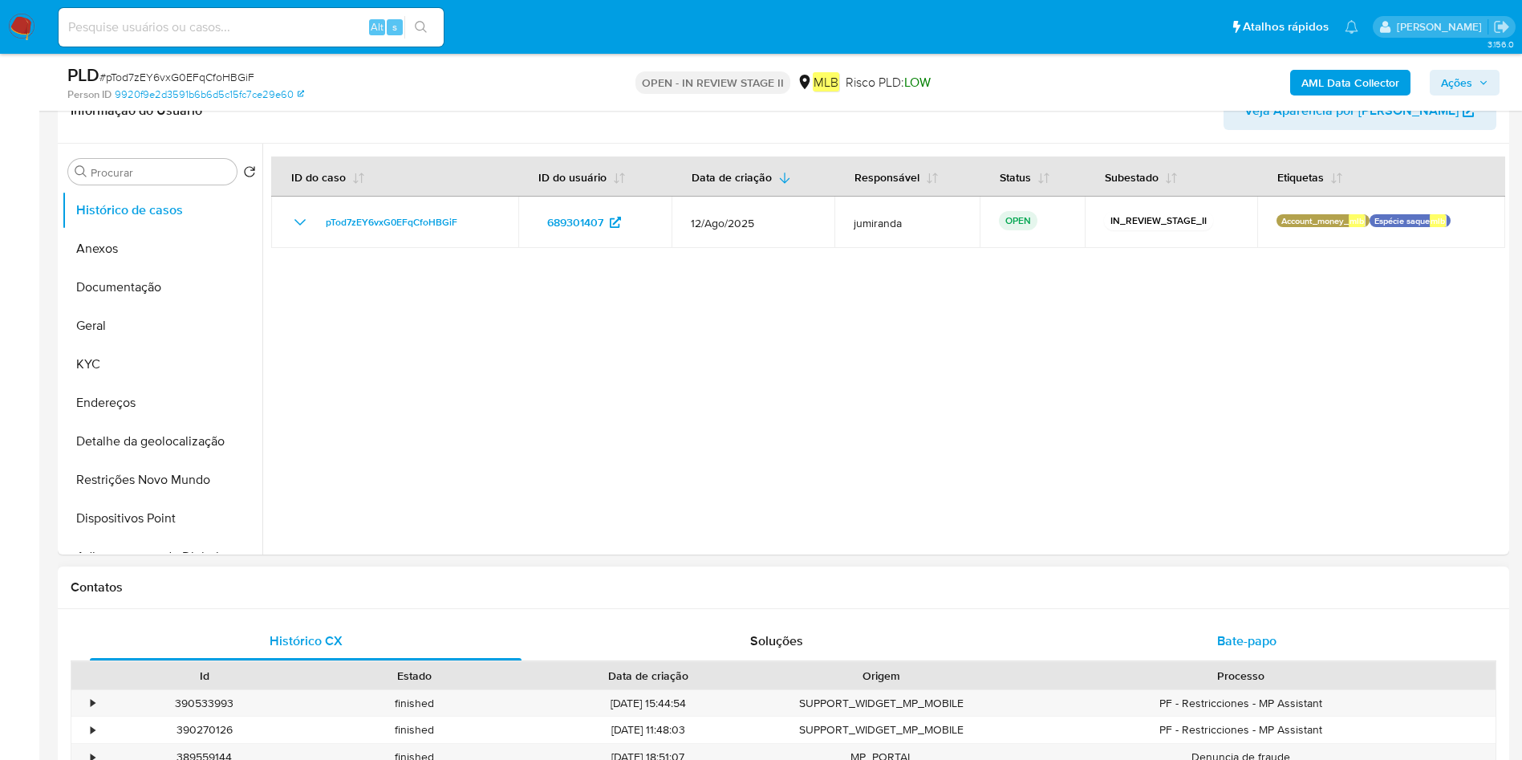
drag, startPoint x: 1222, startPoint y: 655, endPoint x: 1226, endPoint y: 639, distance: 16.0
click at [1222, 655] on div "Bate-papo" at bounding box center [1247, 641] width 432 height 39
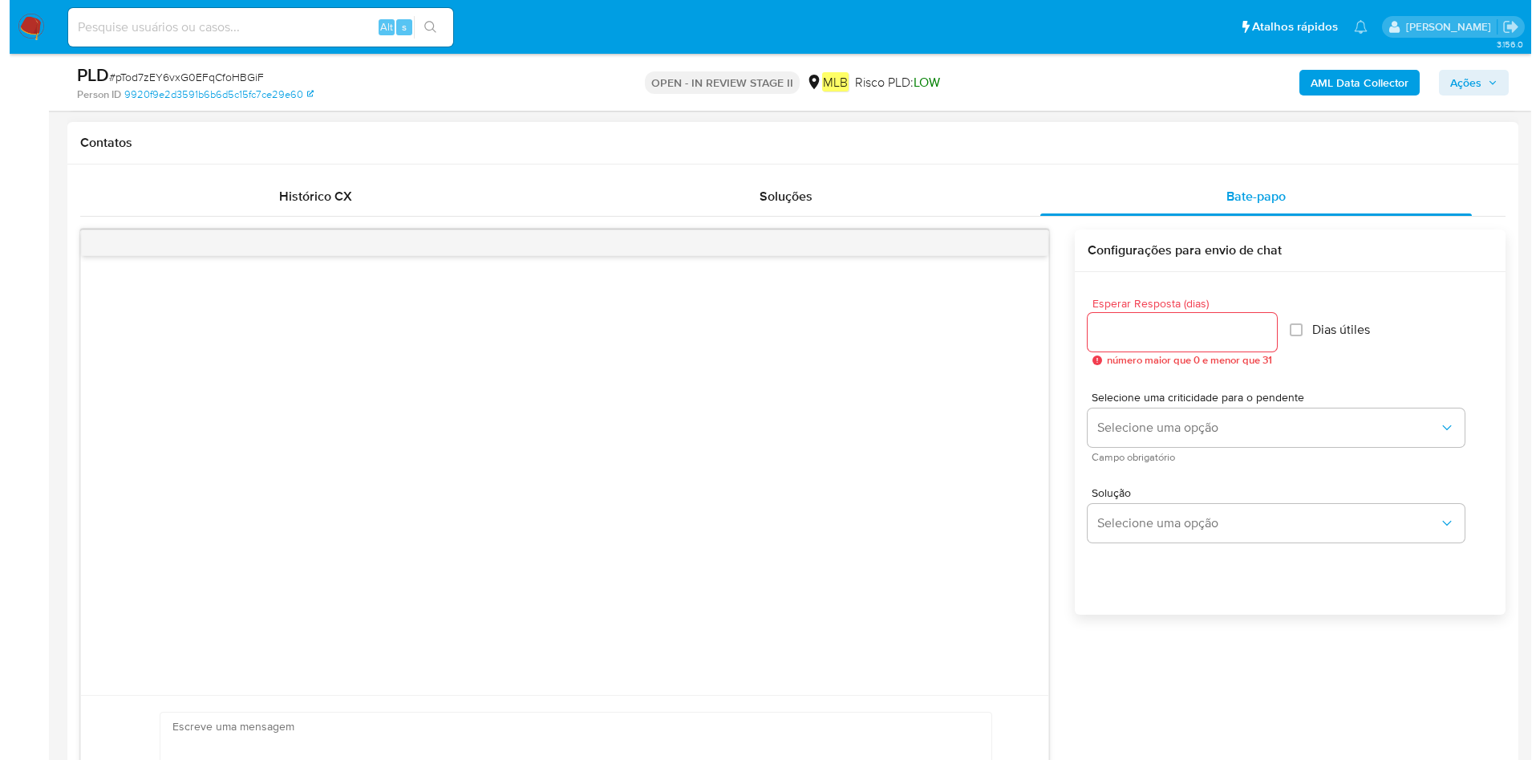
scroll to position [874, 0]
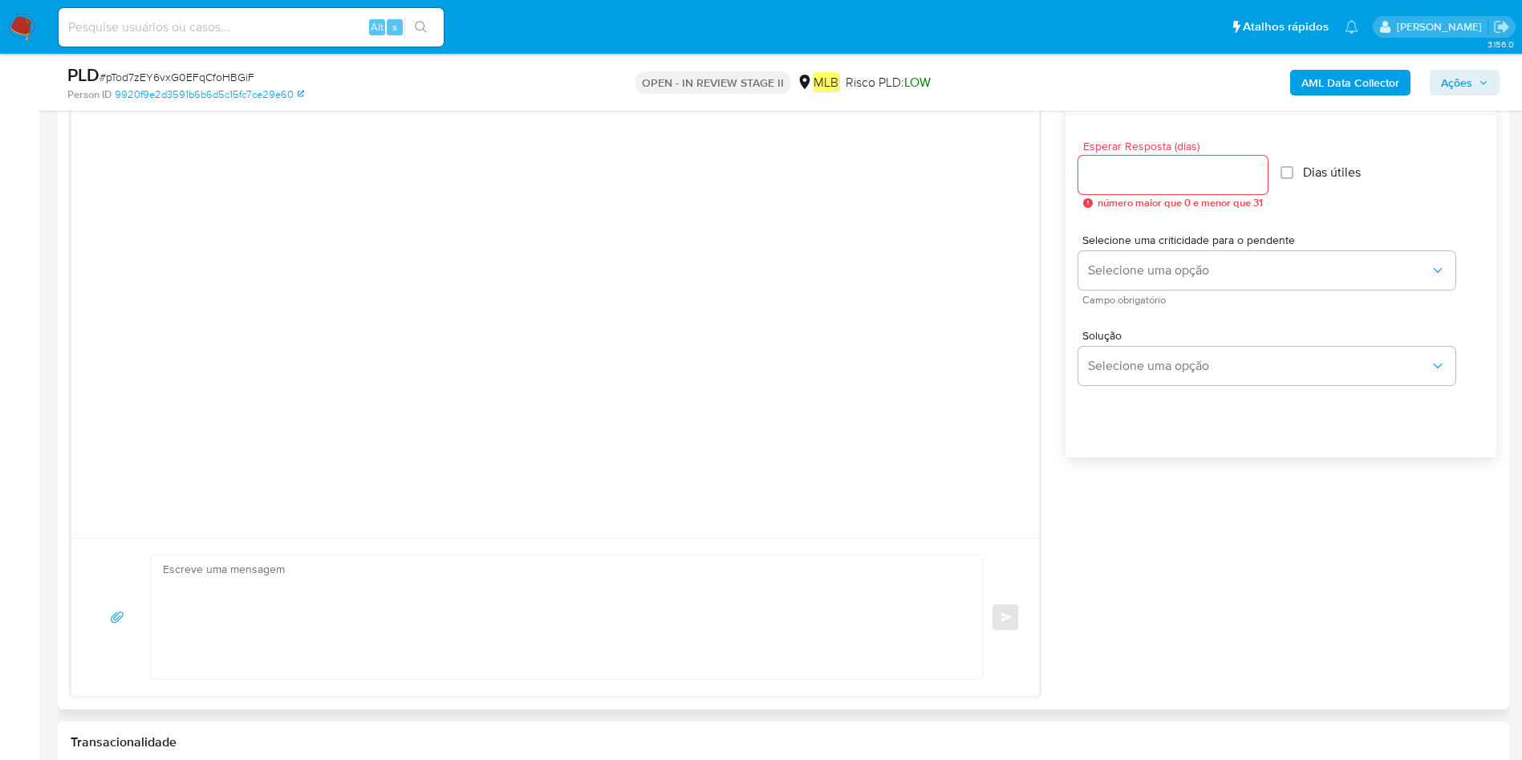
click at [1231, 154] on div "Esperar Resposta (dias) número maior que 0 e menor que 31" at bounding box center [1172, 174] width 189 height 68
click at [1247, 172] on input "Esperar Resposta (dias)" at bounding box center [1172, 174] width 189 height 21
click at [1255, 170] on input "1" at bounding box center [1172, 174] width 189 height 21
click at [1255, 170] on input "2" at bounding box center [1170, 174] width 184 height 21
type input "3"
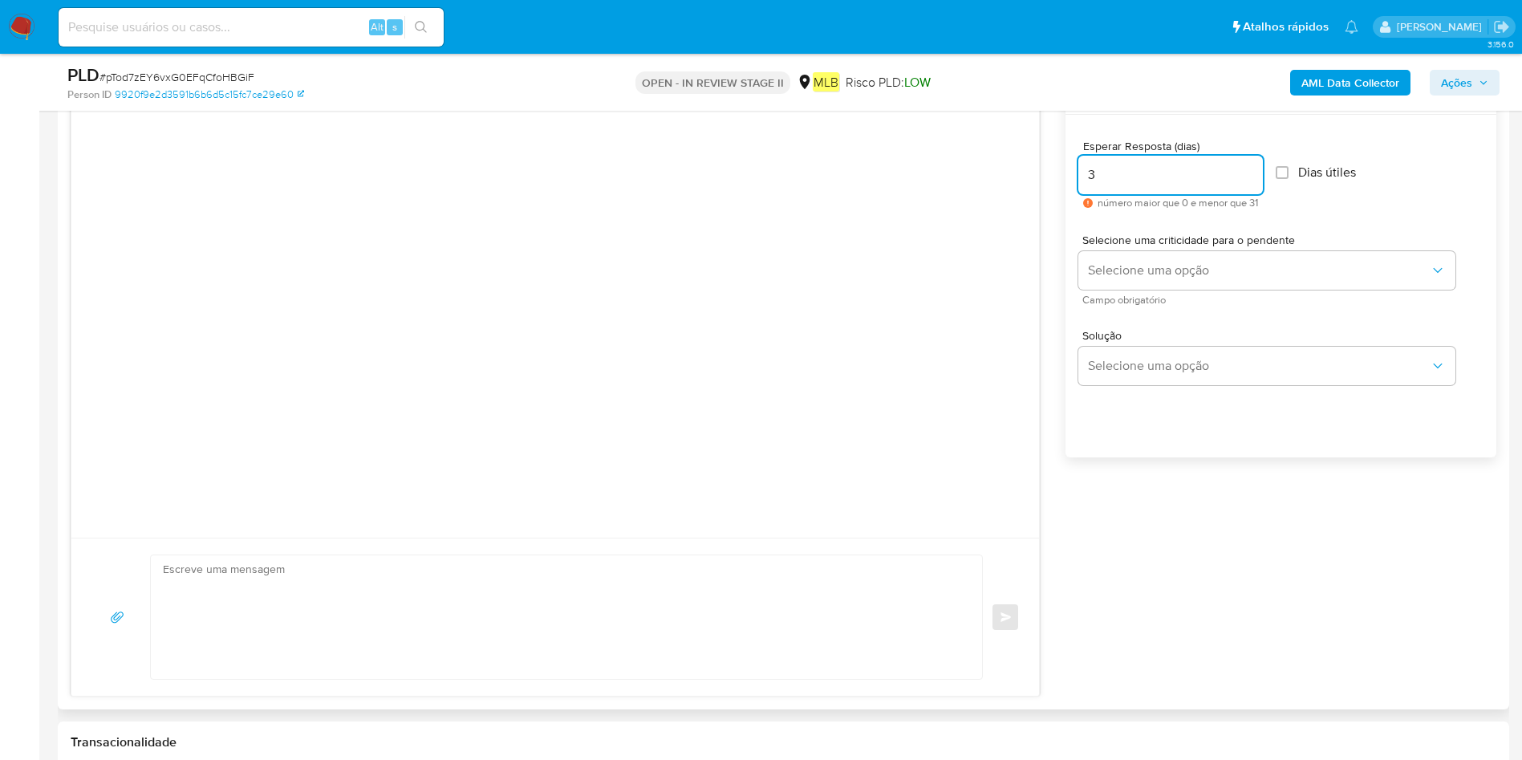
click at [1255, 170] on input "3" at bounding box center [1170, 174] width 184 height 21
click at [1293, 164] on label "Dias útiles" at bounding box center [1315, 172] width 80 height 16
click at [1288, 166] on input "Dias útiles" at bounding box center [1281, 172] width 13 height 13
checkbox input "true"
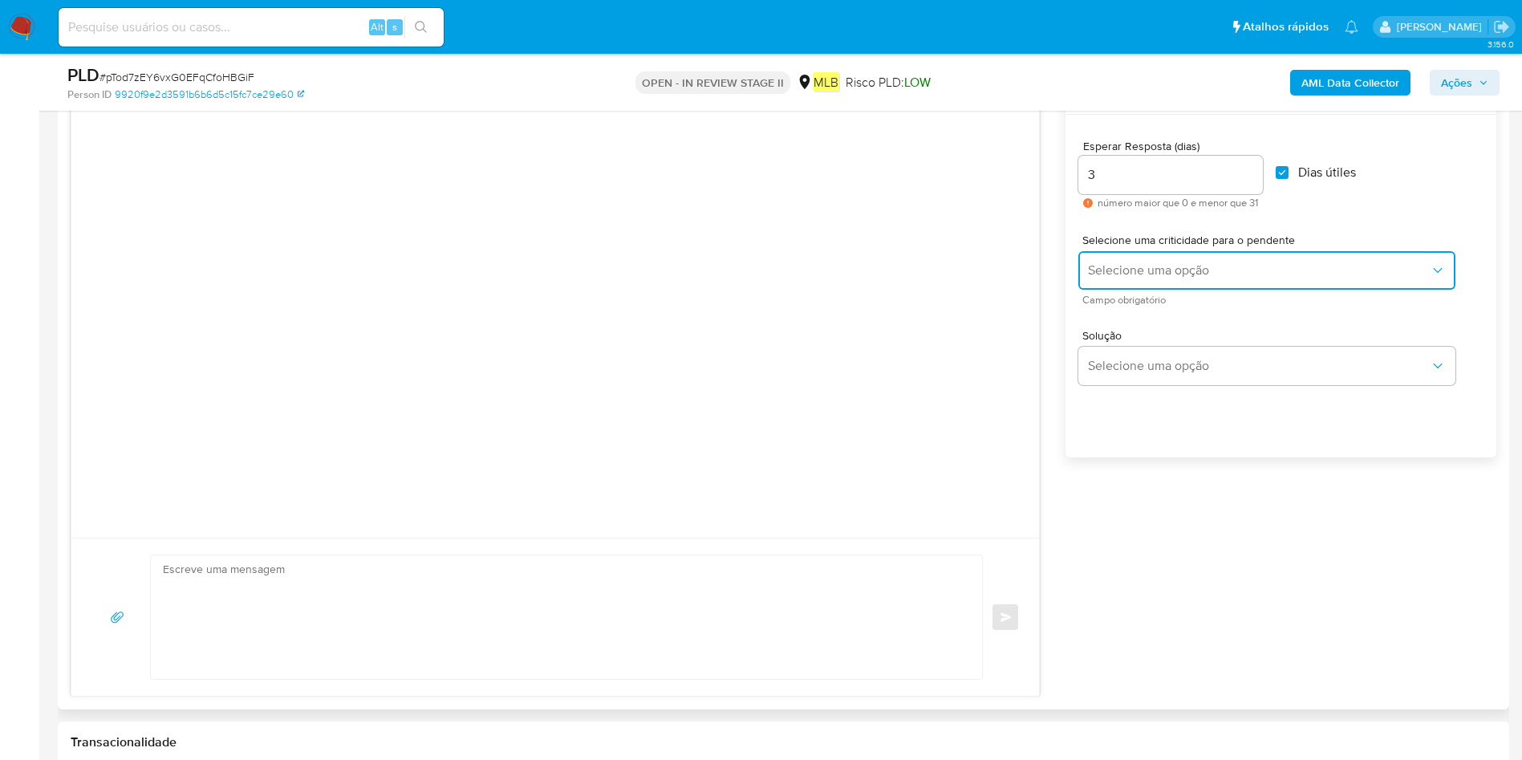
click at [1271, 266] on span "Selecione uma opção" at bounding box center [1259, 270] width 342 height 16
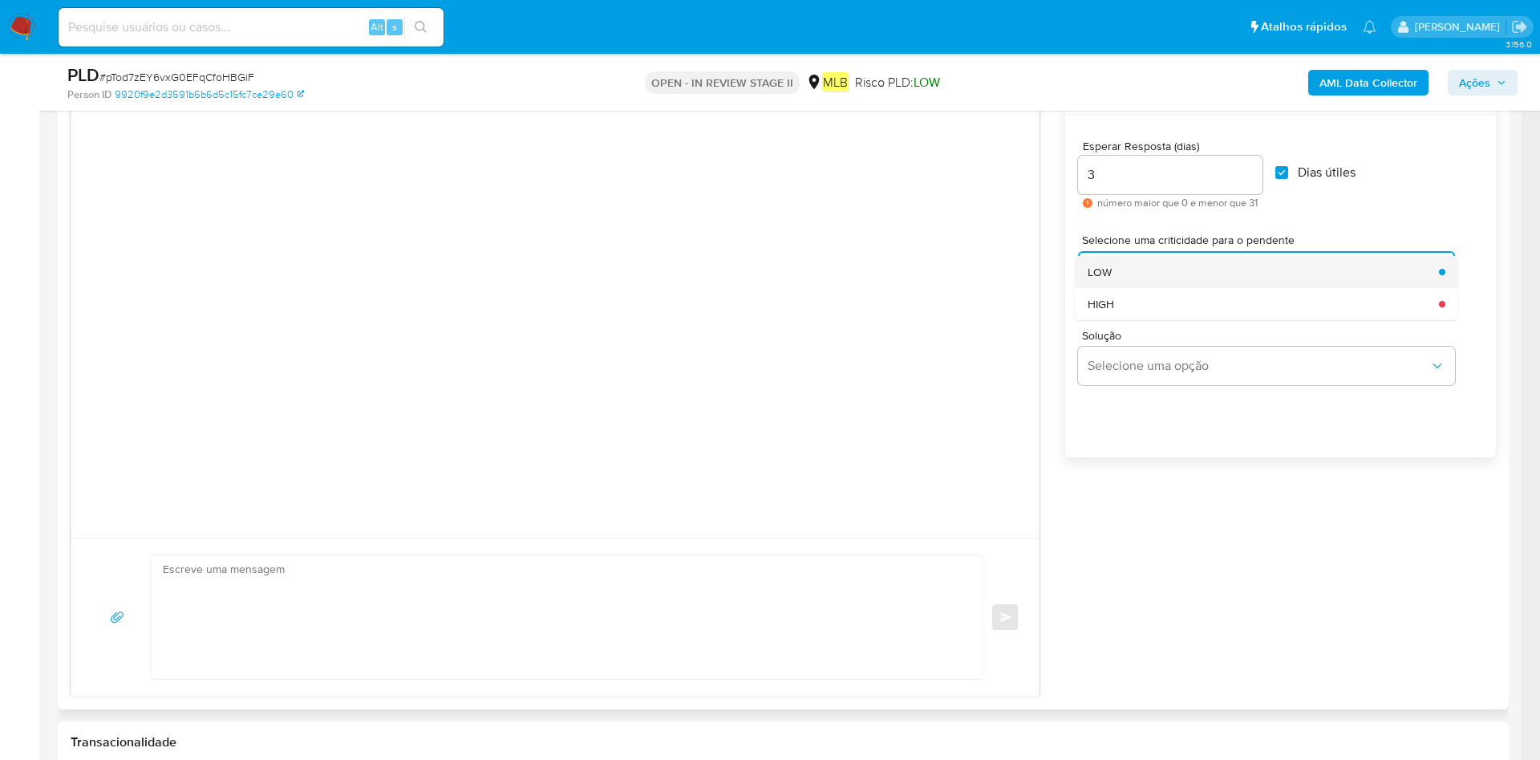
click at [1167, 273] on div "LOW" at bounding box center [1259, 272] width 342 height 32
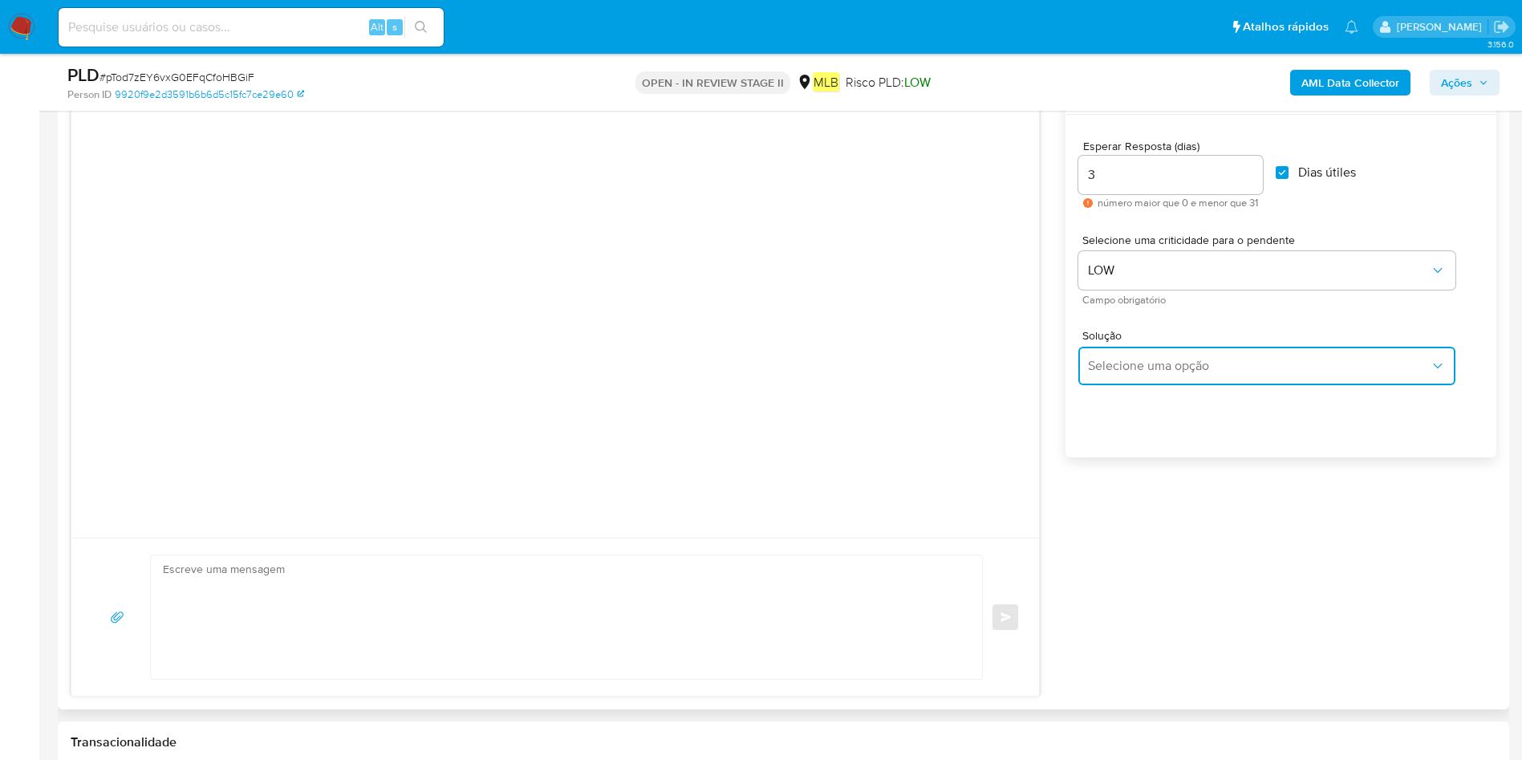
click at [1203, 347] on button "Selecione uma opção" at bounding box center [1266, 366] width 377 height 39
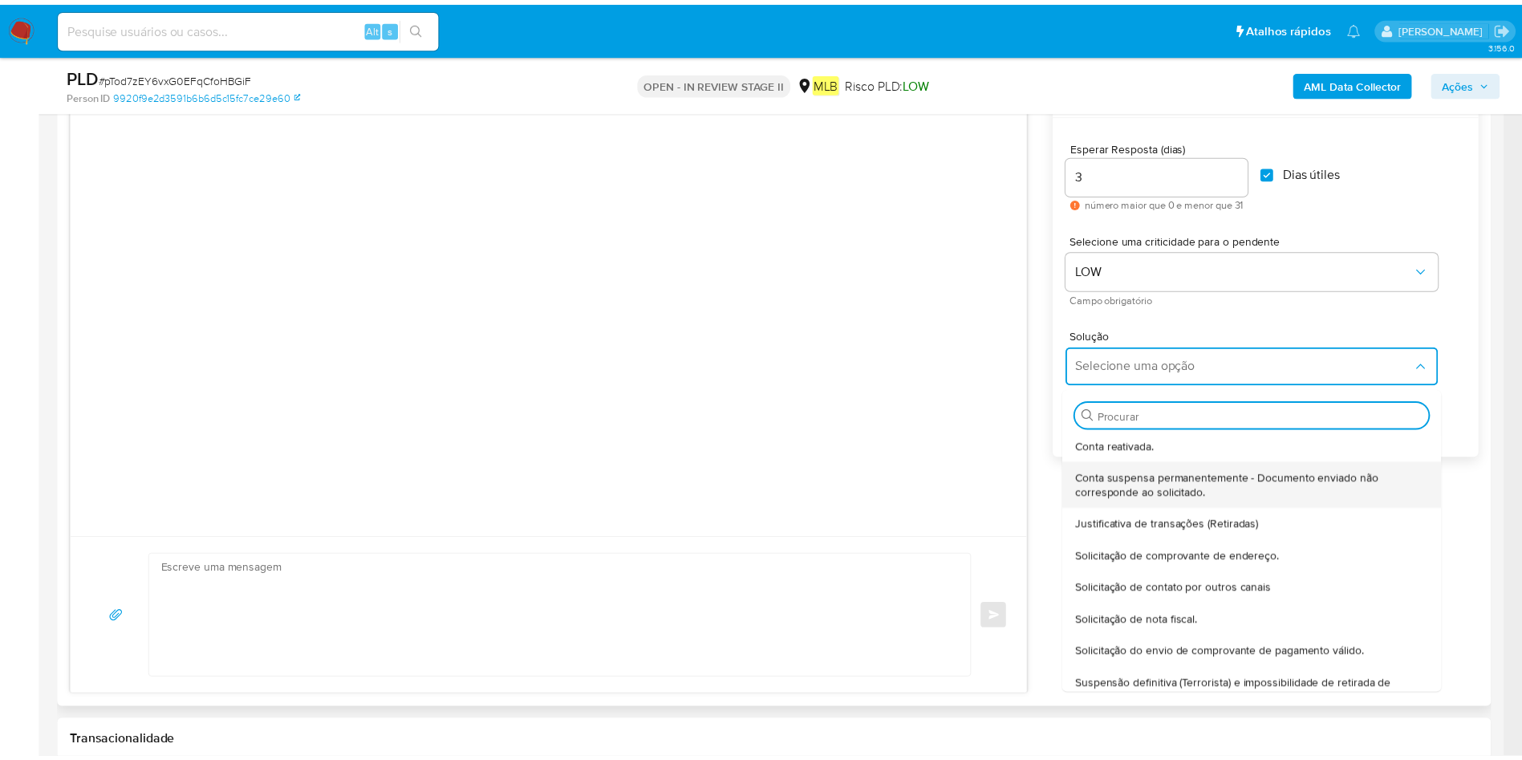
scroll to position [133, 0]
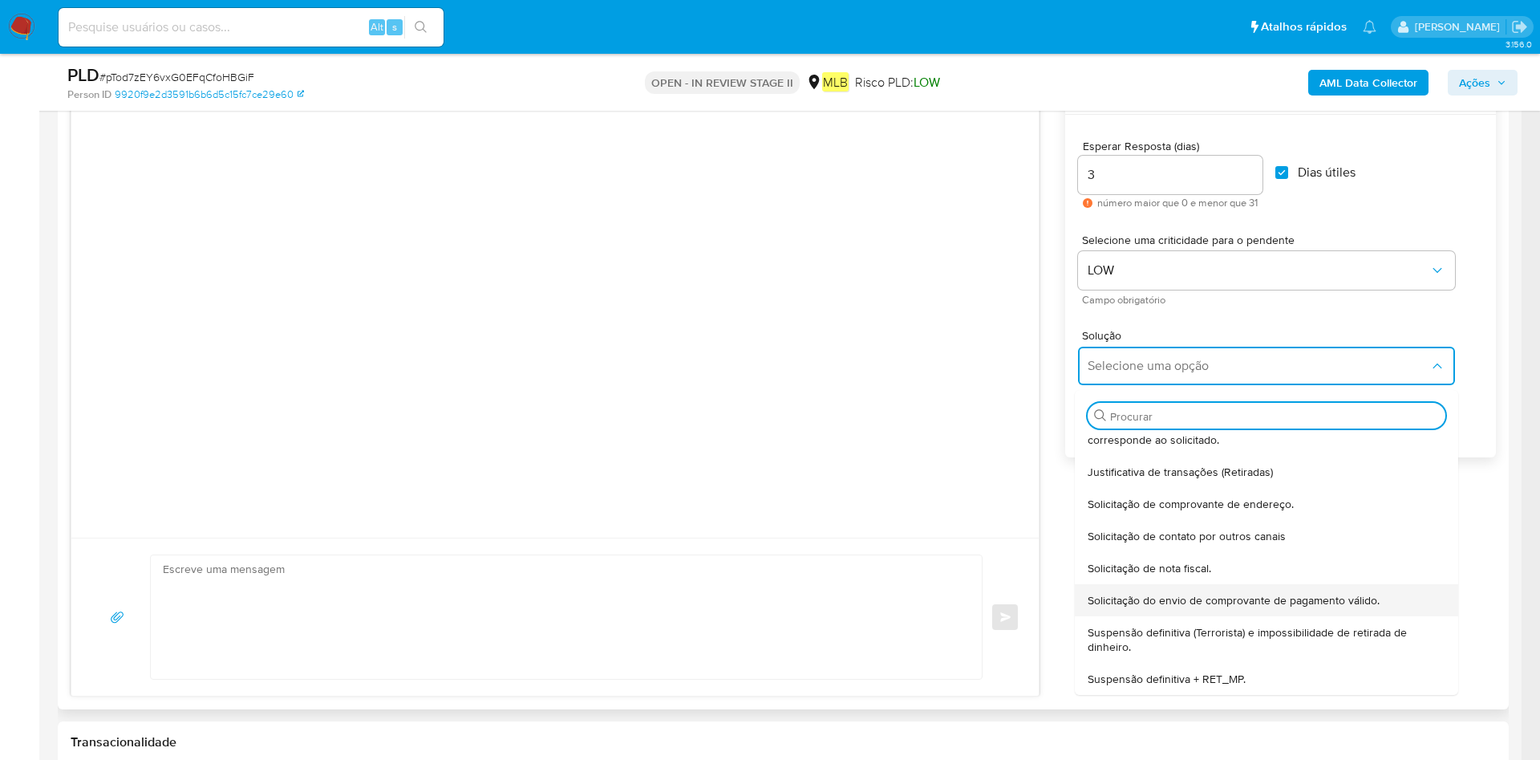
click at [1303, 593] on span "Solicitação do envio de comprovante de pagamento válido." at bounding box center [1234, 600] width 292 height 14
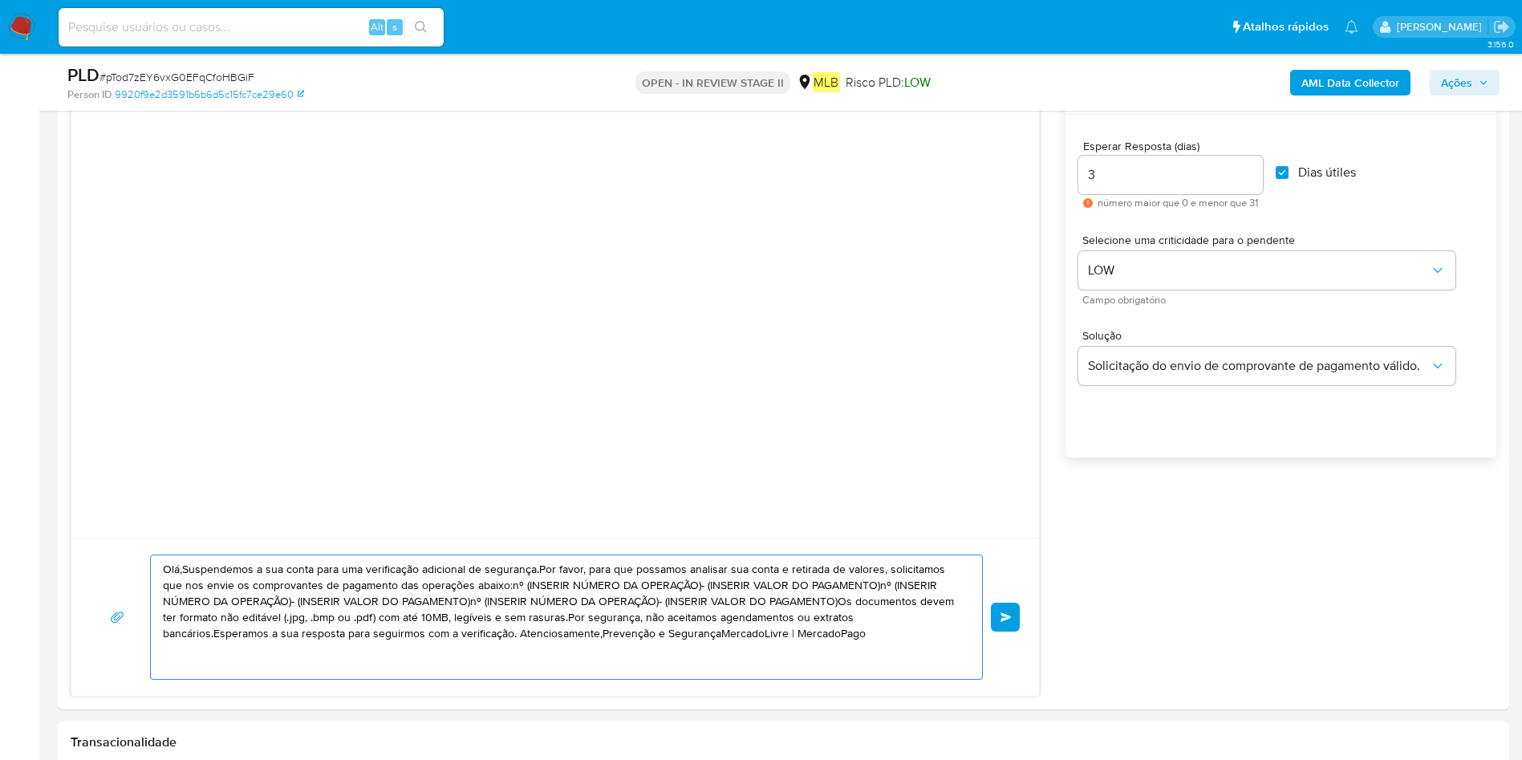
drag, startPoint x: 756, startPoint y: 643, endPoint x: 0, endPoint y: 541, distance: 762.5
paste textarea "! Estamos realizando uma verificação adicional de segurança em contas de usuári…"
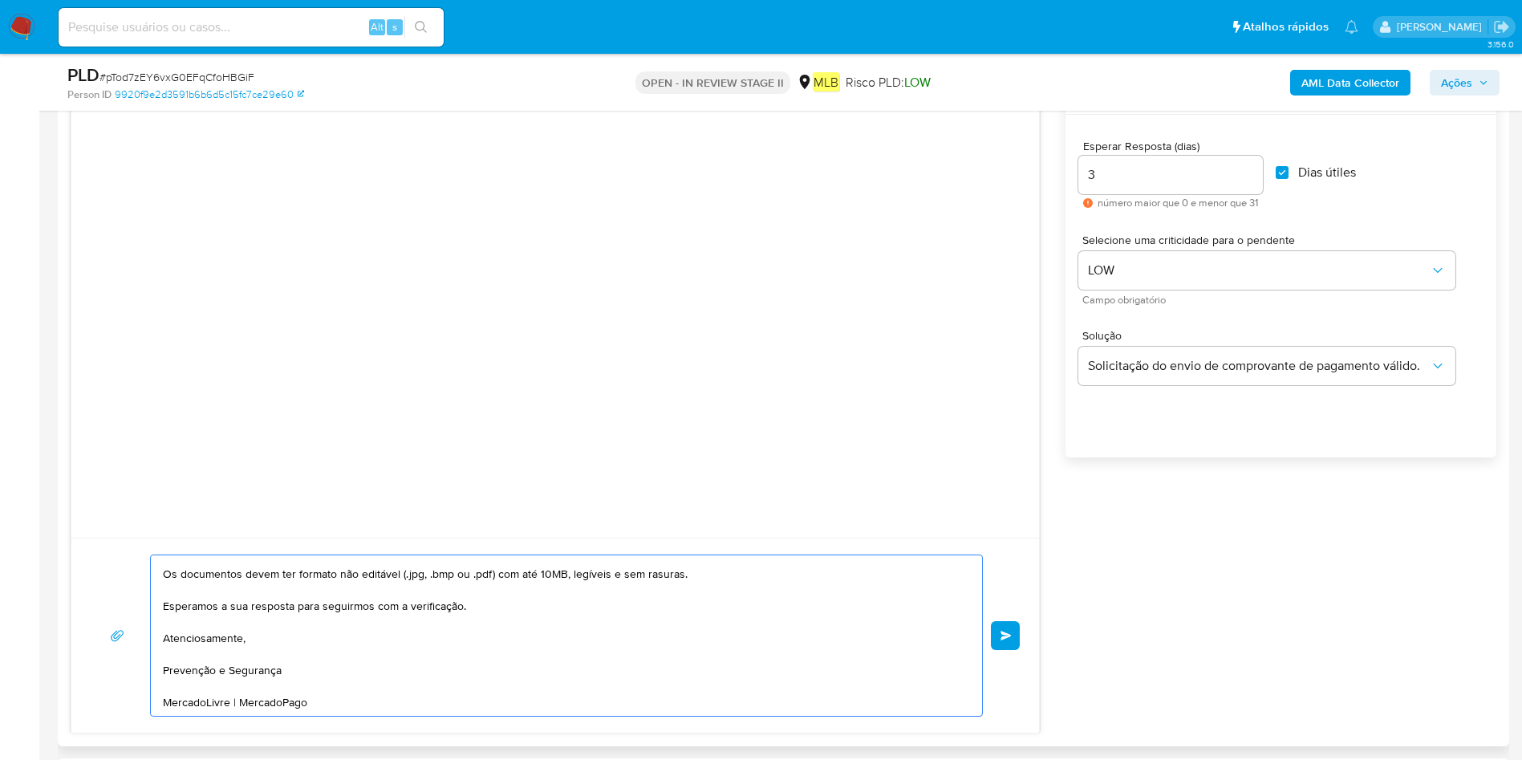
scroll to position [236, 0]
type textarea "Olá! Estamos realizando uma verificação adicional de segurança em contas de usu…"
click at [1016, 632] on button "common.send" at bounding box center [1005, 635] width 29 height 29
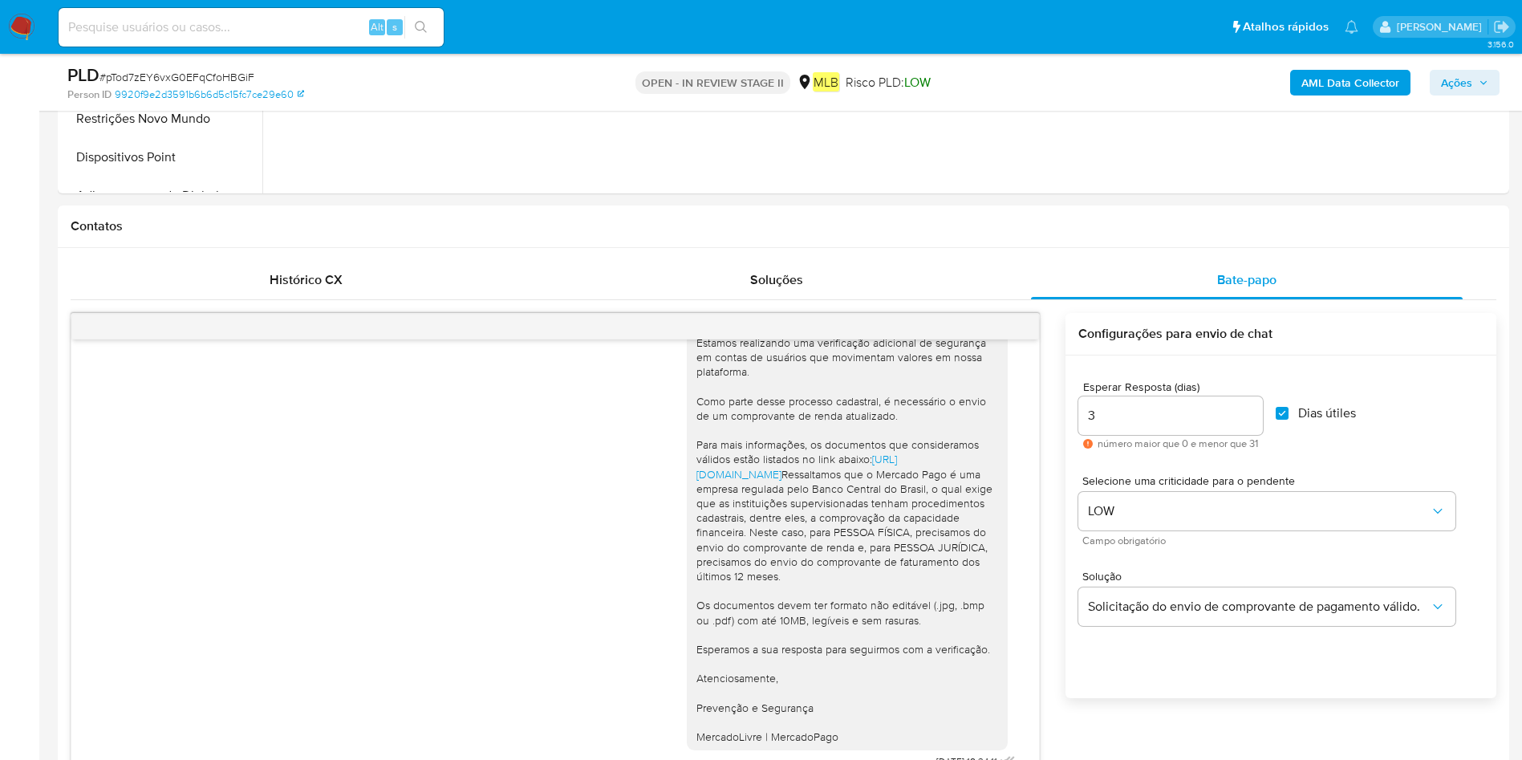
scroll to position [91, 0]
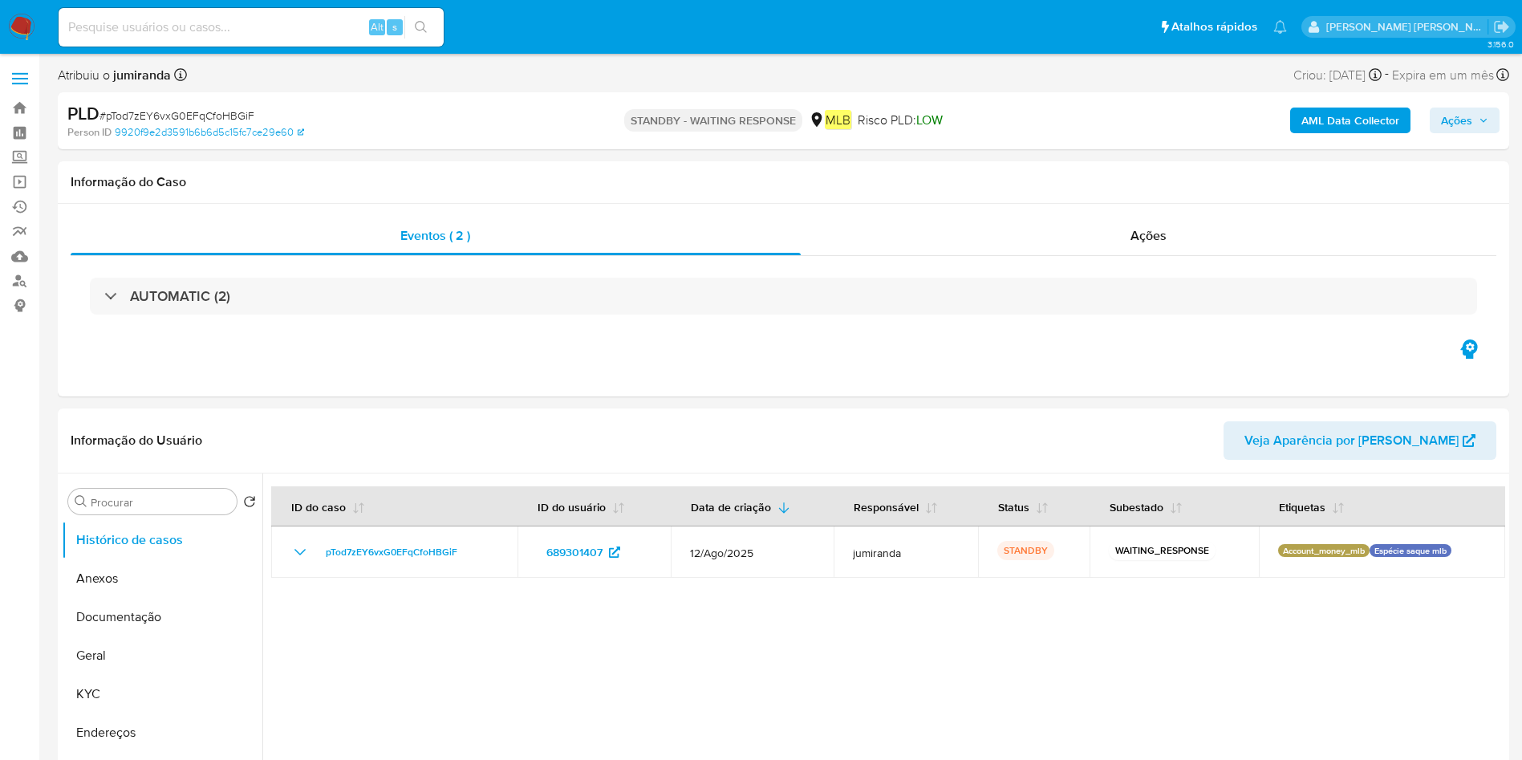
select select "10"
